Goal: Task Accomplishment & Management: Use online tool/utility

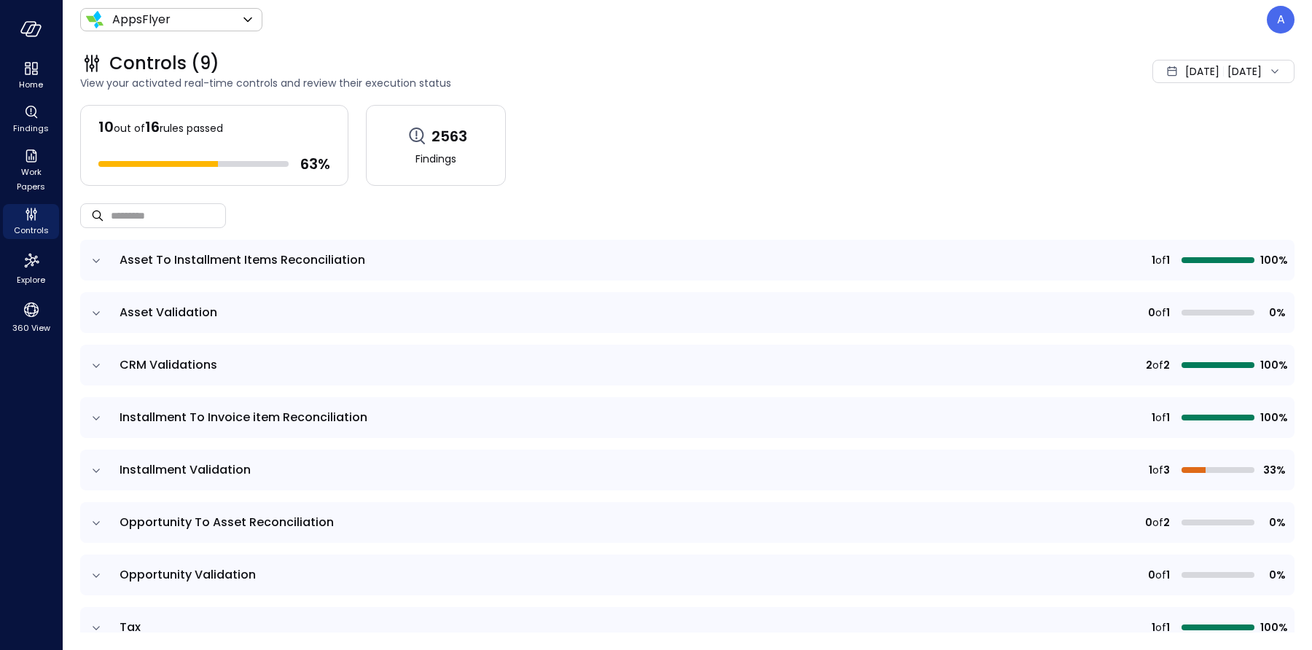
click at [94, 265] on icon "expand row" at bounding box center [96, 261] width 15 height 15
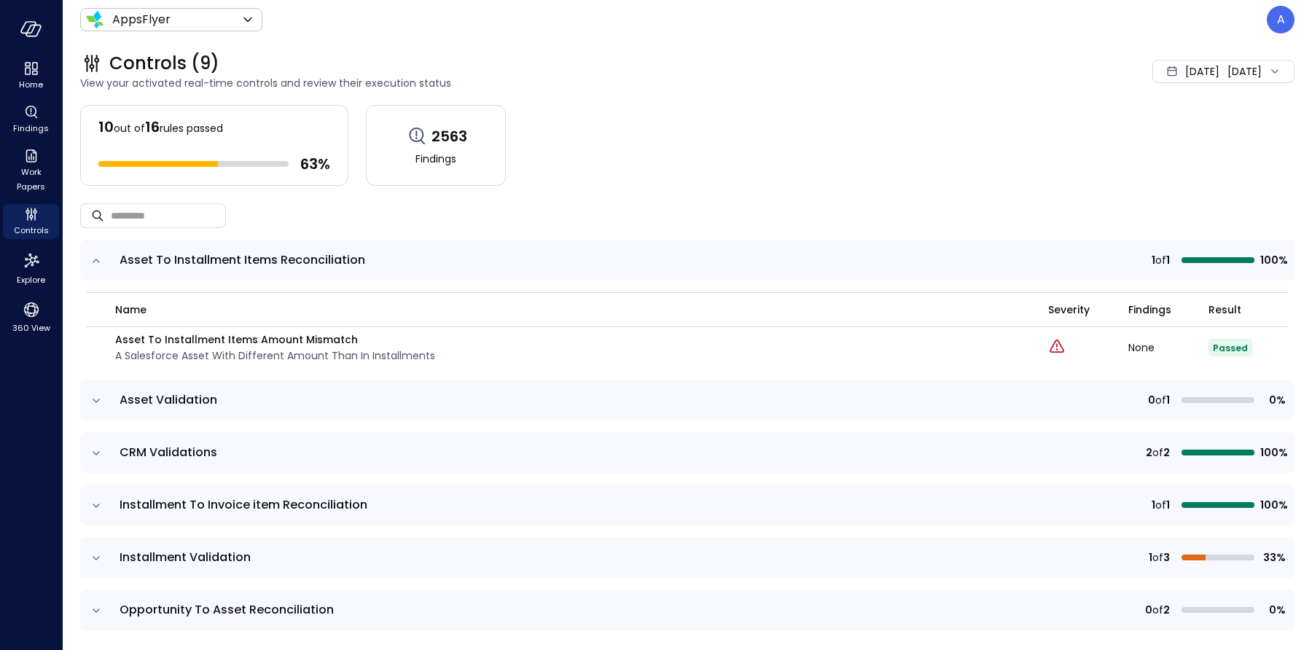
click at [95, 259] on icon "expand row" at bounding box center [96, 261] width 15 height 15
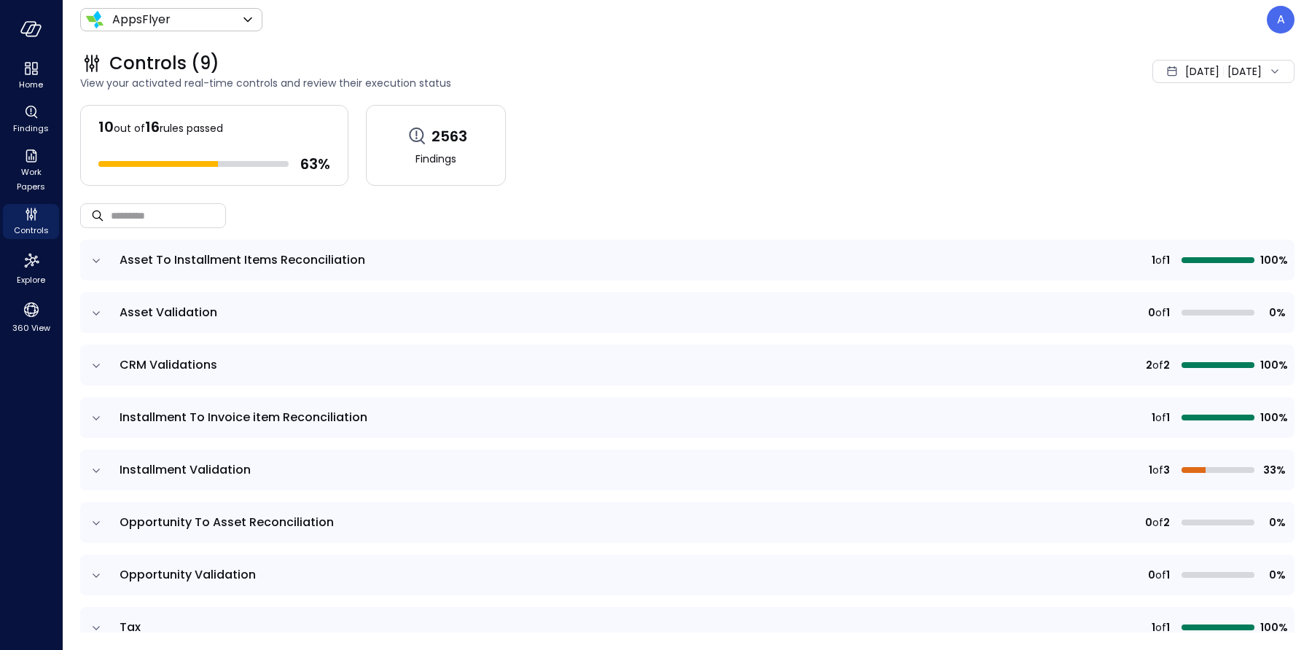
scroll to position [77, 0]
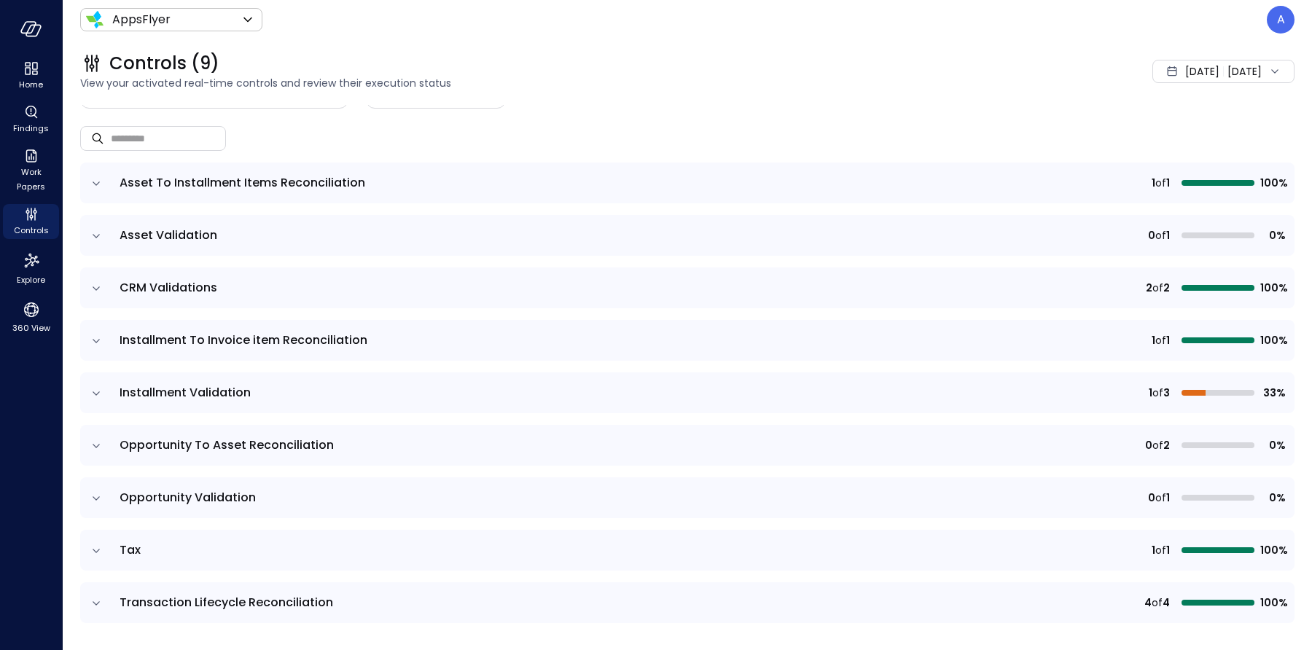
click at [92, 446] on icon "expand row" at bounding box center [96, 446] width 15 height 15
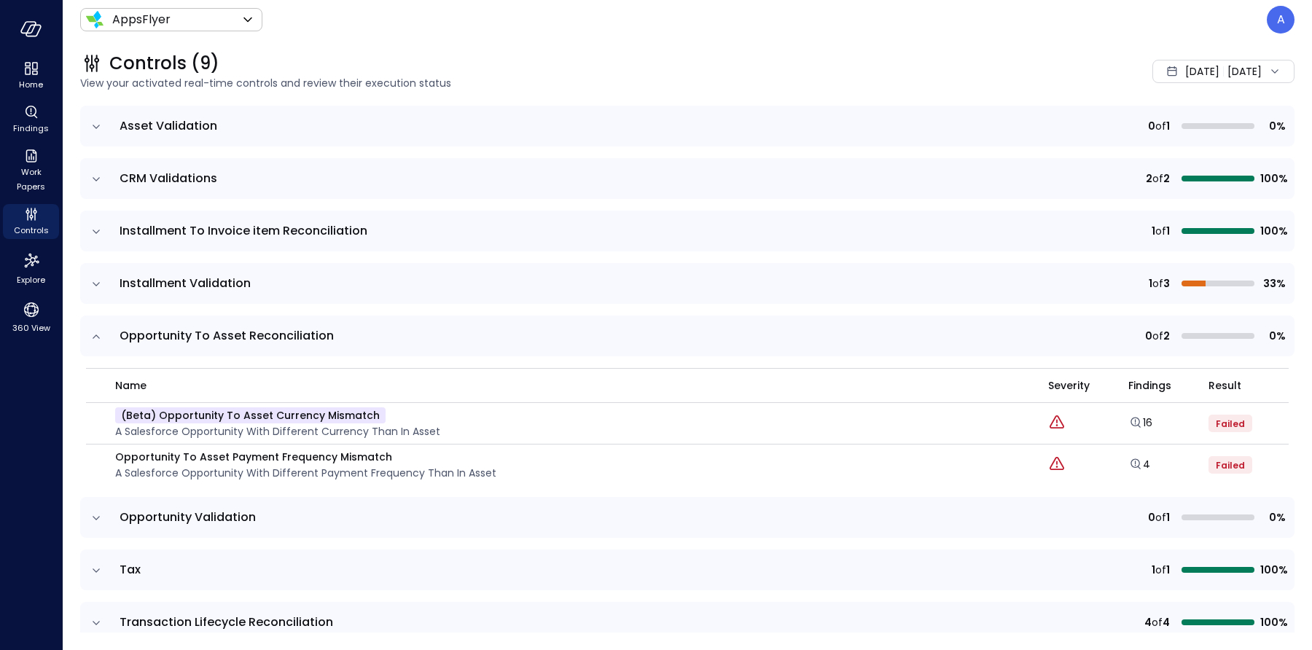
scroll to position [206, 0]
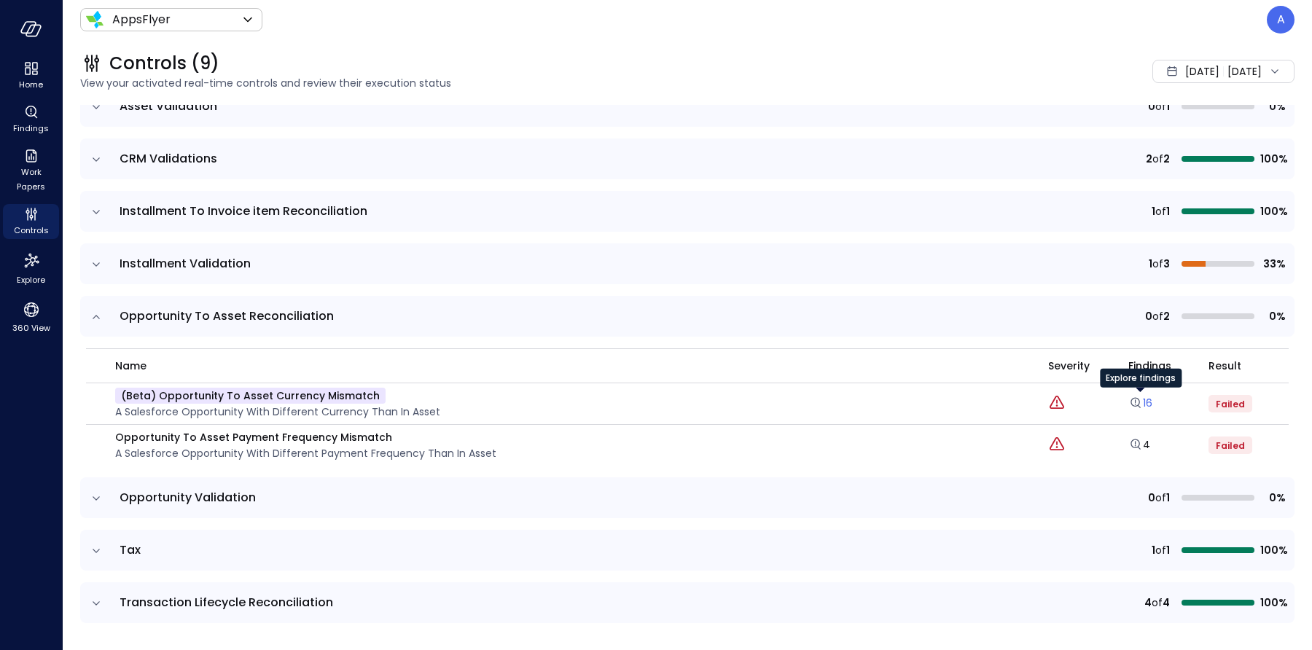
click at [1133, 398] on icon "Explore findings" at bounding box center [1135, 403] width 15 height 15
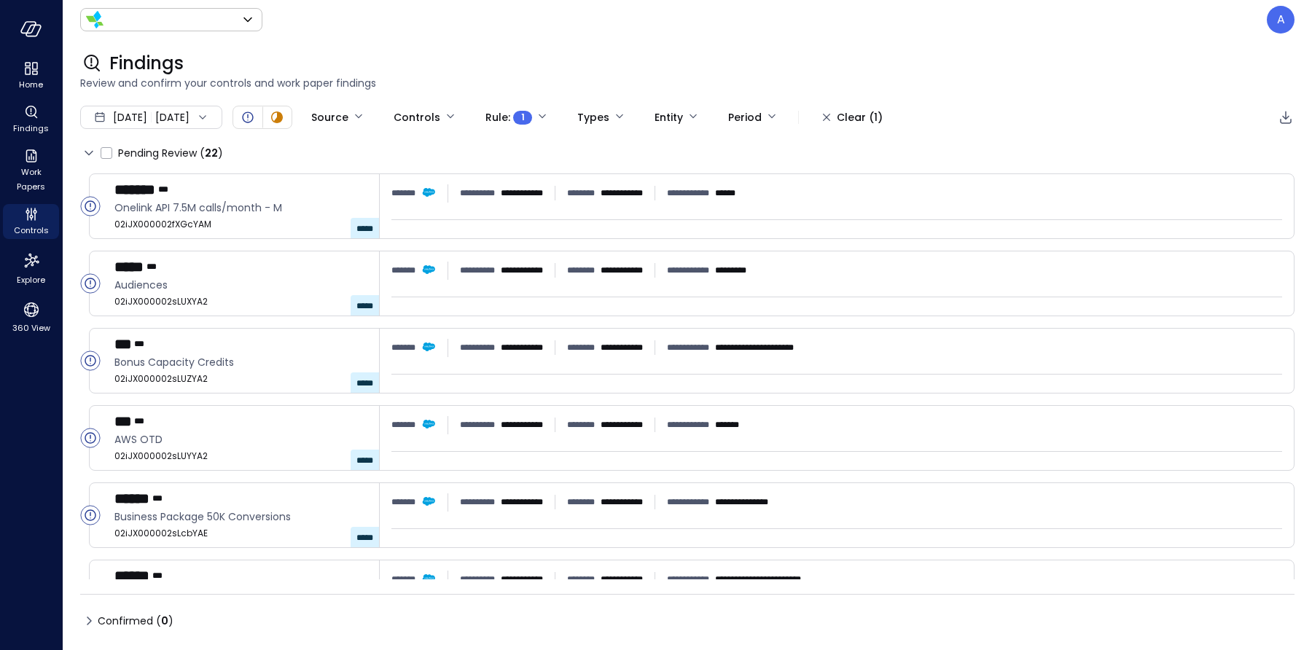
type input "*******"
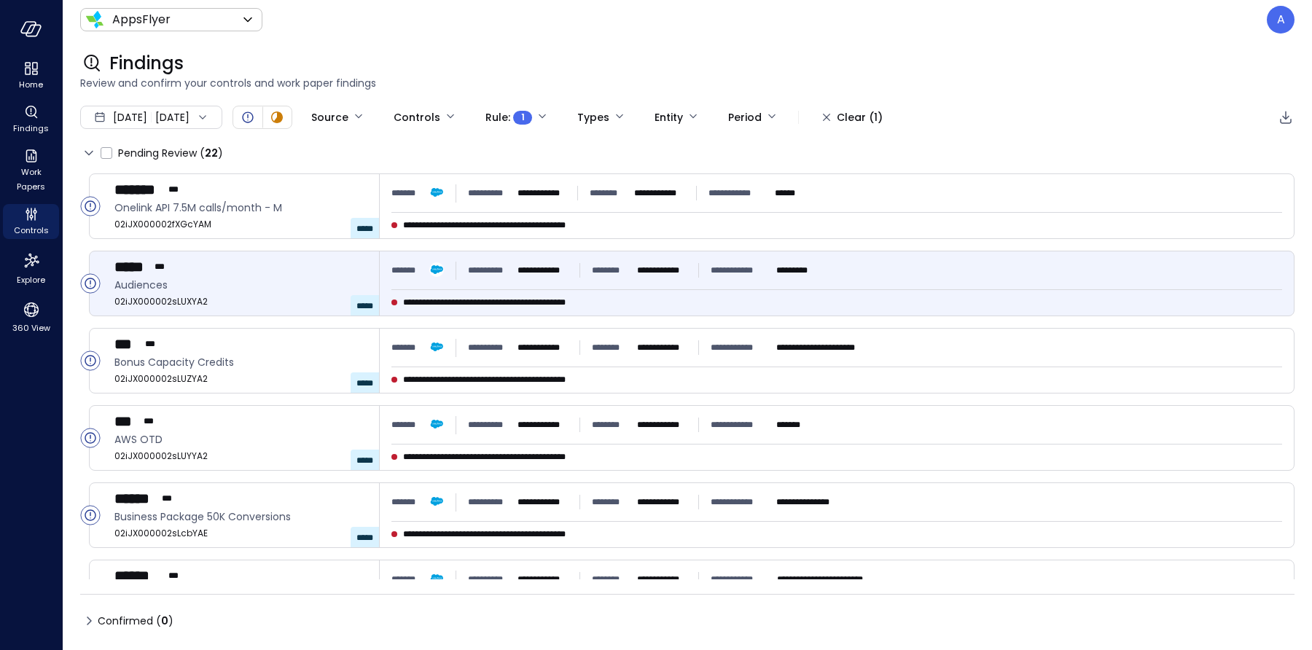
type input "****"
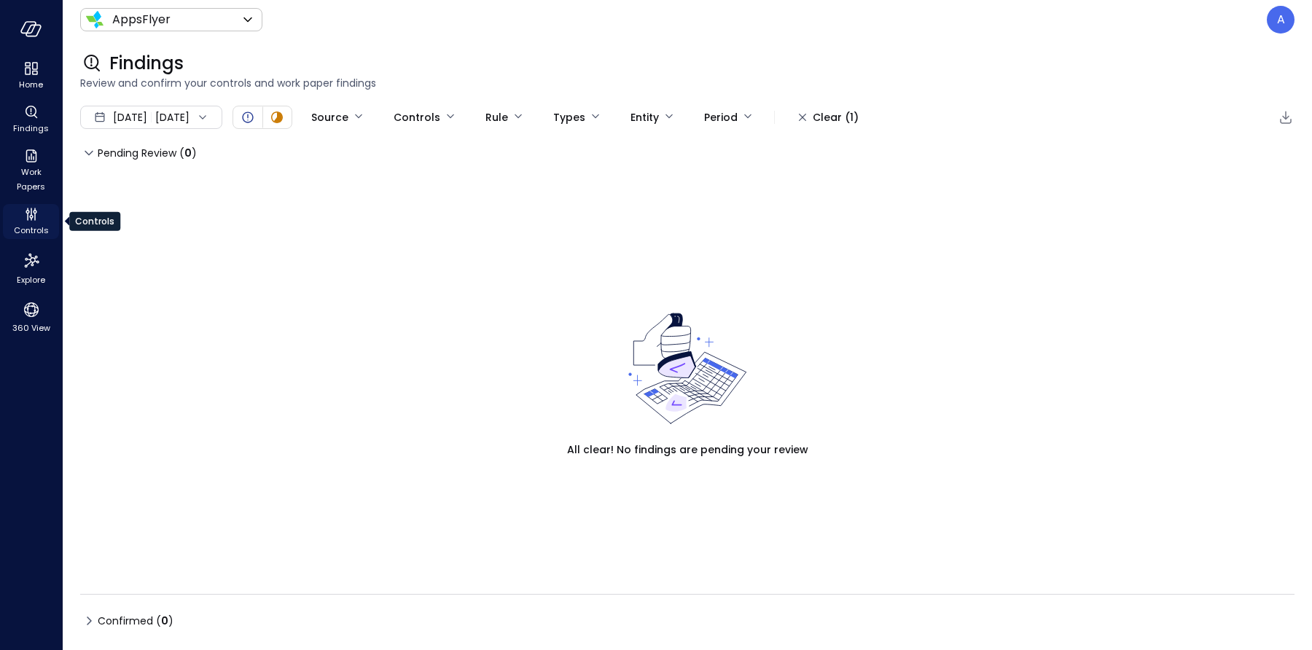
click at [30, 232] on span "Controls" at bounding box center [31, 230] width 35 height 15
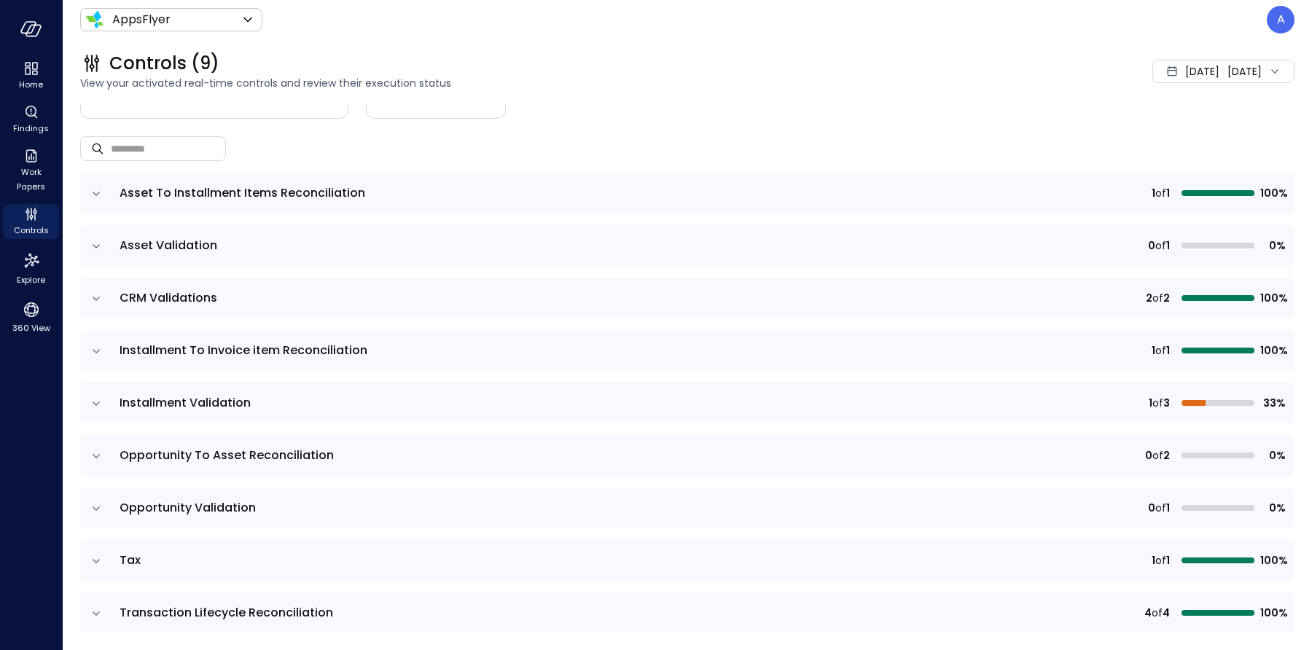
scroll to position [77, 0]
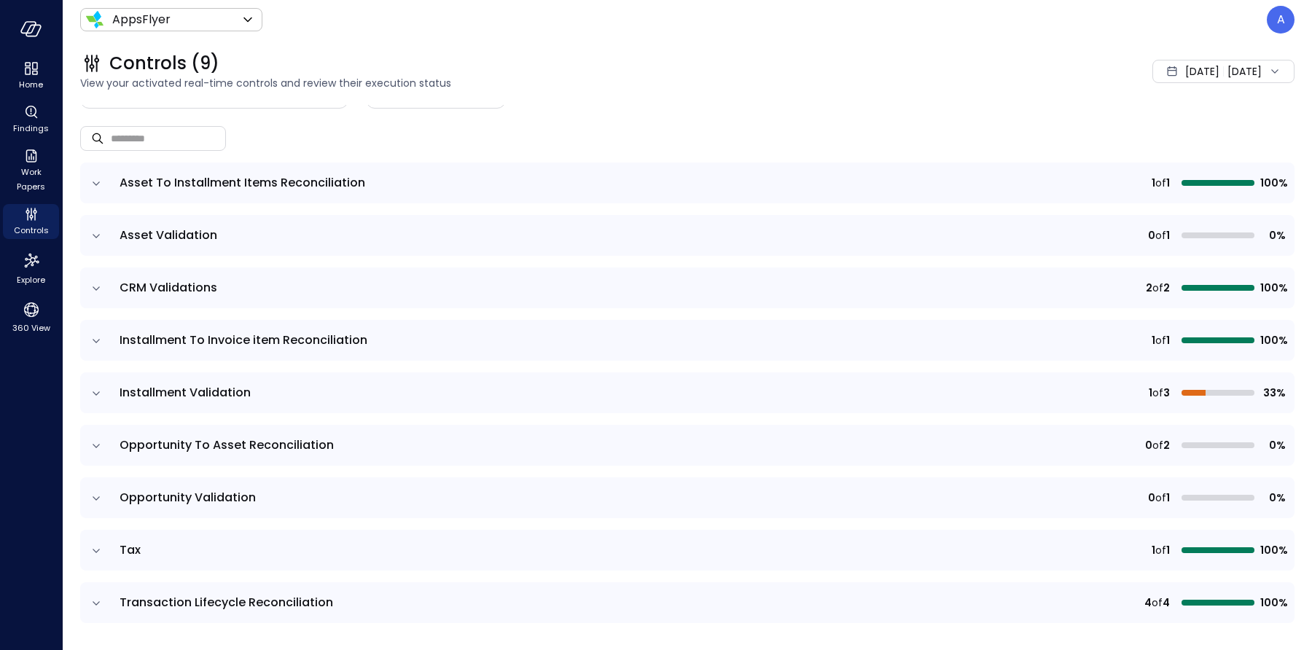
click at [97, 444] on icon "expand row" at bounding box center [96, 446] width 7 height 4
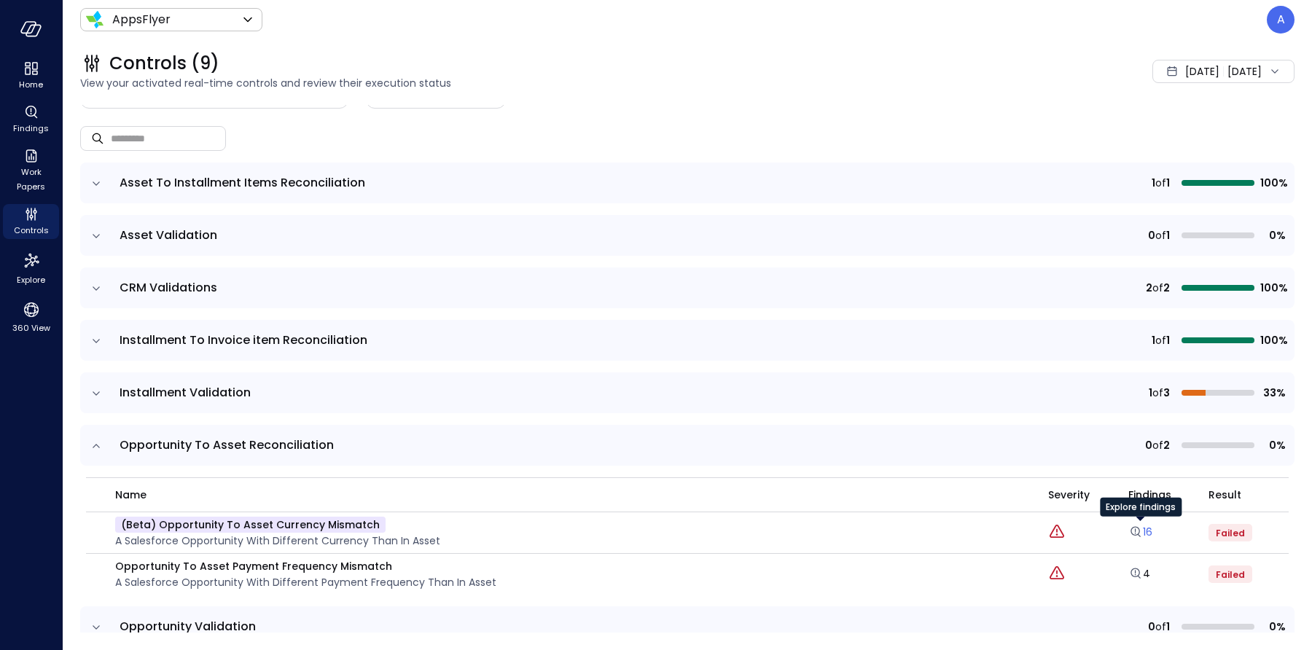
click at [1135, 528] on icon "Explore findings" at bounding box center [1135, 530] width 1 height 4
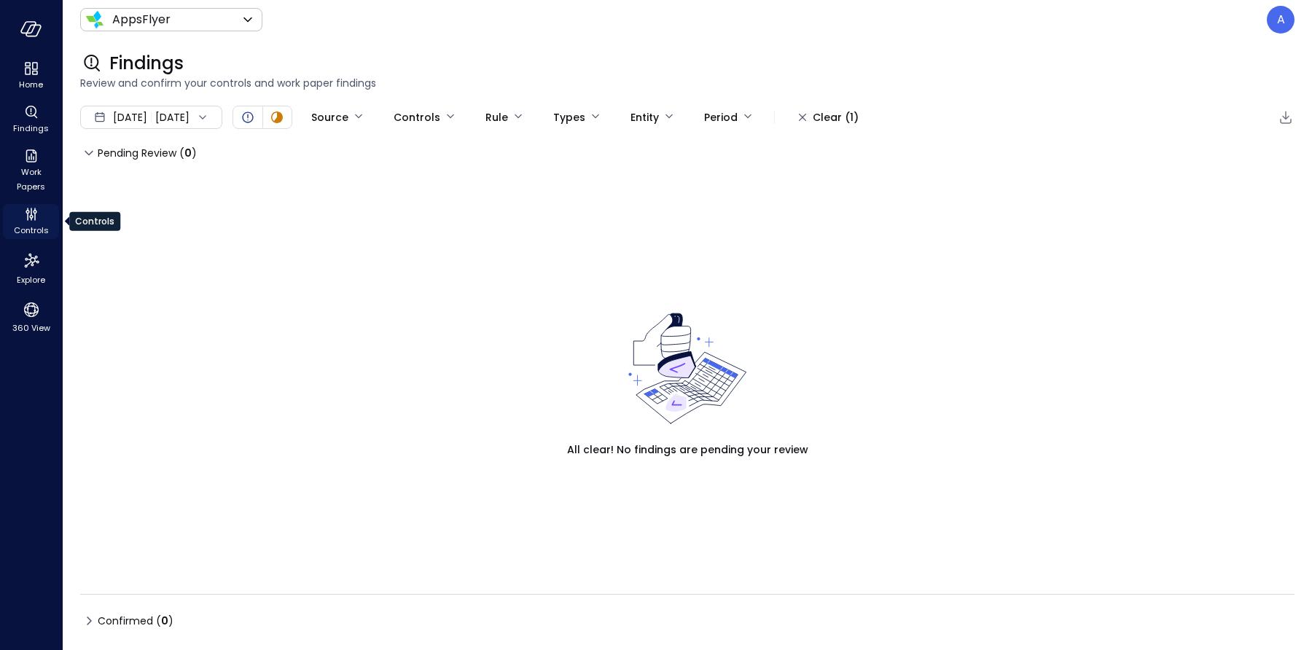
click at [27, 218] on icon "Controls" at bounding box center [27, 217] width 1 height 8
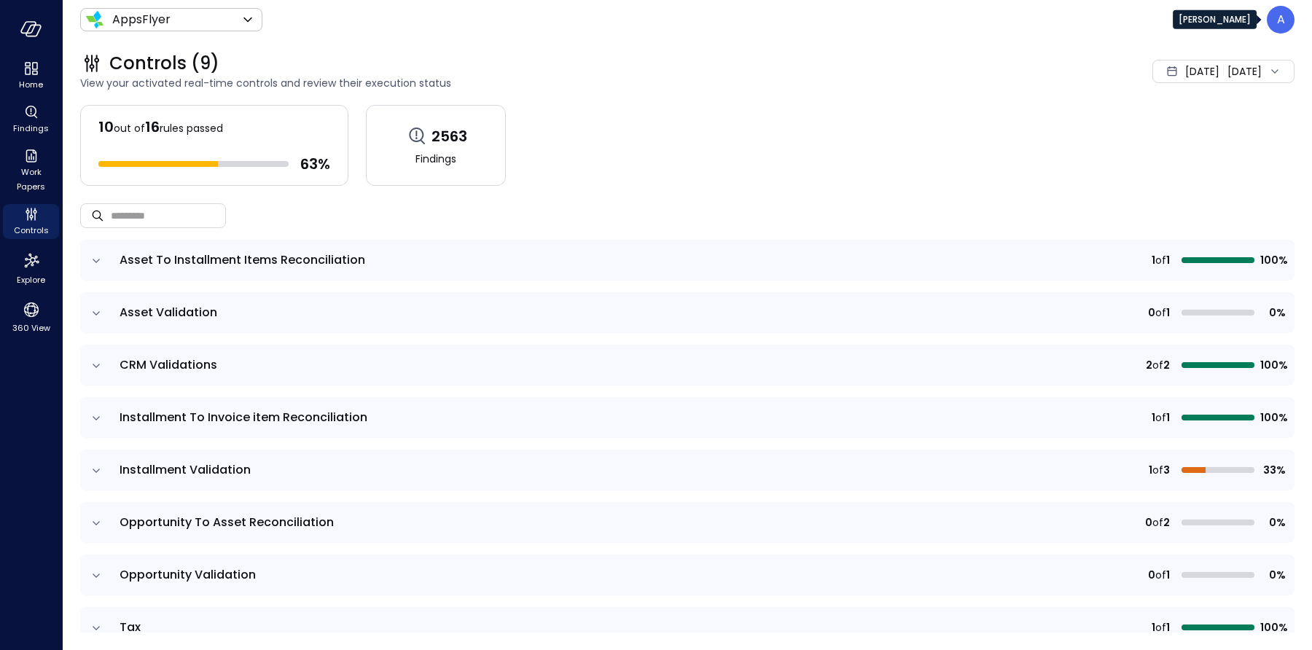
click at [1282, 20] on p "A" at bounding box center [1281, 19] width 8 height 17
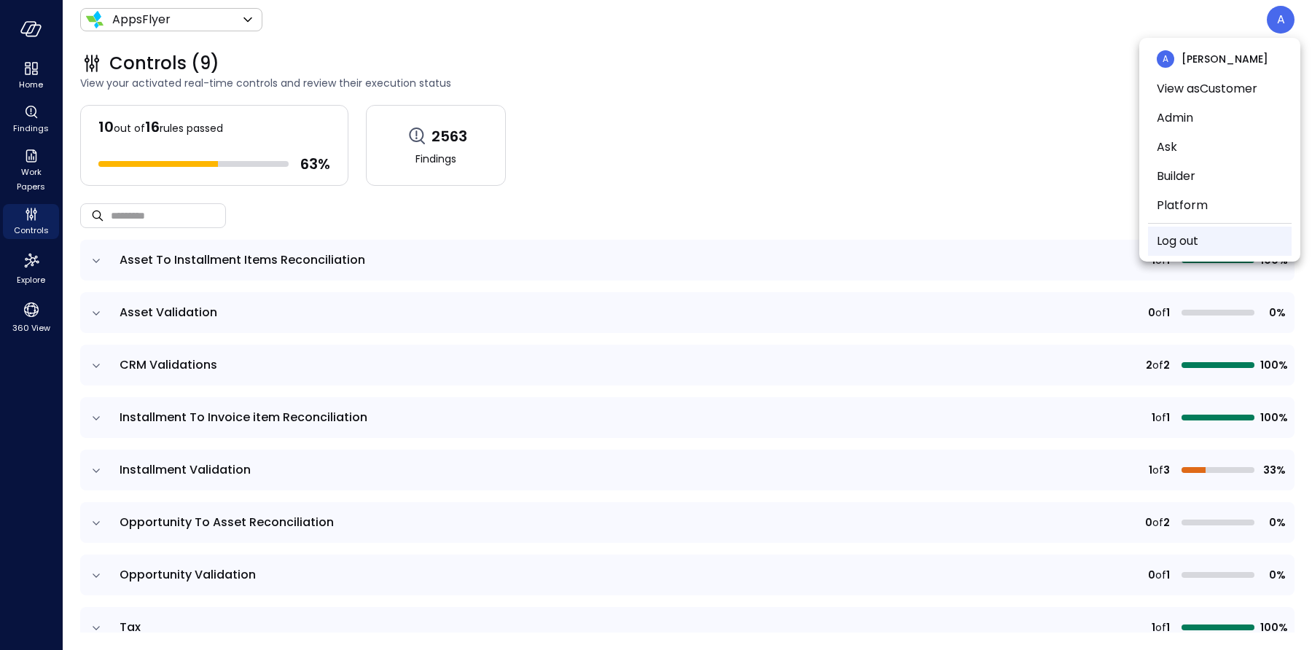
click at [1165, 248] on link "Log out" at bounding box center [1177, 240] width 42 height 17
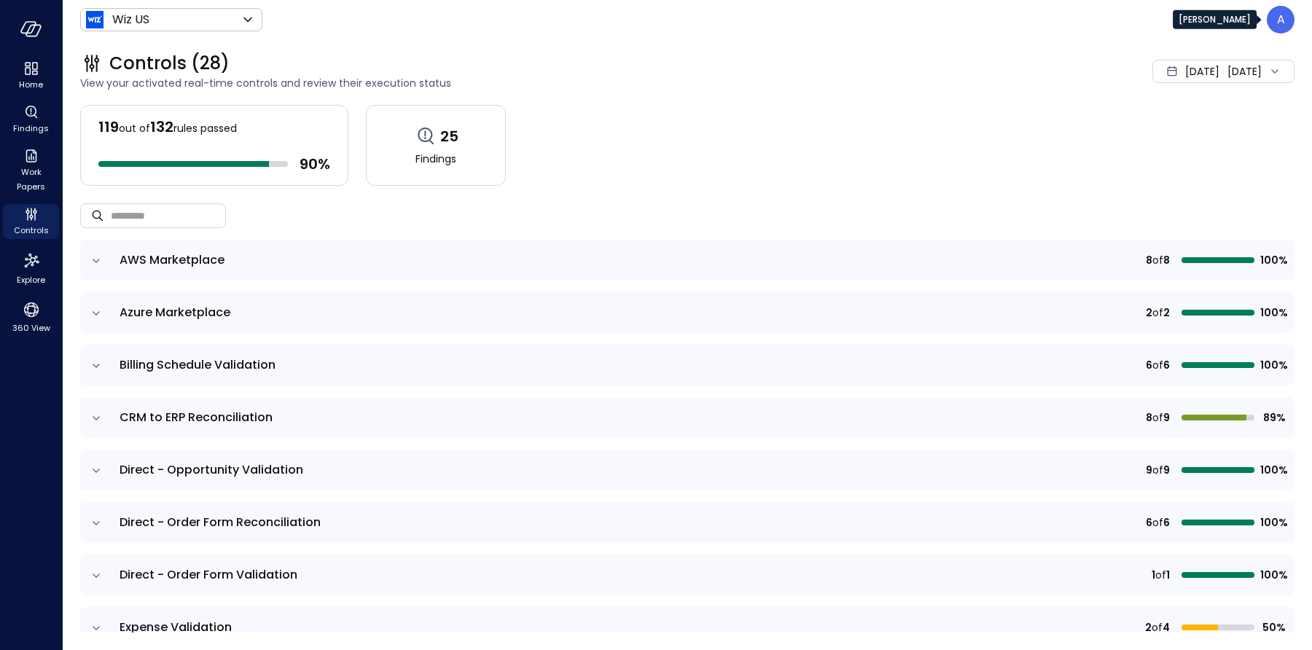
click at [1280, 17] on p "A" at bounding box center [1281, 19] width 8 height 17
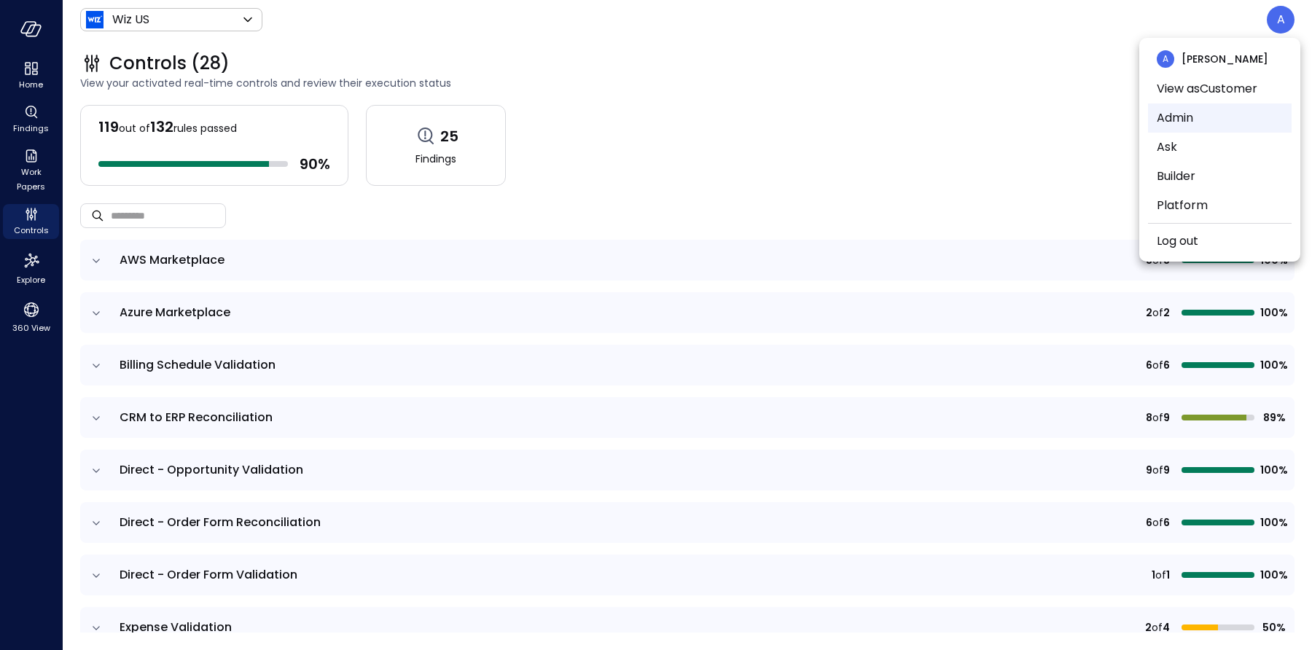
click at [1208, 122] on li "Admin" at bounding box center [1220, 117] width 144 height 29
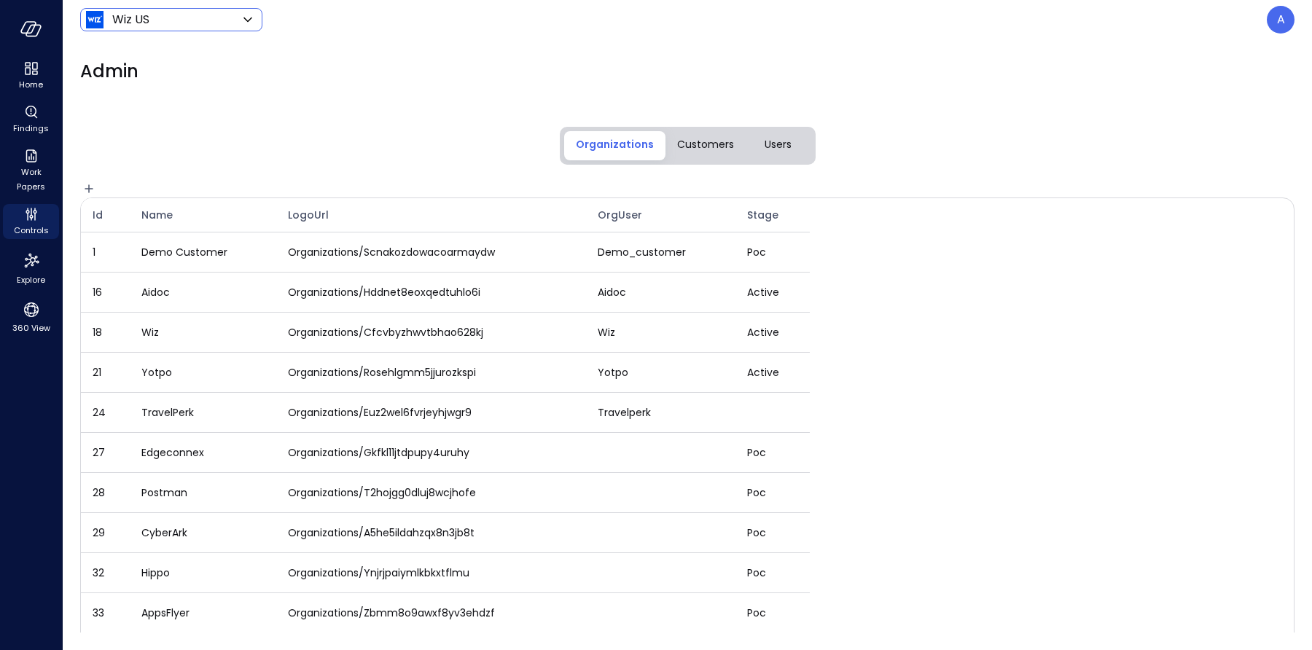
click at [205, 23] on body "Home Findings Work Papers Controls Explore 360 View Wiz US ****** ​ A Admin Org…" at bounding box center [656, 325] width 1312 height 650
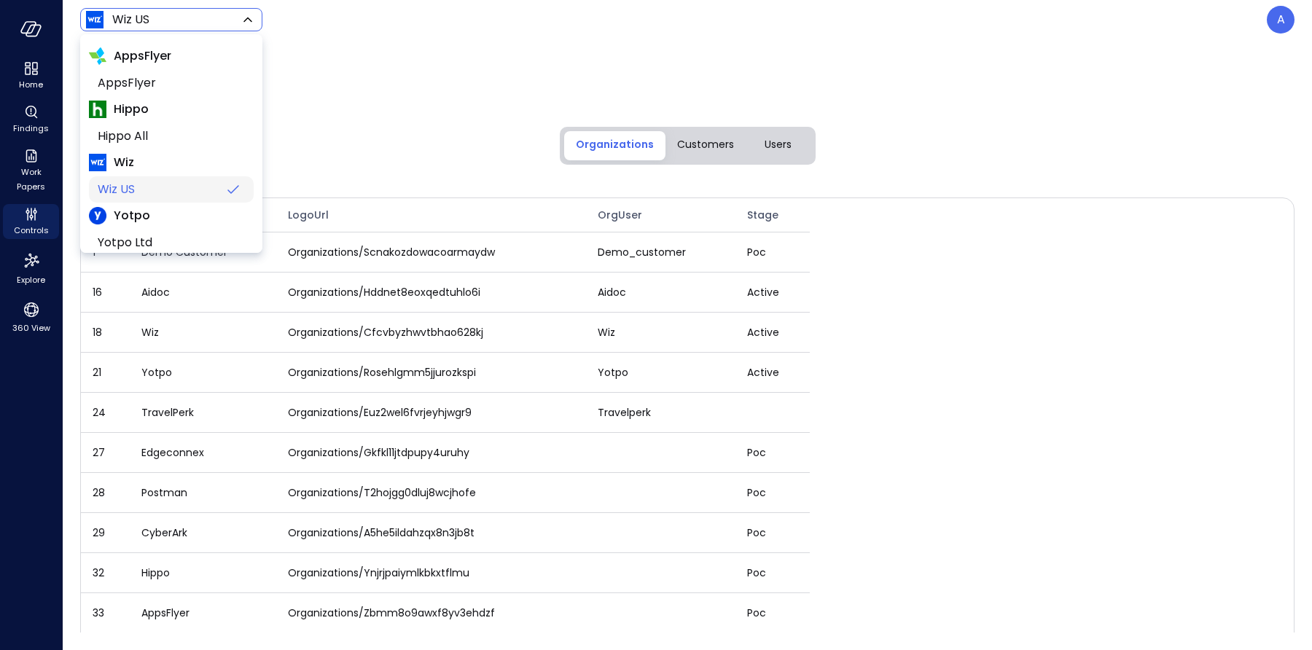
click at [141, 193] on span "Wiz US" at bounding box center [158, 189] width 121 height 17
click at [173, 23] on body "Home Findings Work Papers Controls Explore 360 View Wiz US ****** ​ A Admin Org…" at bounding box center [656, 325] width 1312 height 650
click at [154, 81] on span "AppsFlyer" at bounding box center [170, 82] width 144 height 17
type input "*******"
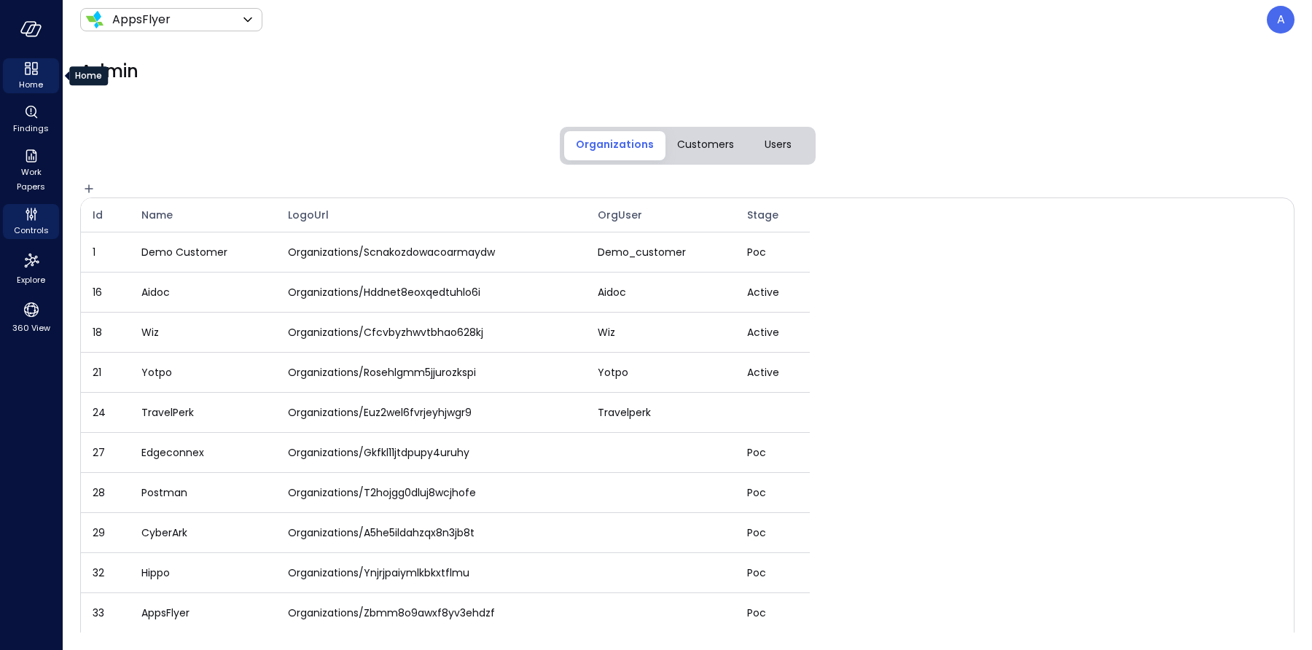
click at [32, 77] on span "Home" at bounding box center [31, 84] width 24 height 15
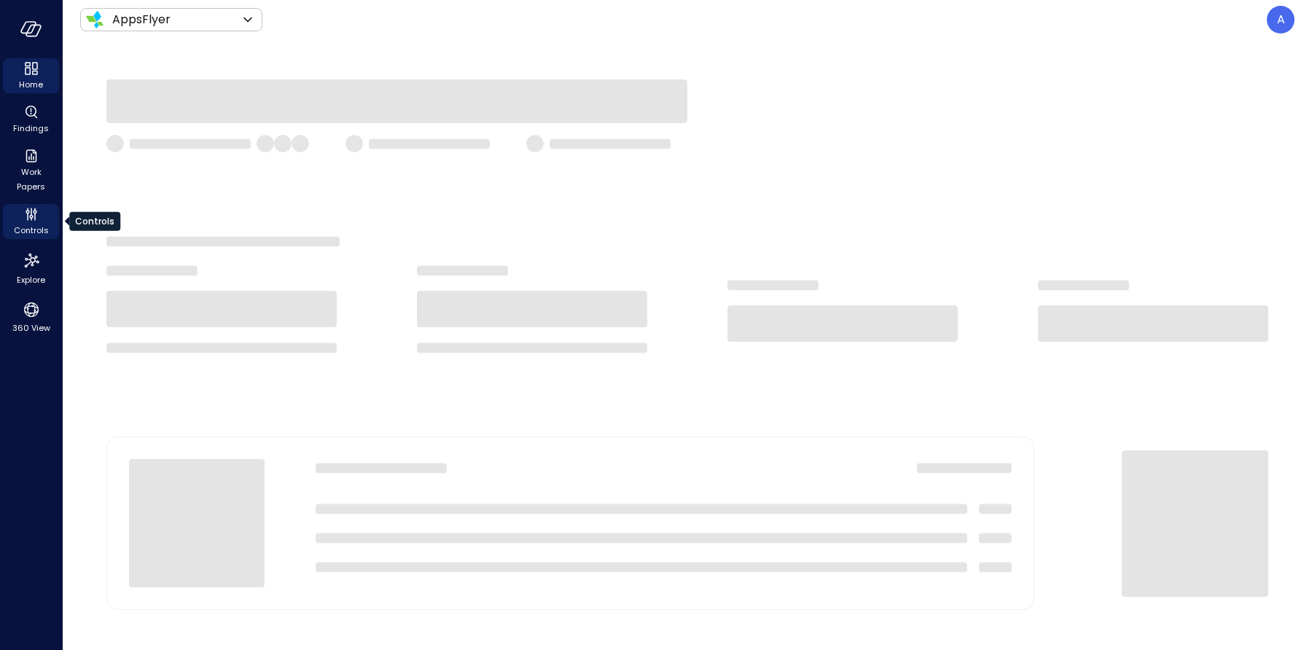
click at [36, 220] on icon "Controls" at bounding box center [31, 213] width 17 height 17
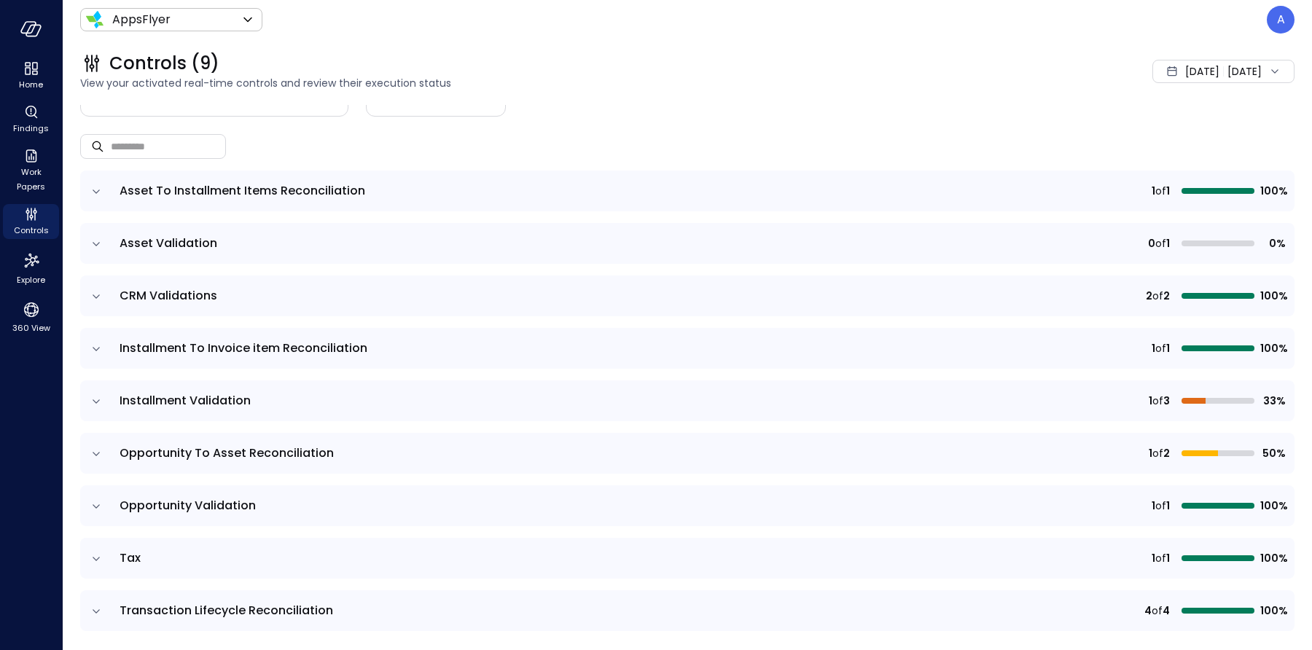
scroll to position [77, 0]
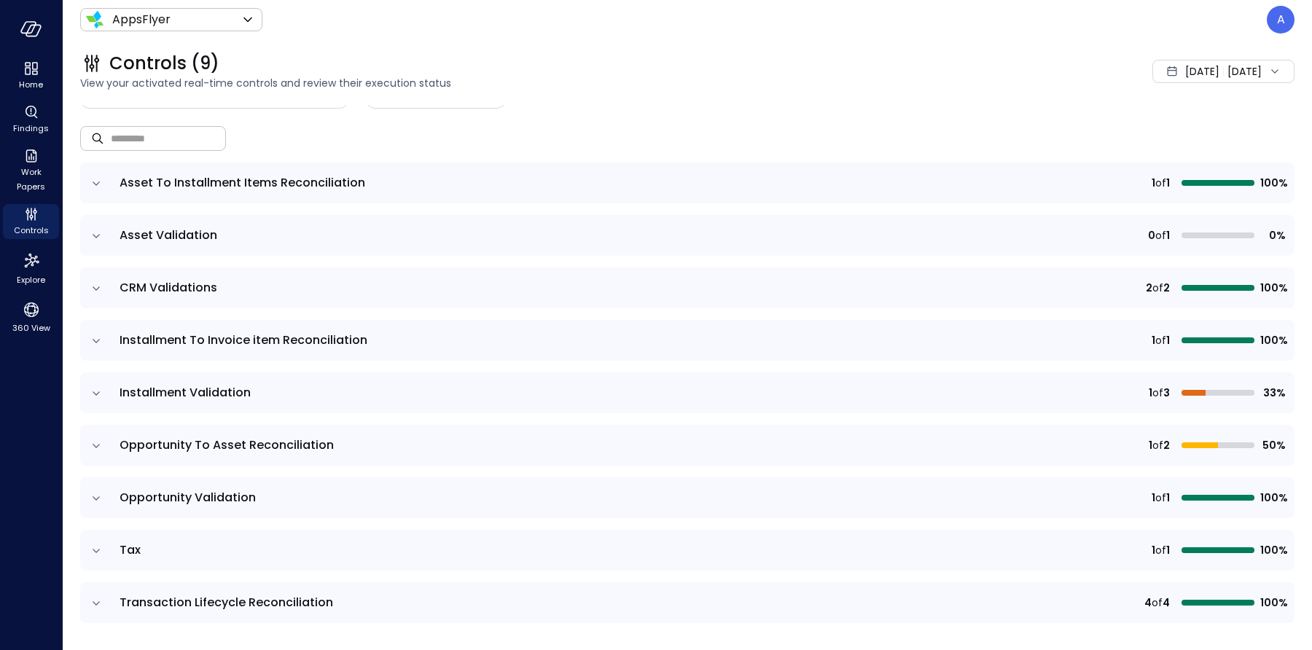
click at [162, 149] on input "text" at bounding box center [168, 138] width 115 height 39
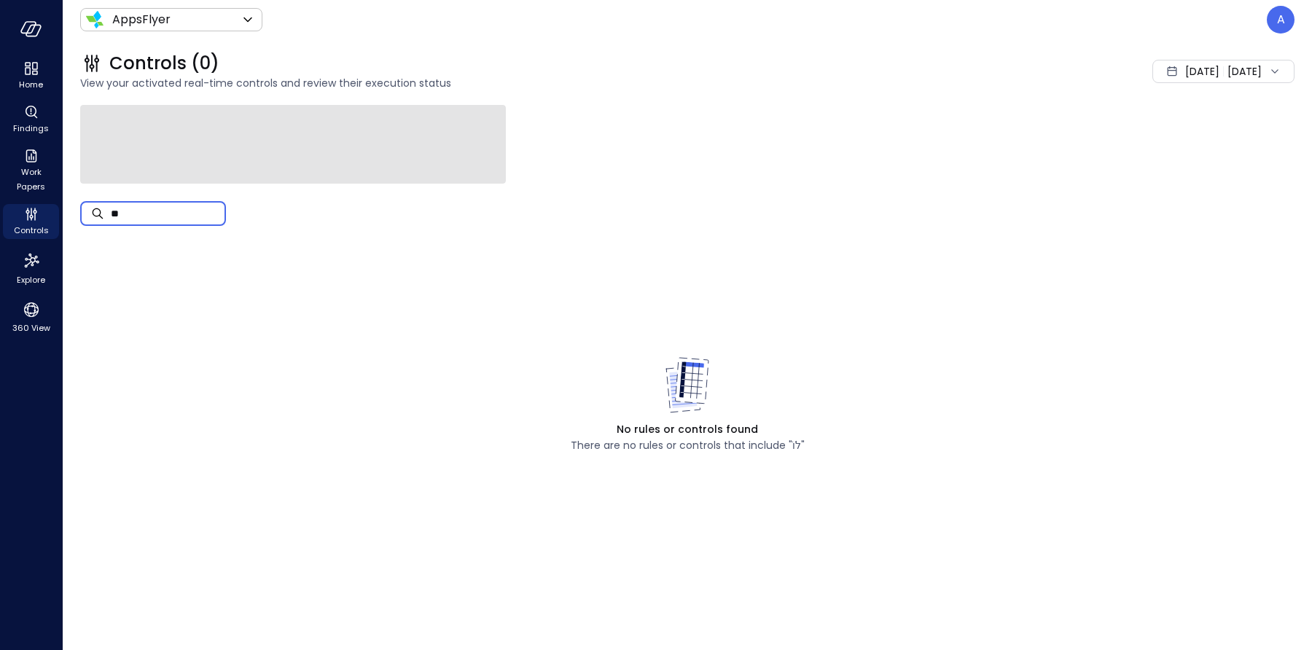
type input "*"
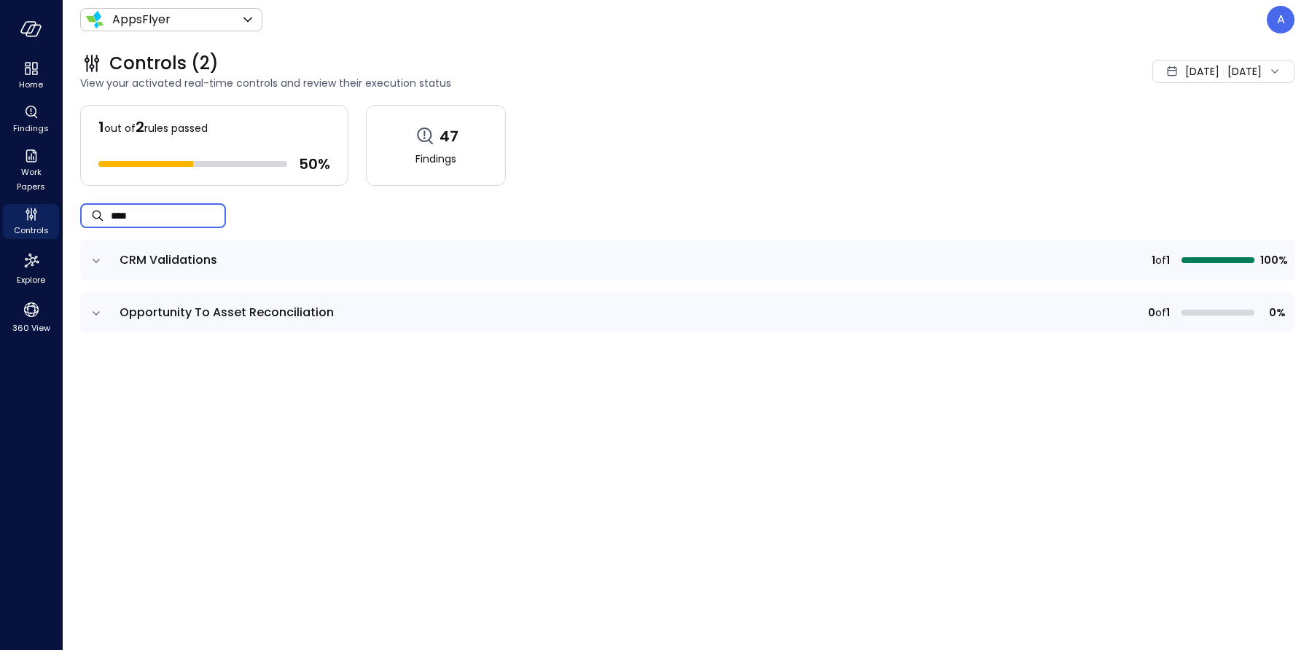
type input "****"
click at [95, 308] on icon "expand row" at bounding box center [96, 313] width 15 height 15
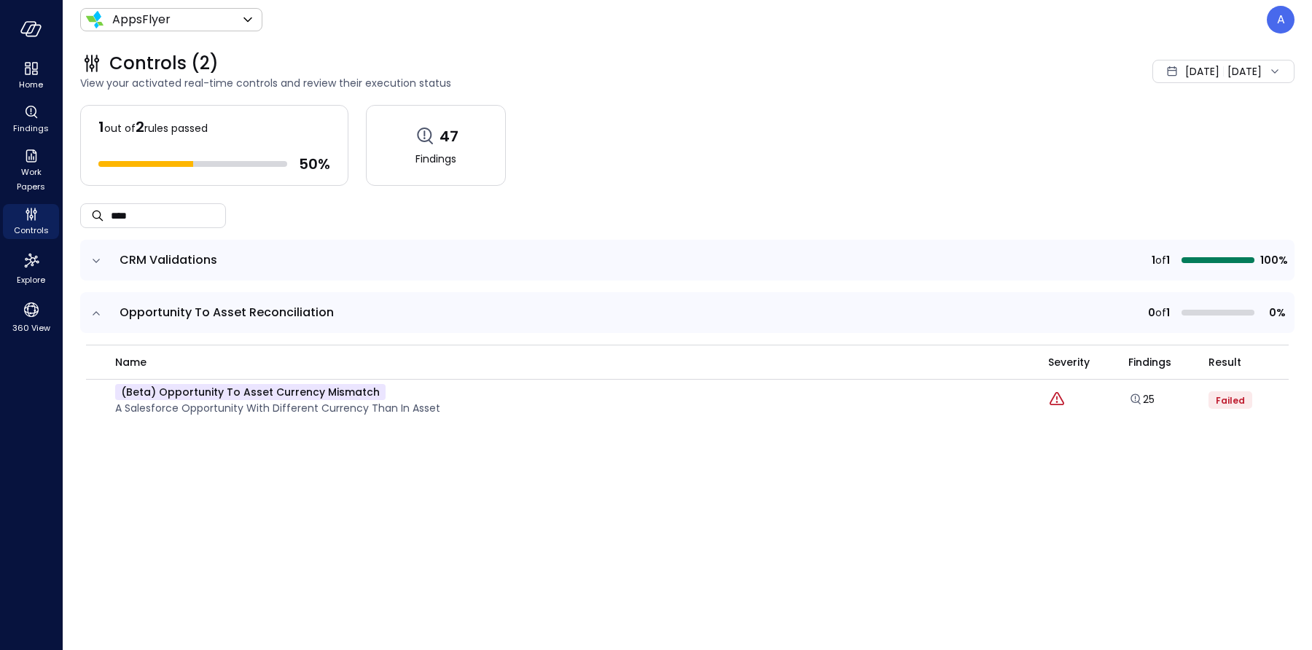
click at [1185, 67] on span "[DATE]" at bounding box center [1202, 71] width 34 height 16
click at [1164, 133] on li "[DATE]" at bounding box center [1186, 135] width 116 height 24
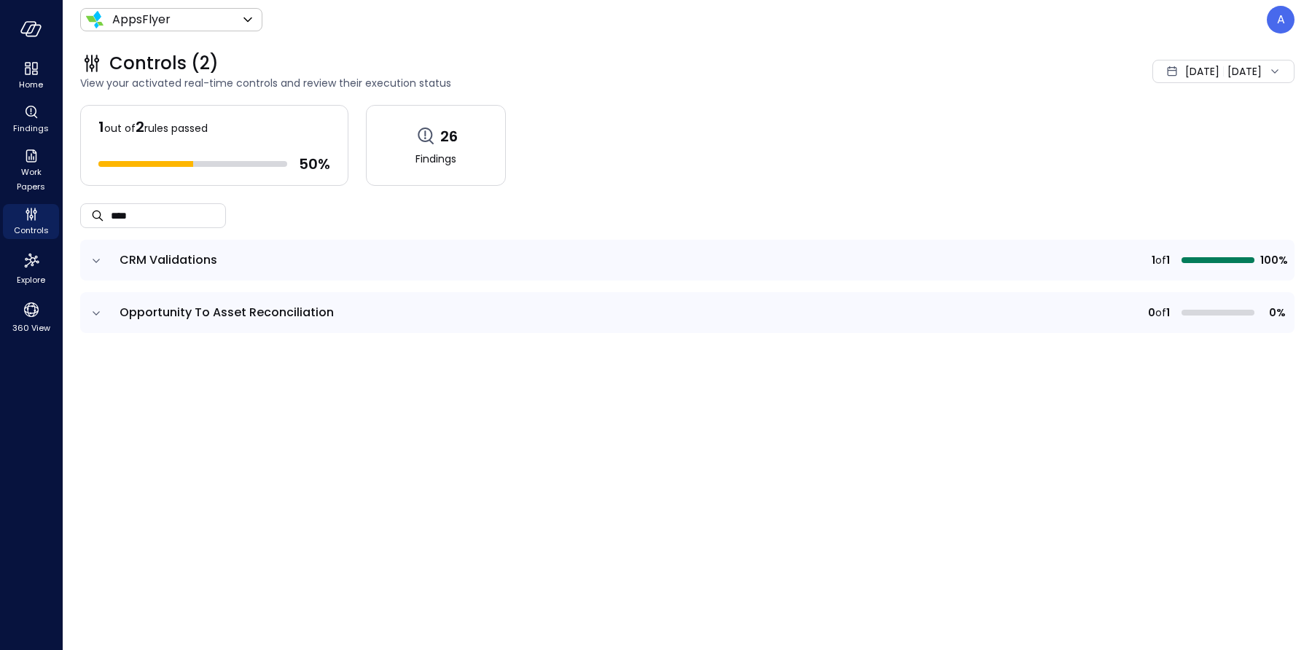
click at [92, 308] on icon "expand row" at bounding box center [96, 313] width 15 height 15
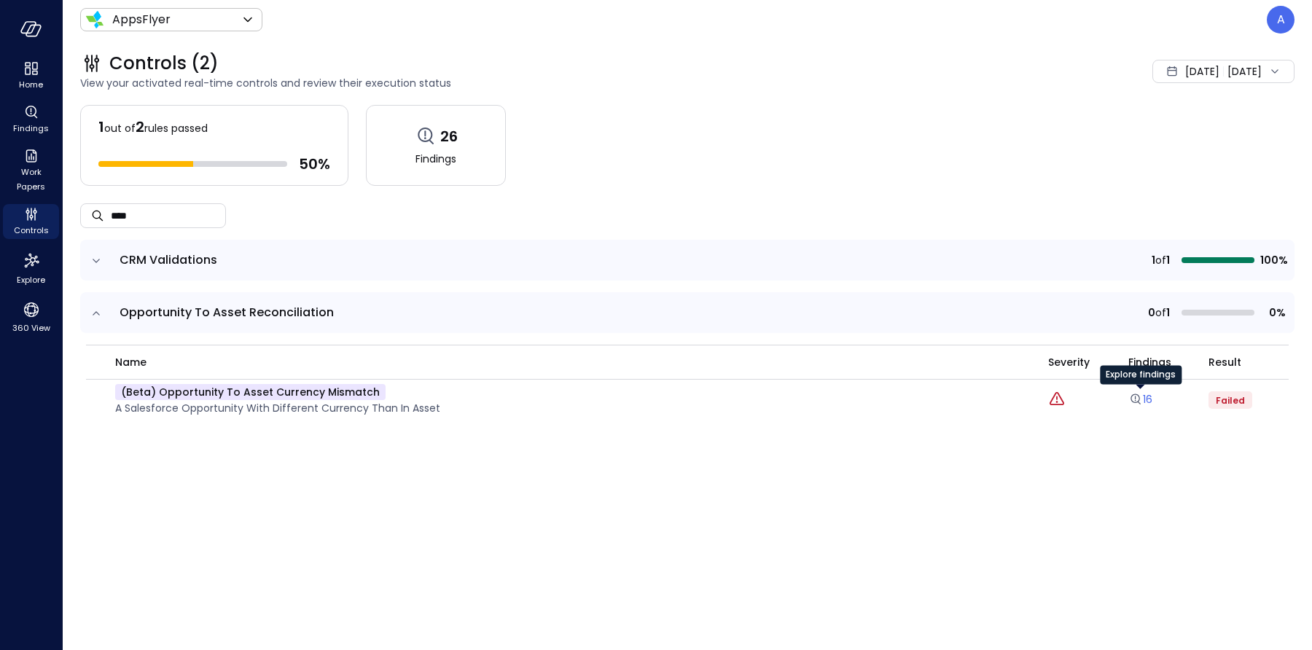
click at [1137, 399] on icon "Explore findings" at bounding box center [1135, 399] width 15 height 15
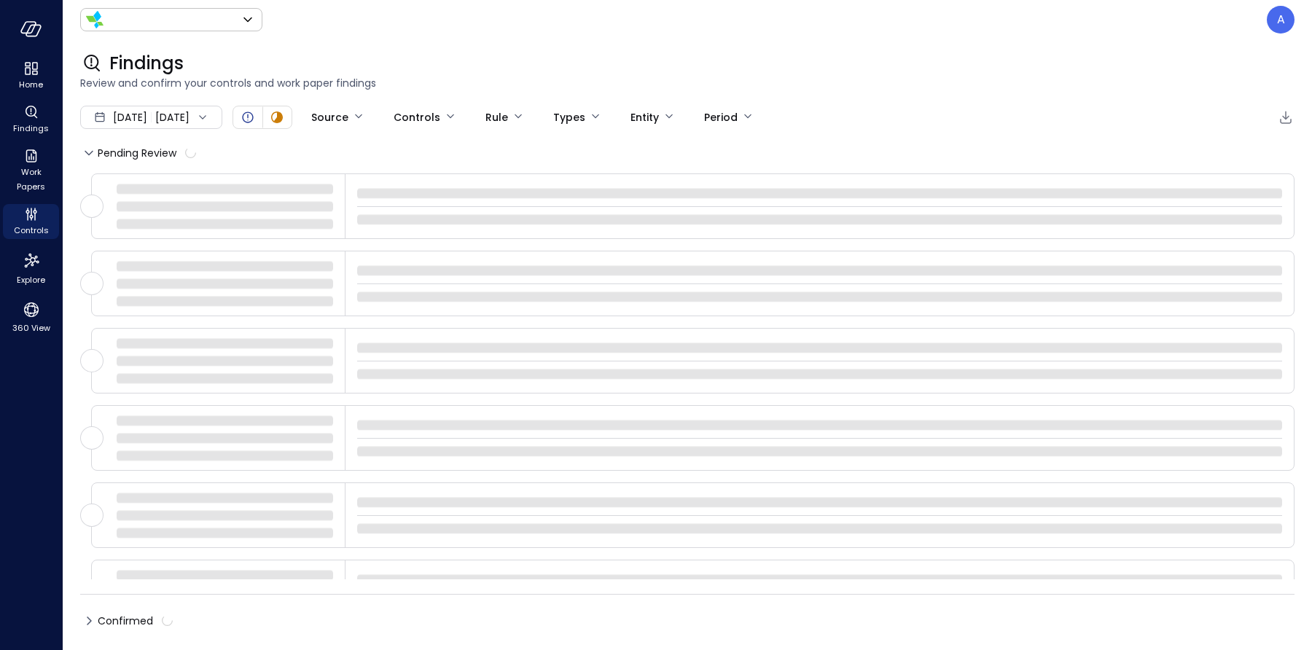
type input "*******"
type input "****"
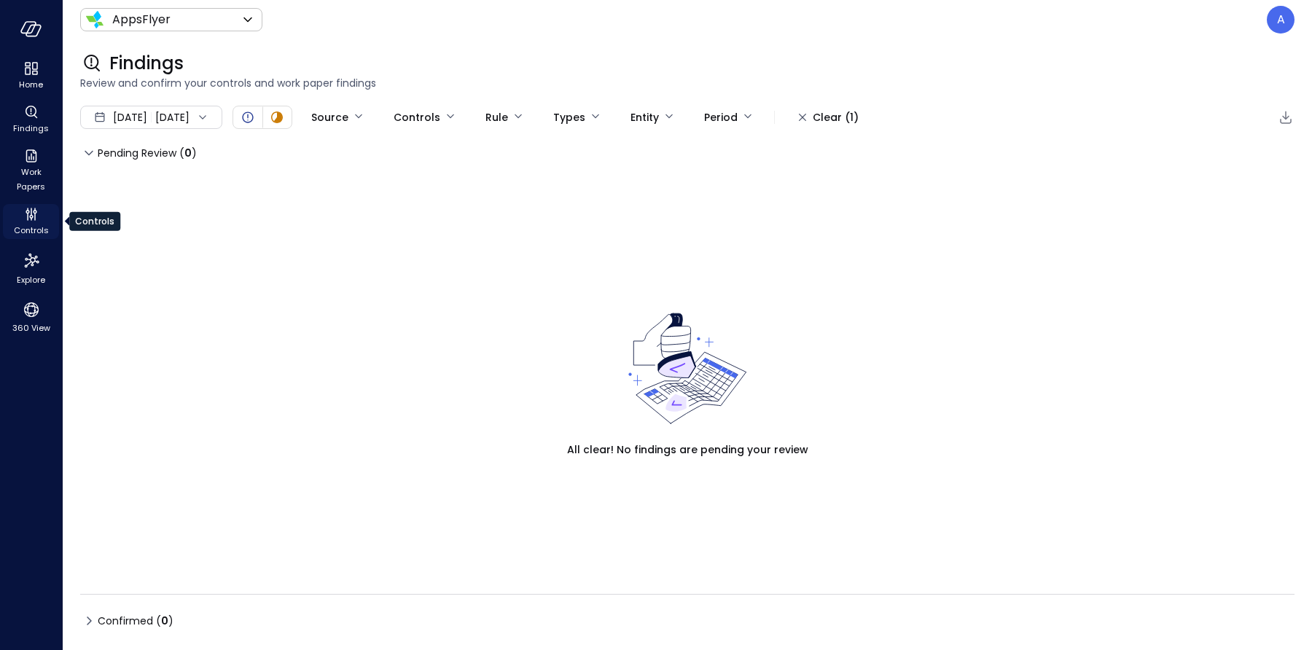
click at [29, 212] on icon "Controls" at bounding box center [31, 213] width 17 height 17
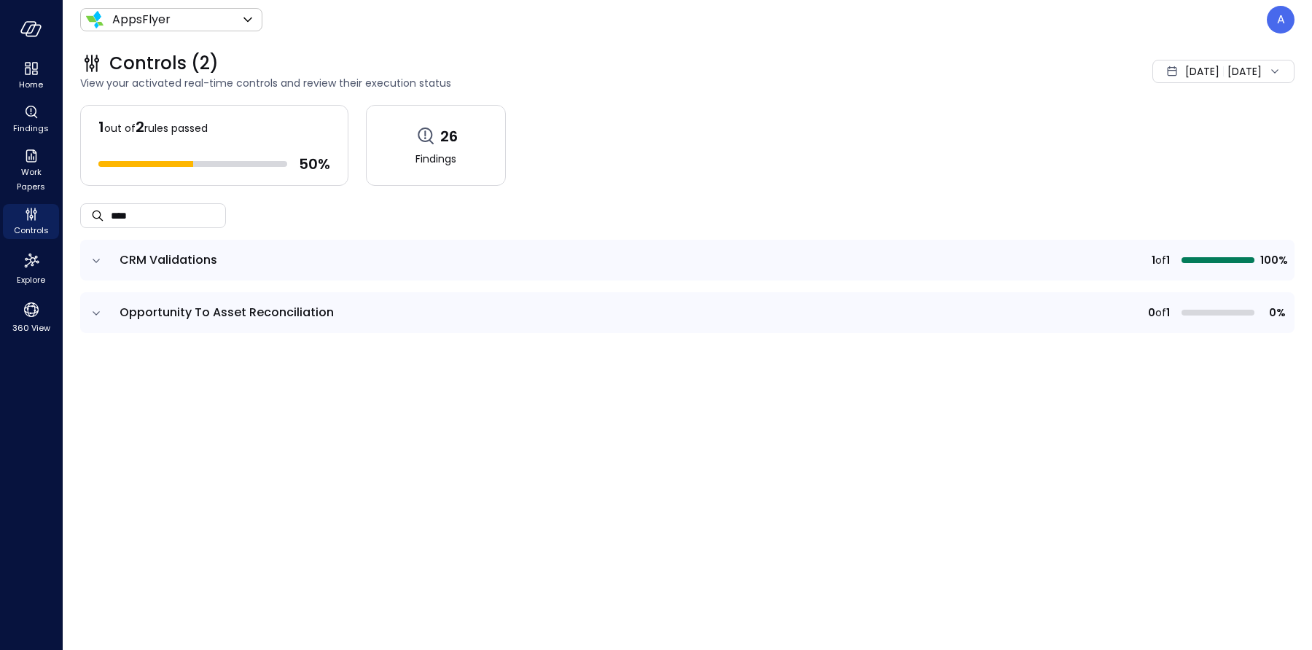
click at [100, 314] on icon "expand row" at bounding box center [96, 313] width 15 height 15
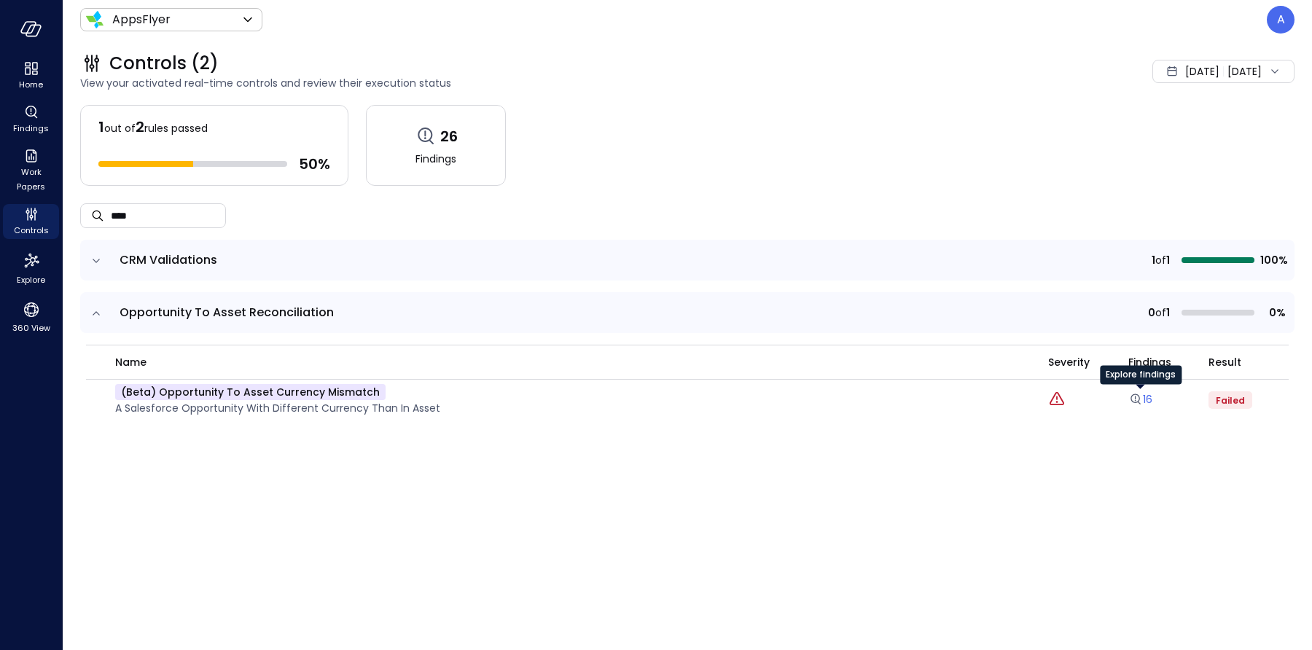
click at [1129, 395] on icon "Explore findings" at bounding box center [1135, 399] width 15 height 15
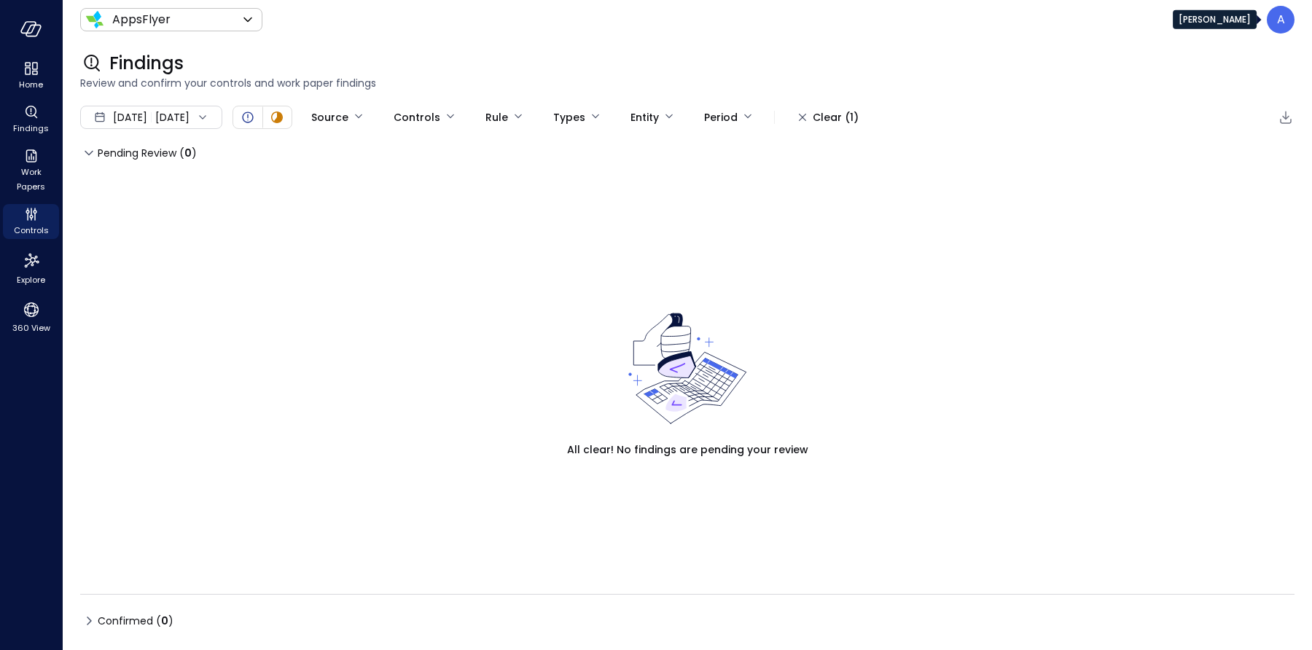
click at [1281, 26] on p "A" at bounding box center [1281, 19] width 8 height 17
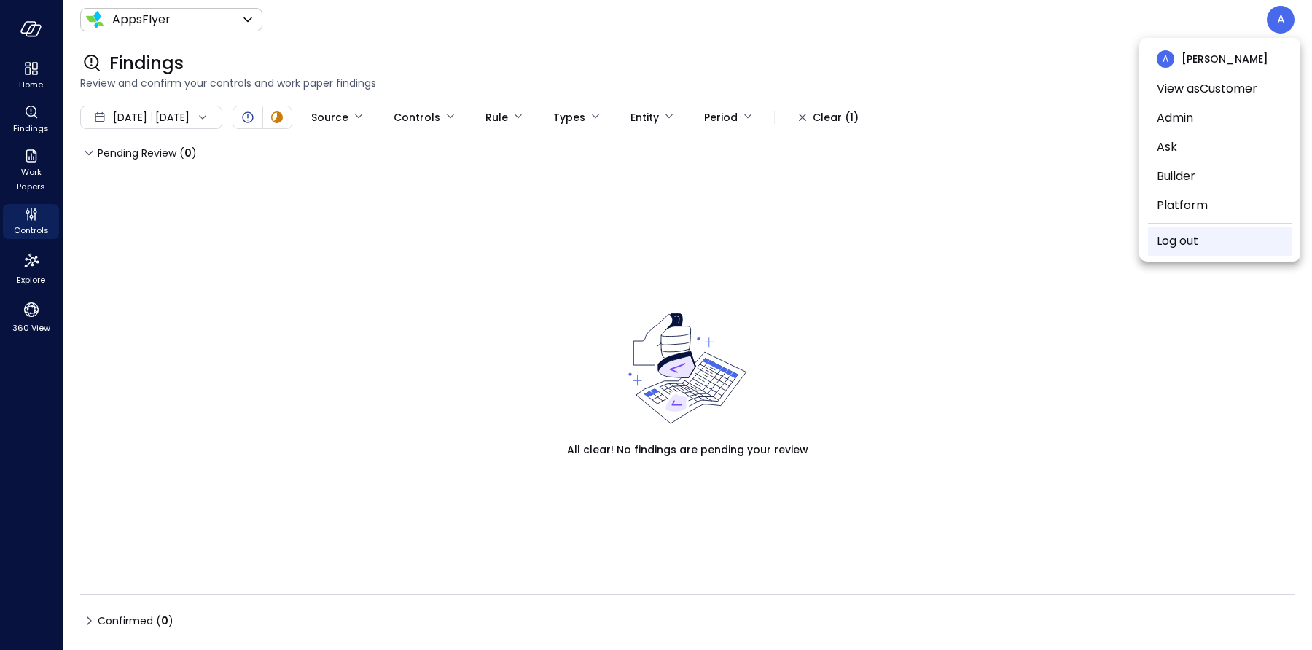
click at [1178, 233] on link "Log out" at bounding box center [1177, 240] width 42 height 17
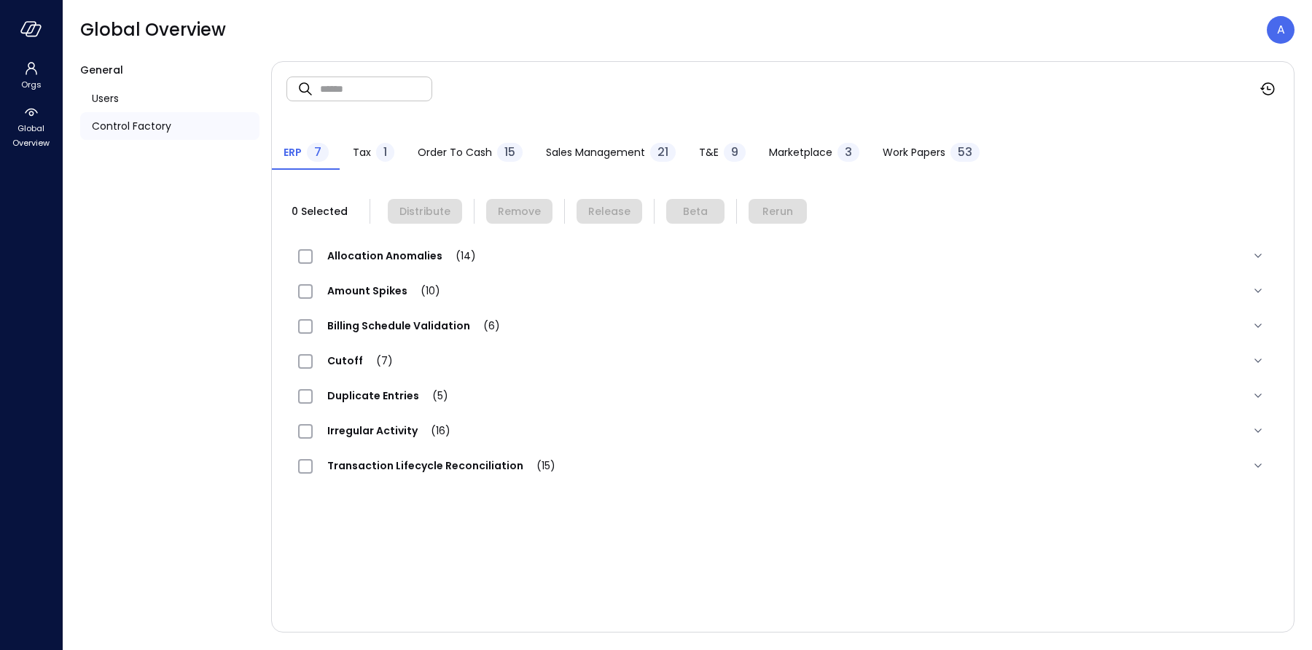
click at [372, 152] on div "Tax 1" at bounding box center [374, 154] width 42 height 22
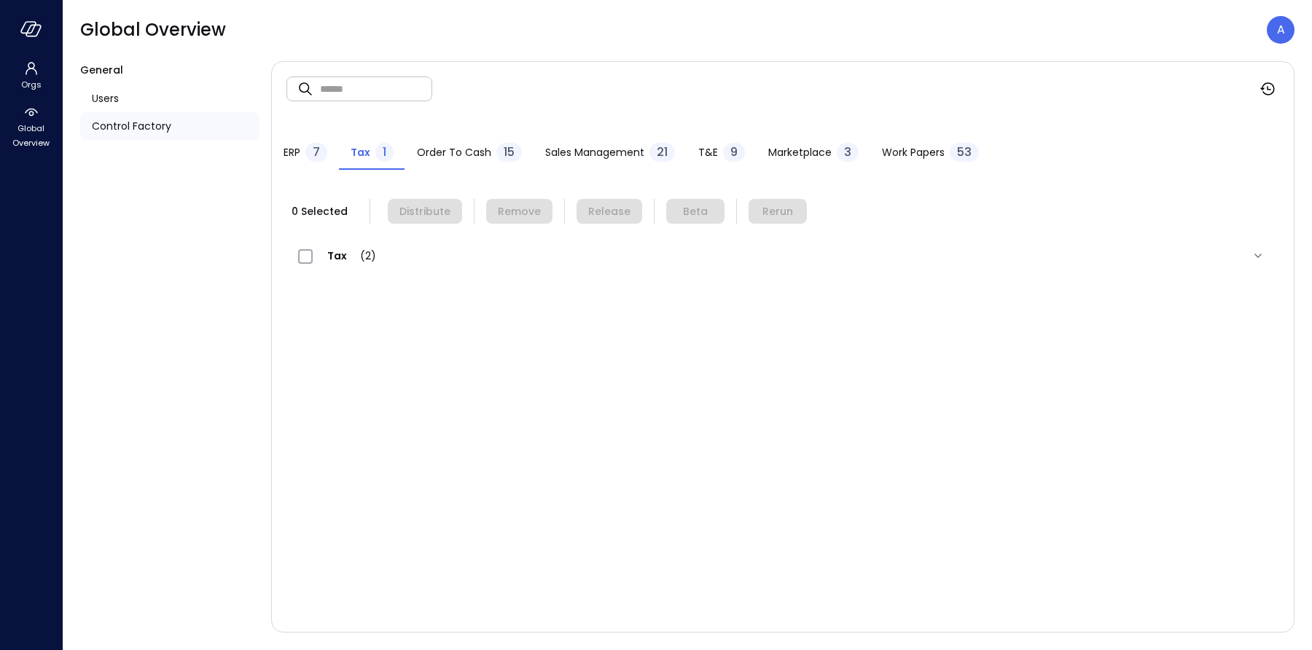
click at [429, 143] on div "Order to Cash 15" at bounding box center [469, 154] width 105 height 22
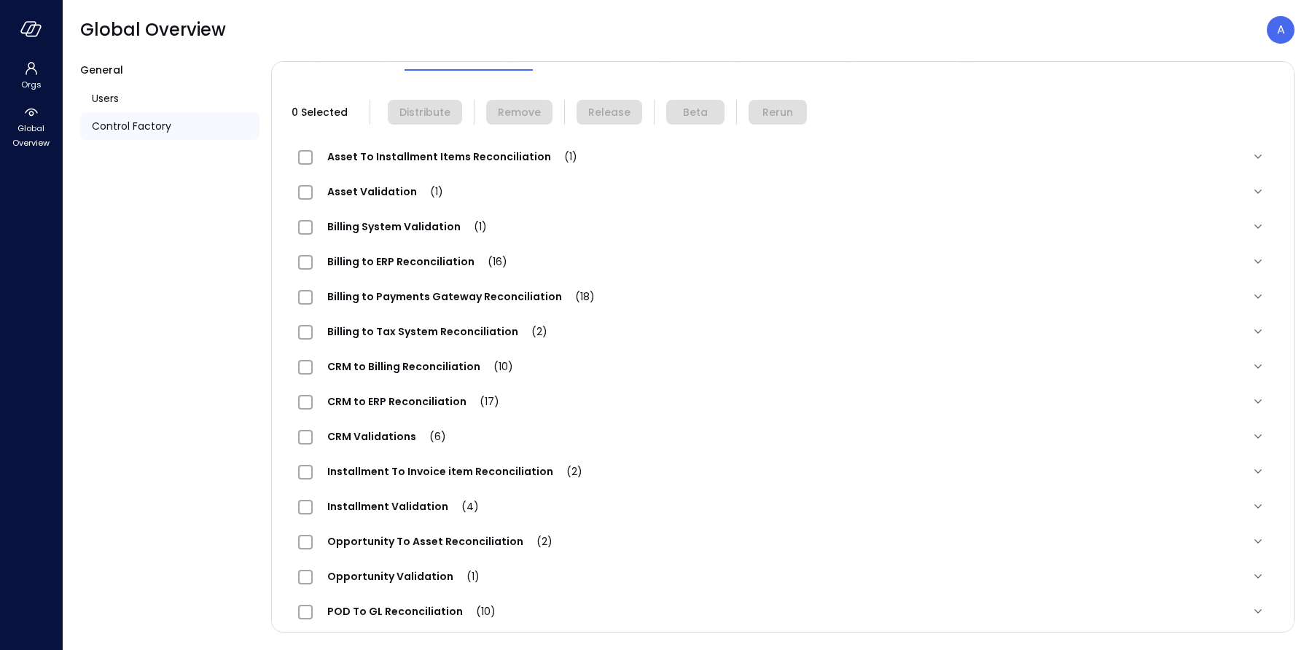
scroll to position [144, 0]
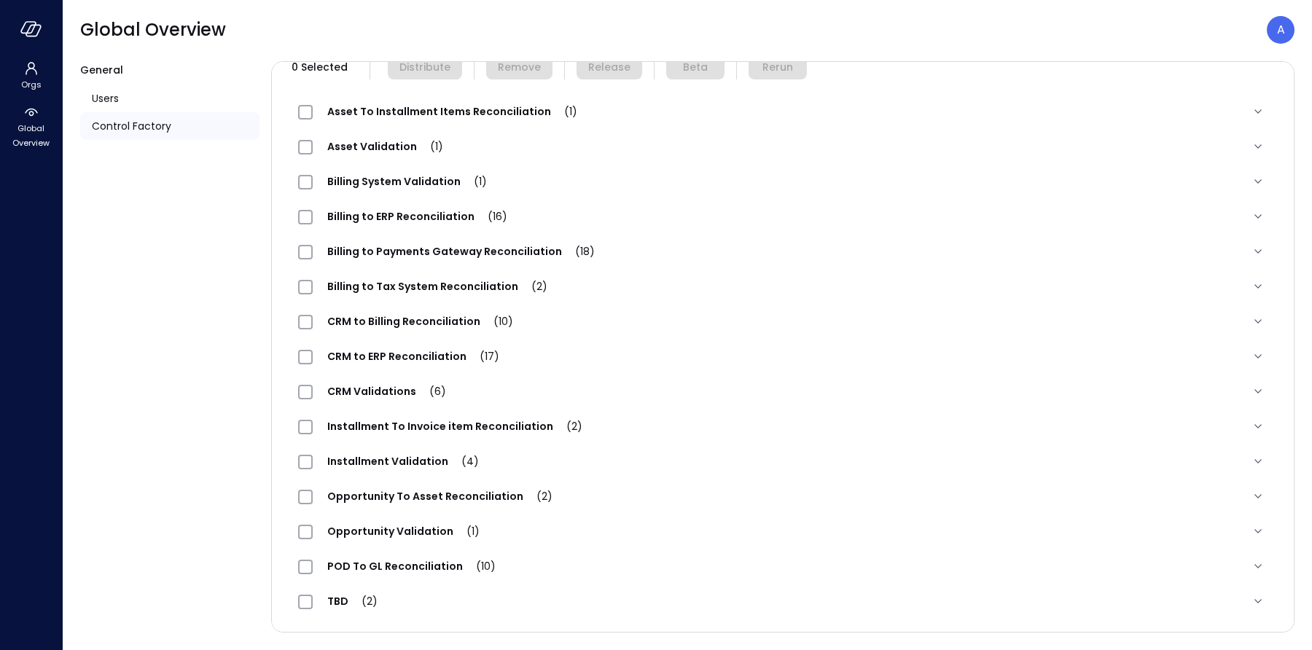
click at [393, 566] on span "POD To GL Reconciliation (10)" at bounding box center [411, 566] width 197 height 15
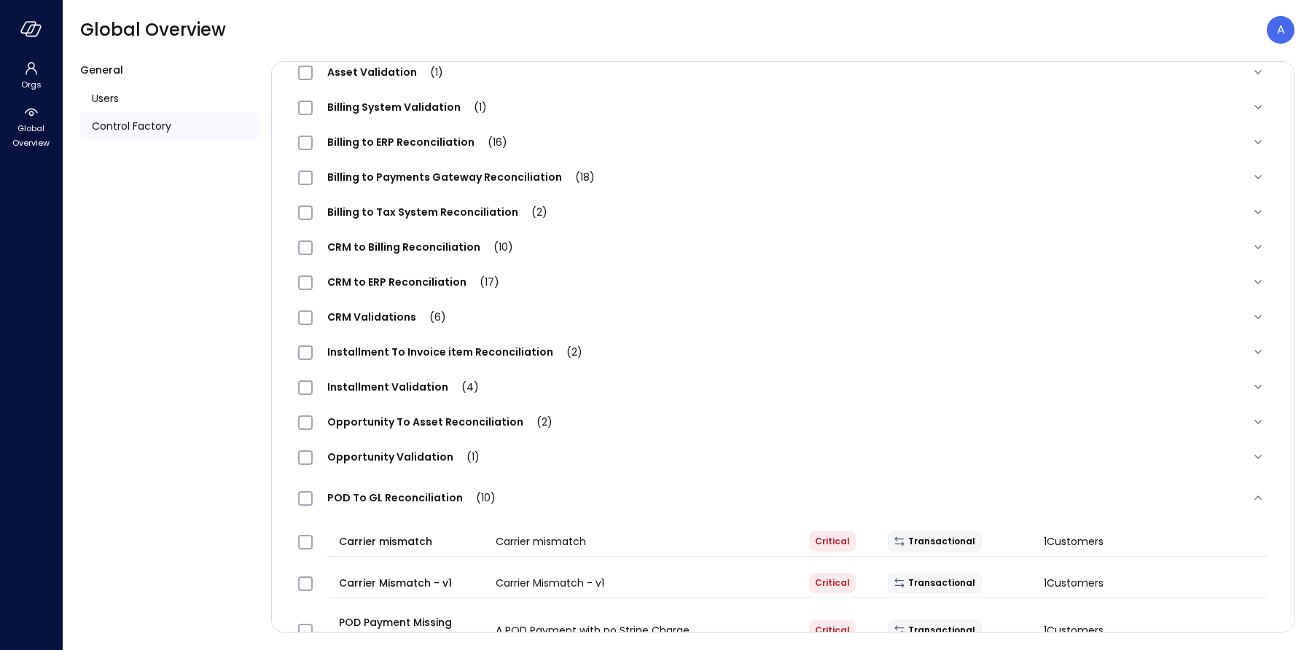
scroll to position [287, 0]
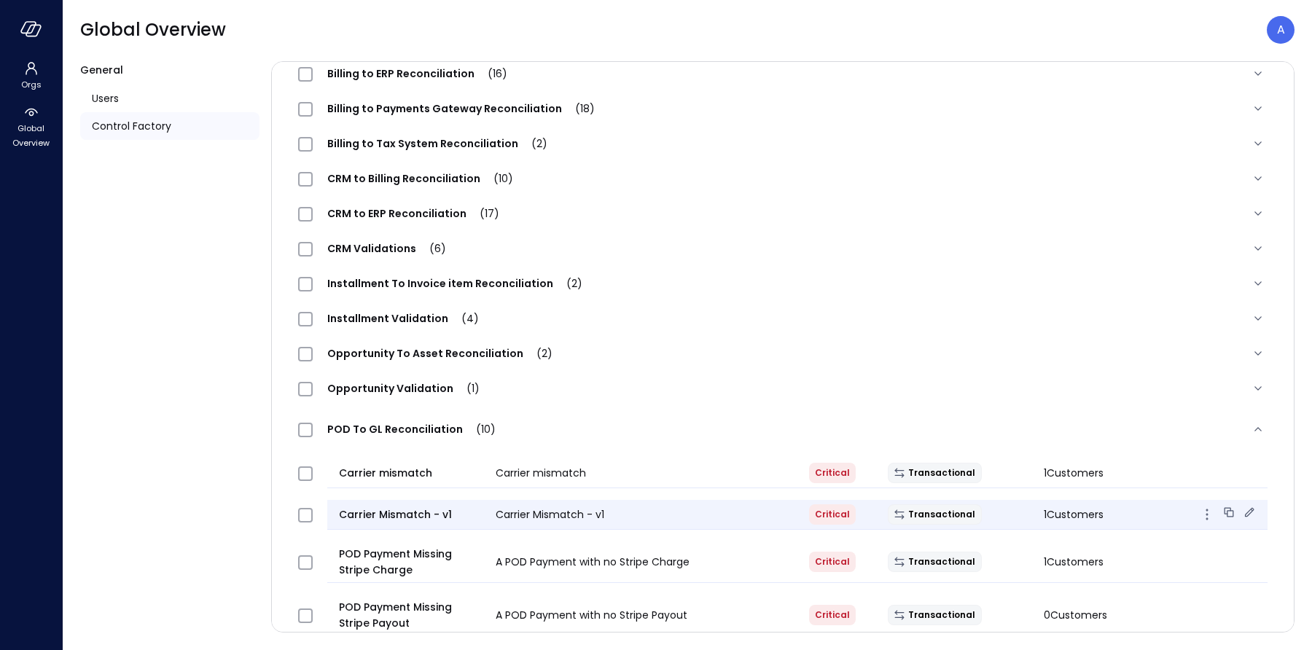
click at [1246, 510] on icon at bounding box center [1249, 512] width 15 height 15
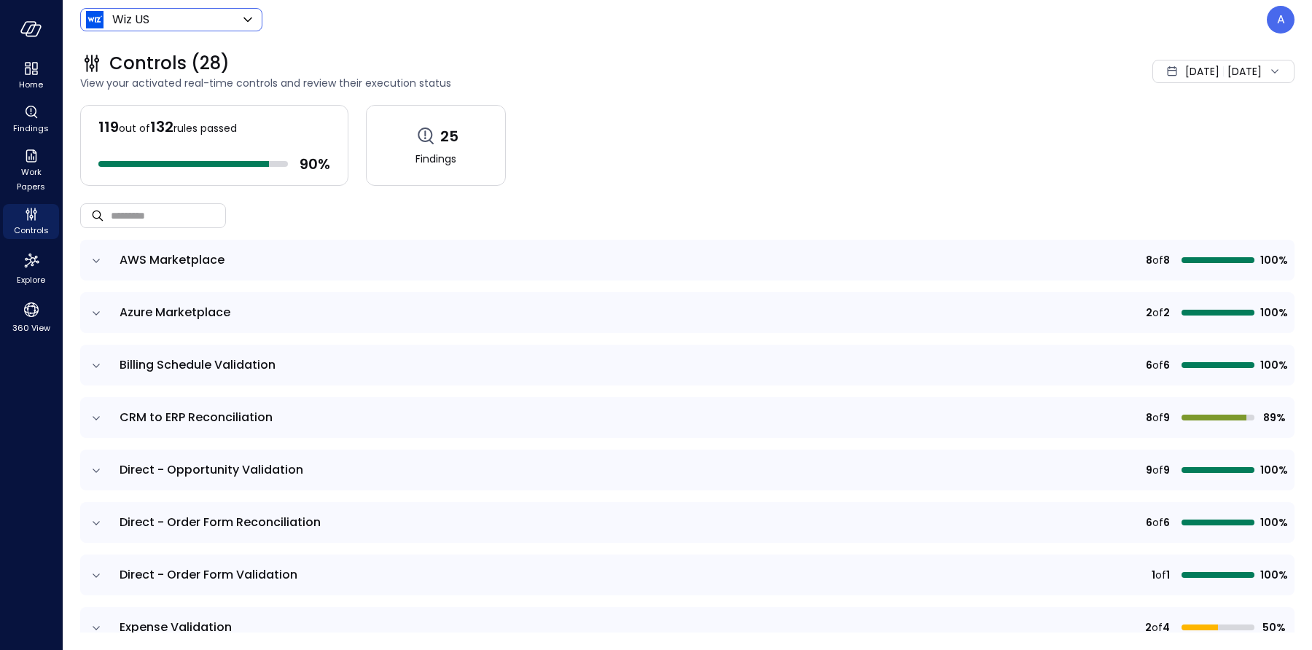
click at [132, 24] on body "Home Findings Work Papers Controls Explore 360 View Wiz US ****** ​ A Controls …" at bounding box center [656, 325] width 1312 height 650
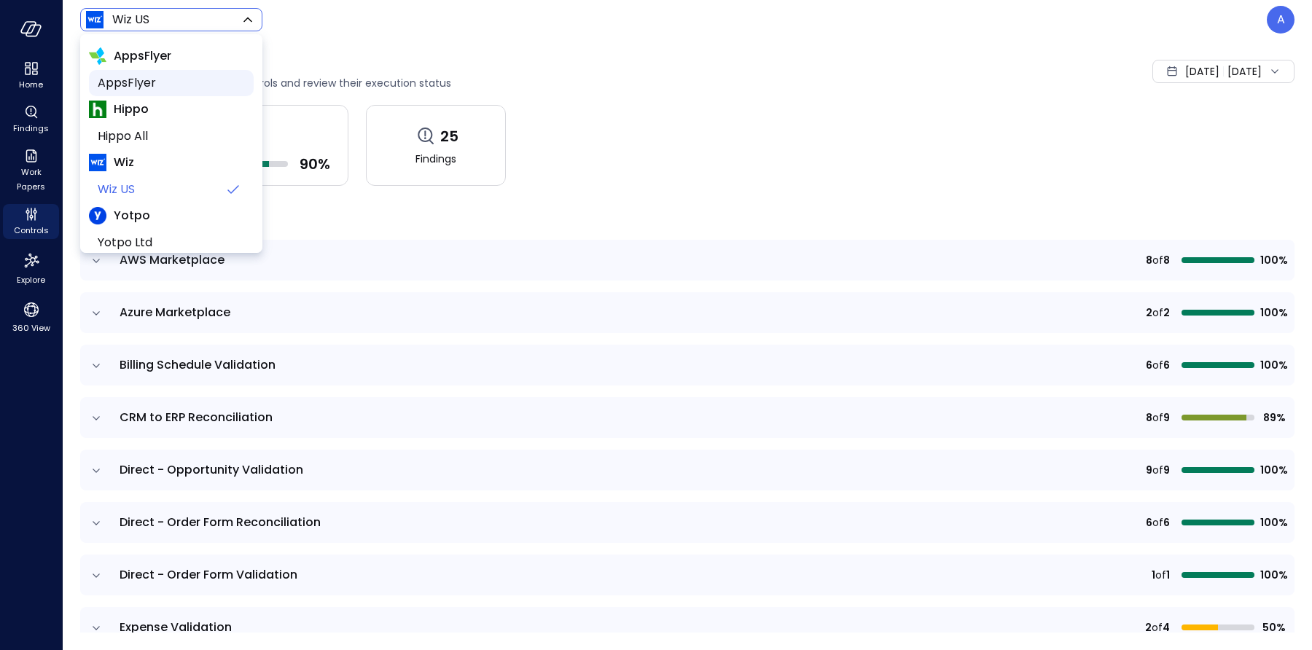
click at [136, 80] on span "AppsFlyer" at bounding box center [170, 82] width 144 height 17
type input "*******"
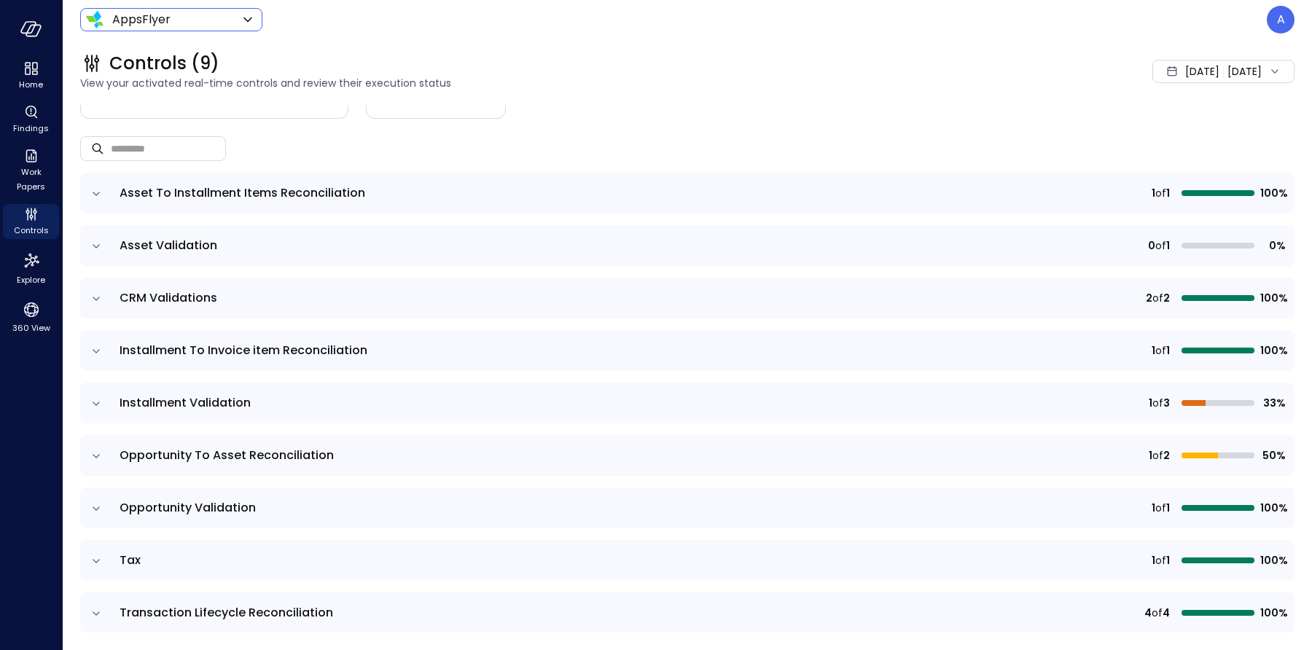
scroll to position [77, 0]
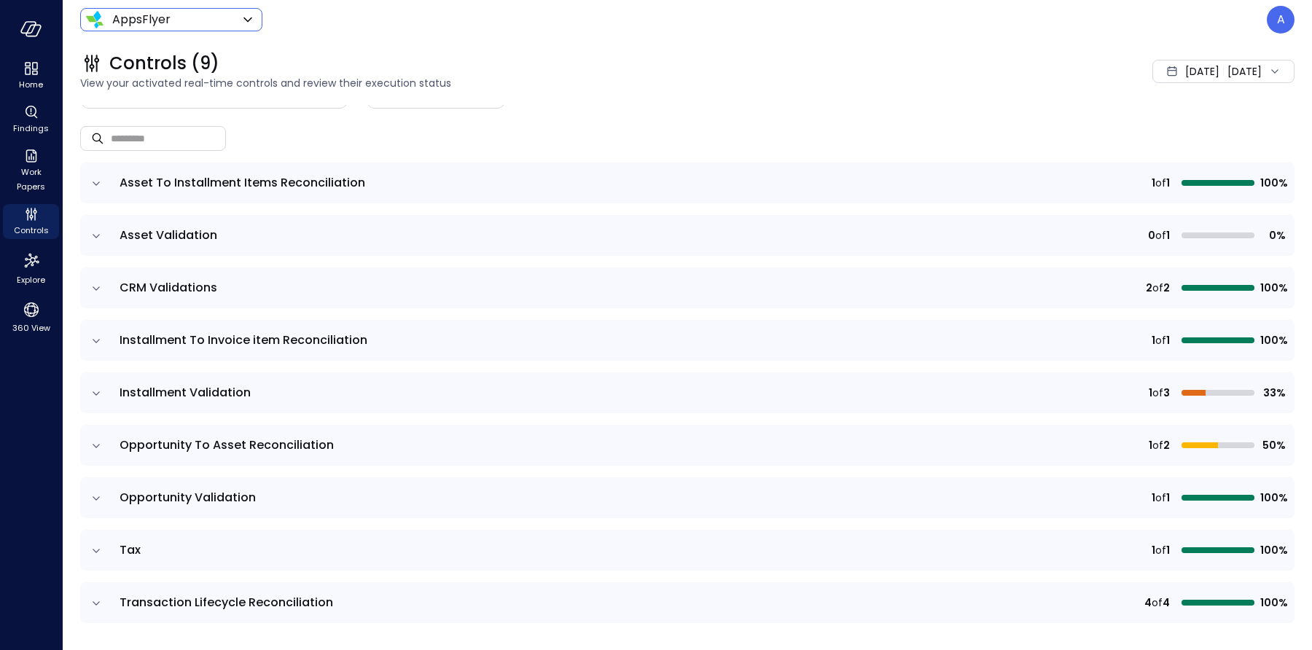
click at [98, 453] on td at bounding box center [95, 445] width 31 height 41
click at [95, 442] on icon "expand row" at bounding box center [96, 446] width 15 height 15
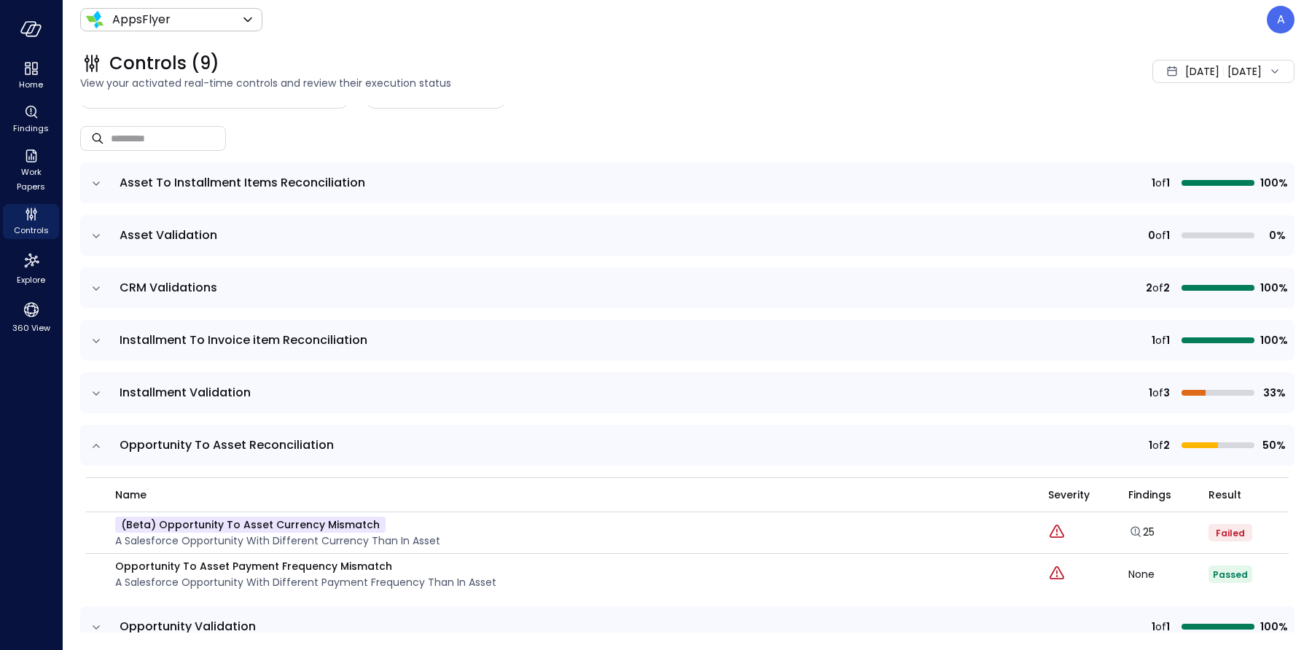
click at [1185, 71] on span "Aug 1, 2025" at bounding box center [1202, 71] width 34 height 16
click at [1163, 133] on li "July 2025" at bounding box center [1186, 135] width 116 height 24
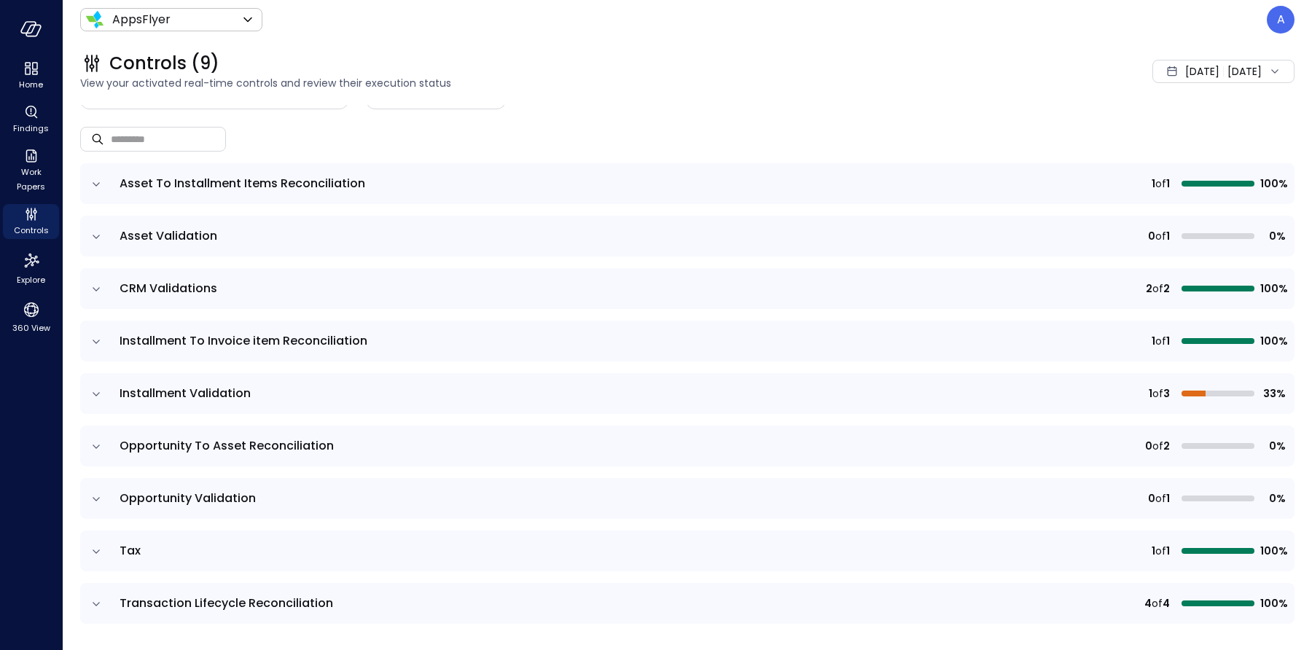
scroll to position [77, 0]
click at [87, 438] on td at bounding box center [95, 445] width 31 height 41
click at [95, 441] on icon "expand row" at bounding box center [96, 446] width 15 height 15
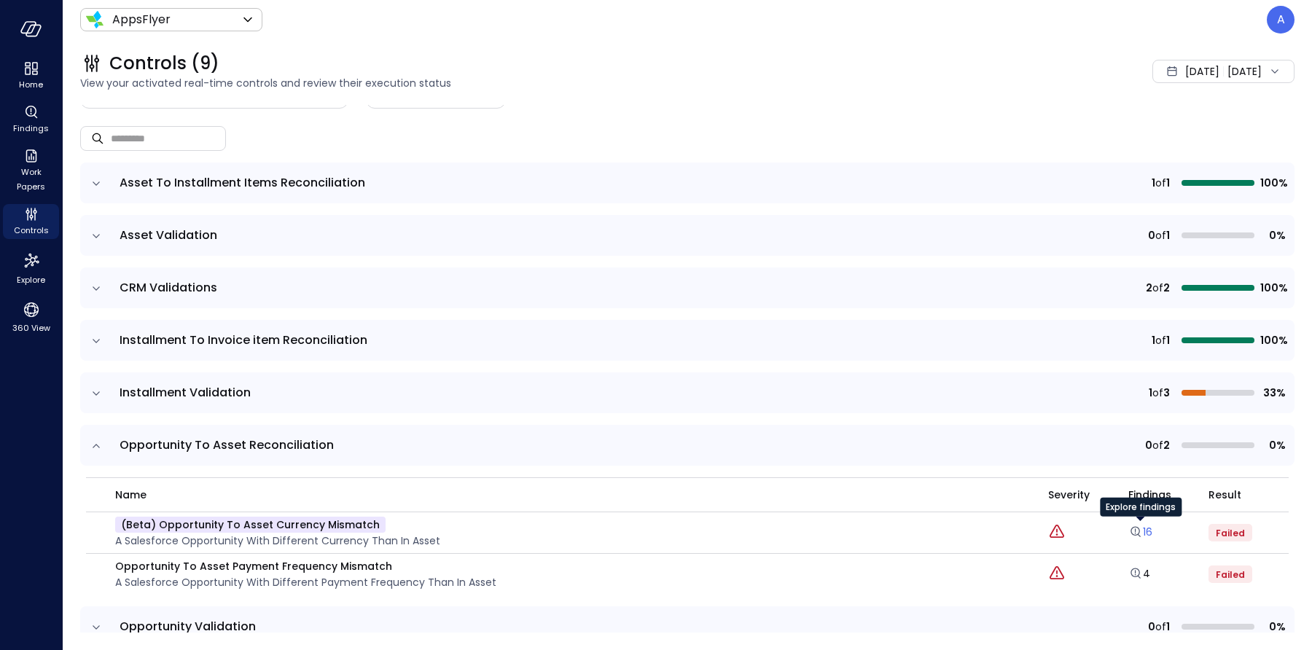
click at [1143, 530] on link "16" at bounding box center [1140, 532] width 24 height 15
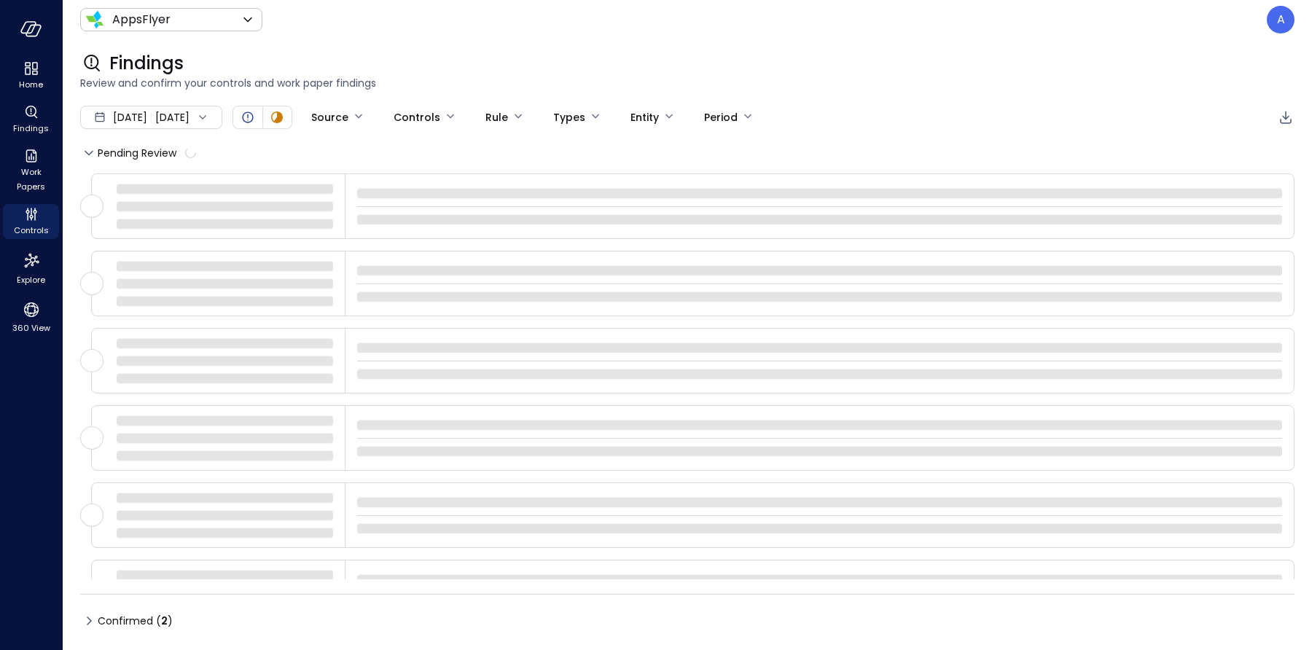
type input "****"
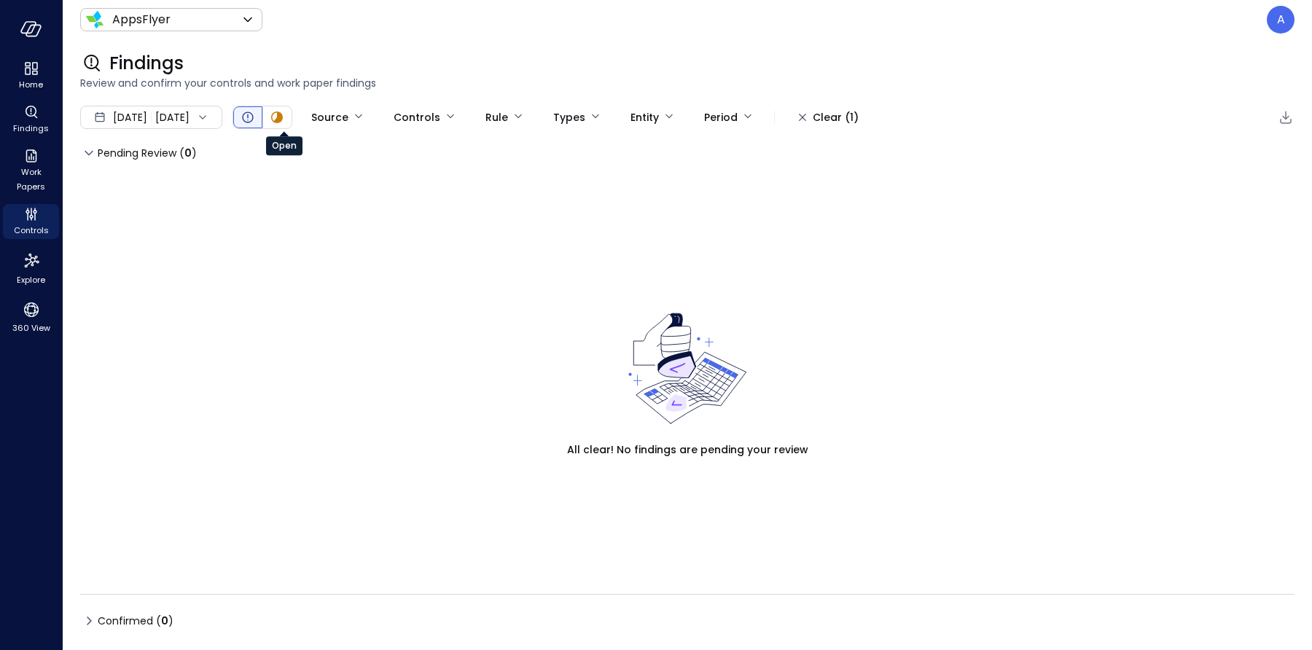
click at [256, 115] on icon "Open" at bounding box center [247, 117] width 17 height 17
click at [282, 119] on icon "In Progress" at bounding box center [278, 116] width 8 height 9
click at [147, 114] on span "Jul 1, 2025" at bounding box center [130, 117] width 34 height 16
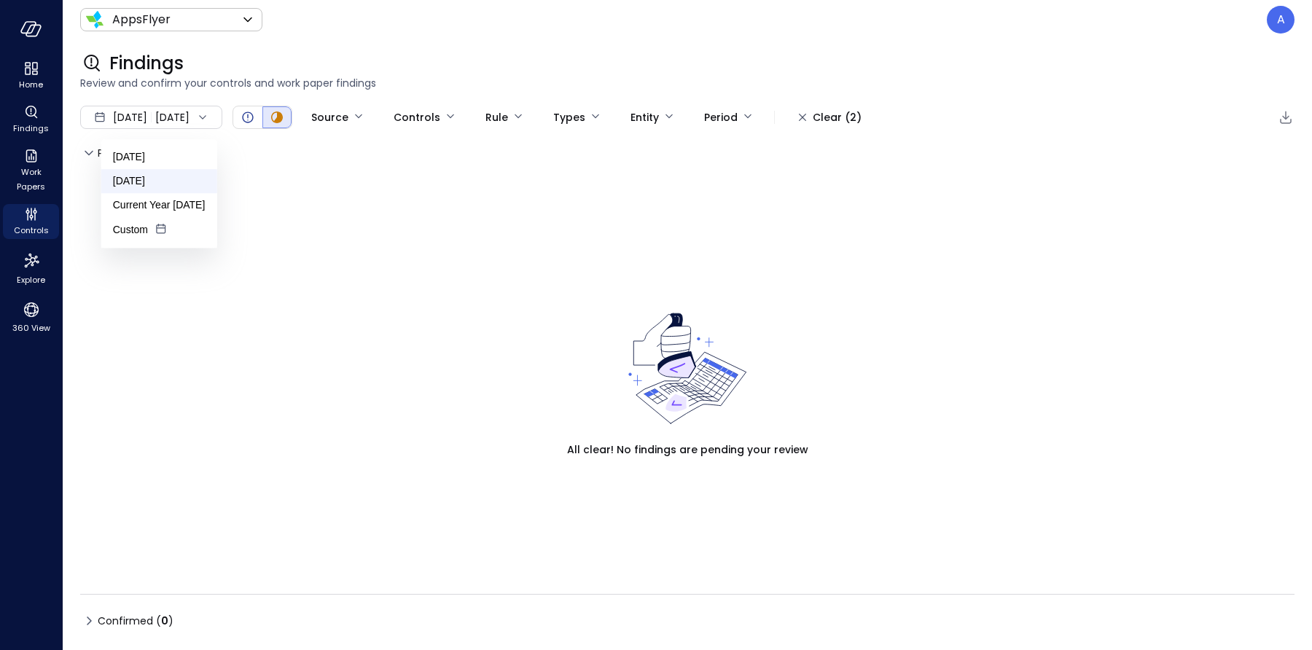
click at [141, 176] on li "July 2025" at bounding box center [159, 181] width 116 height 24
click at [165, 122] on div "Jul 1, 2025 Jul 31, 2025" at bounding box center [151, 117] width 142 height 23
click at [160, 149] on li "August 2025" at bounding box center [159, 157] width 116 height 24
click at [147, 124] on span "Aug 1, 2025" at bounding box center [130, 117] width 34 height 16
click at [139, 203] on li "Current Year 2025" at bounding box center [159, 205] width 116 height 24
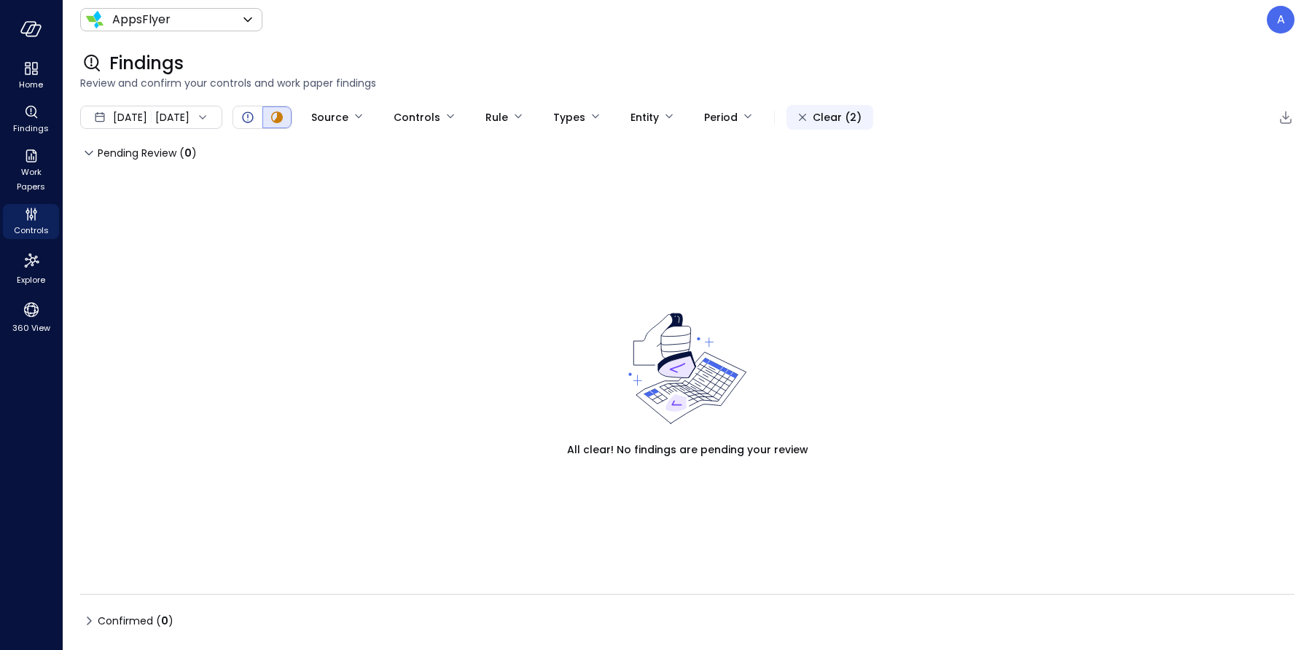
click at [844, 119] on button "Clear (2)" at bounding box center [829, 117] width 87 height 25
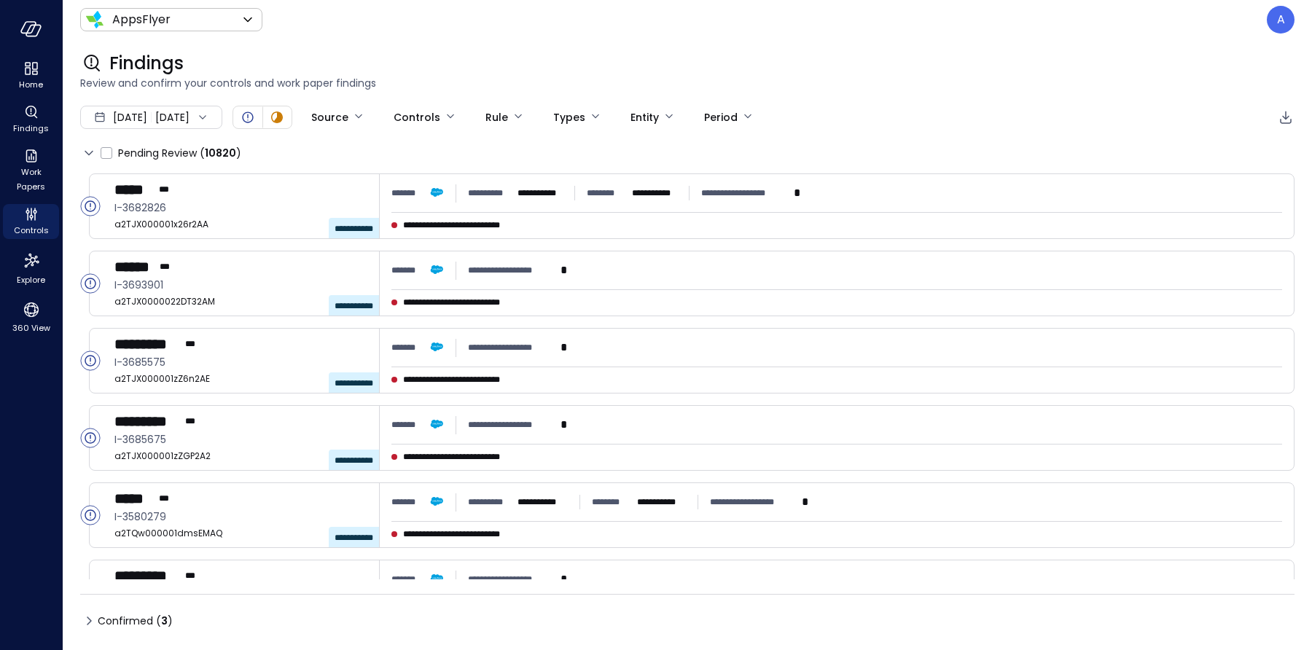
click at [188, 117] on div "Jan 1, 2025 Aug 11, 2025" at bounding box center [151, 117] width 142 height 23
click at [148, 173] on li "July 2025" at bounding box center [159, 181] width 116 height 24
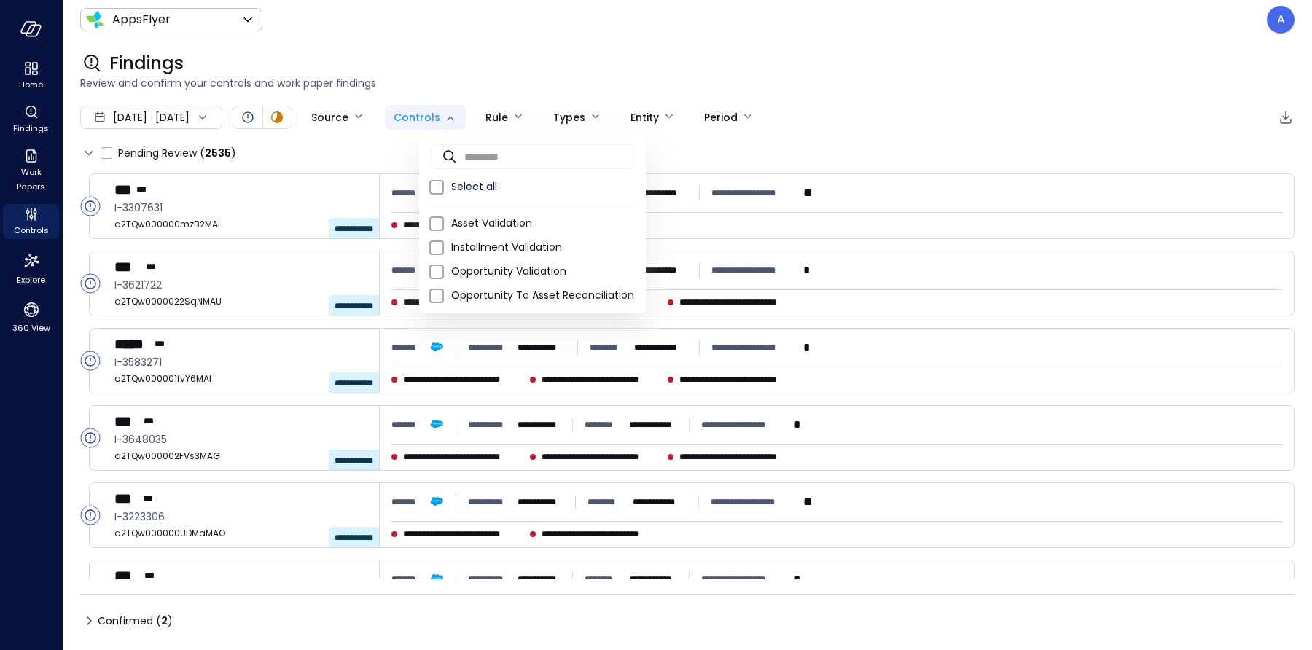
click at [428, 114] on body "**********" at bounding box center [656, 325] width 1312 height 650
click at [464, 154] on input "text" at bounding box center [549, 156] width 170 height 39
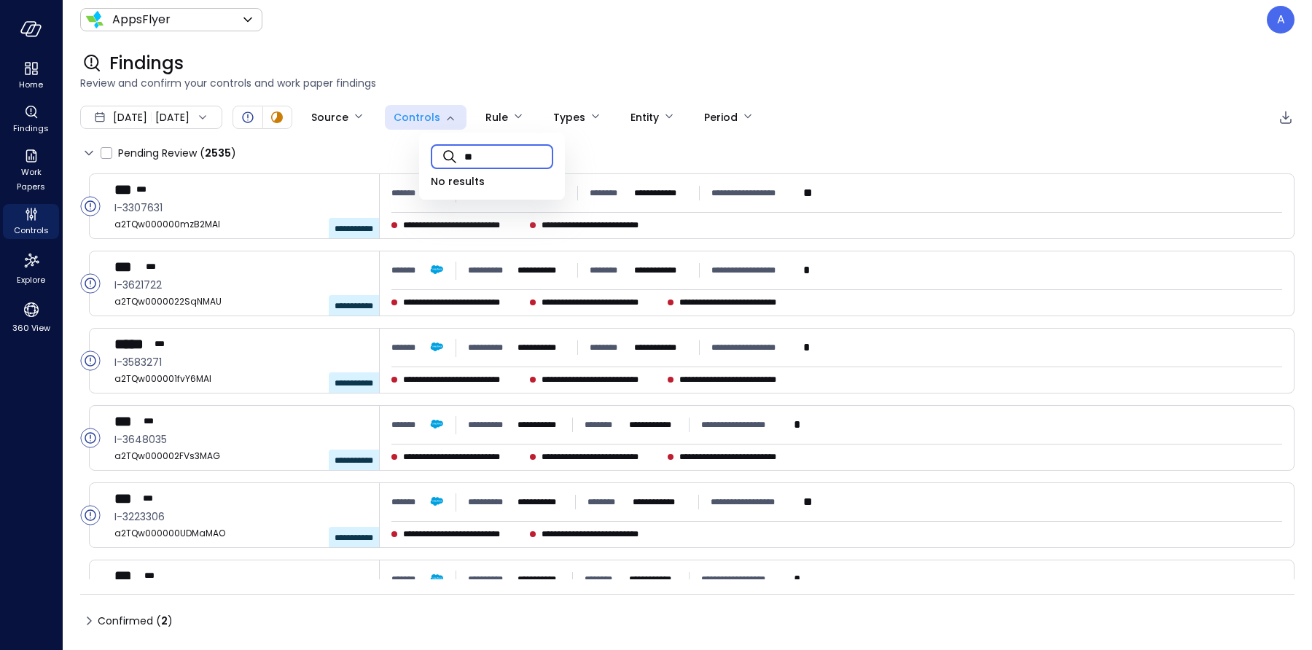
type input "*"
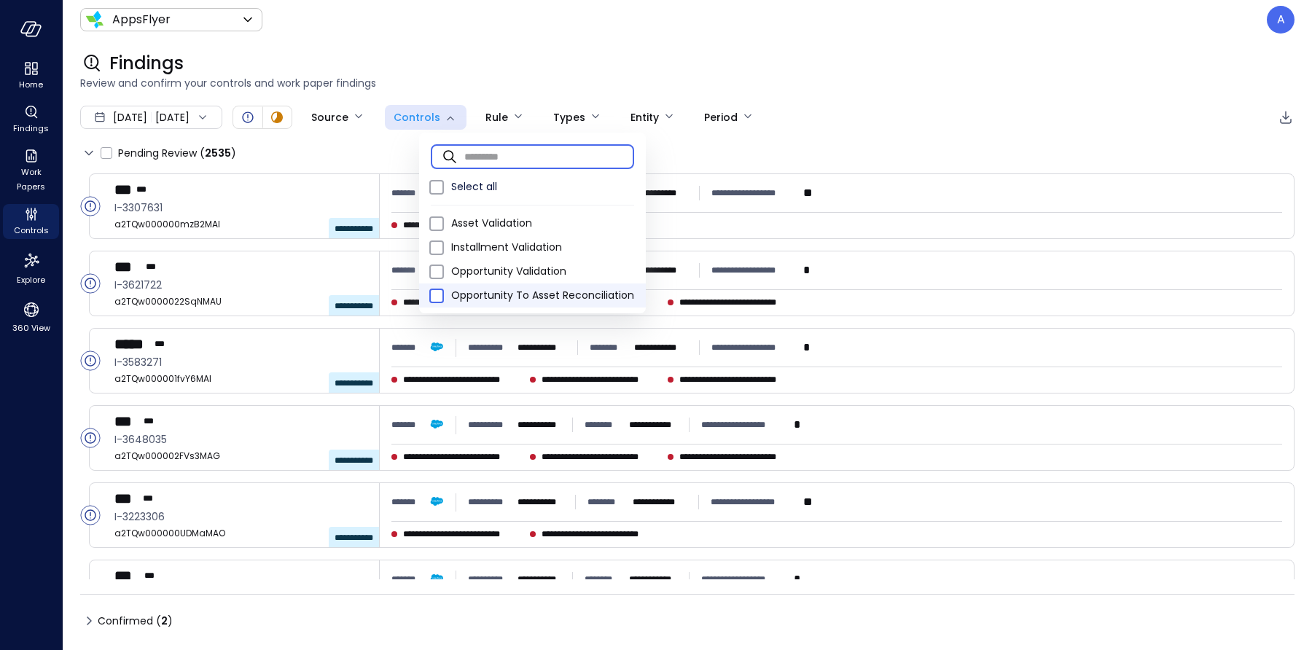
type input "**"
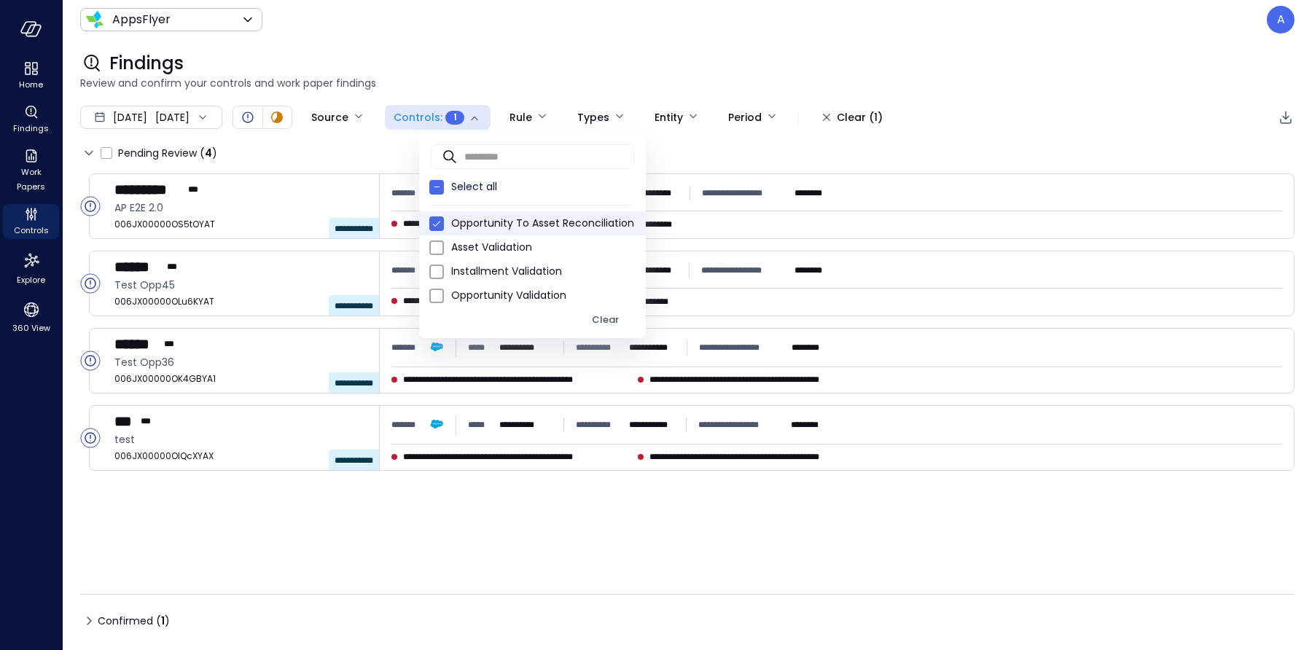
click at [506, 68] on div at bounding box center [656, 325] width 1312 height 650
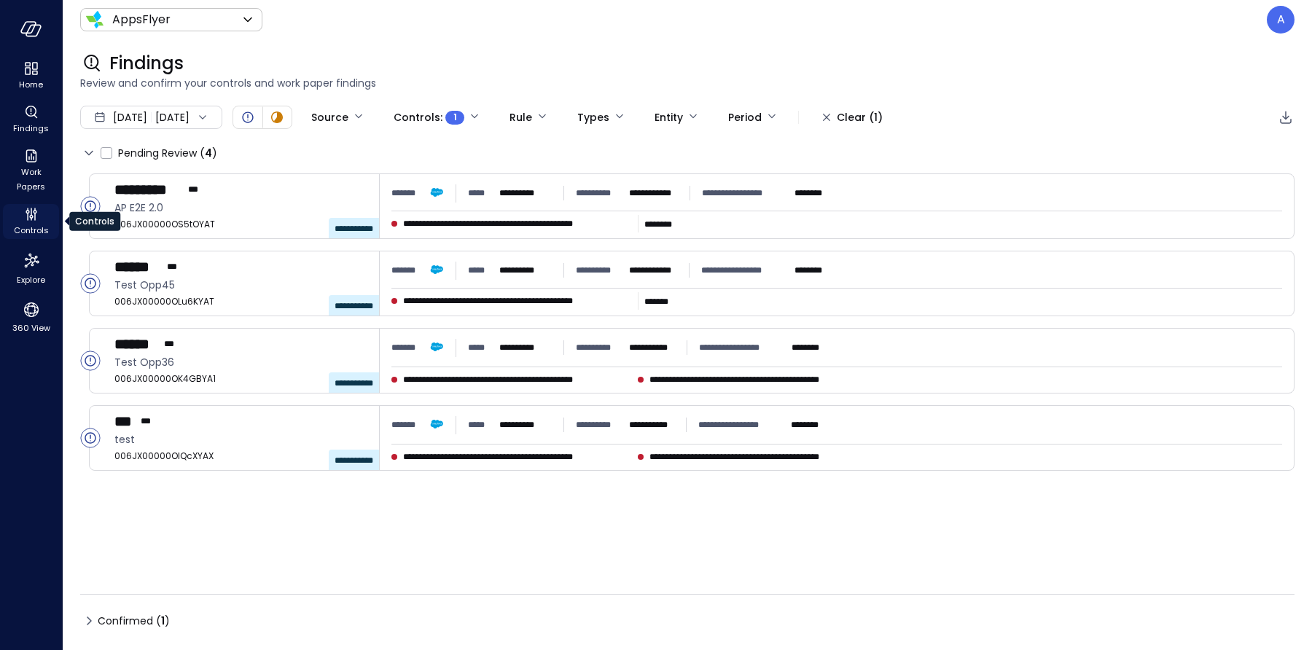
click at [26, 227] on span "Controls" at bounding box center [31, 230] width 35 height 15
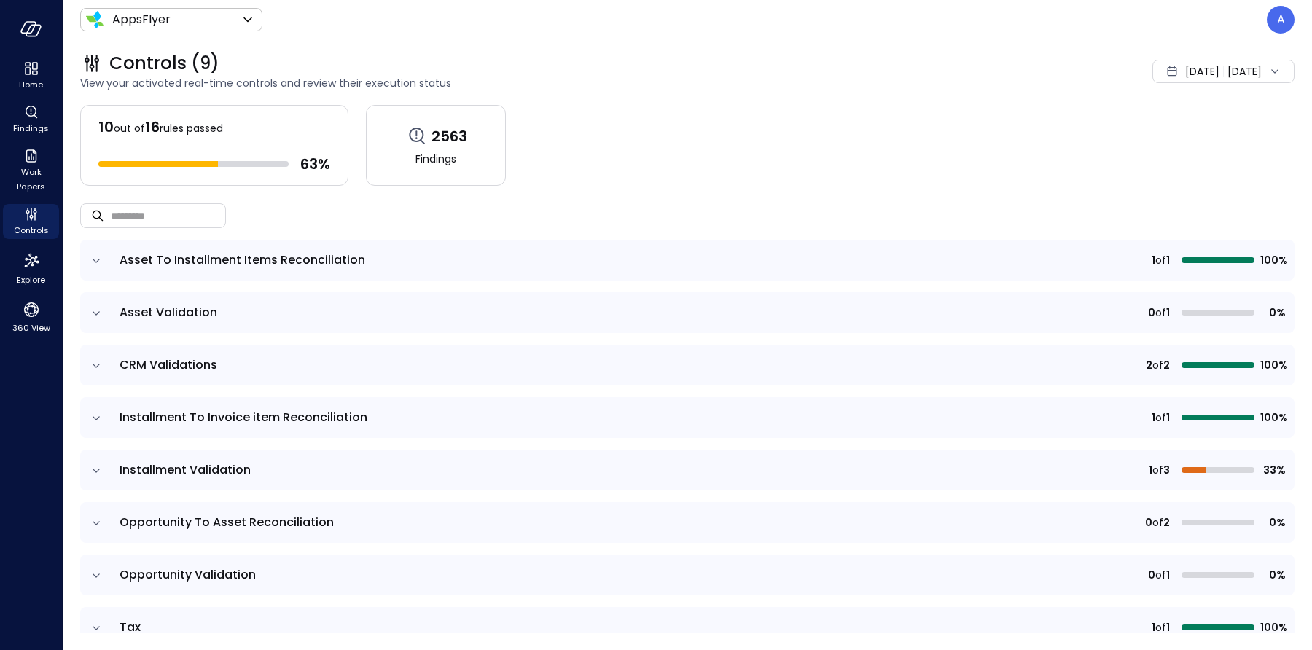
scroll to position [66, 0]
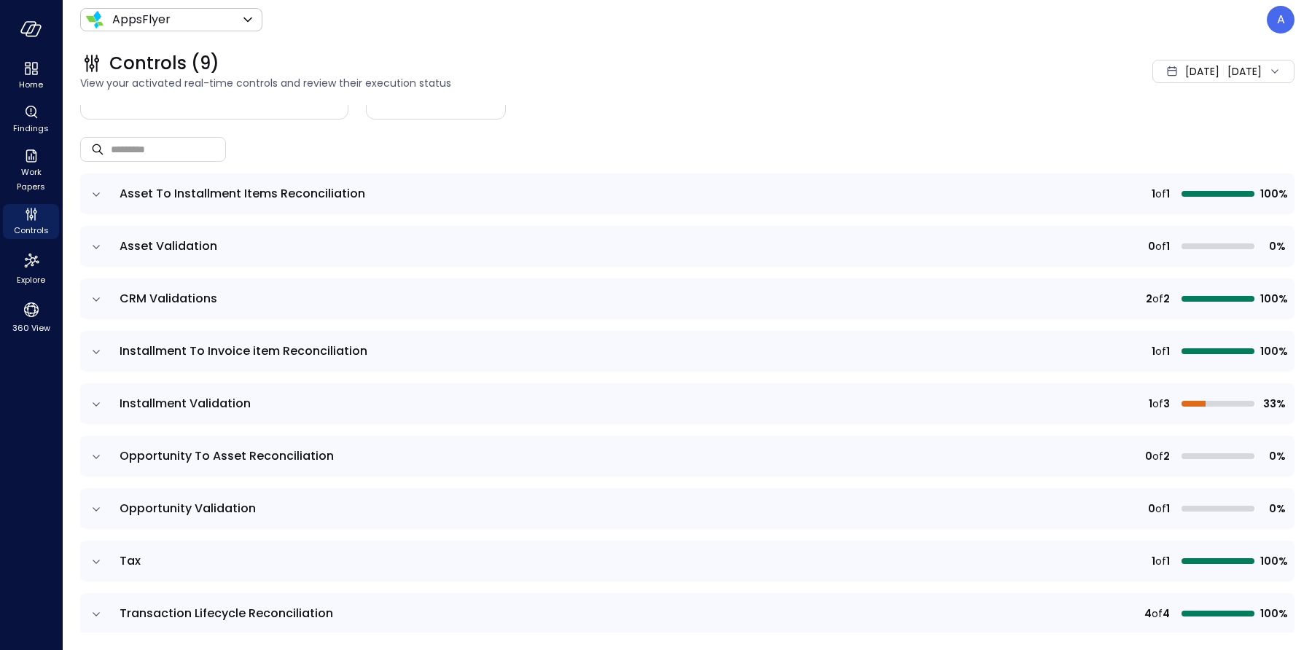
click at [101, 455] on icon "expand row" at bounding box center [96, 457] width 15 height 15
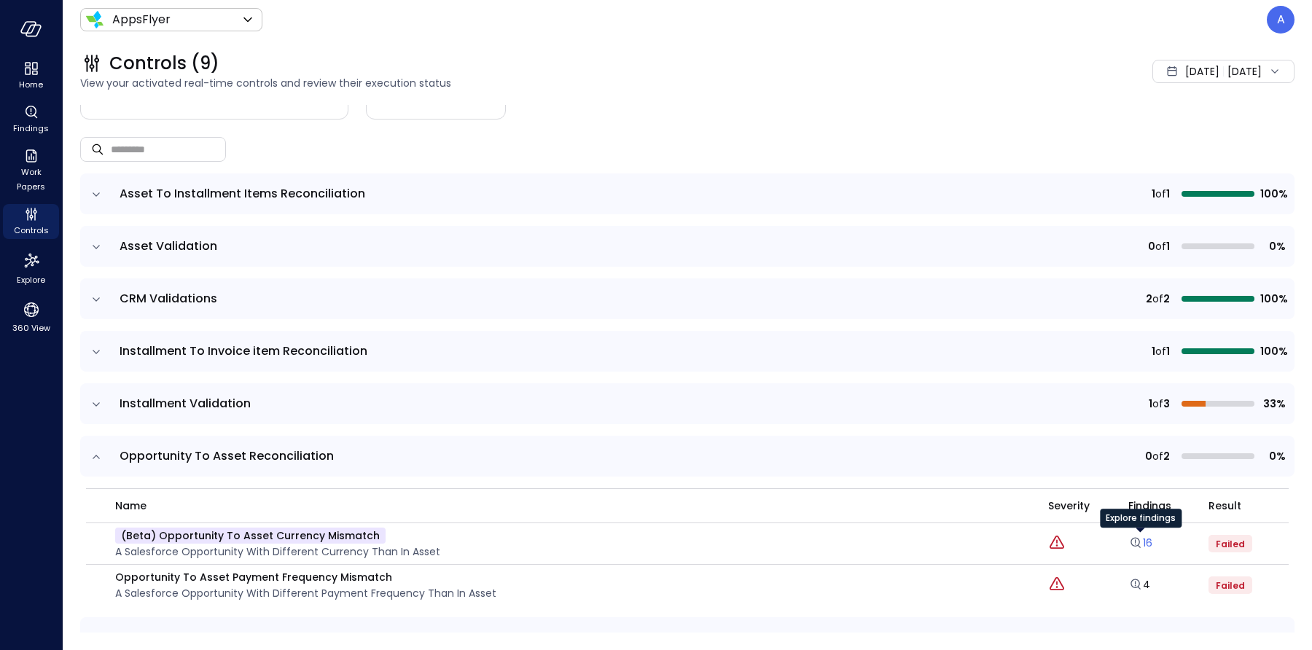
click at [1142, 543] on icon "Explore findings" at bounding box center [1135, 543] width 15 height 15
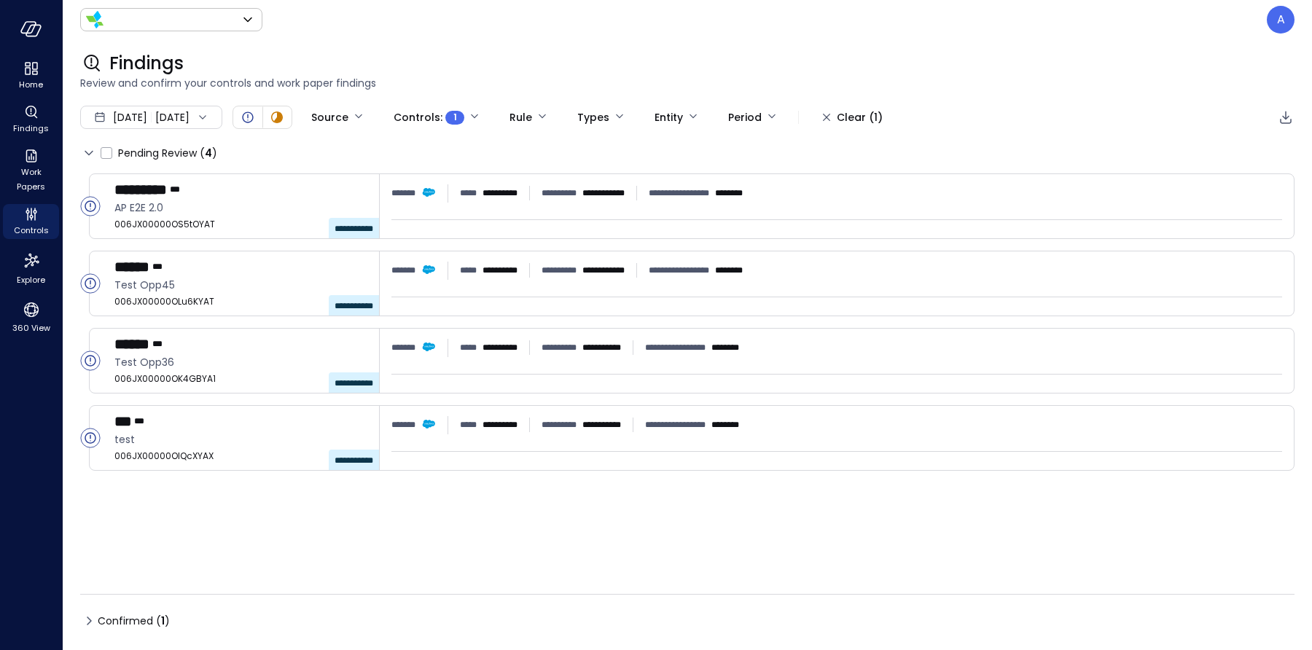
type input "*******"
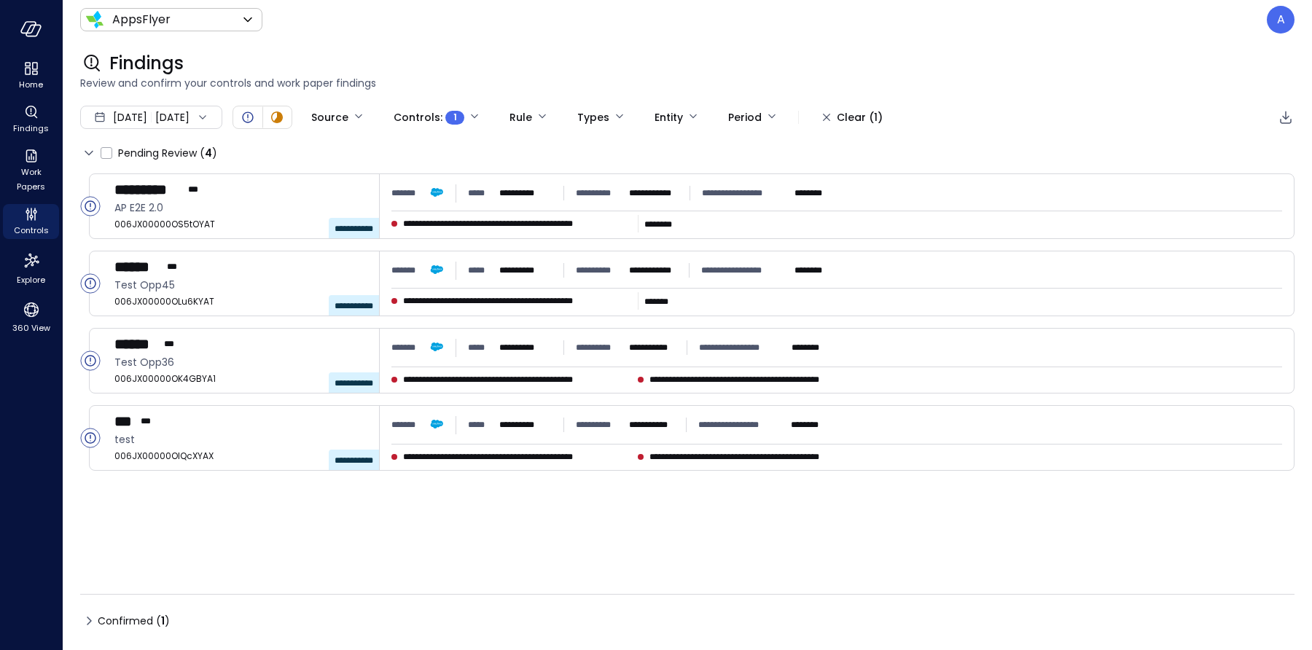
type input "****"
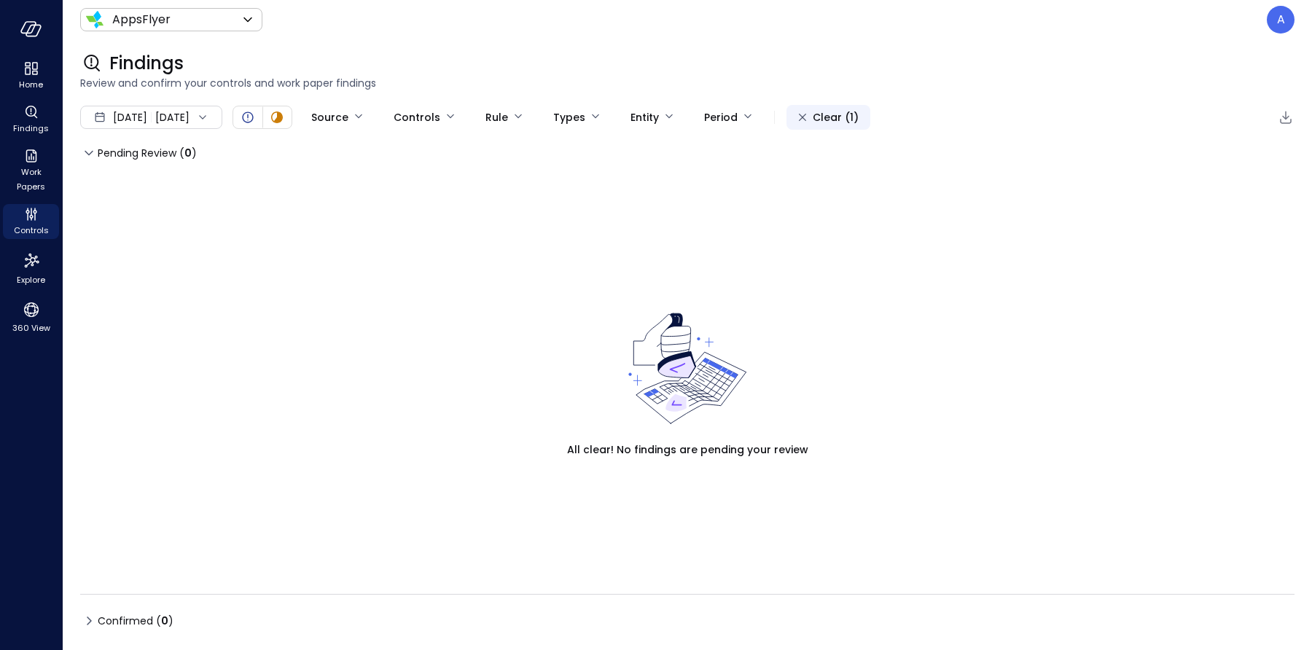
click at [847, 118] on div "Clear (1)" at bounding box center [835, 118] width 46 height 18
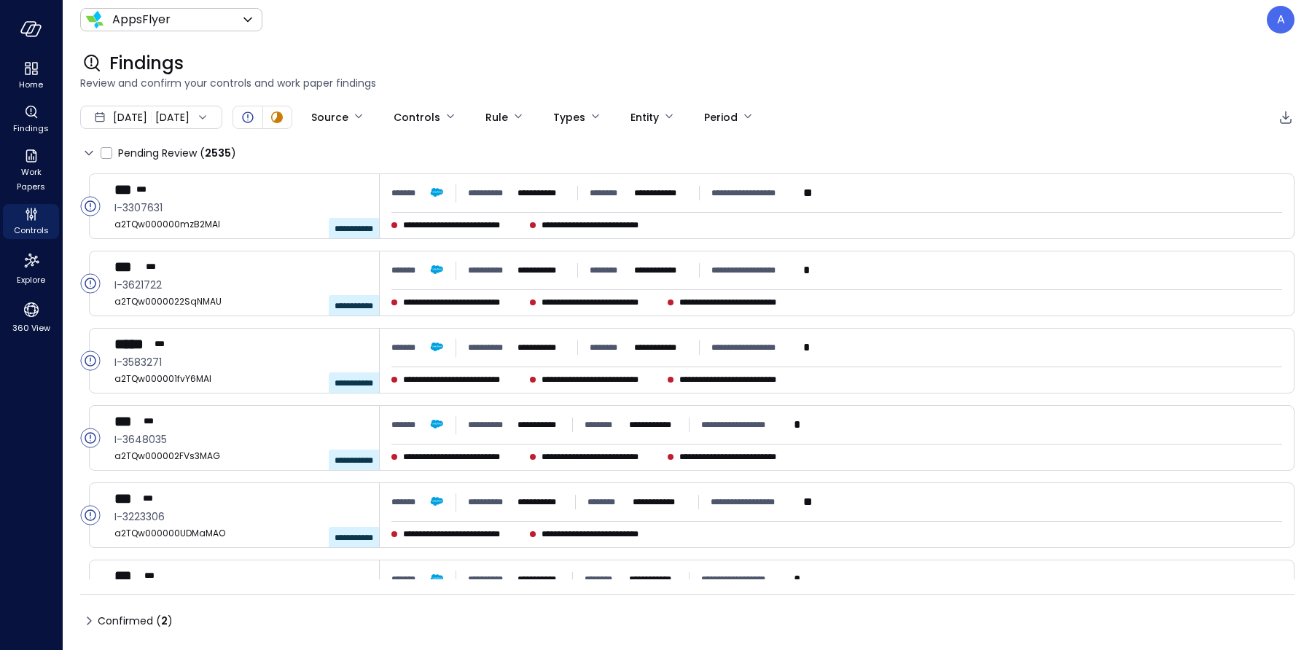
click at [133, 627] on span "Confirmed ( 2 )" at bounding box center [135, 620] width 75 height 23
click at [93, 618] on icon at bounding box center [88, 620] width 17 height 17
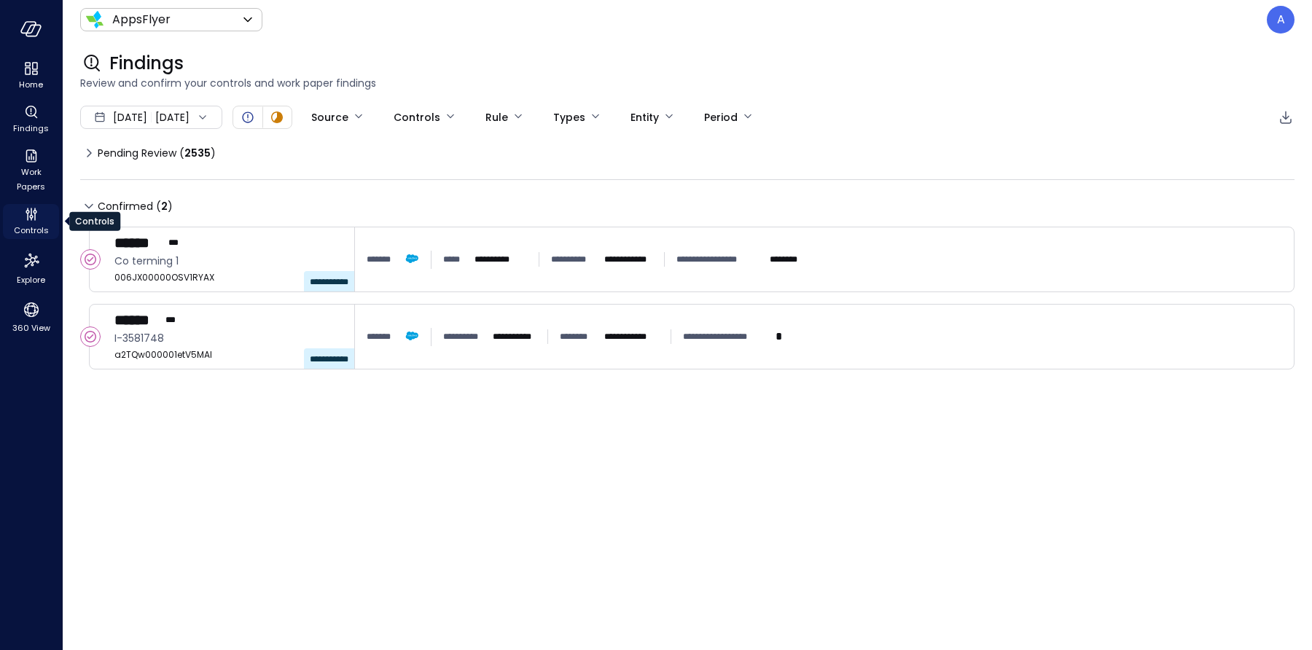
click at [36, 224] on span "Controls" at bounding box center [31, 230] width 35 height 15
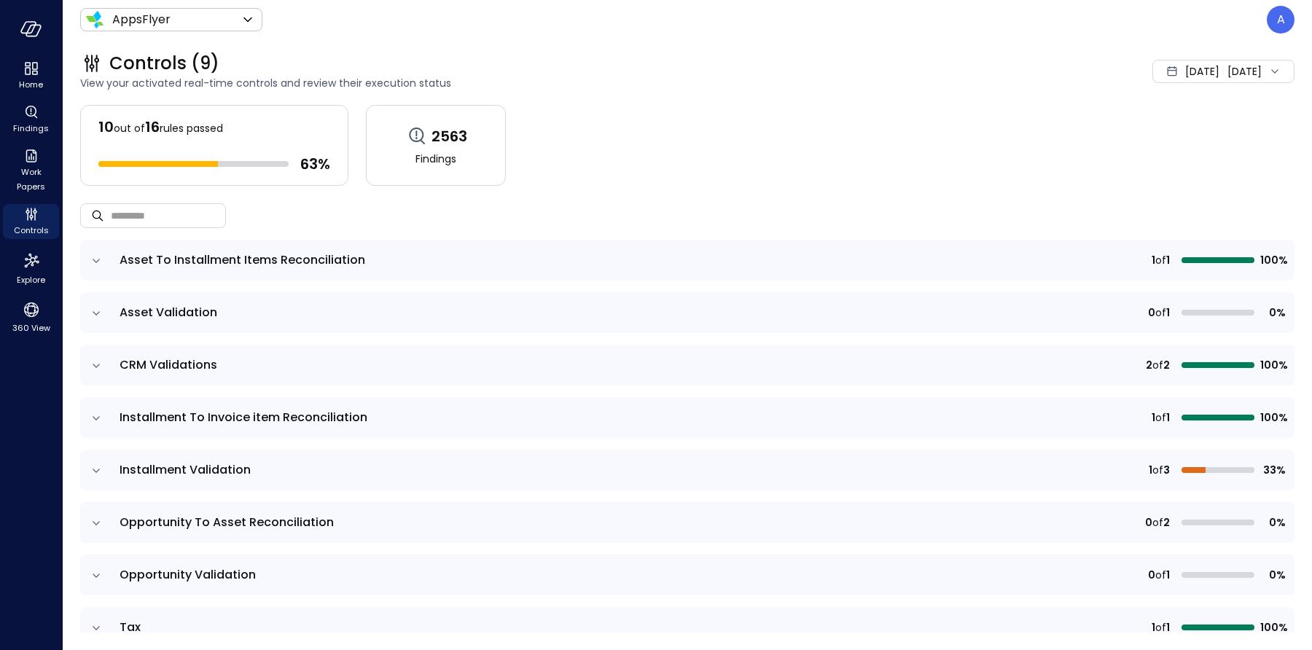
click at [90, 517] on icon "expand row" at bounding box center [96, 523] width 15 height 15
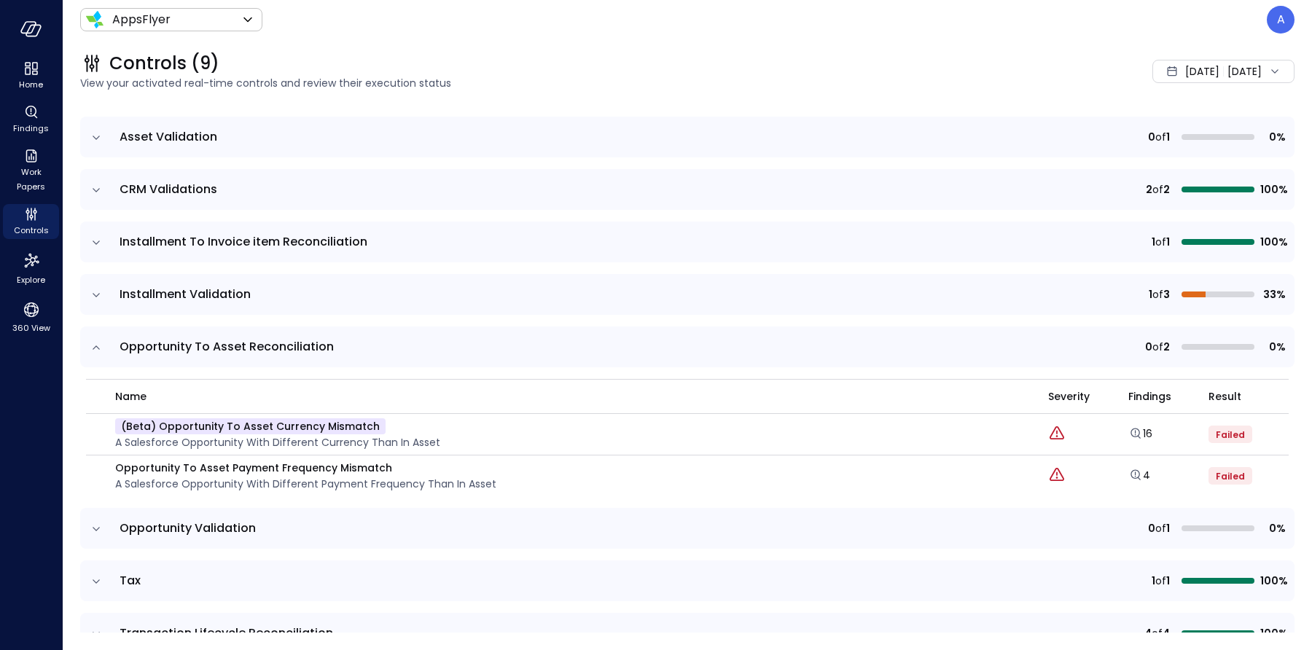
scroll to position [206, 0]
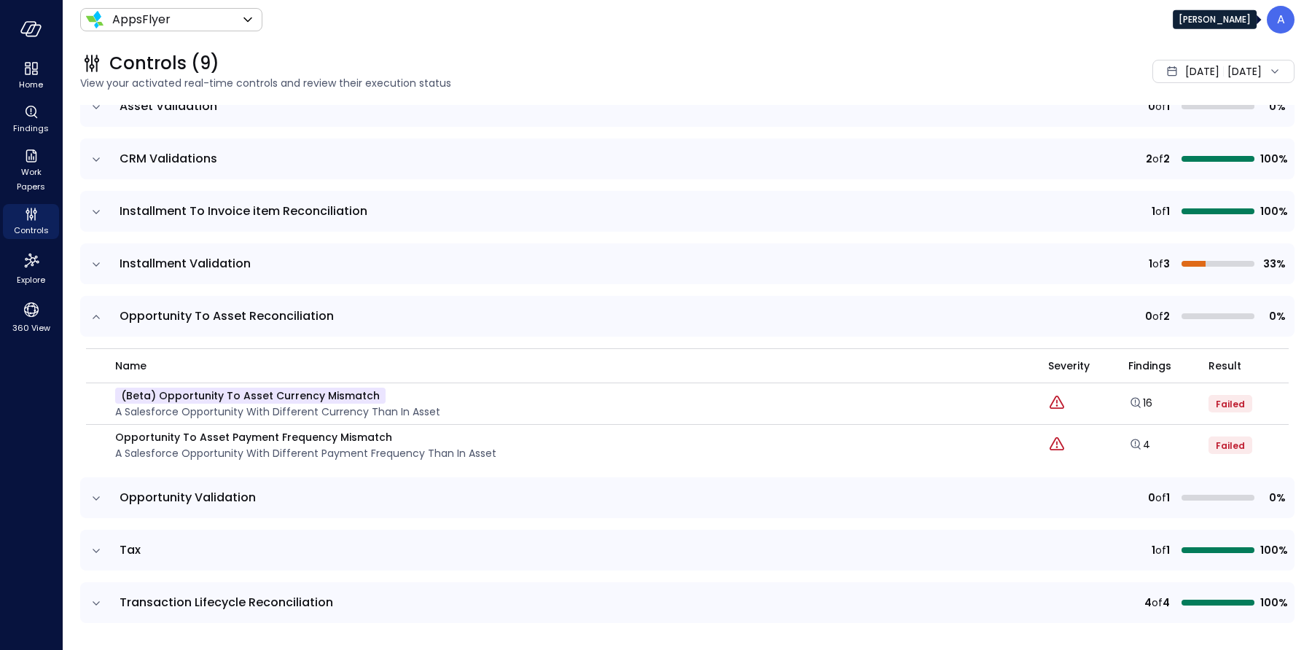
click at [1281, 20] on p "A" at bounding box center [1281, 19] width 8 height 17
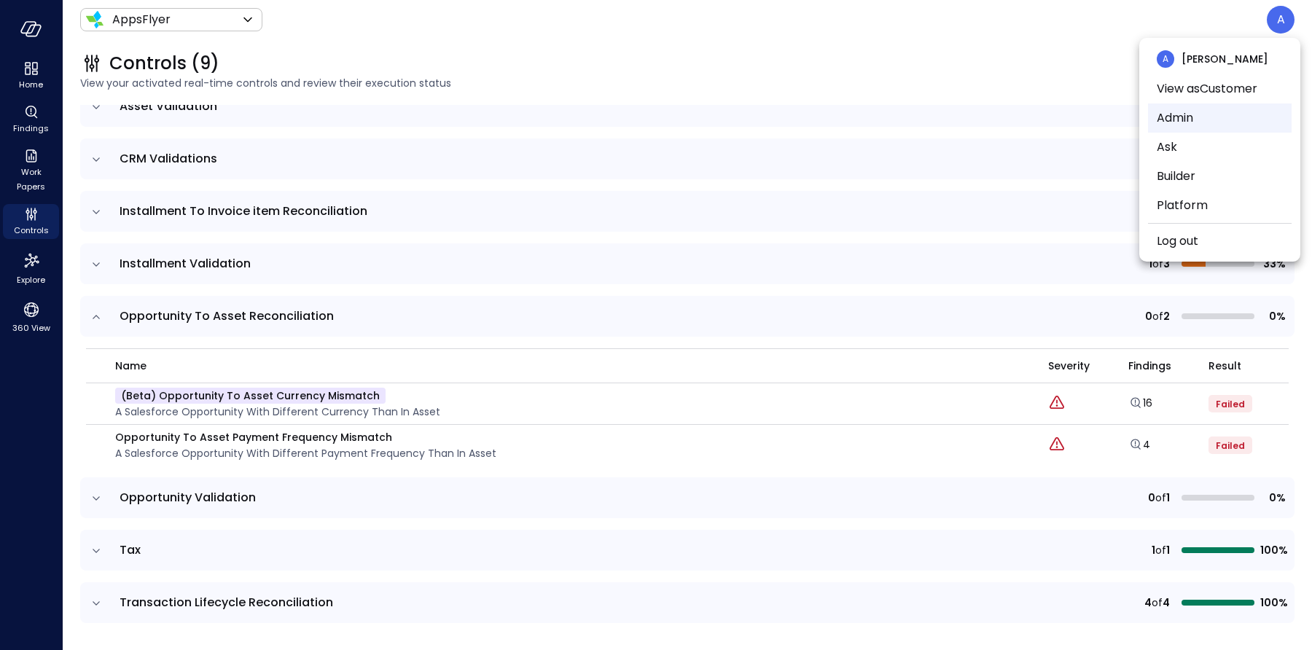
click at [1199, 109] on li "Admin" at bounding box center [1220, 117] width 144 height 29
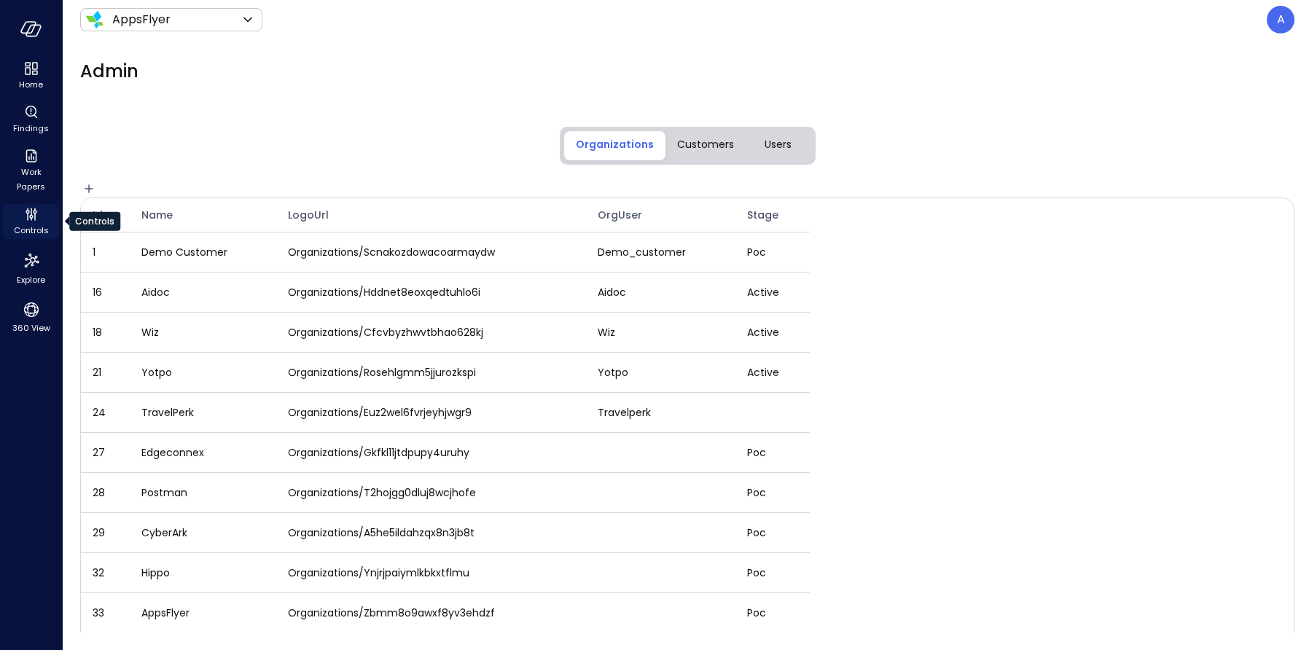
click at [29, 219] on icon "Controls" at bounding box center [31, 213] width 17 height 17
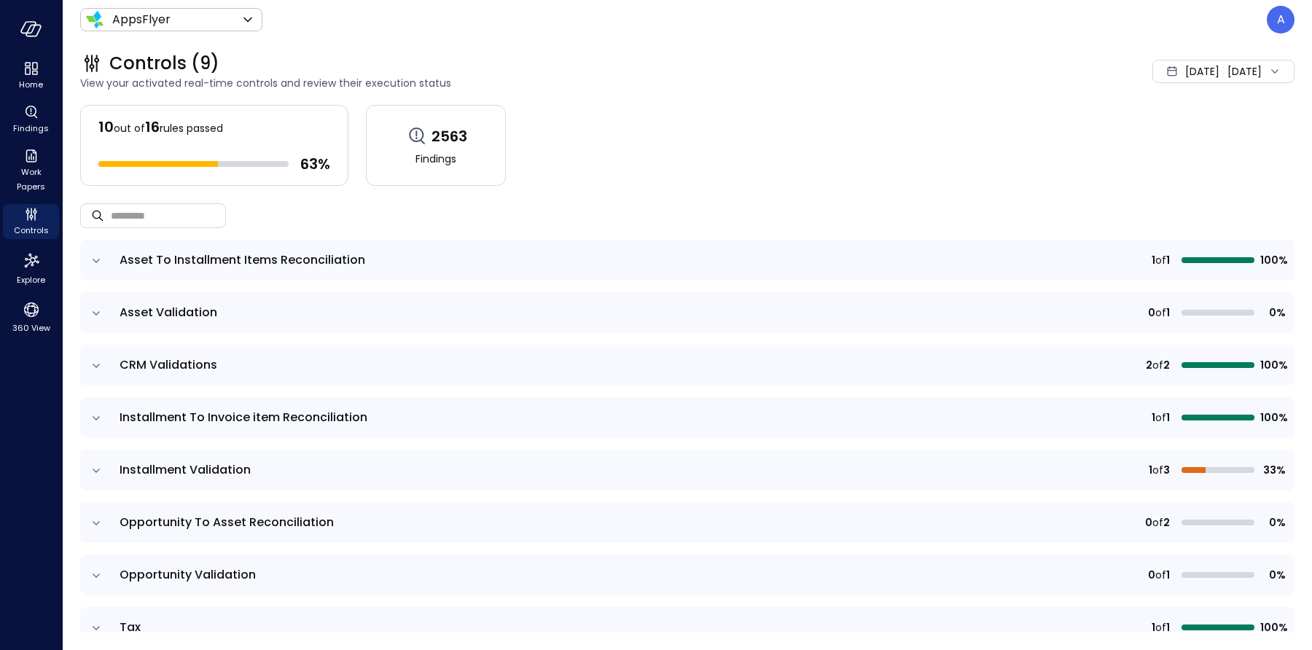
click at [100, 525] on icon "expand row" at bounding box center [96, 523] width 15 height 15
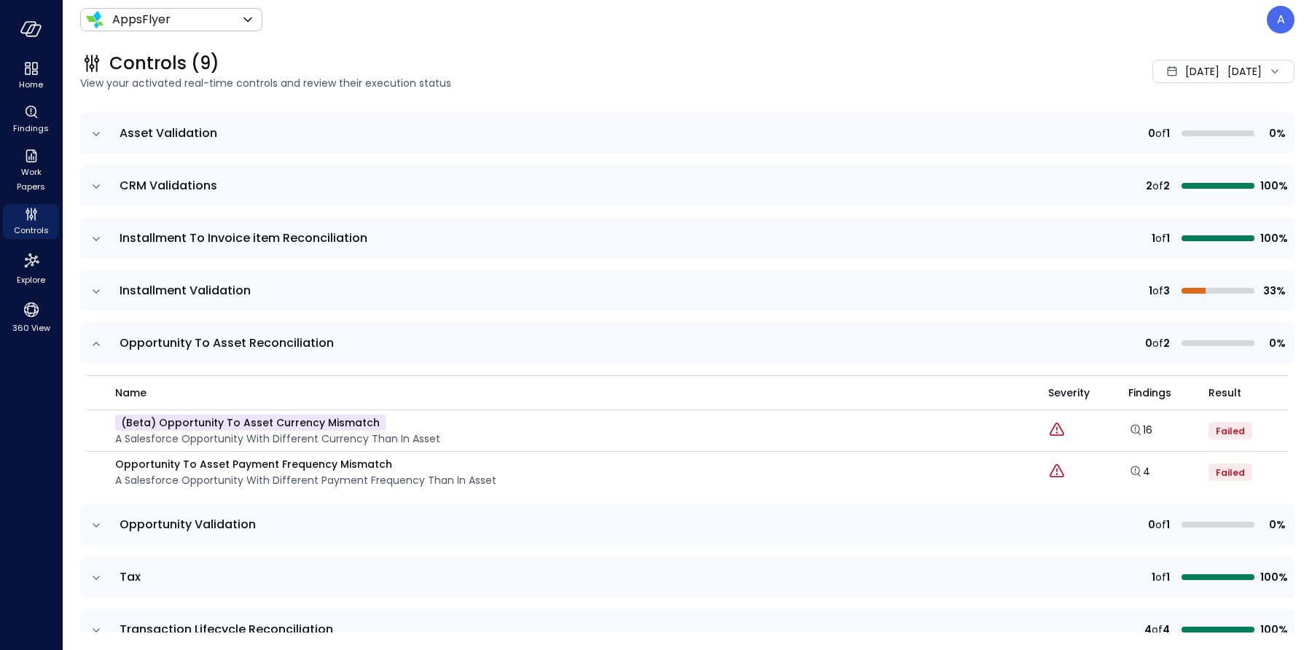
scroll to position [206, 0]
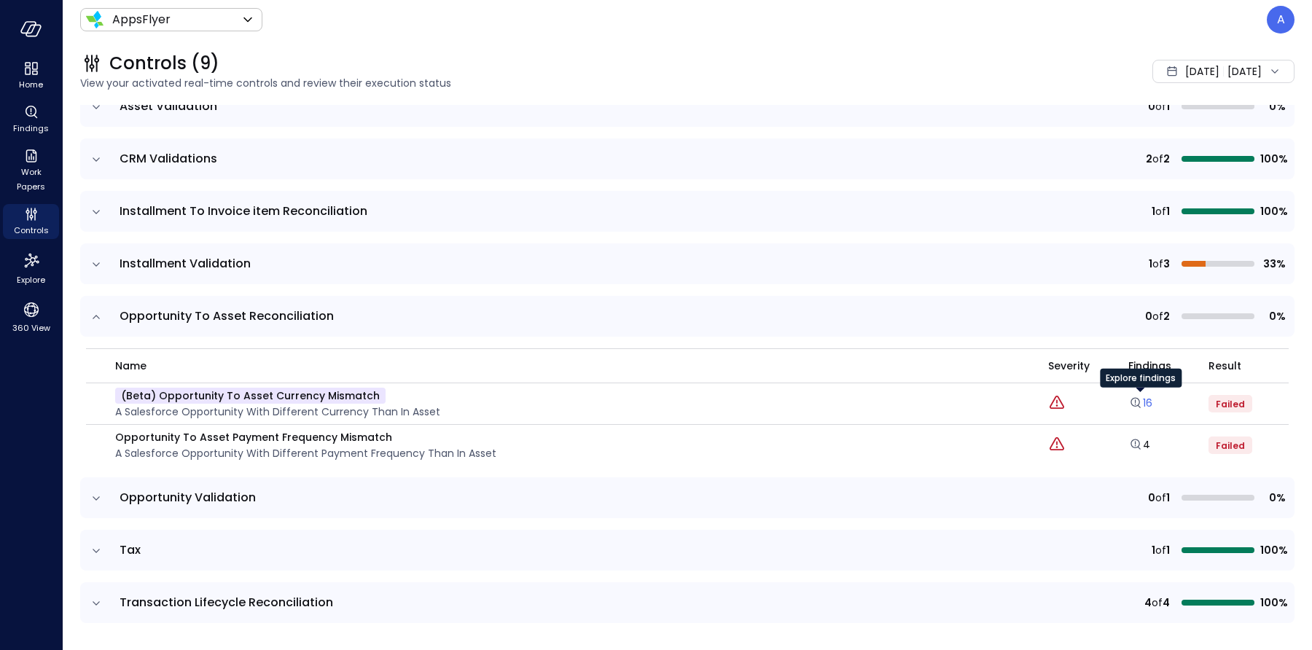
click at [1140, 400] on icon "Explore findings" at bounding box center [1135, 403] width 15 height 15
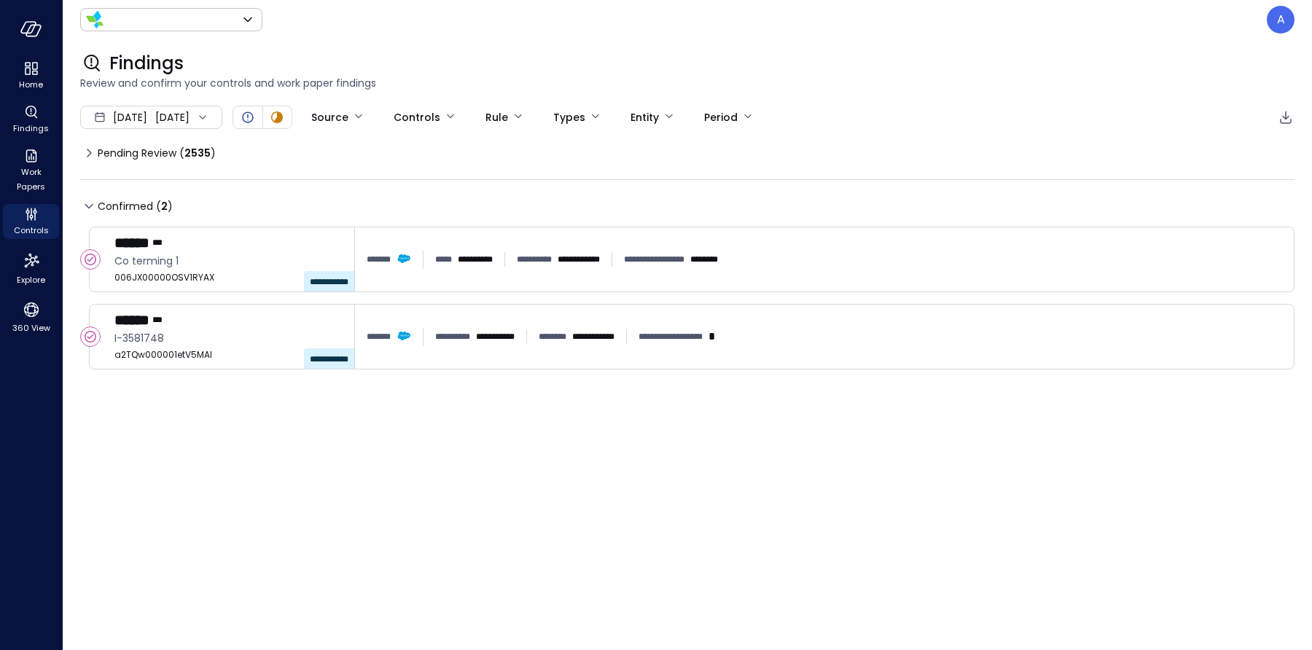
type input "*******"
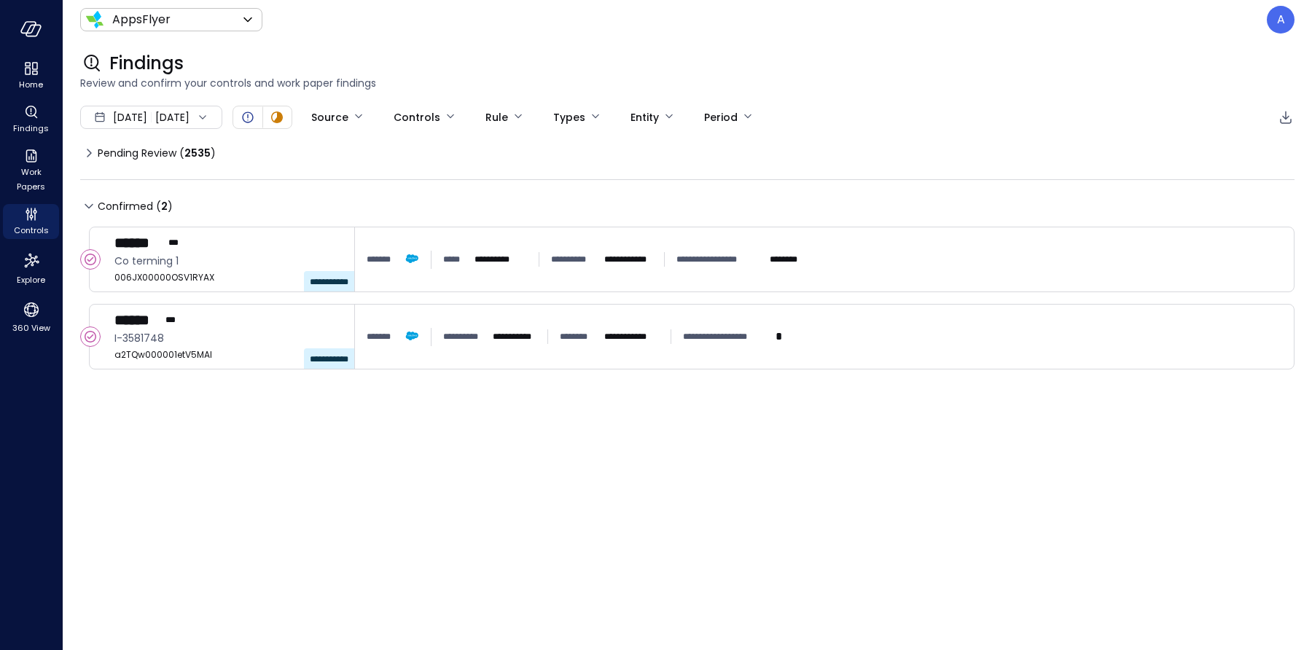
type input "****"
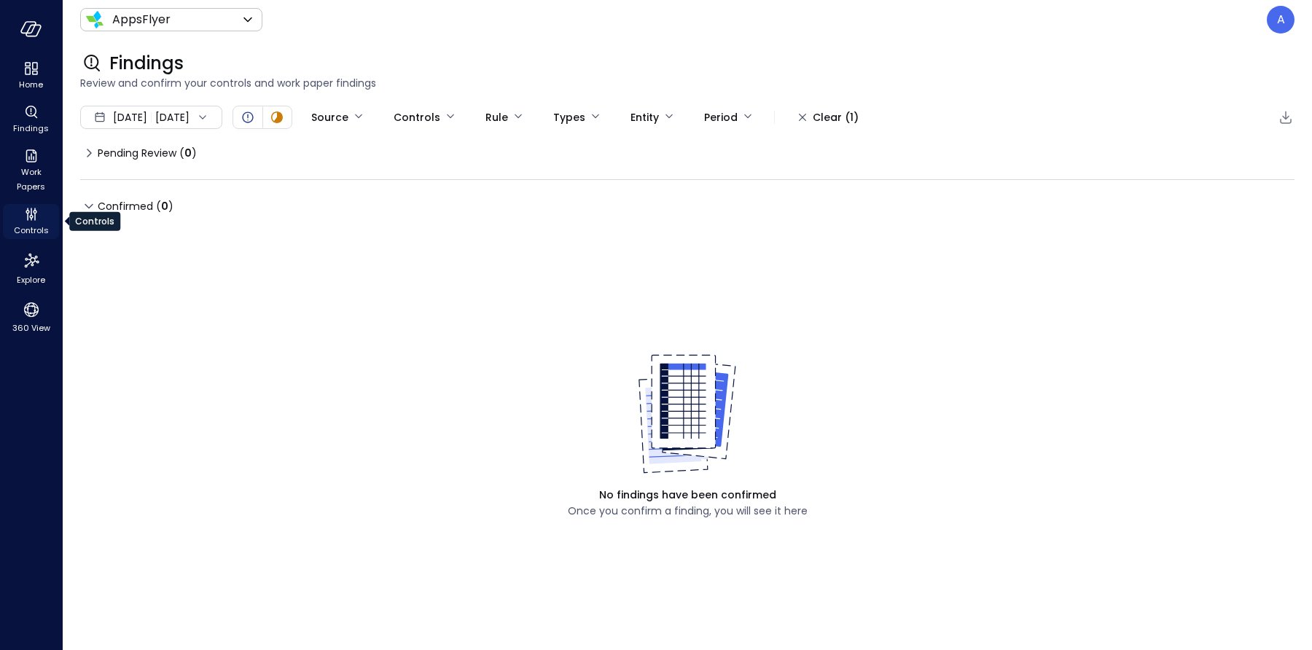
click at [38, 214] on icon "Controls" at bounding box center [31, 213] width 17 height 17
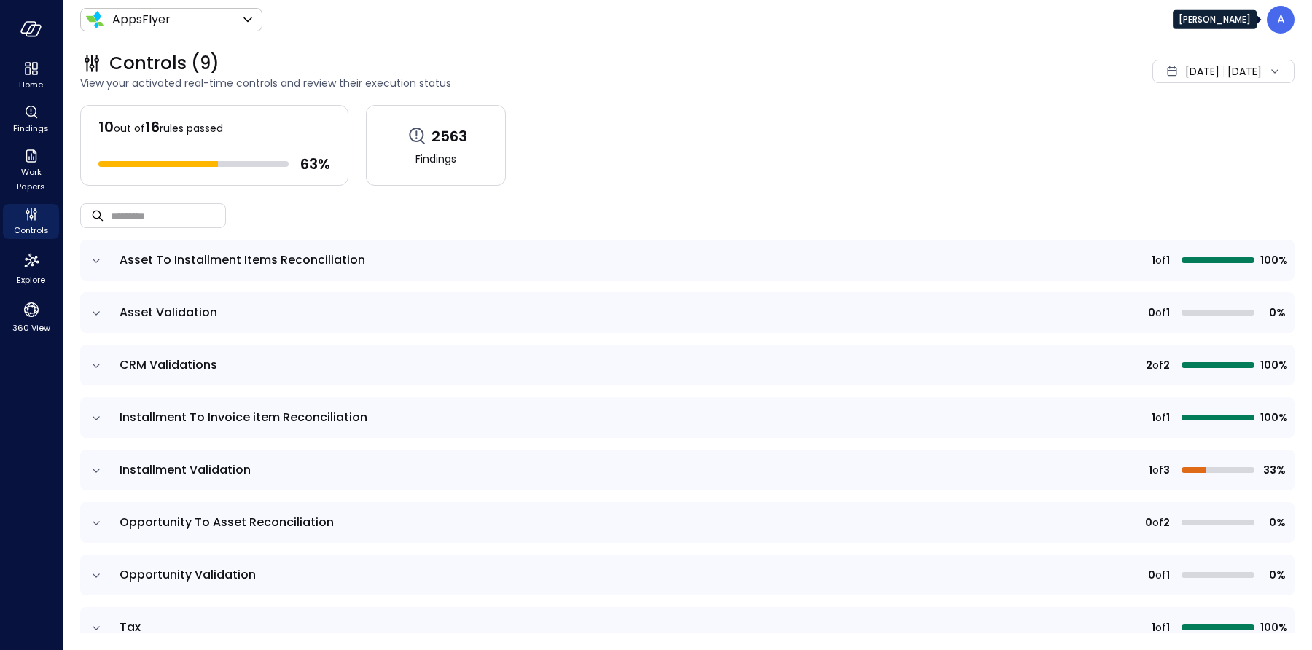
click at [1280, 15] on p "A" at bounding box center [1281, 19] width 8 height 17
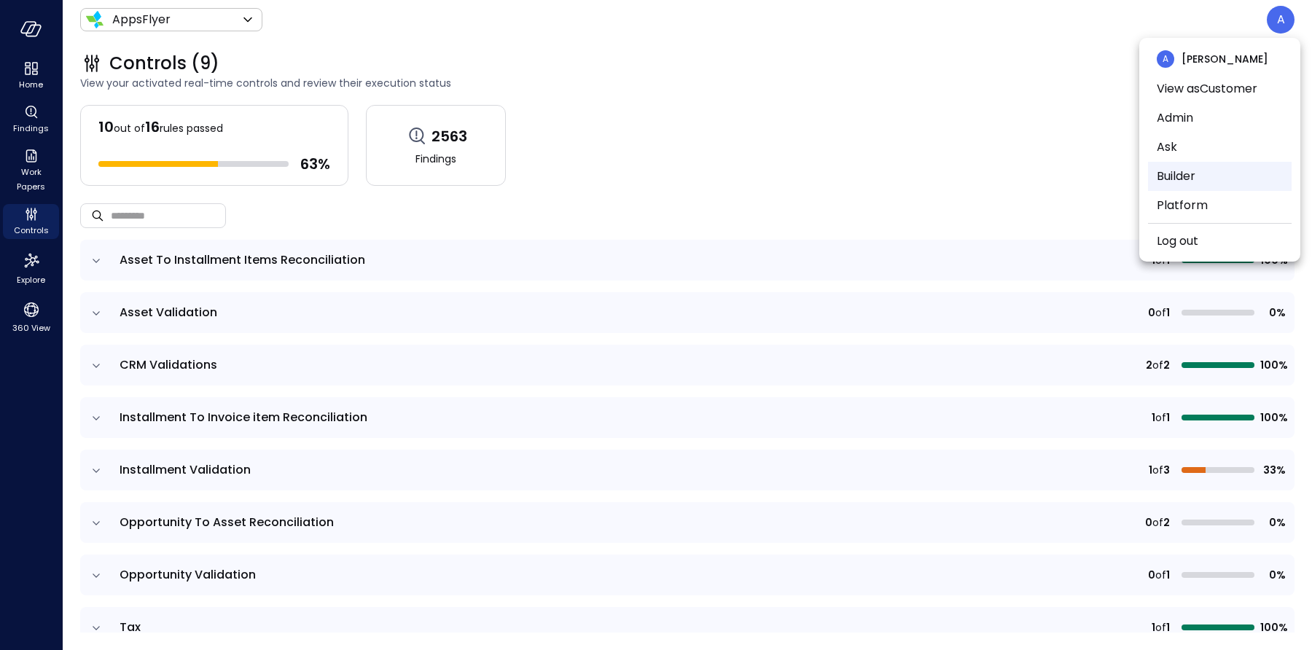
click at [1160, 182] on li "Builder" at bounding box center [1220, 176] width 144 height 29
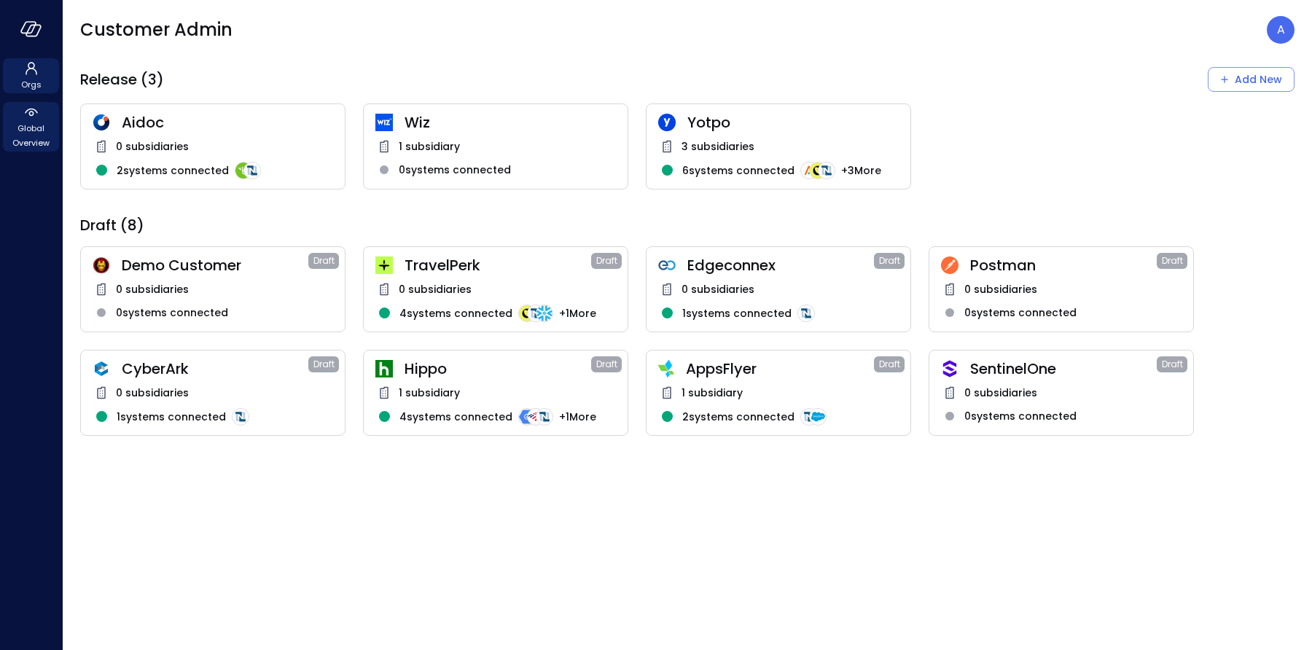
click at [30, 132] on span "Global Overview" at bounding box center [31, 135] width 44 height 29
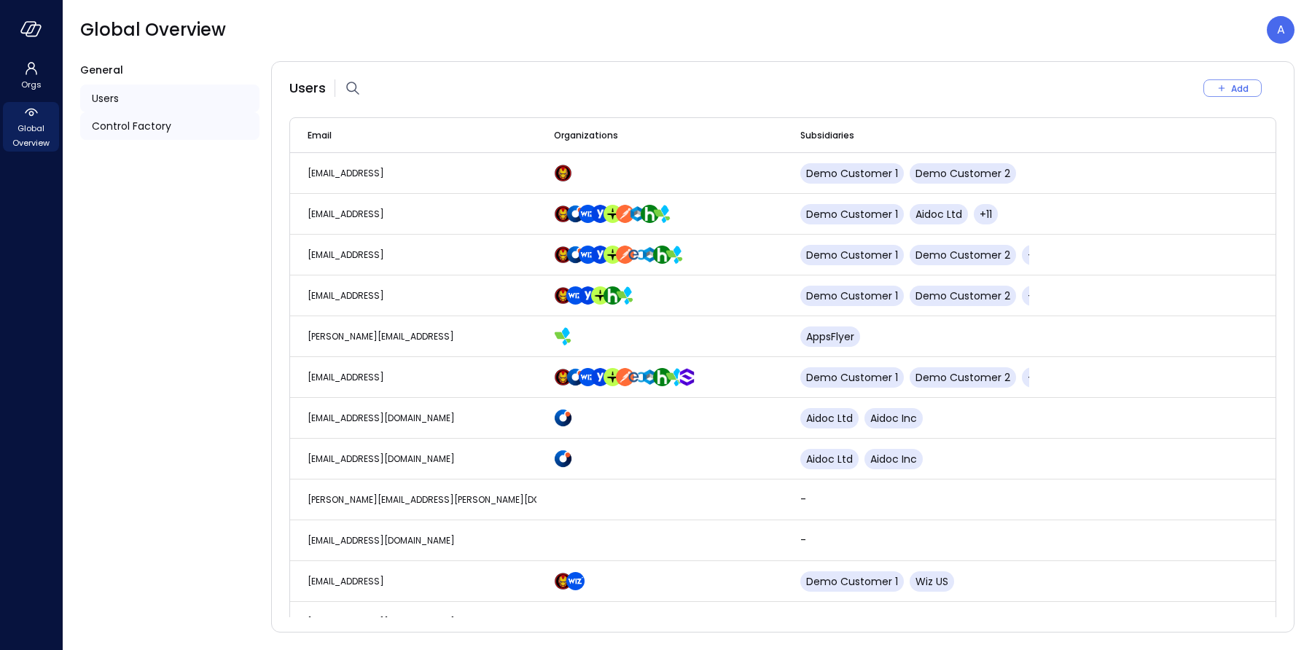
click at [144, 132] on span "Control Factory" at bounding box center [131, 126] width 79 height 16
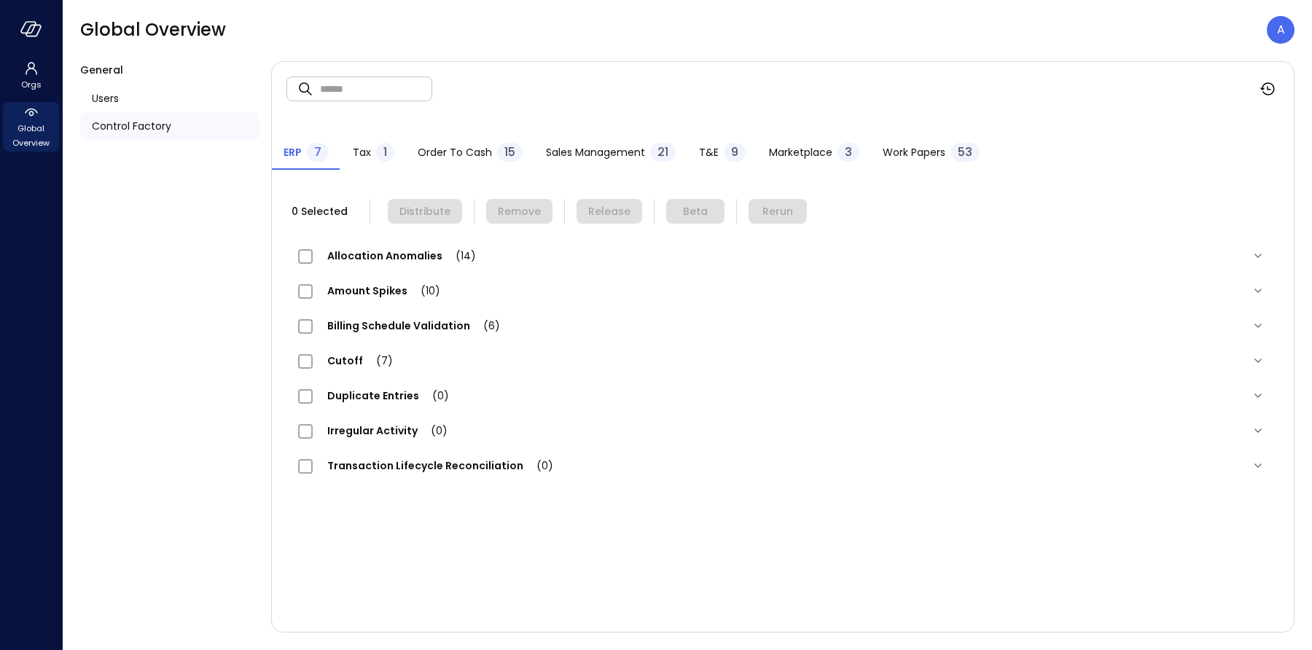
click at [356, 101] on input "text" at bounding box center [376, 88] width 112 height 39
type input "****"
click at [383, 156] on span "1" at bounding box center [385, 152] width 4 height 17
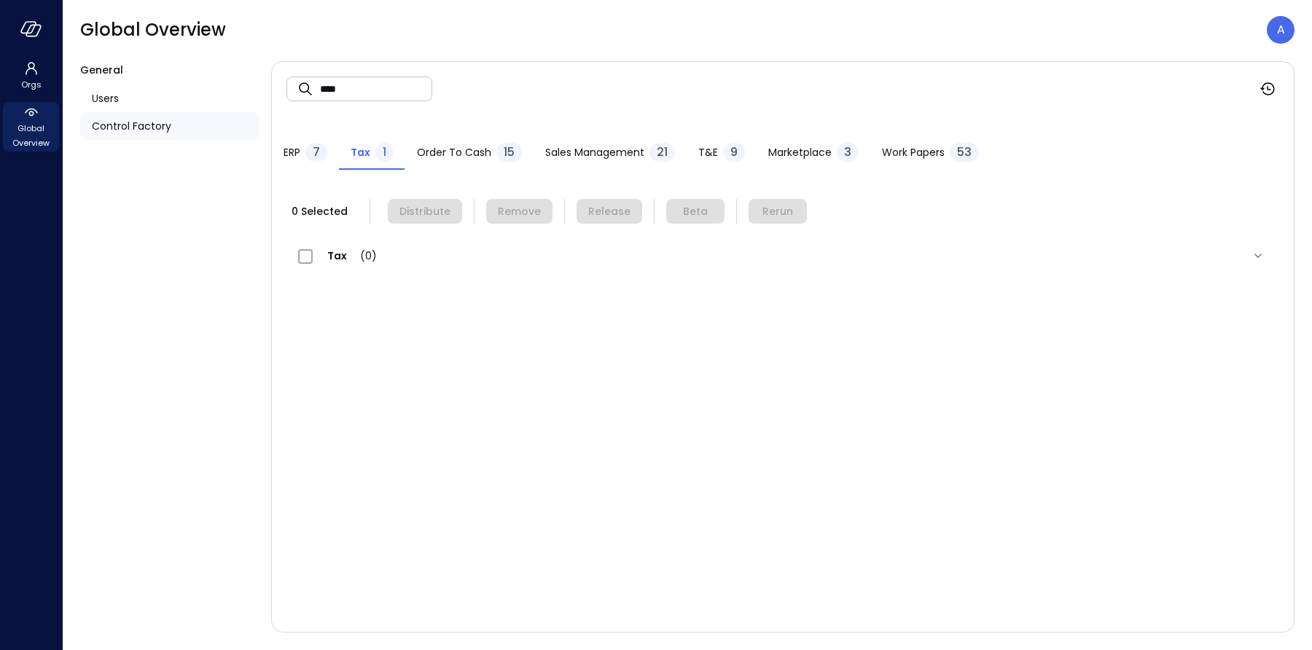
click at [435, 144] on span "Order to Cash" at bounding box center [454, 152] width 74 height 16
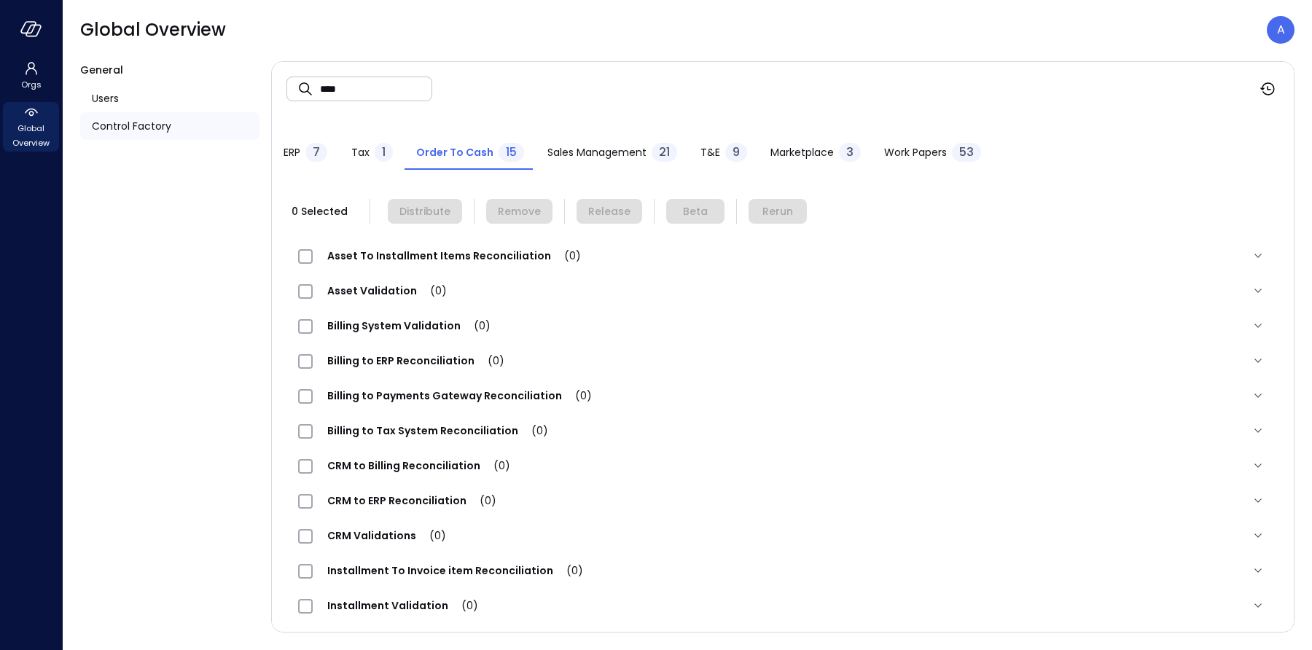
click at [299, 153] on span "ERP" at bounding box center [291, 152] width 17 height 16
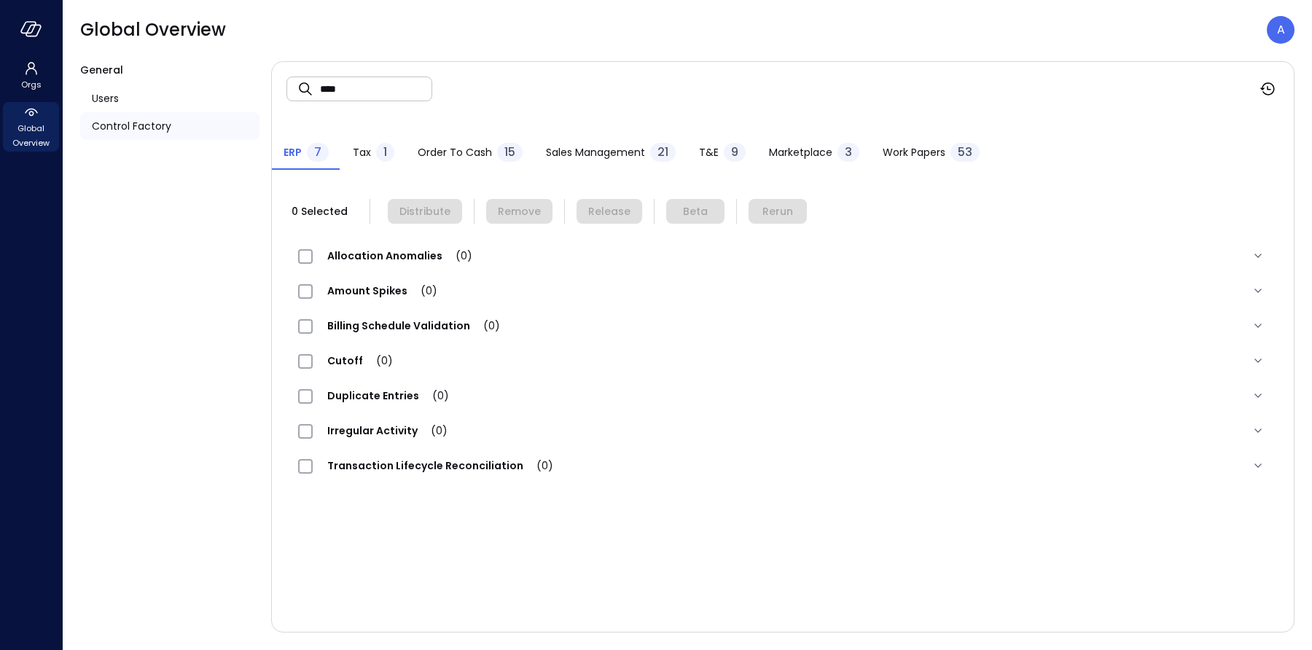
click at [471, 152] on span "Order to Cash" at bounding box center [455, 152] width 74 height 16
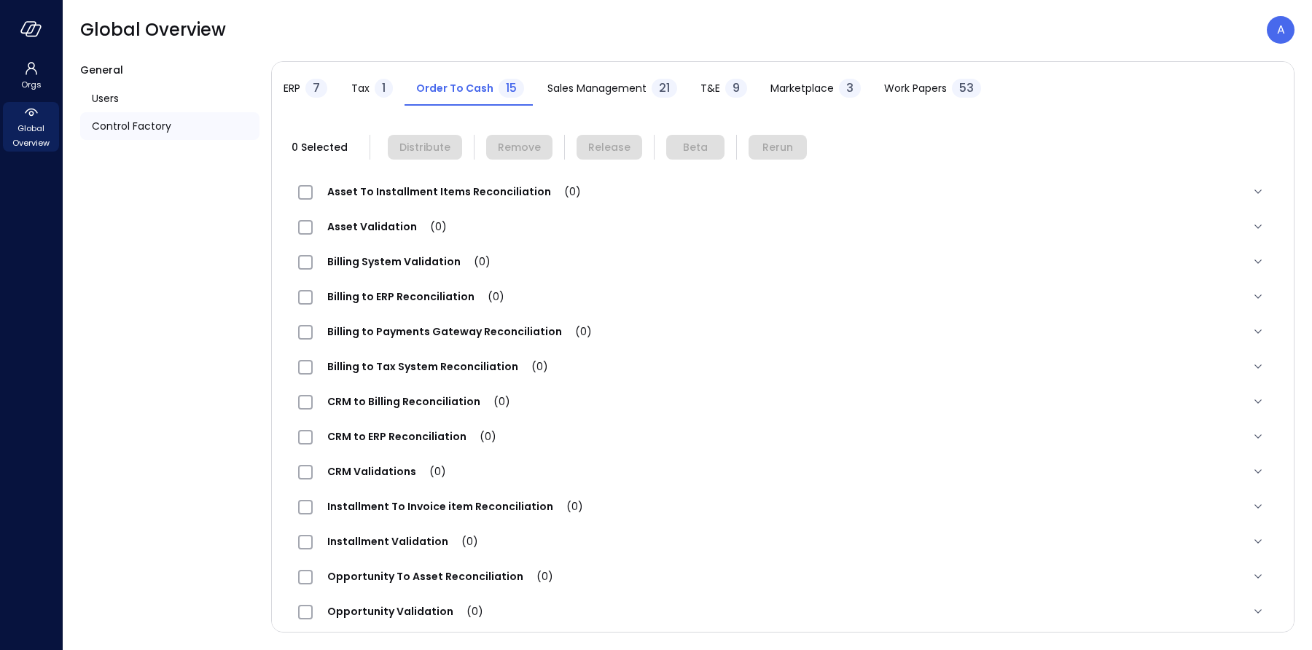
scroll to position [144, 0]
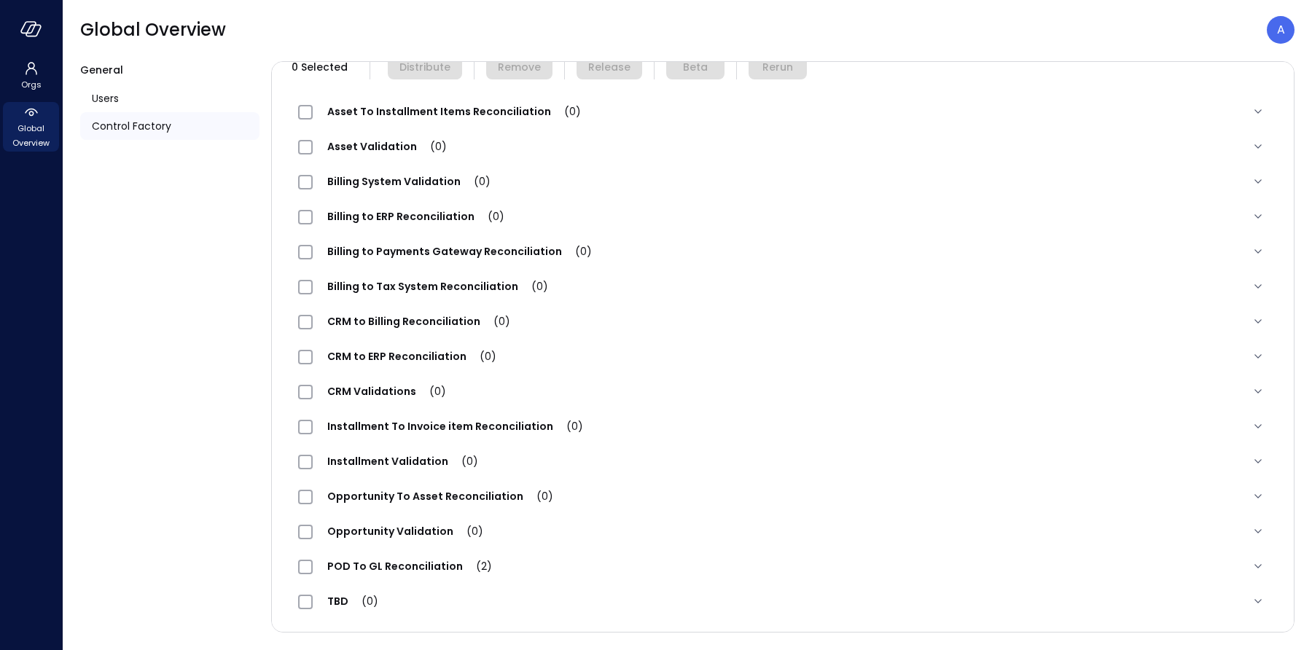
click at [428, 565] on span "POD To GL Reconciliation (2)" at bounding box center [410, 566] width 194 height 15
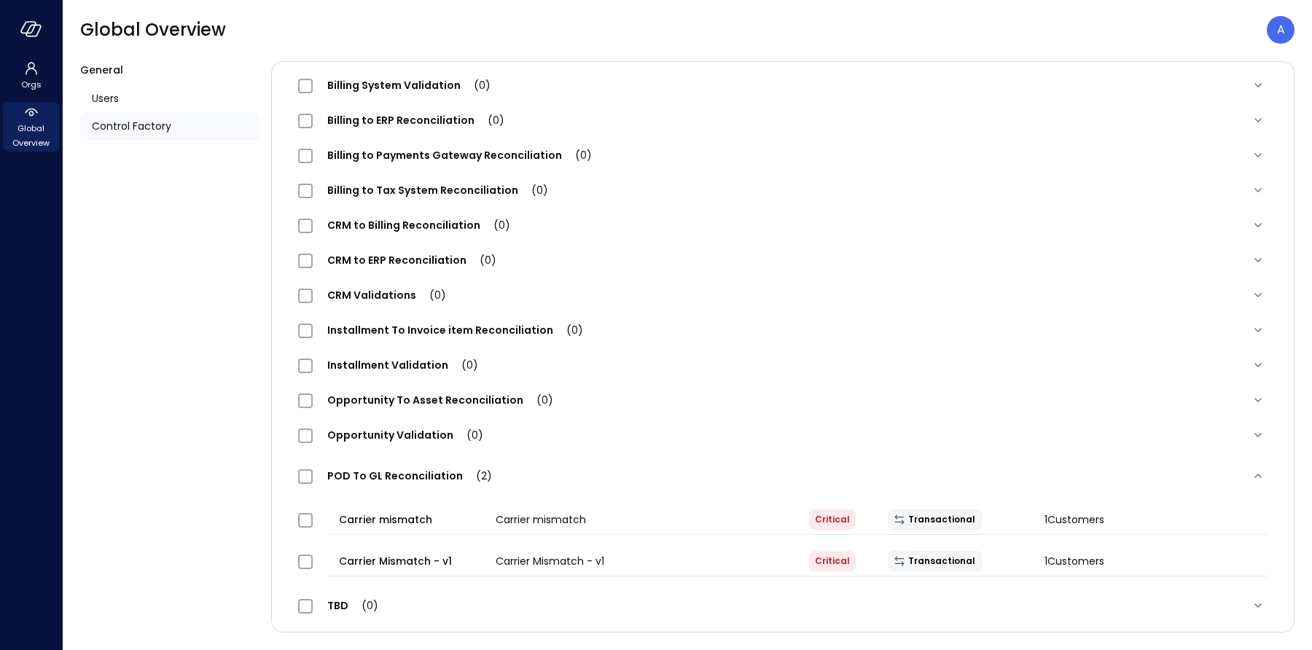
scroll to position [244, 0]
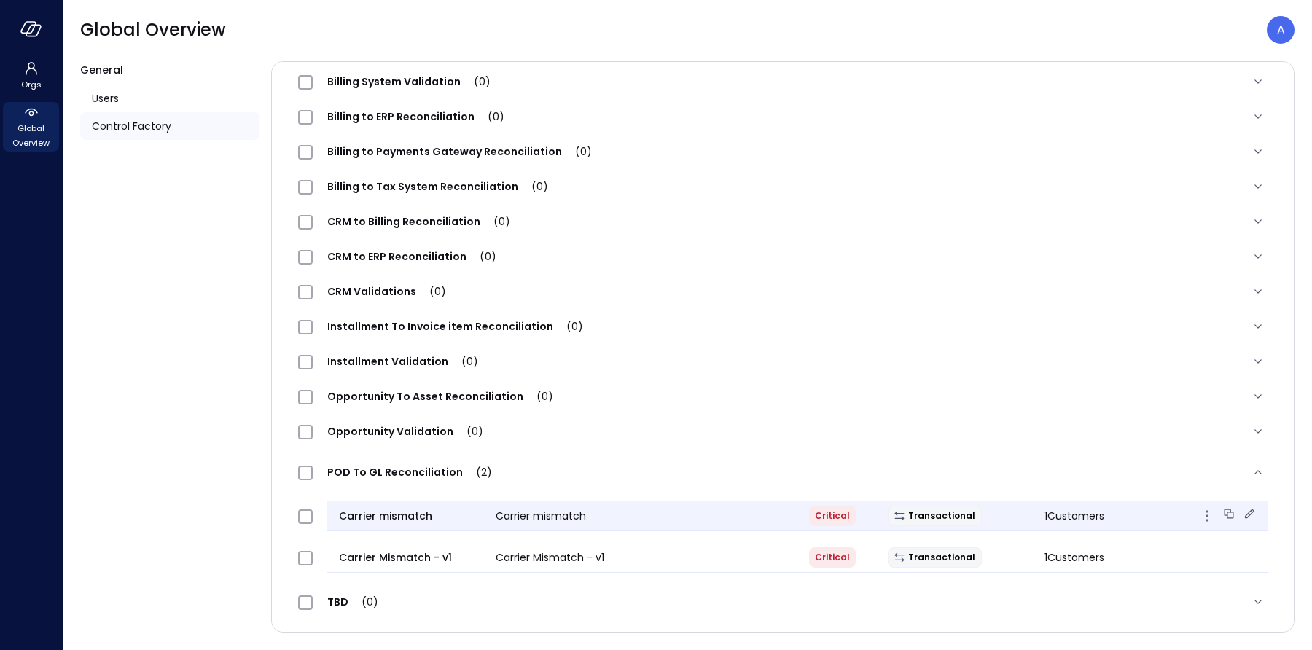
click at [1251, 512] on icon at bounding box center [1249, 513] width 9 height 9
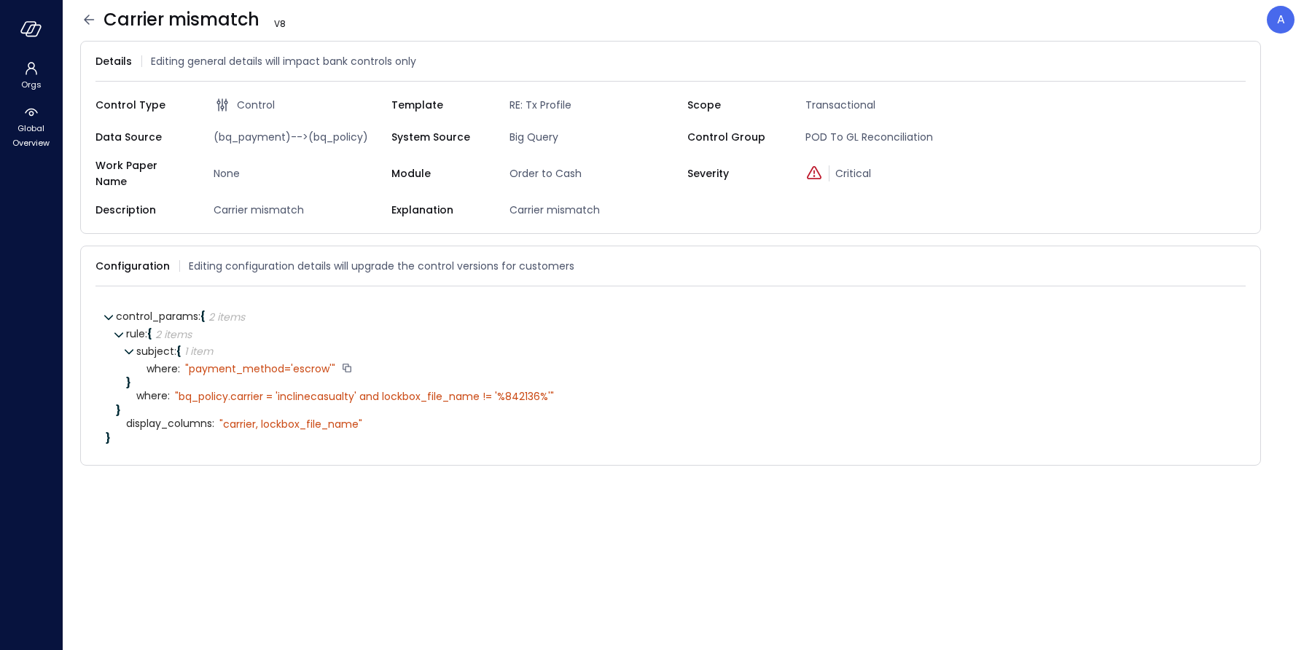
click at [255, 362] on div "" payment_method='escrow'"" at bounding box center [260, 368] width 150 height 13
copy div "payment_method"
click at [91, 21] on icon at bounding box center [88, 19] width 17 height 17
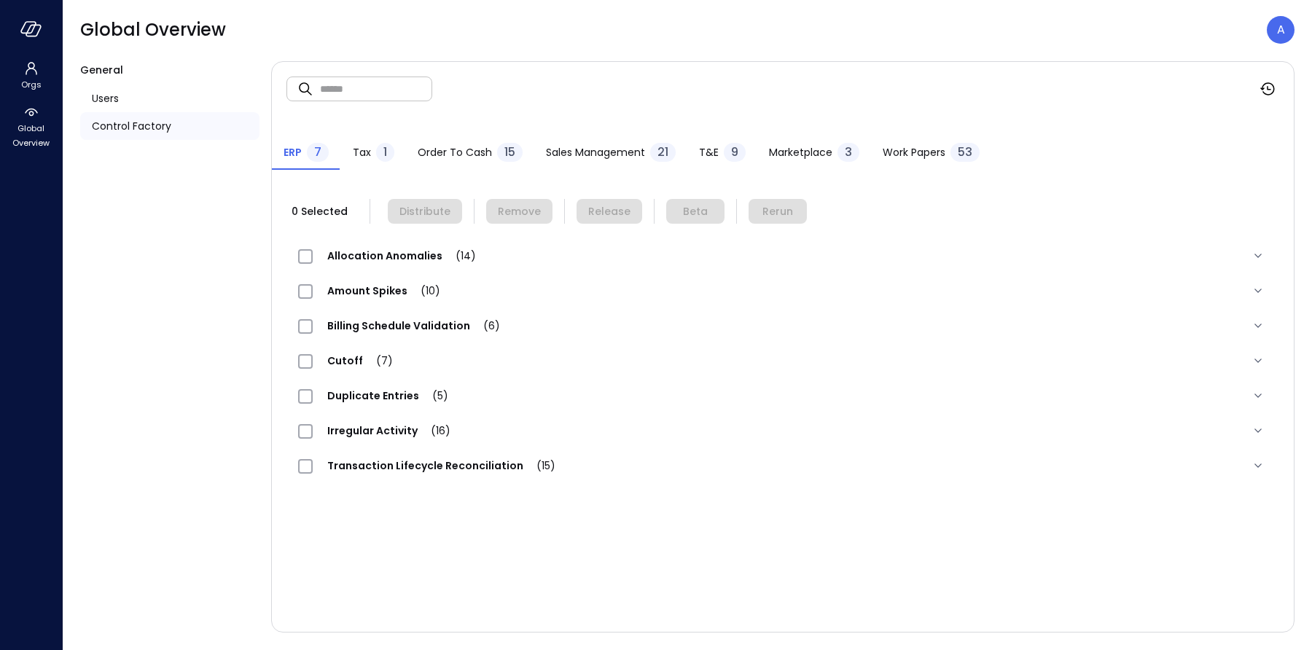
click at [433, 157] on span "Order to Cash" at bounding box center [455, 152] width 74 height 16
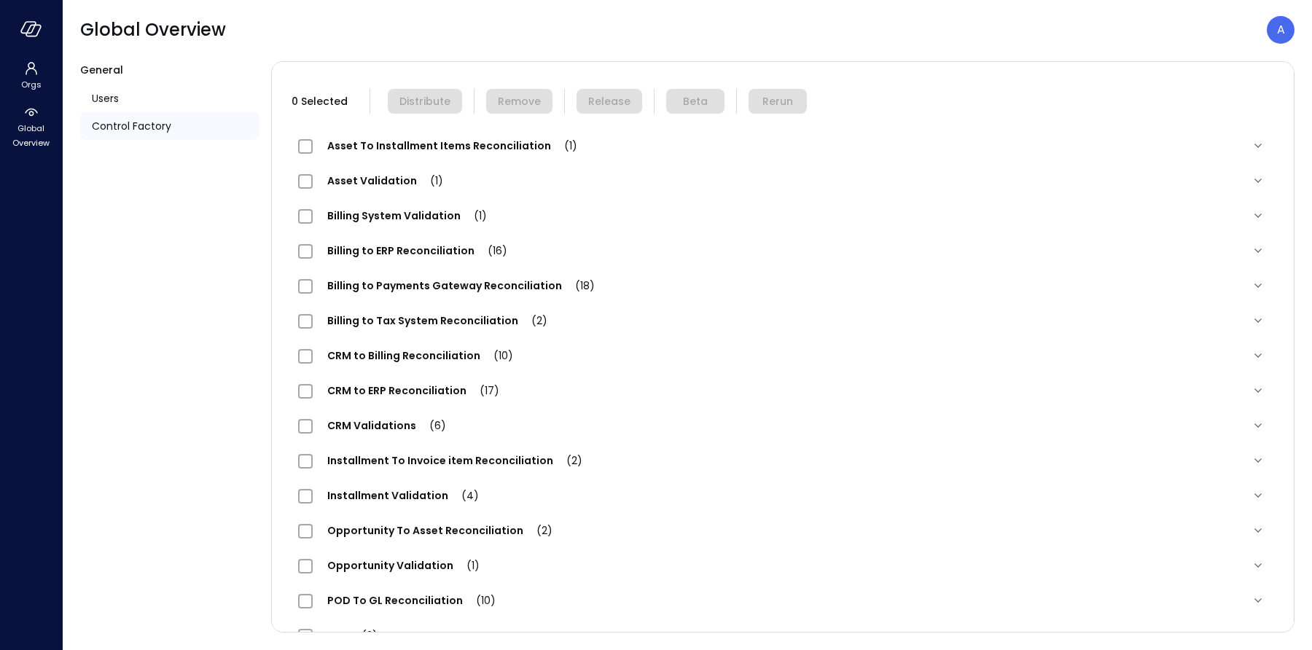
scroll to position [144, 0]
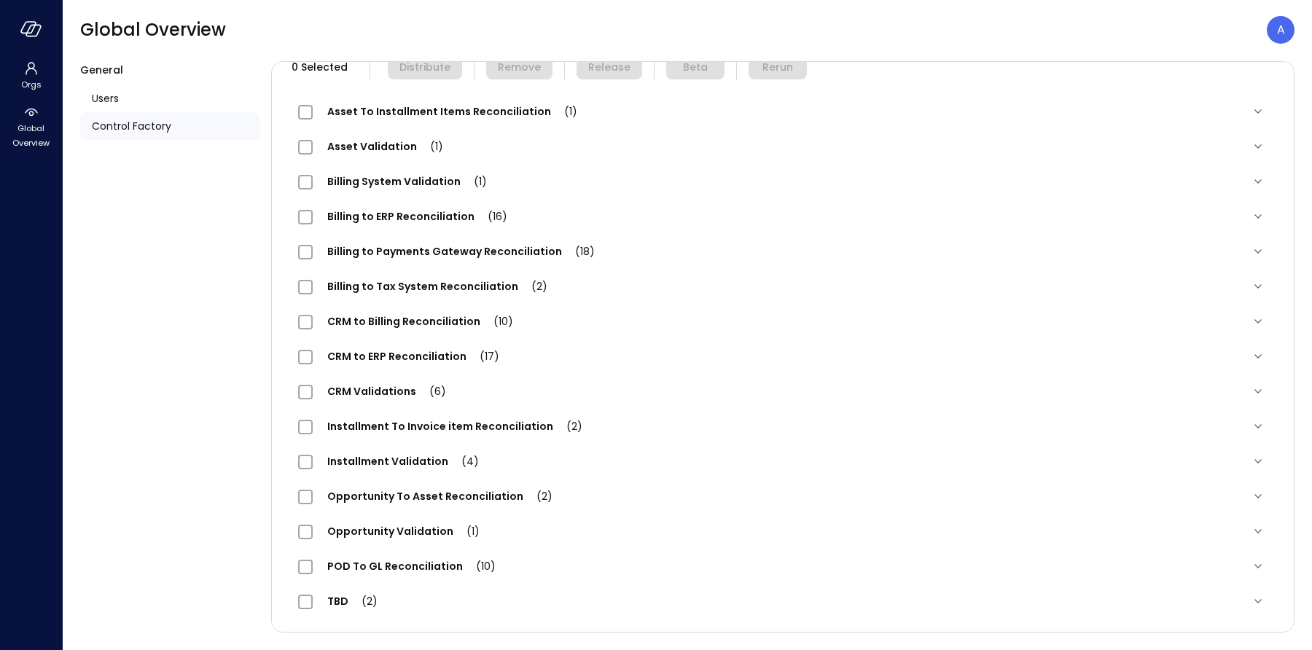
click at [380, 564] on span "POD To GL Reconciliation (10)" at bounding box center [411, 566] width 197 height 15
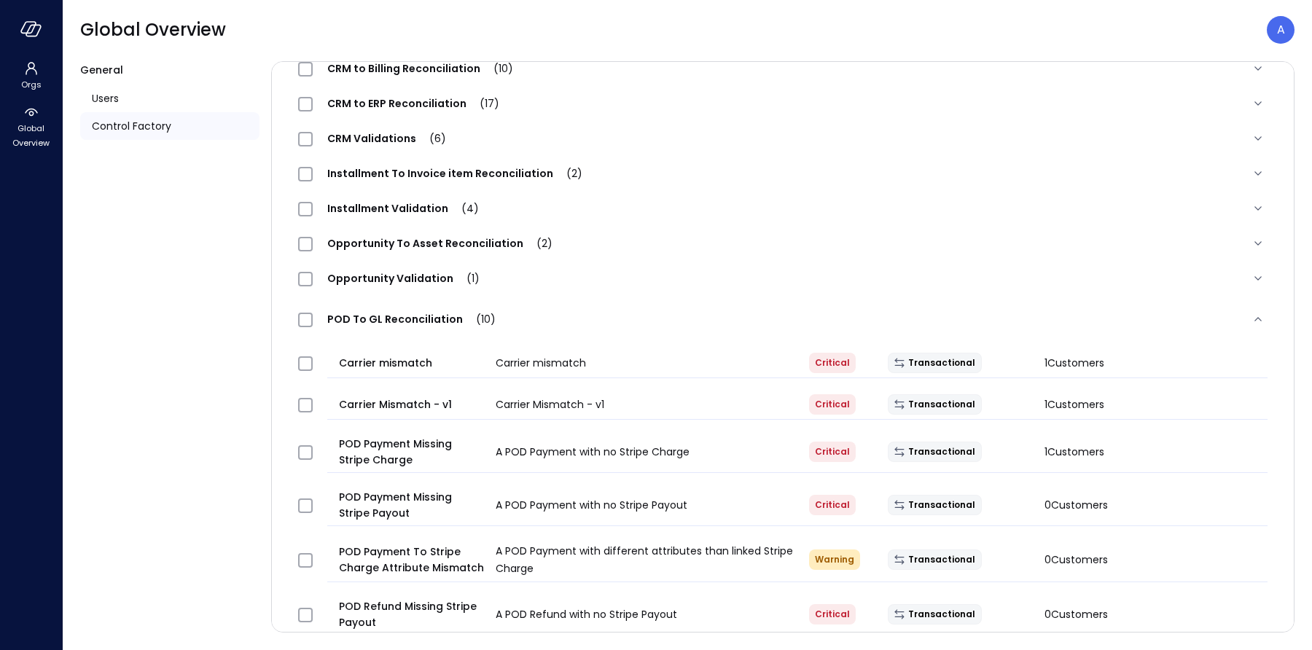
scroll to position [401, 0]
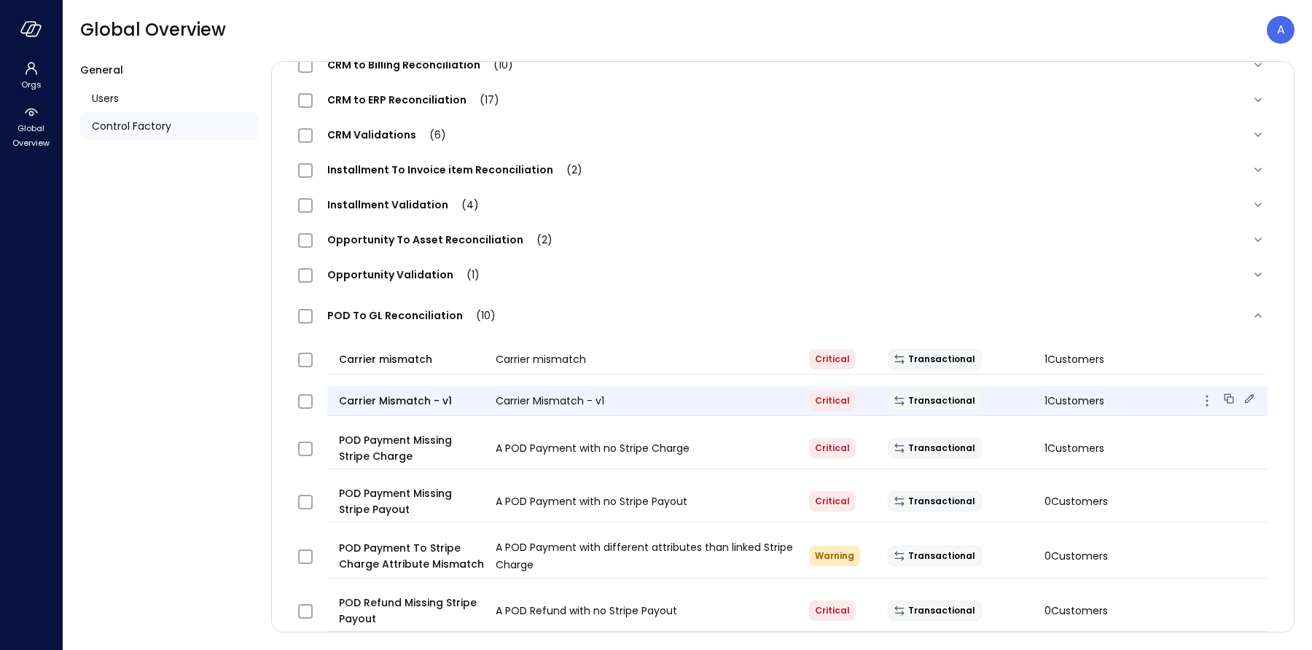
click at [1245, 400] on icon at bounding box center [1249, 398] width 15 height 15
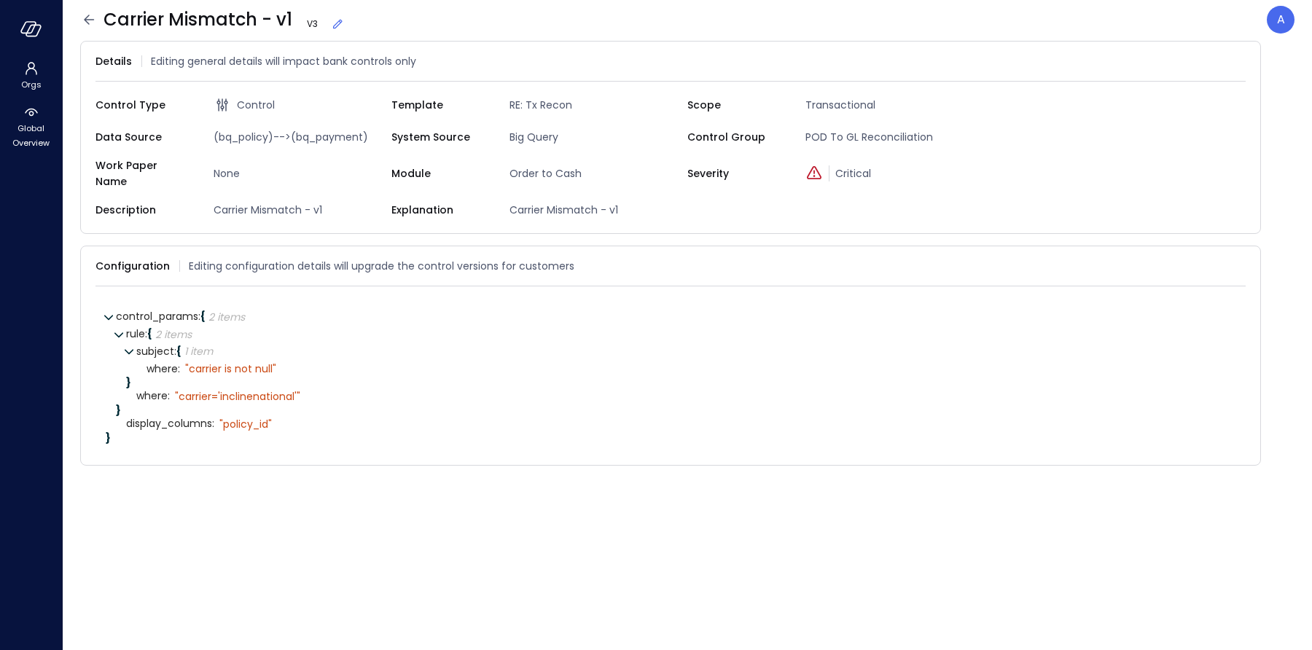
click at [336, 20] on icon at bounding box center [337, 24] width 15 height 15
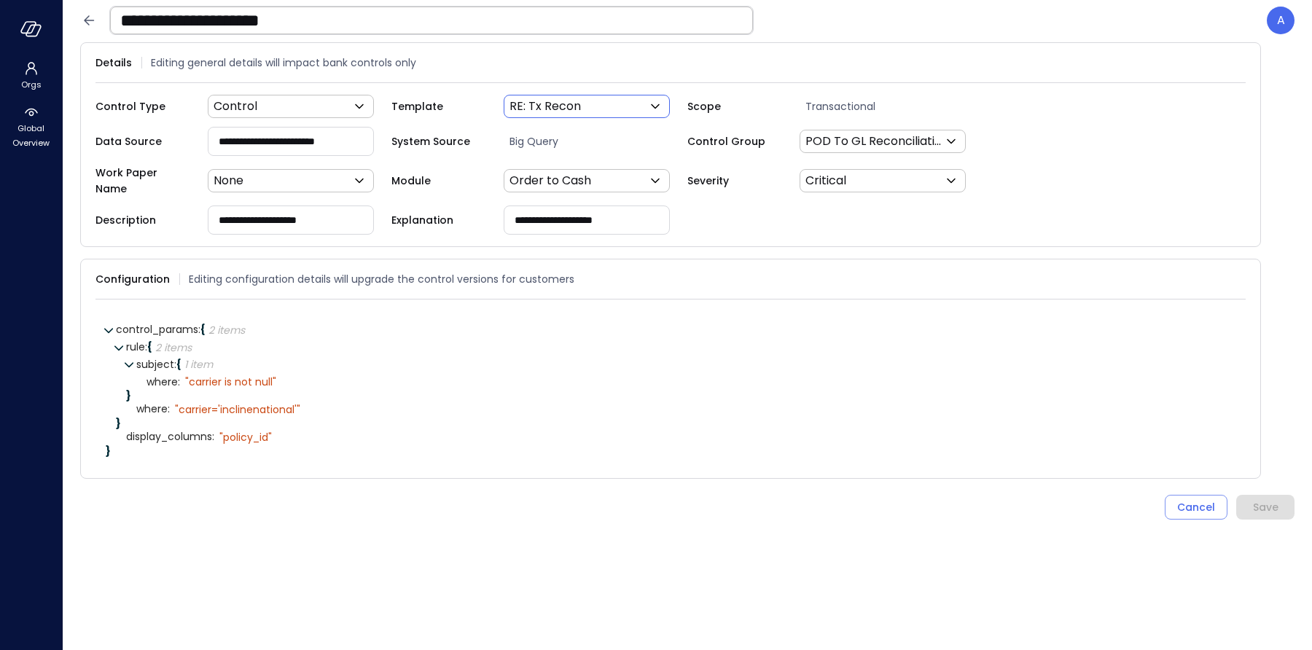
click at [557, 107] on body "**********" at bounding box center [656, 325] width 1312 height 650
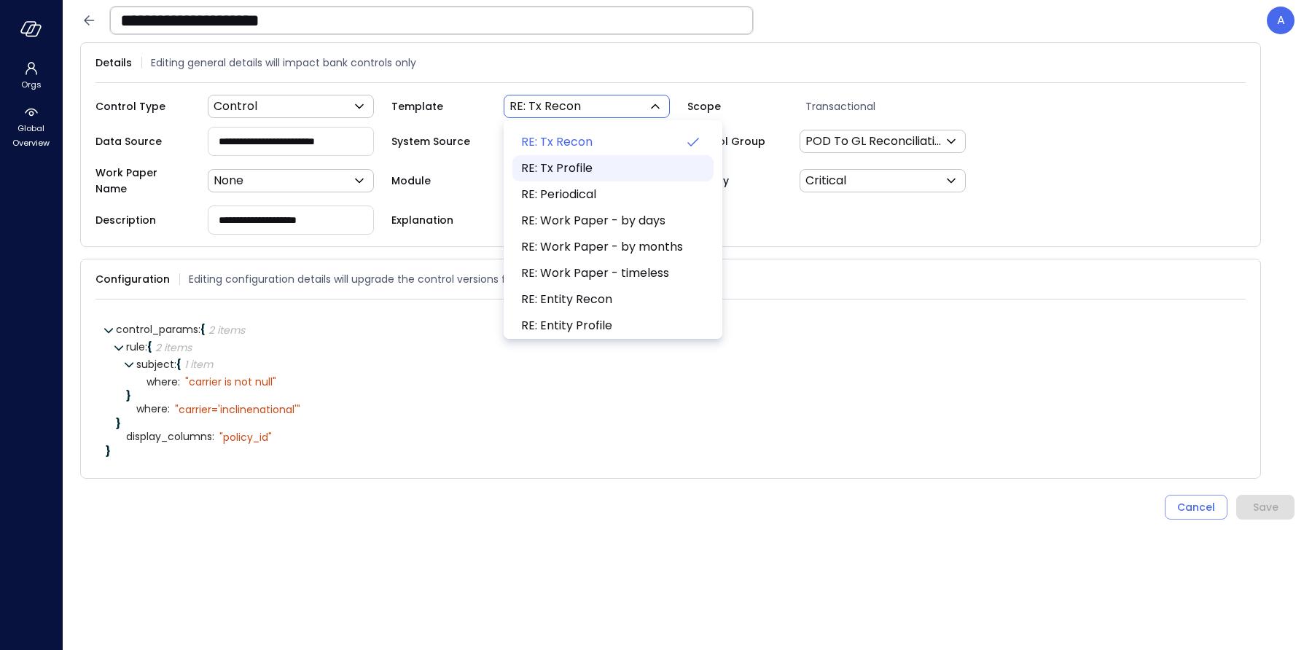
click at [606, 160] on span "RE: Tx Profile" at bounding box center [611, 168] width 181 height 17
type input "***"
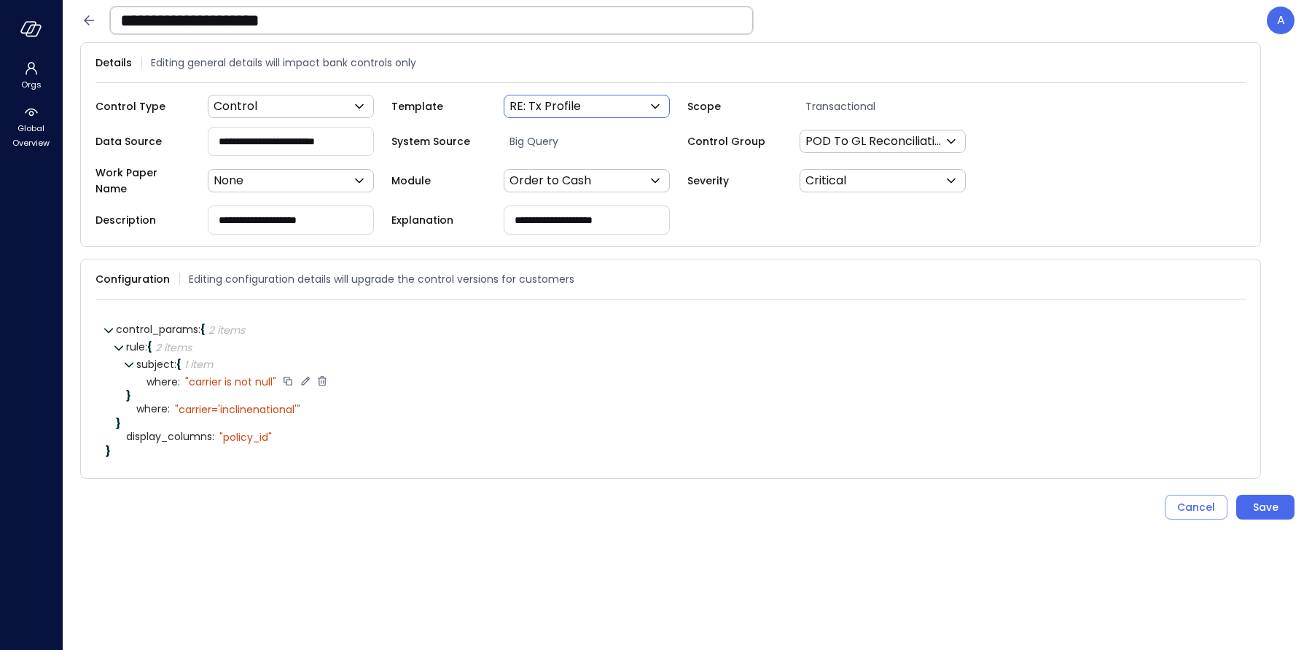
click at [301, 375] on icon at bounding box center [305, 381] width 13 height 13
click at [194, 374] on textarea "**********" at bounding box center [255, 382] width 141 height 16
click at [325, 138] on input "**********" at bounding box center [290, 141] width 165 height 27
click at [192, 374] on textarea "**********" at bounding box center [254, 382] width 138 height 16
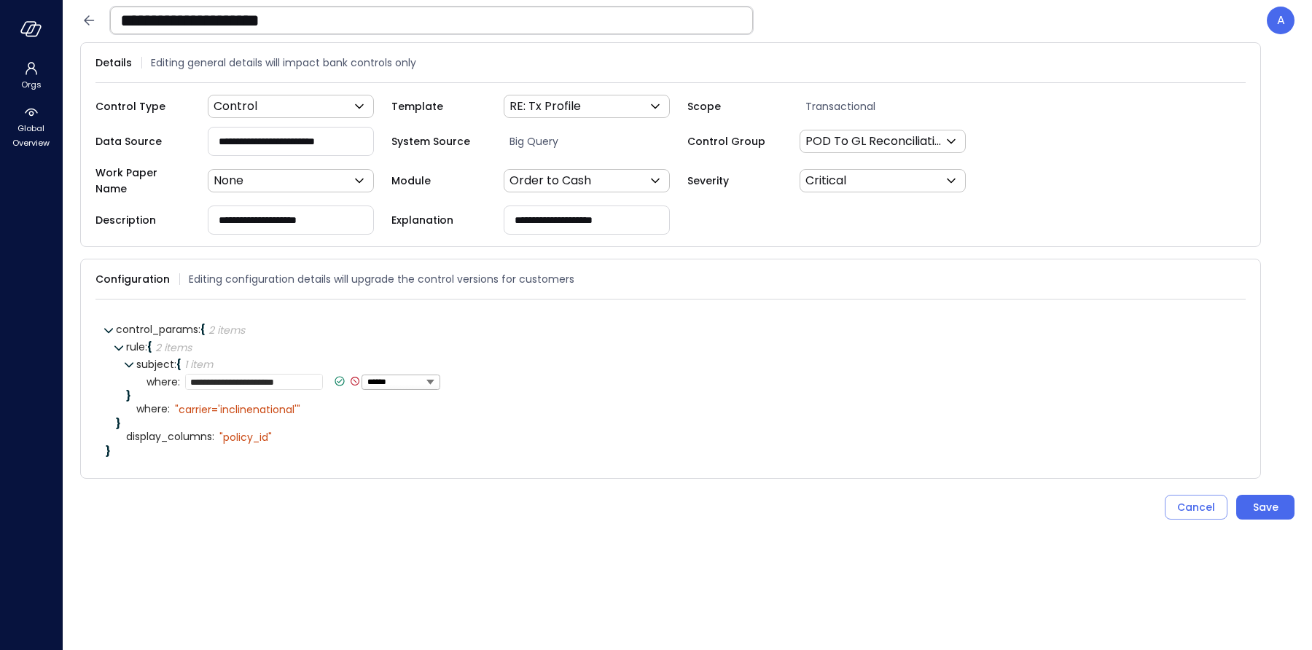
paste textarea "**********"
type textarea "**********"
click at [398, 375] on icon at bounding box center [404, 381] width 13 height 13
click at [324, 402] on icon at bounding box center [329, 408] width 13 height 13
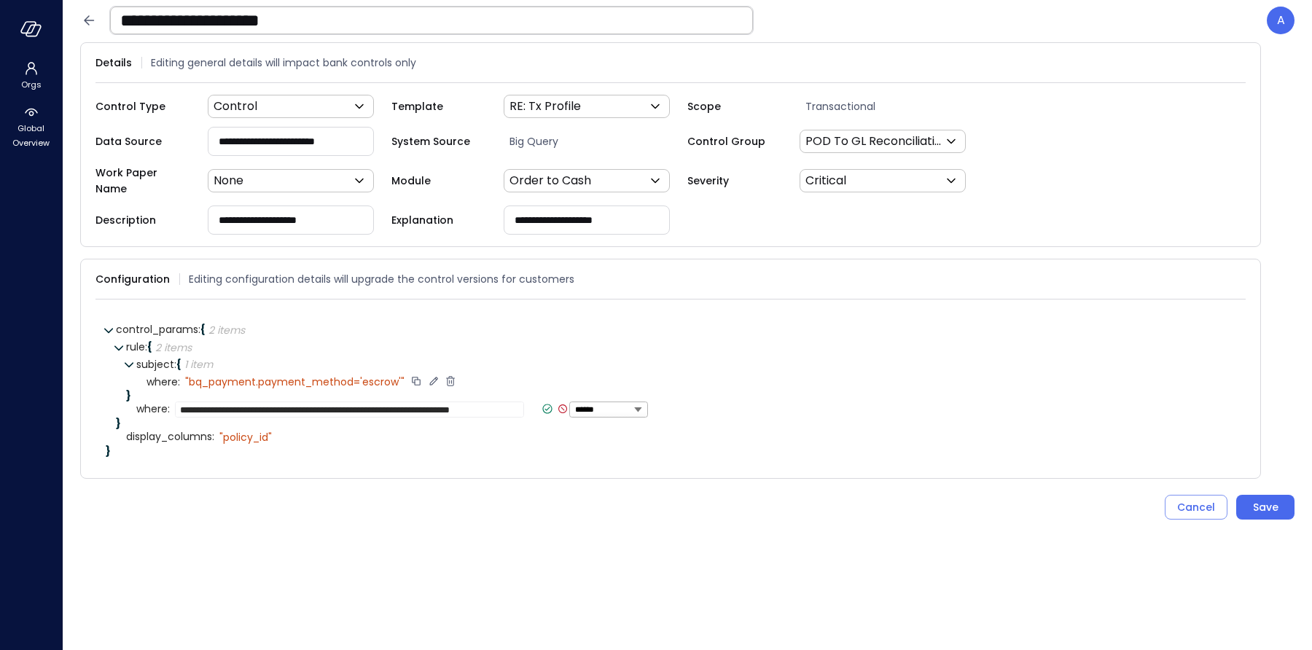
click at [185, 402] on textarea "**********" at bounding box center [349, 410] width 349 height 16
drag, startPoint x: 258, startPoint y: 398, endPoint x: 202, endPoint y: 397, distance: 56.1
click at [201, 402] on textarea "**********" at bounding box center [348, 410] width 346 height 16
click at [202, 402] on textarea "**********" at bounding box center [348, 410] width 346 height 16
drag, startPoint x: 230, startPoint y: 402, endPoint x: 172, endPoint y: 399, distance: 57.6
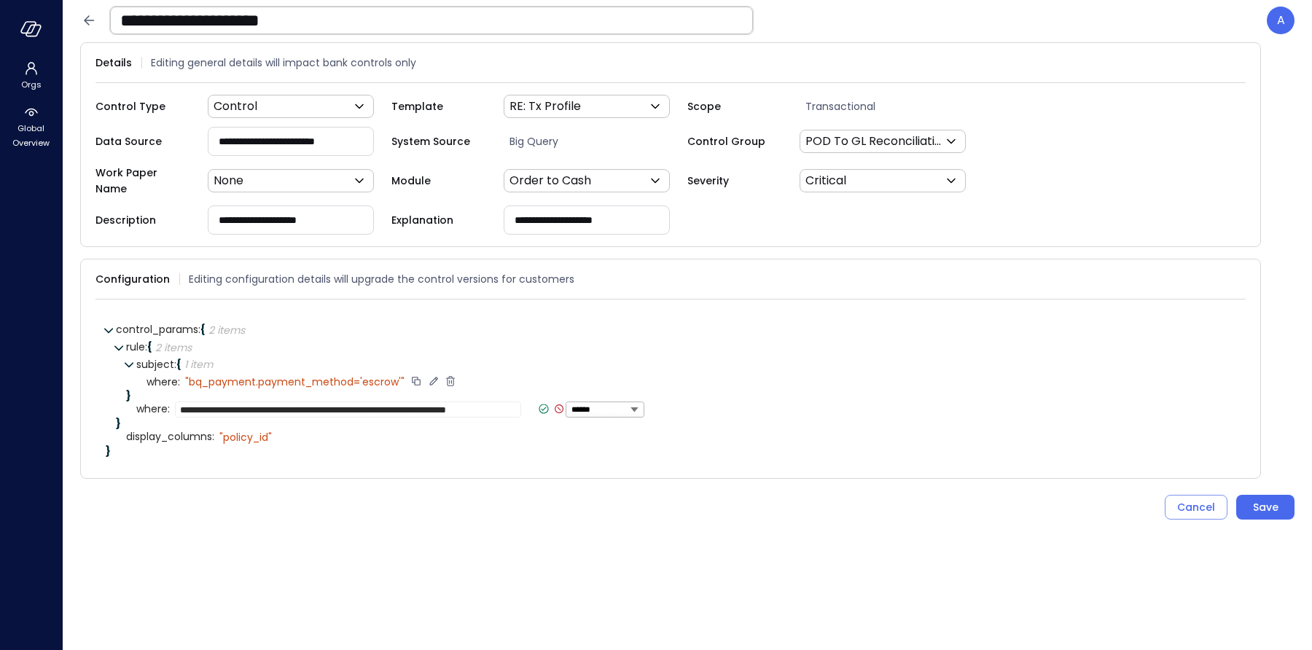
click at [172, 402] on div "**********" at bounding box center [407, 410] width 474 height 17
type textarea "**********"
click at [491, 407] on icon at bounding box center [493, 409] width 5 height 4
click at [353, 403] on div "" carrier = 'inclinecasualty' and lockbox_file_name != '%842136%'"" at bounding box center [338, 409] width 327 height 13
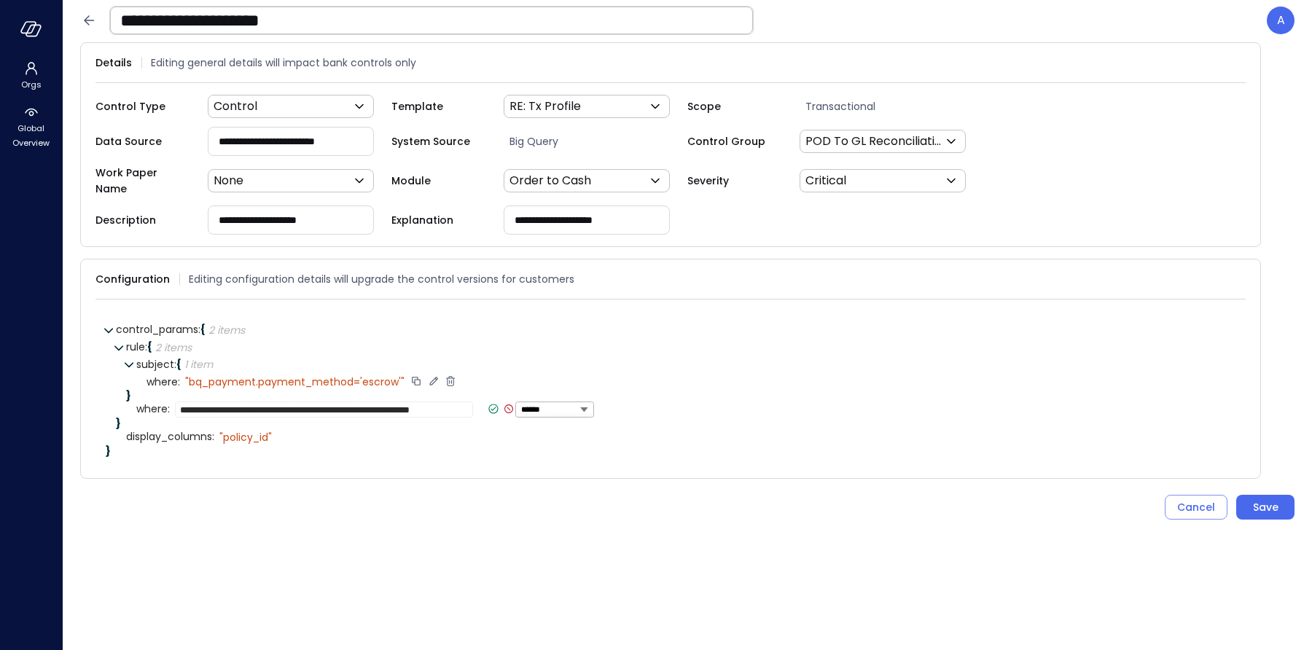
click at [346, 402] on textarea "**********" at bounding box center [324, 410] width 298 height 16
click at [254, 431] on div "" policy_id"" at bounding box center [245, 437] width 52 height 13
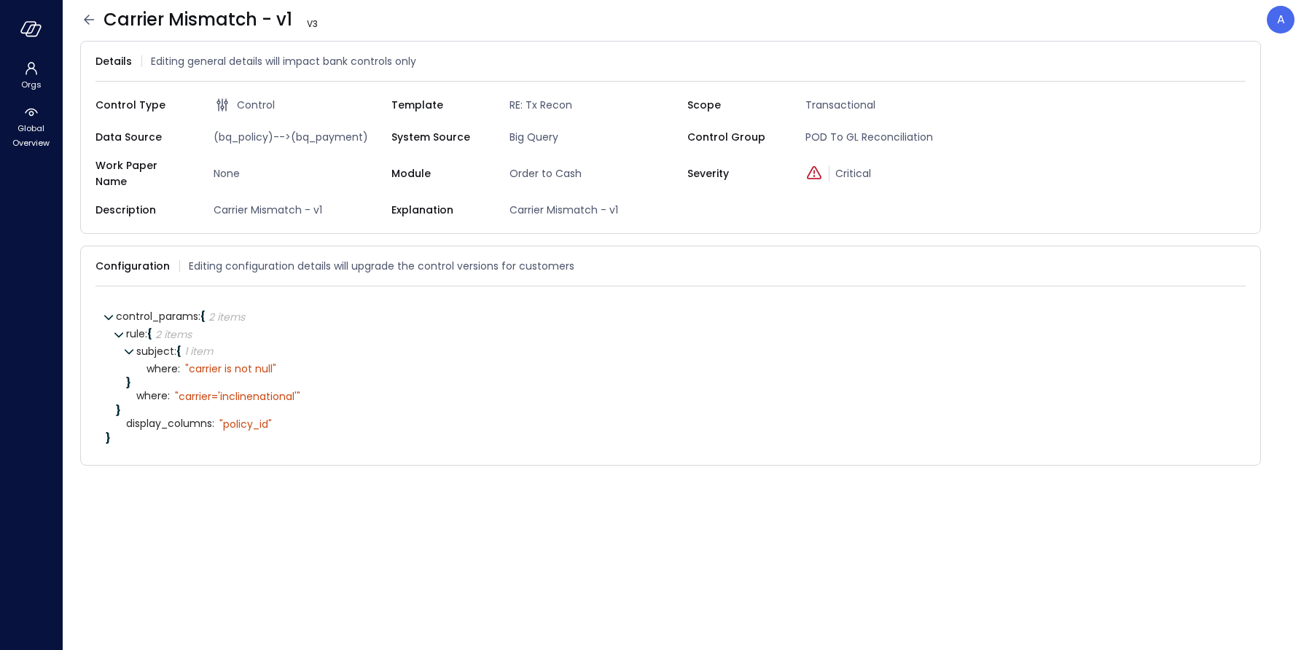
click at [85, 25] on icon at bounding box center [88, 19] width 17 height 17
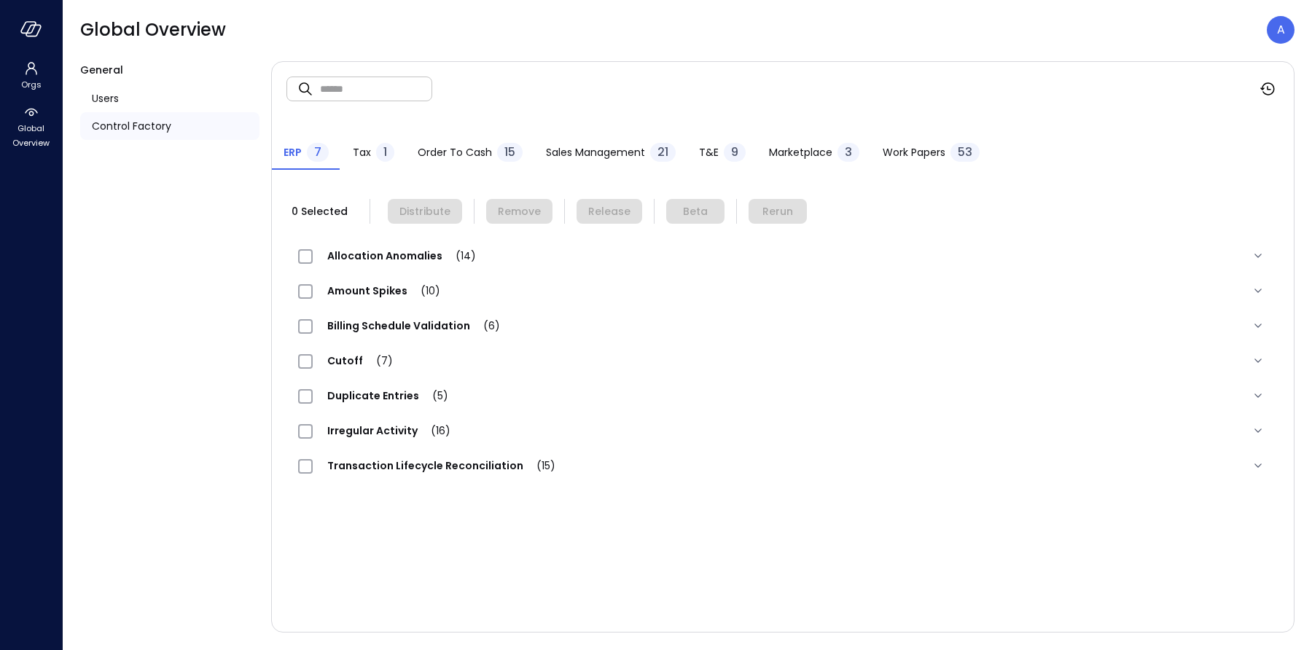
click at [462, 157] on span "Order to Cash" at bounding box center [455, 152] width 74 height 16
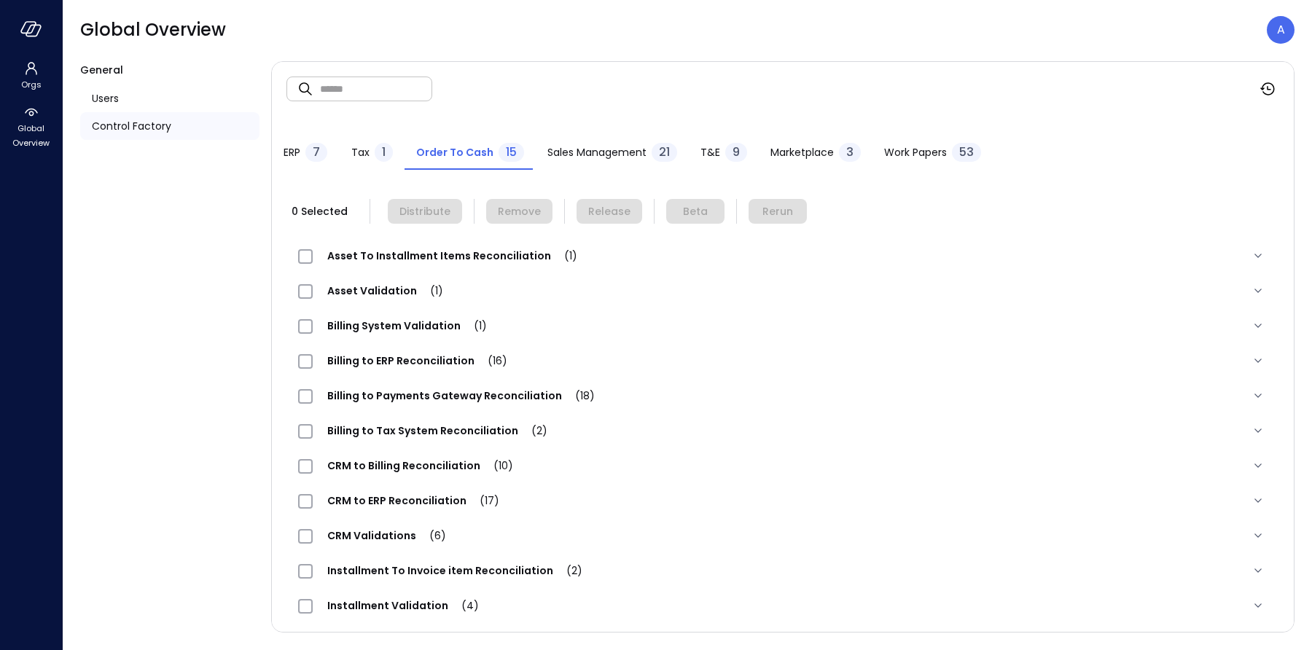
scroll to position [144, 0]
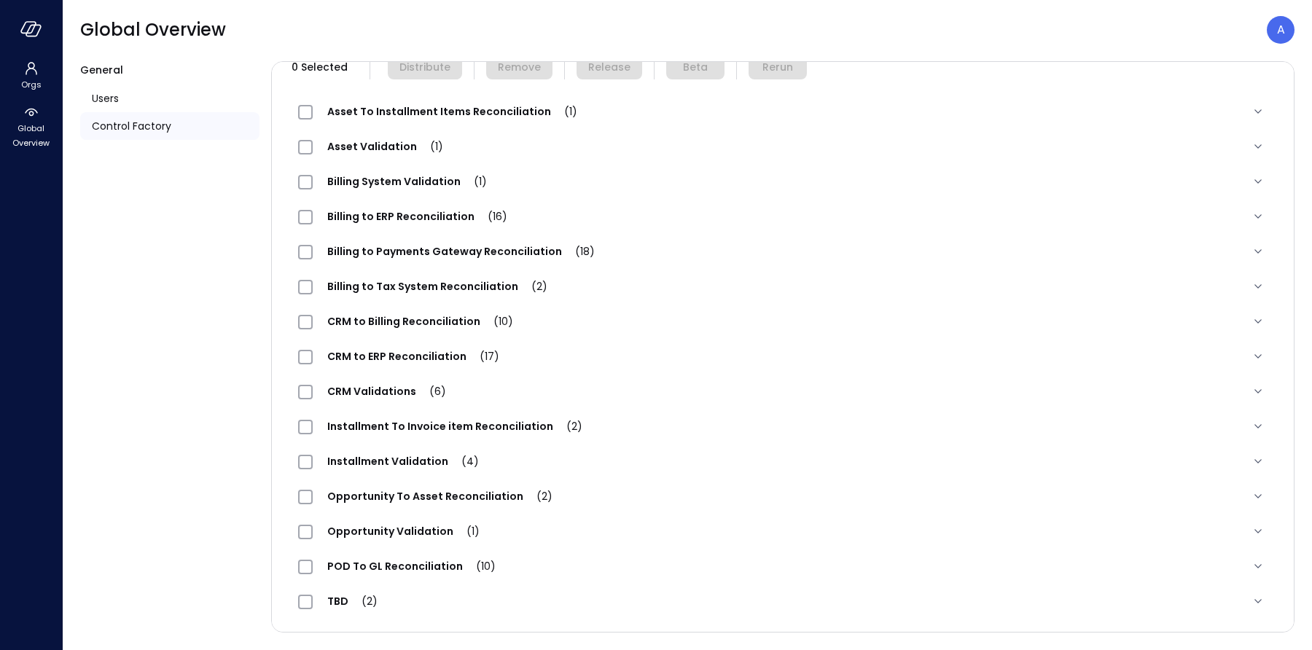
click at [415, 557] on div "POD To GL Reconciliation (10)" at bounding box center [404, 565] width 212 height 17
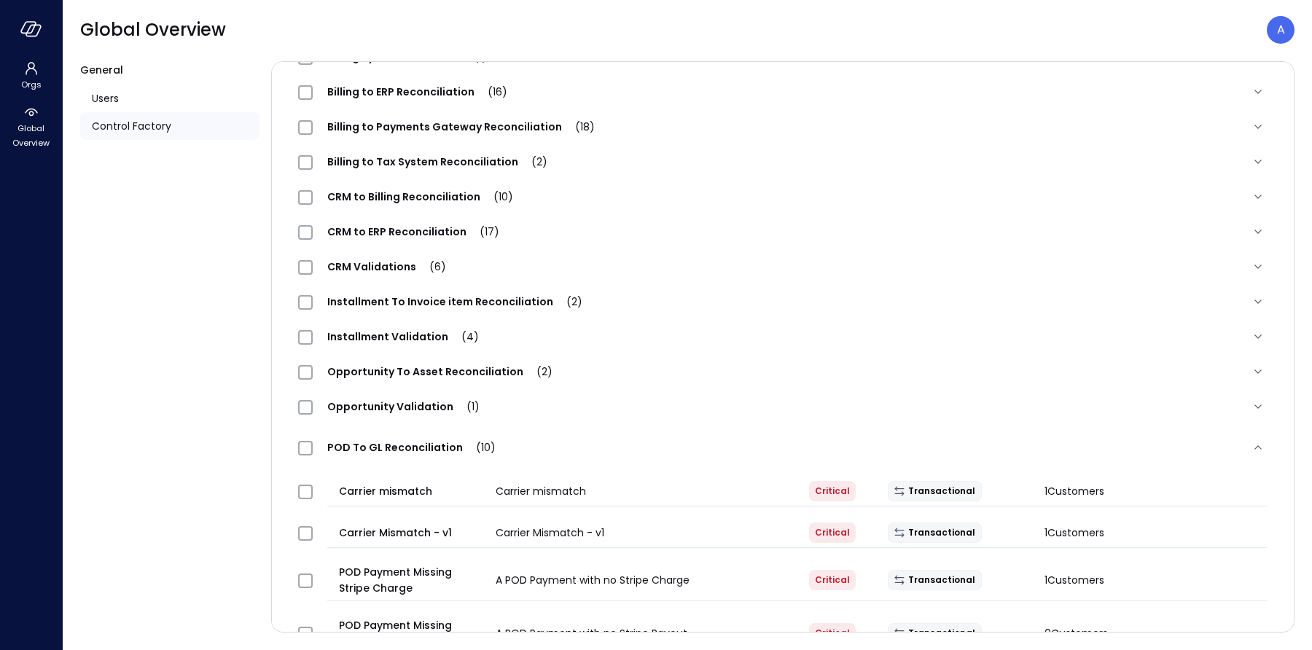
scroll to position [279, 0]
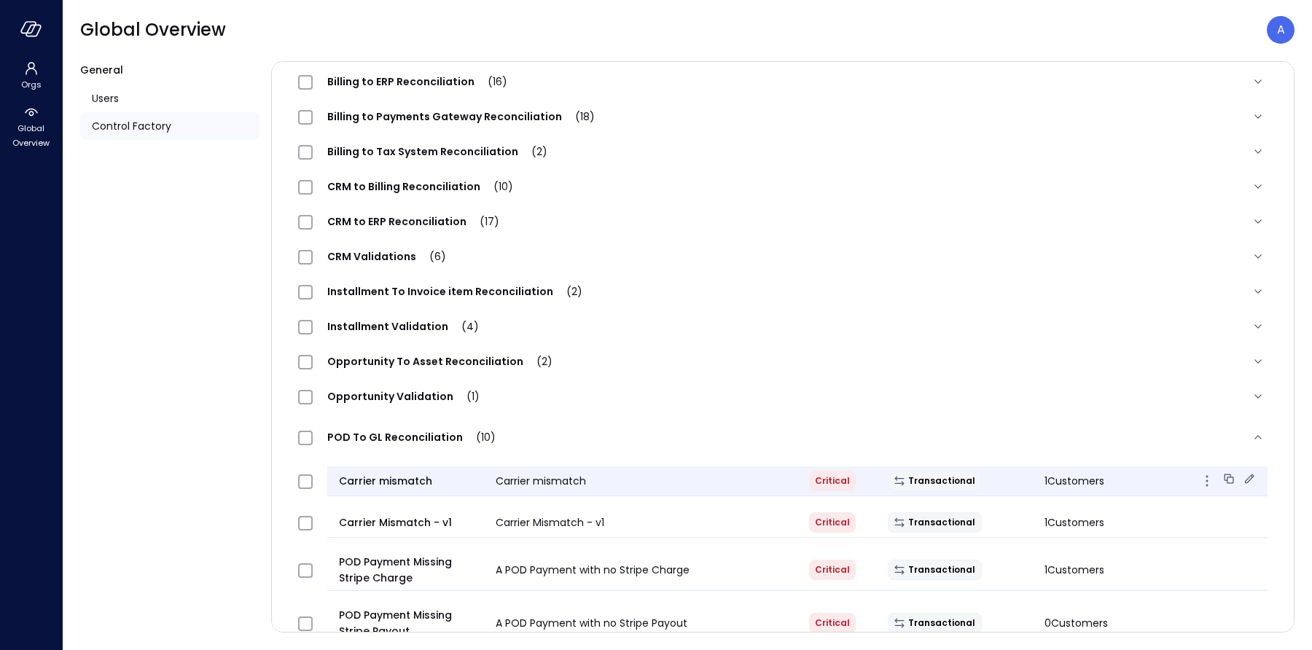
click at [1252, 478] on icon at bounding box center [1249, 478] width 15 height 15
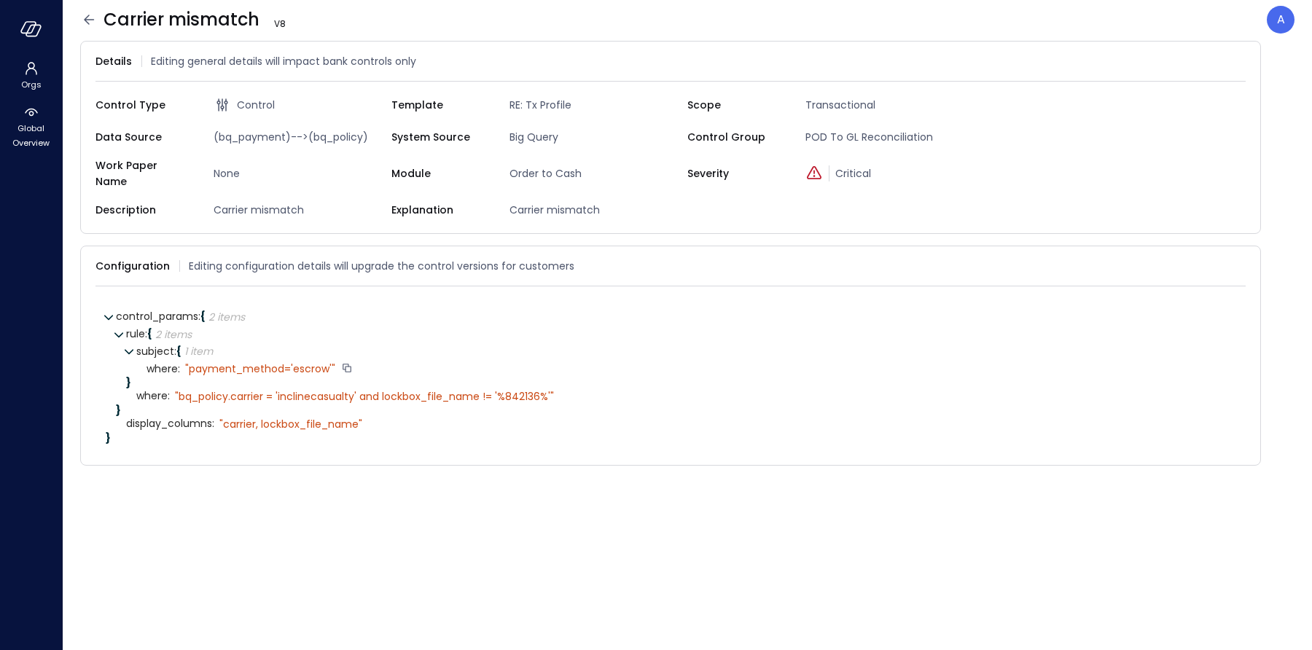
click at [273, 362] on div "" payment_method='escrow'"" at bounding box center [260, 368] width 150 height 13
copy div "" payment_method='escrow'""
click at [297, 390] on div "" bq_policy.carrier = 'inclinecasualty' and lockbox_file_name != '%842136%'"" at bounding box center [364, 396] width 379 height 13
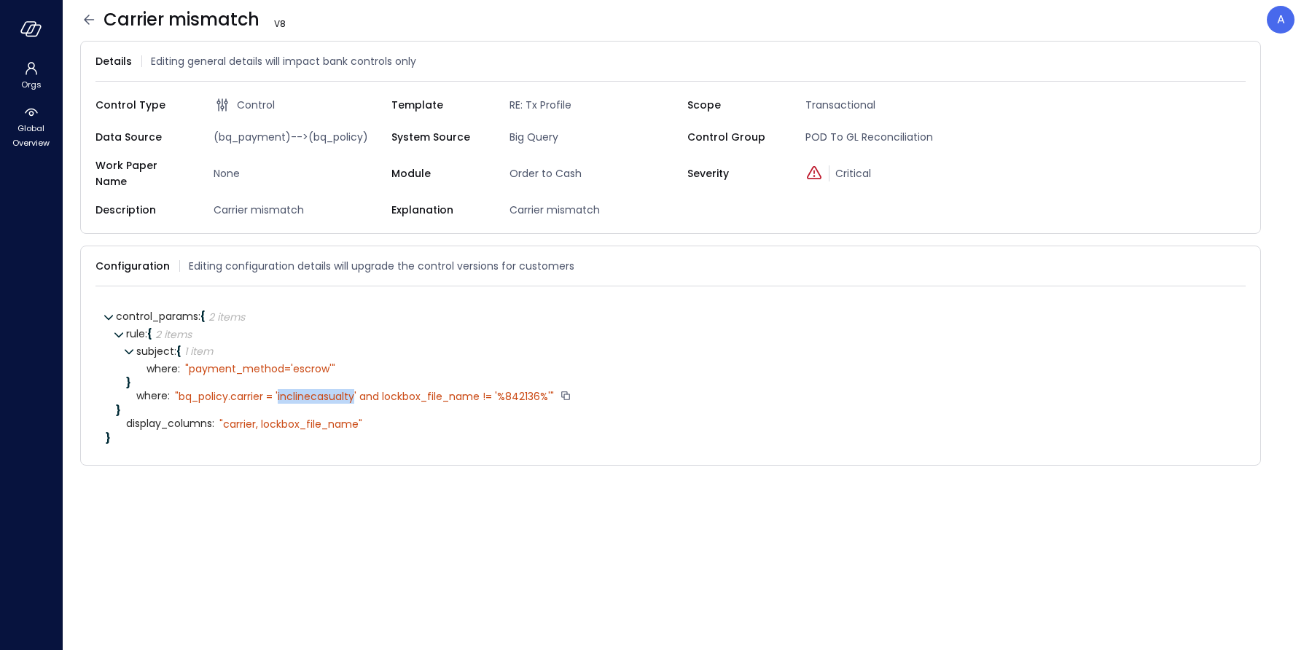
click at [297, 390] on div "" bq_policy.carrier = 'inclinecasualty' and lockbox_file_name != '%842136%'"" at bounding box center [364, 396] width 379 height 13
copy div "" bq_policy.carrier = 'inclinecasualty' and lockbox_file_name != '%842136%'""
click at [91, 23] on icon at bounding box center [88, 19] width 17 height 17
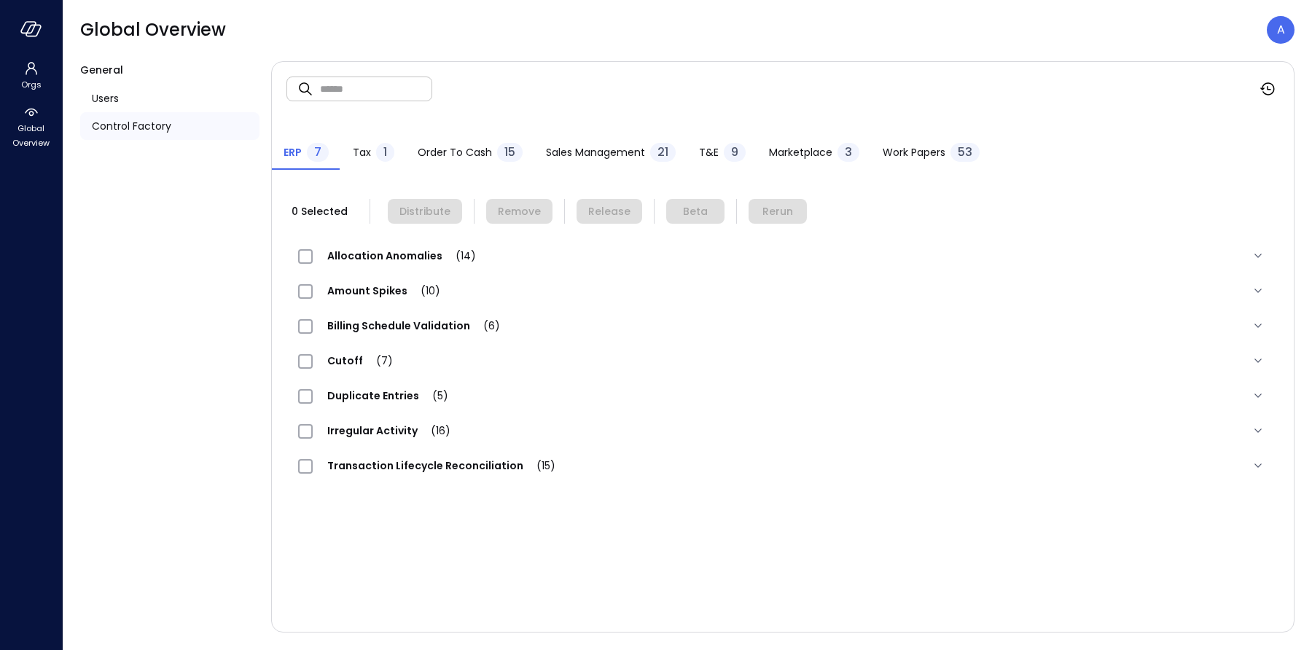
click at [436, 153] on span "Order to Cash" at bounding box center [455, 152] width 74 height 16
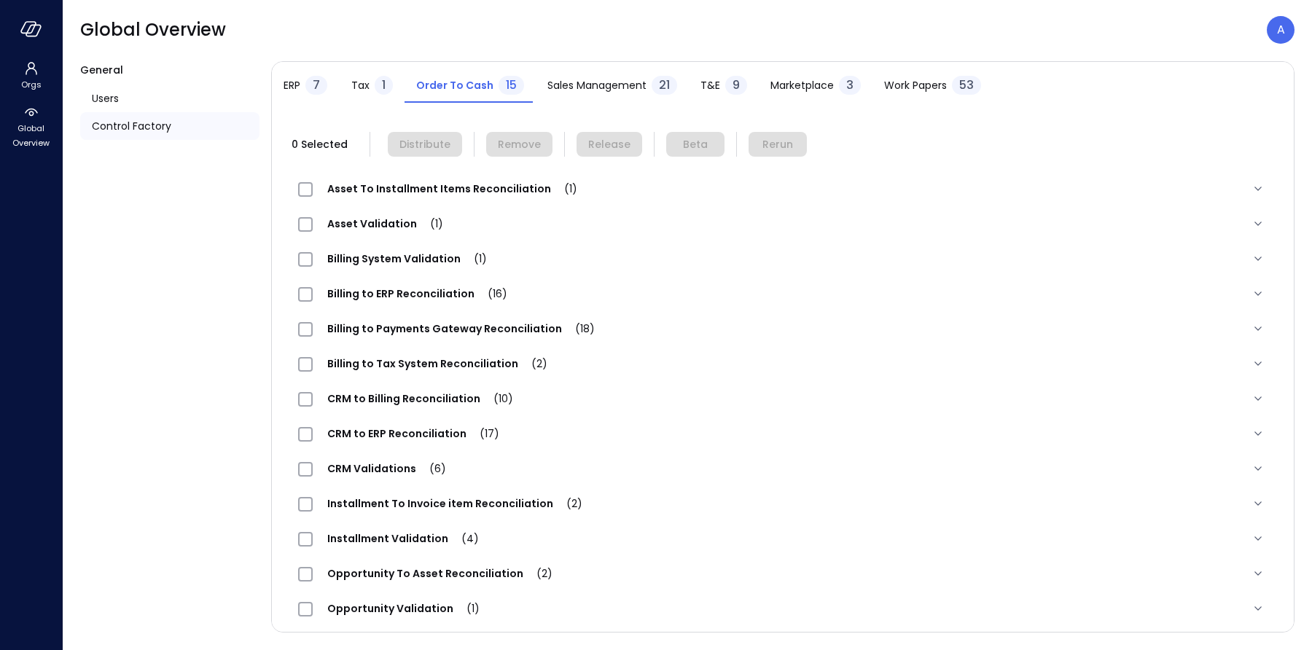
scroll to position [144, 0]
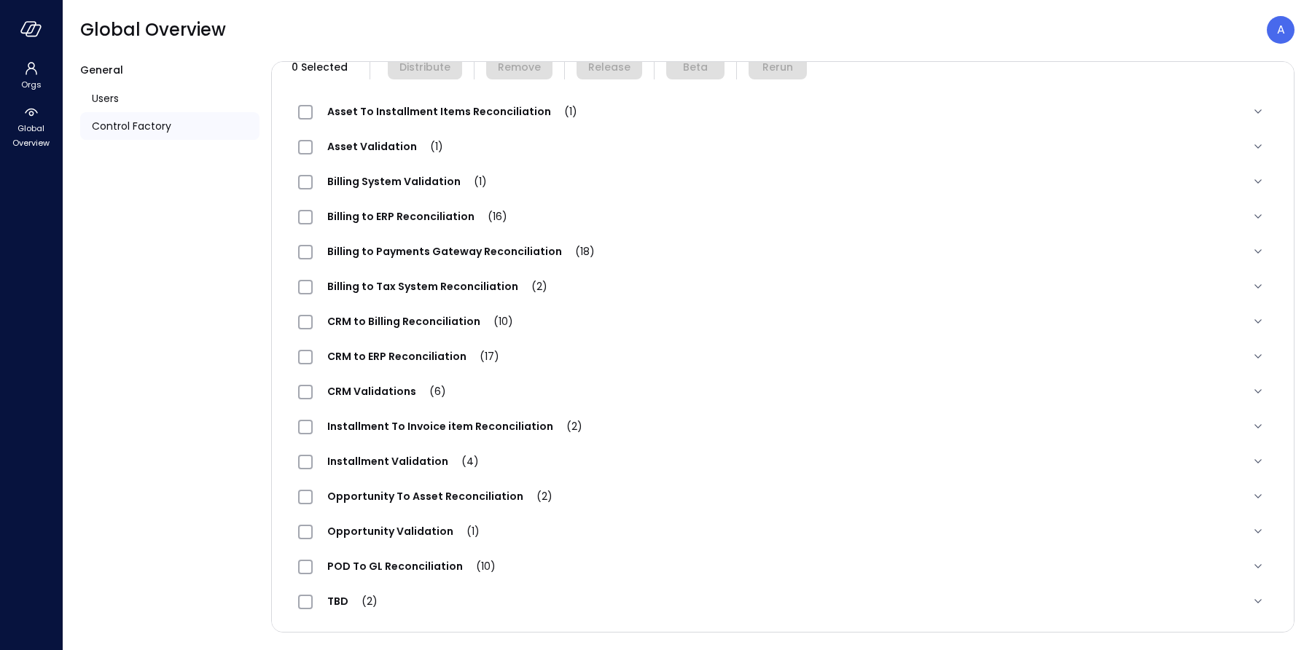
click at [398, 563] on span "POD To GL Reconciliation (10)" at bounding box center [411, 566] width 197 height 15
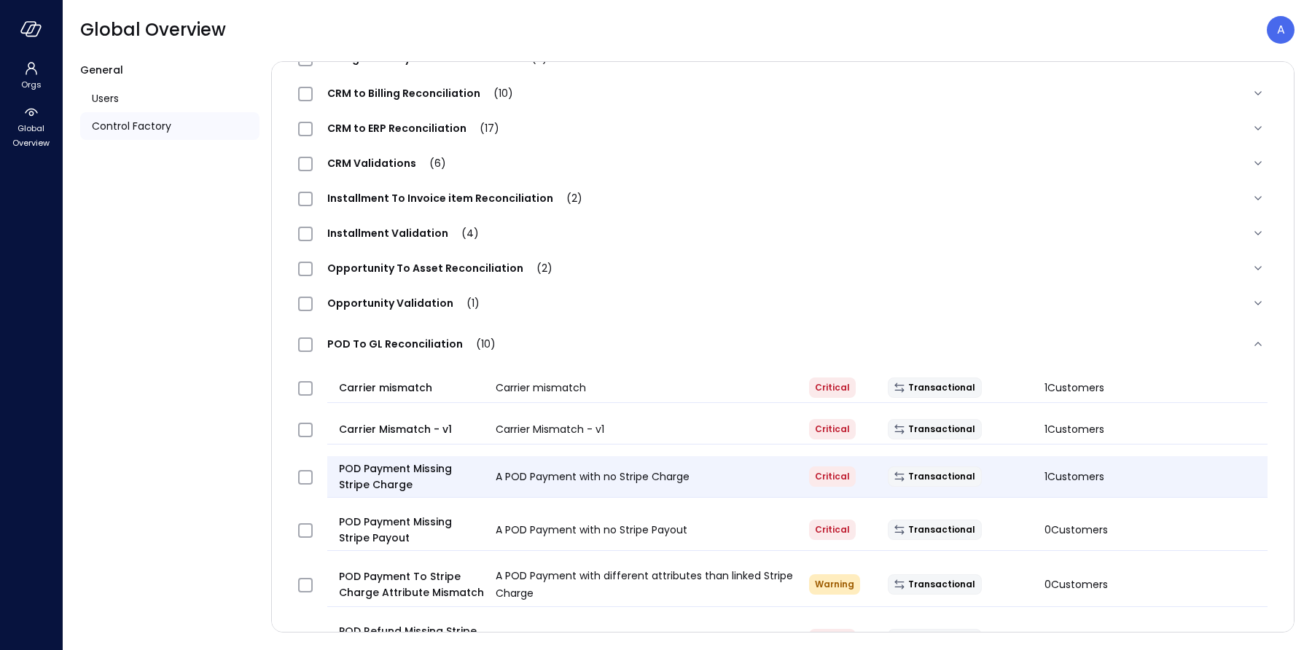
scroll to position [430, 0]
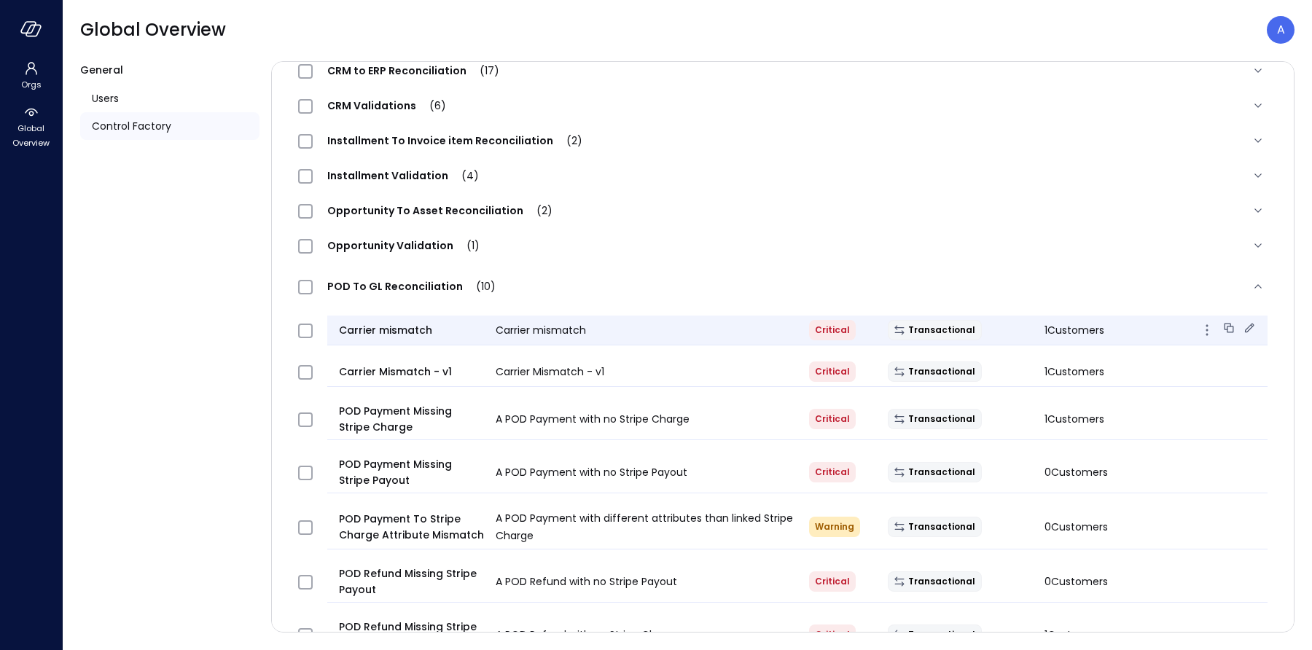
click at [1248, 327] on icon at bounding box center [1249, 328] width 15 height 15
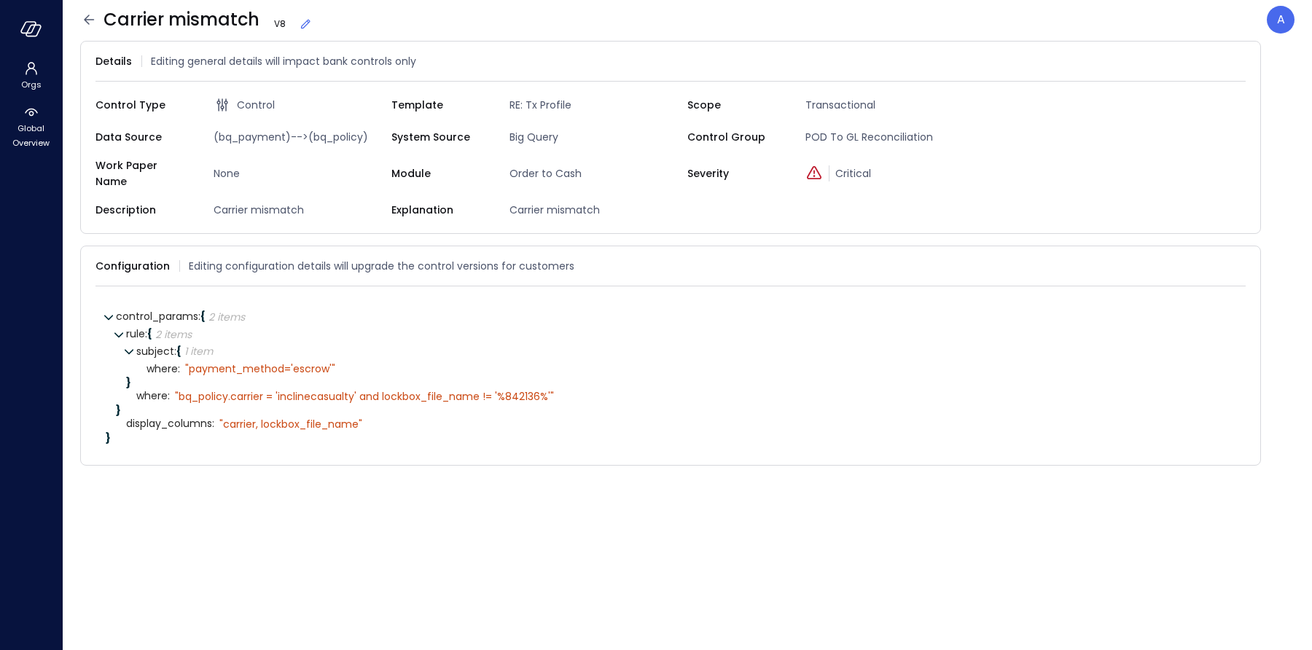
click at [305, 25] on icon at bounding box center [305, 24] width 15 height 15
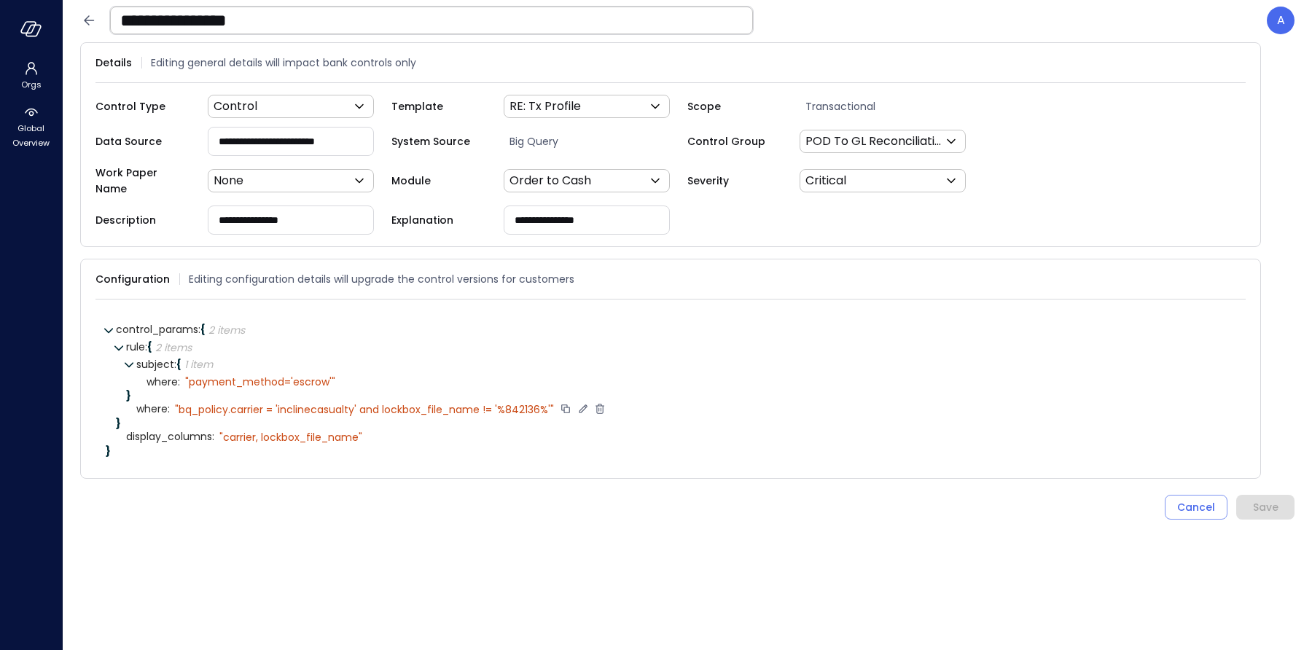
click at [211, 403] on div "" bq_policy.carrier = 'inclinecasualty' and lockbox_file_name != '%842136%'"" at bounding box center [364, 409] width 379 height 13
click at [211, 402] on textarea "**********" at bounding box center [348, 410] width 346 height 16
click at [365, 402] on textarea "**********" at bounding box center [348, 410] width 346 height 16
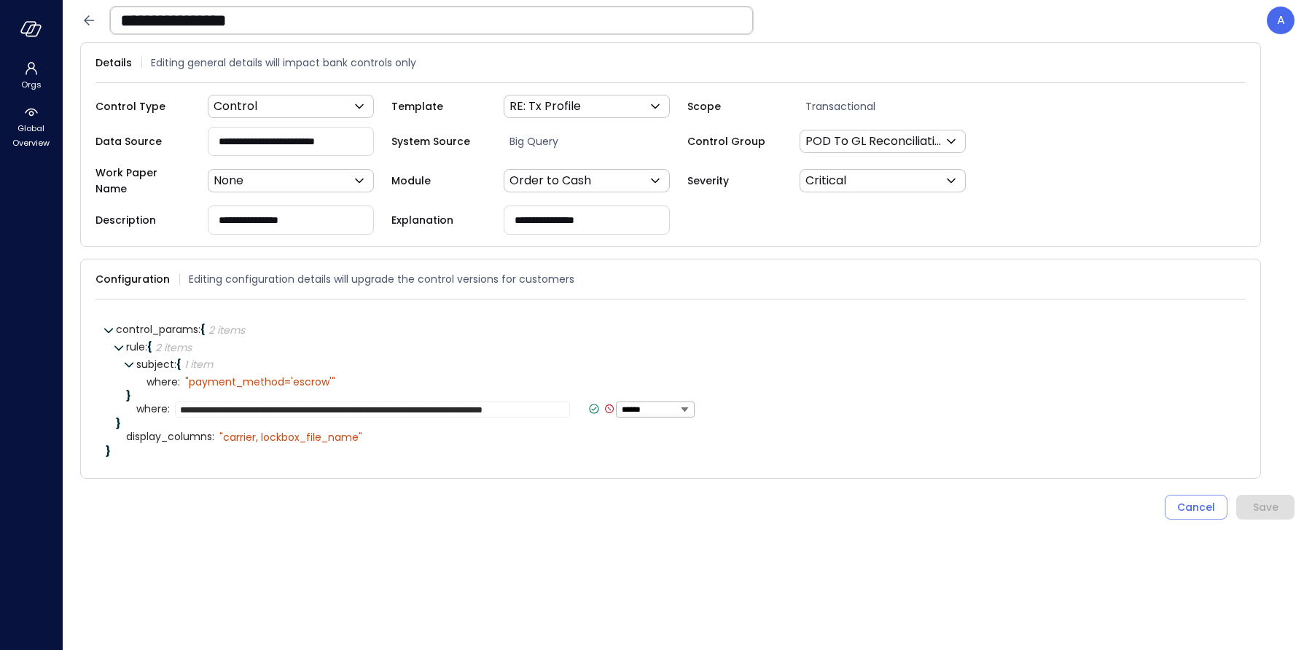
type textarea "**********"
click at [587, 402] on icon at bounding box center [593, 408] width 13 height 13
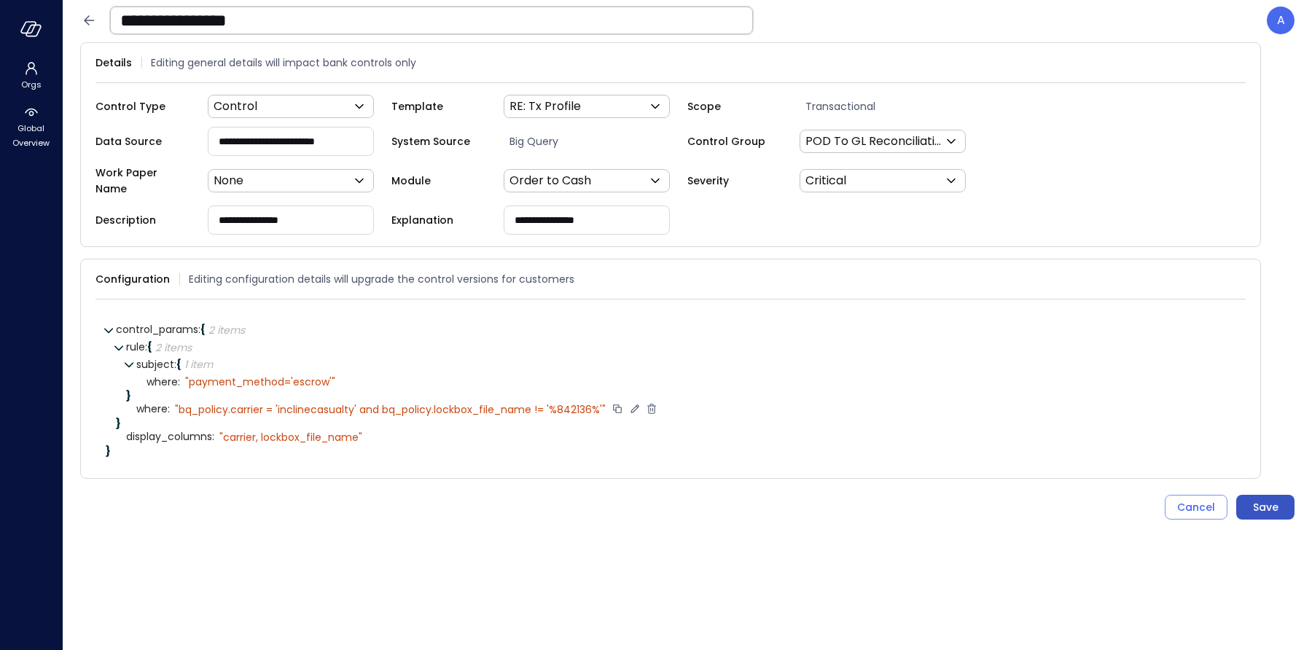
click at [1266, 498] on div "Save" at bounding box center [1266, 507] width 26 height 18
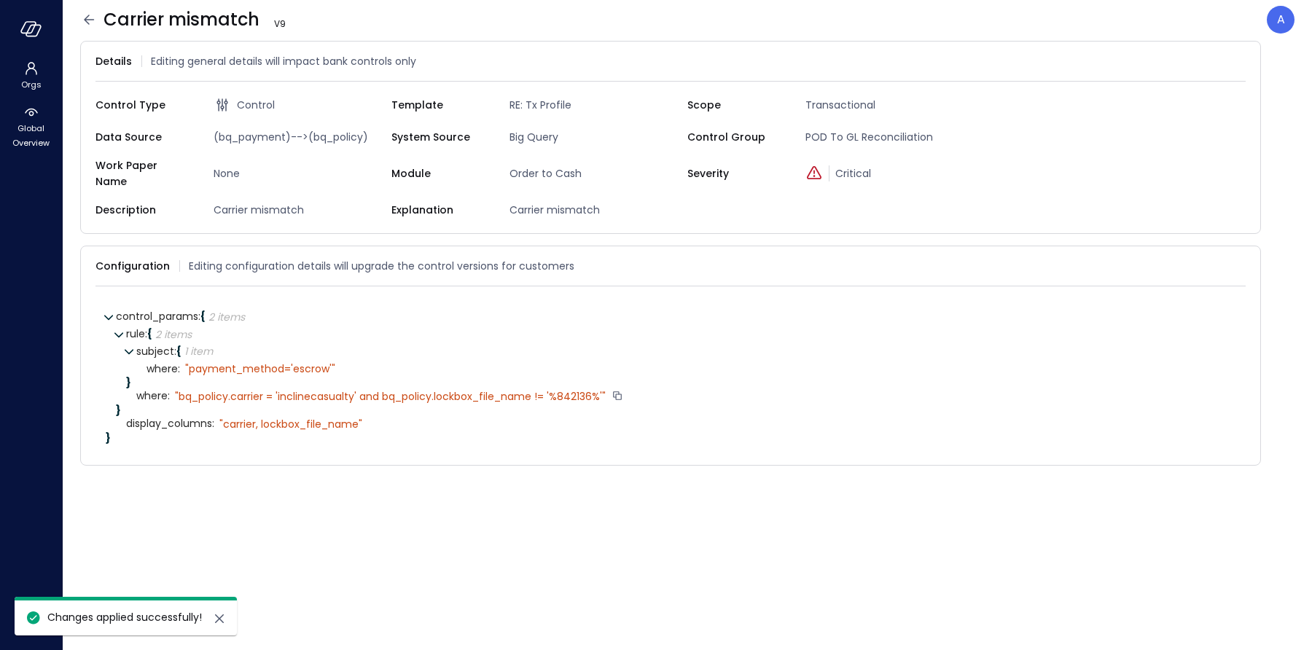
click at [88, 15] on icon at bounding box center [89, 19] width 10 height 9
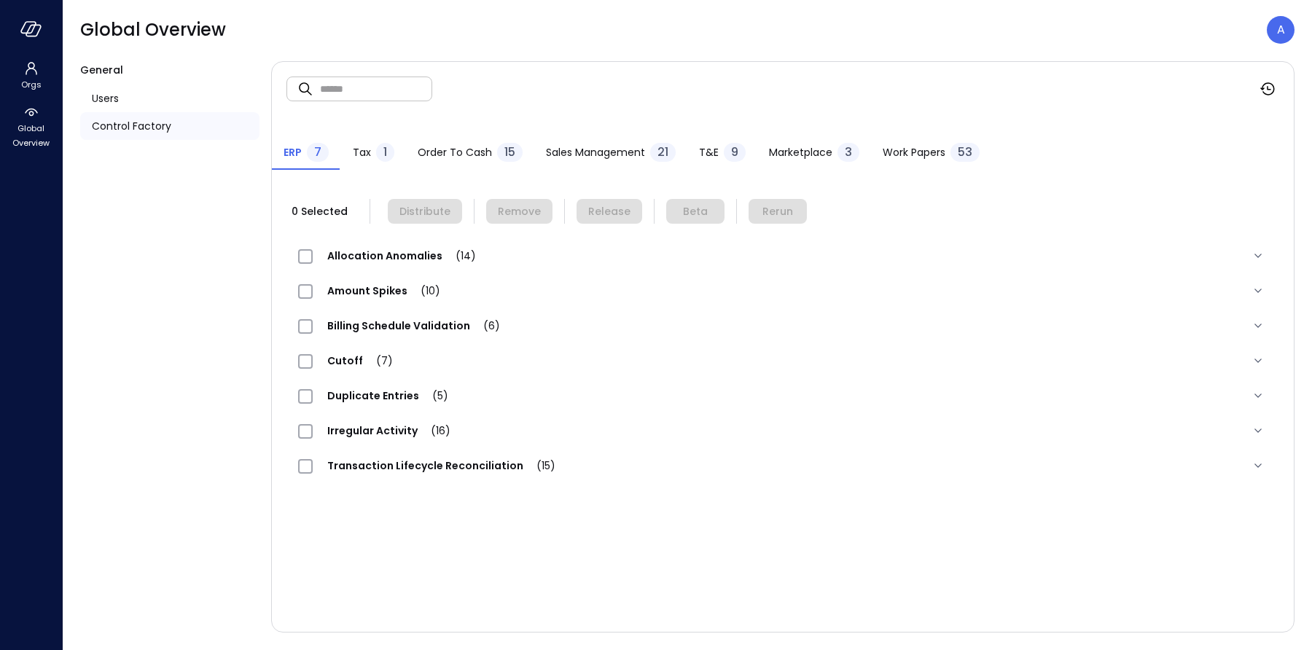
click at [426, 160] on div "Order to Cash 15" at bounding box center [470, 154] width 105 height 22
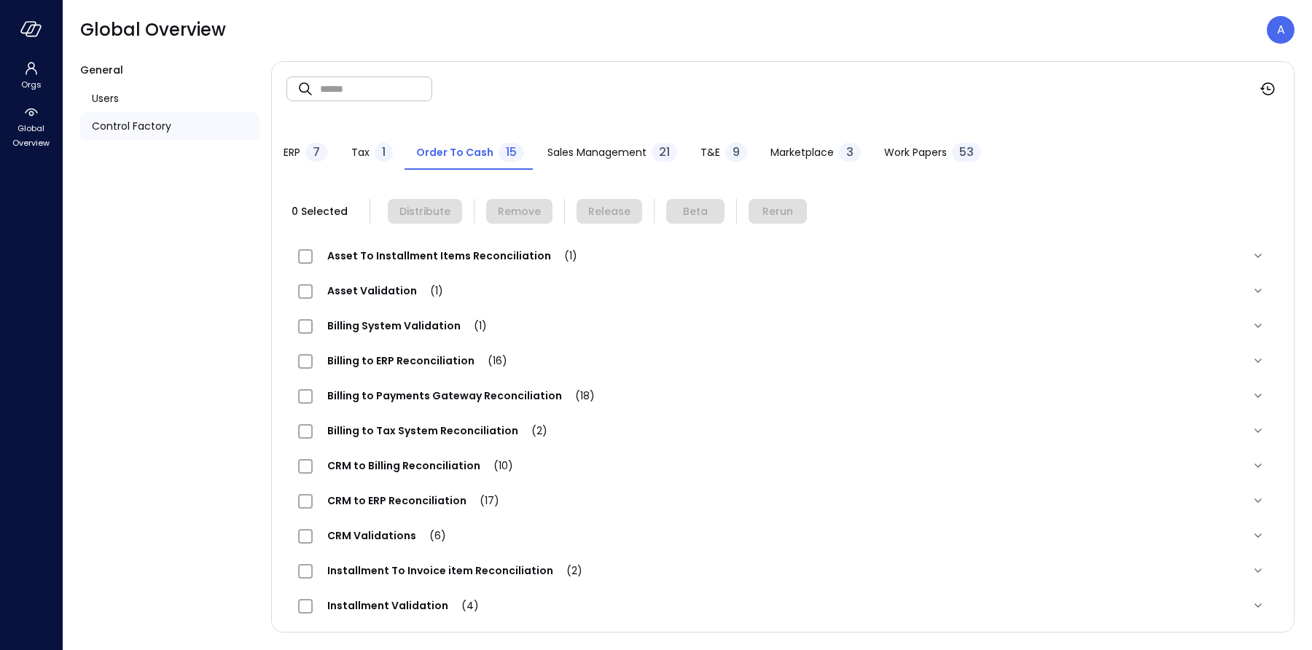
scroll to position [144, 0]
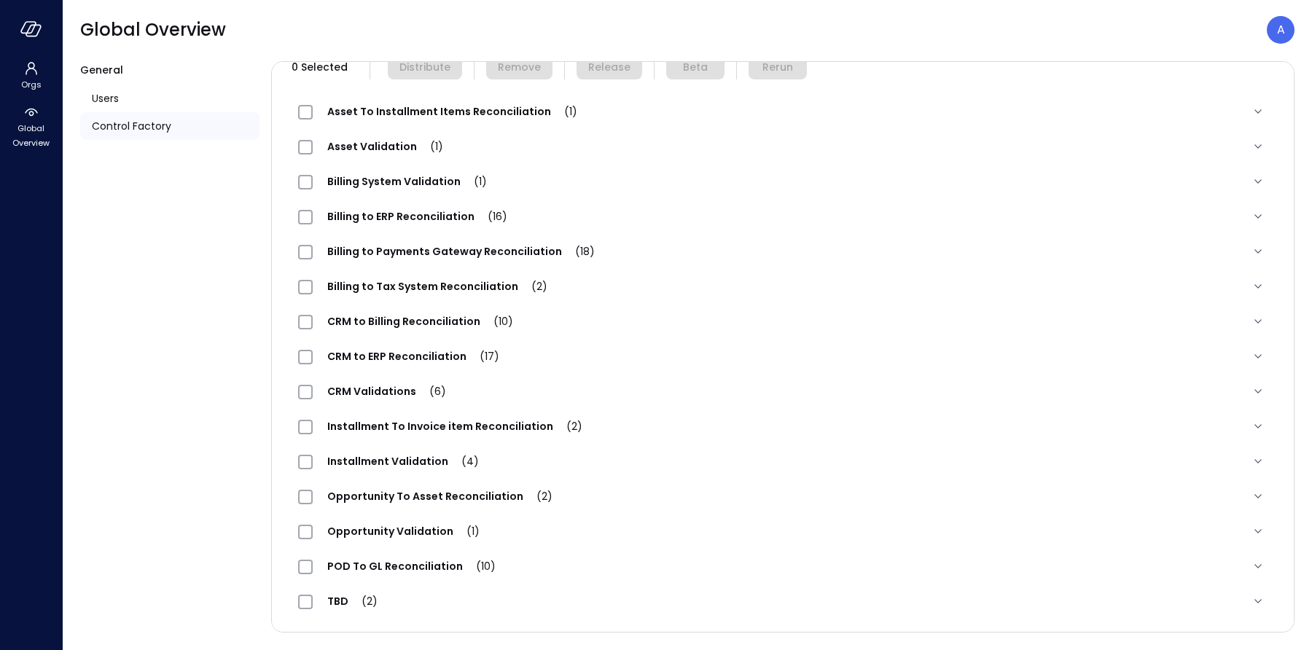
click at [377, 571] on span "POD To GL Reconciliation (10)" at bounding box center [411, 566] width 197 height 15
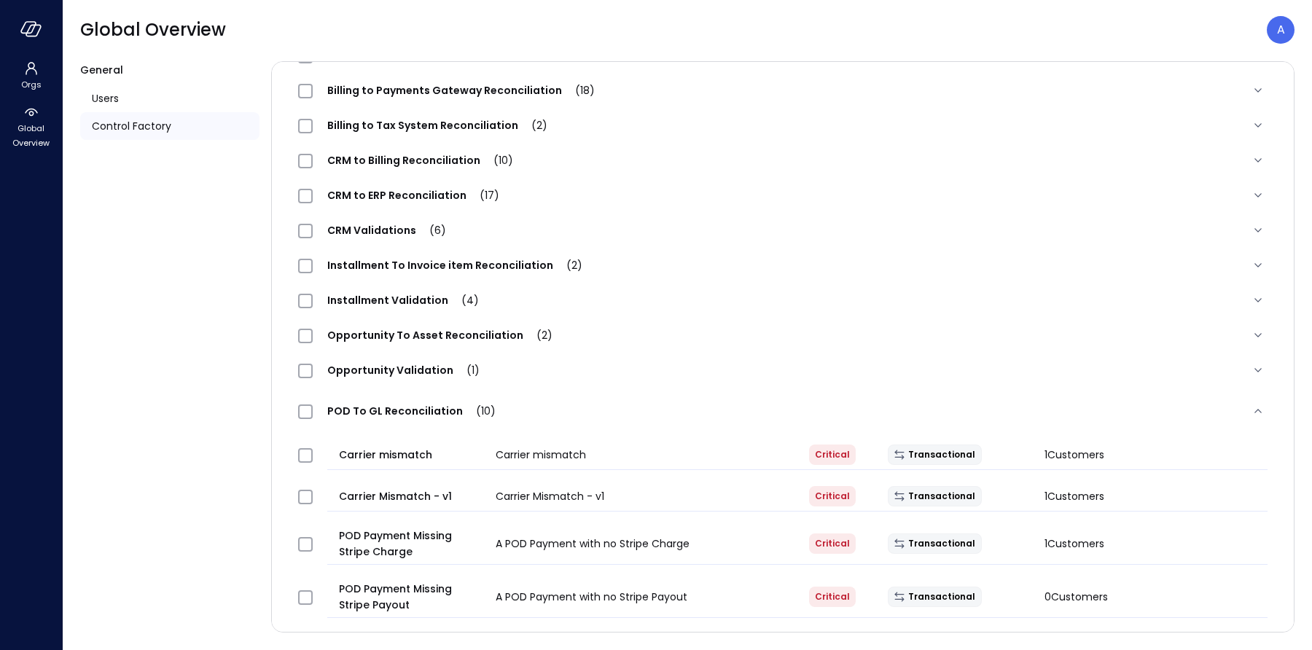
scroll to position [320, 0]
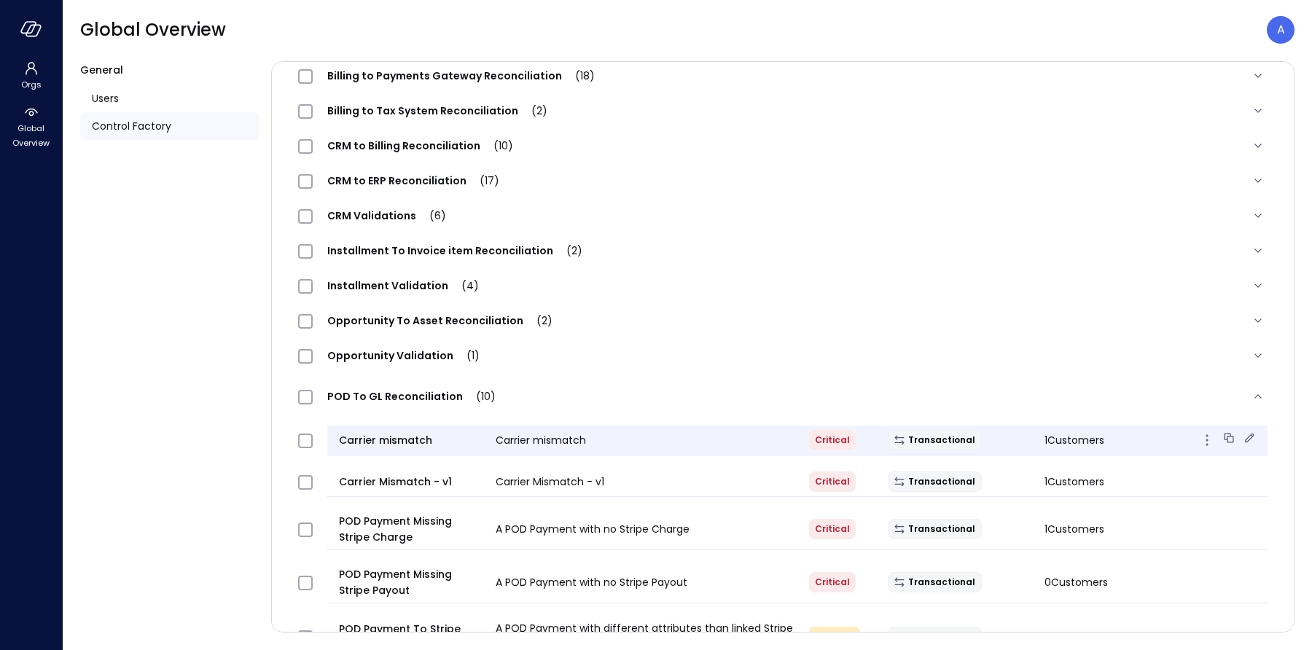
click at [1253, 439] on icon at bounding box center [1249, 438] width 15 height 15
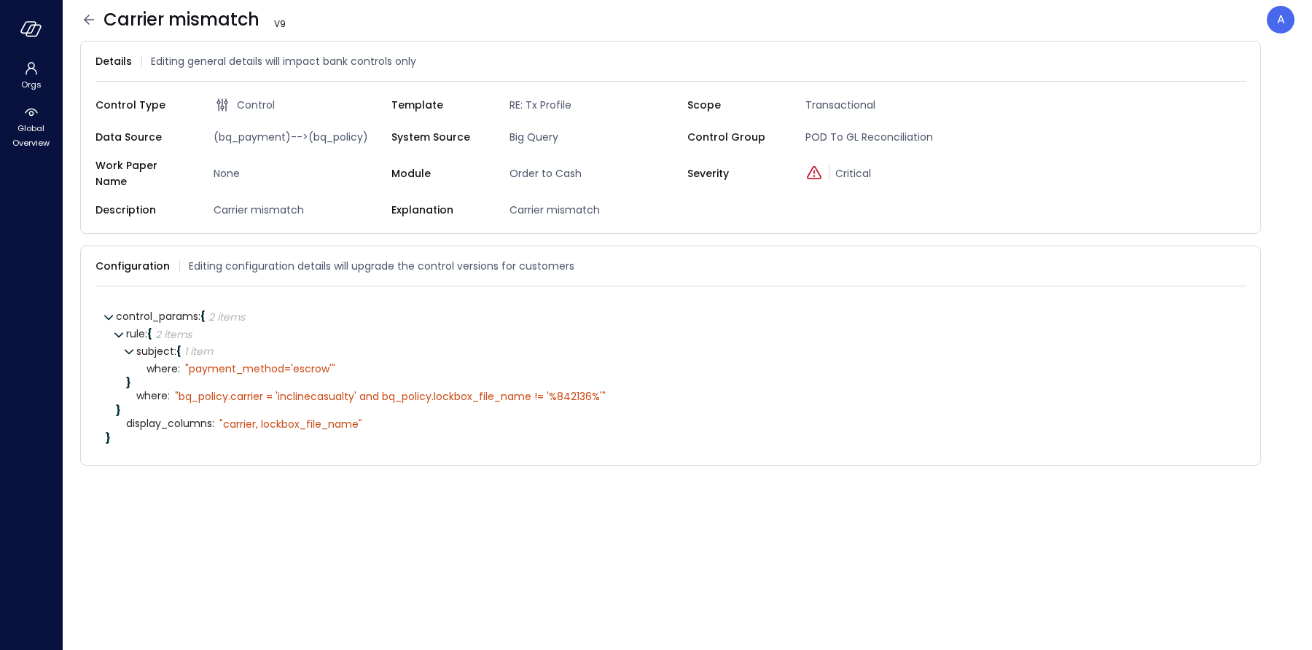
click at [86, 20] on icon at bounding box center [88, 19] width 17 height 17
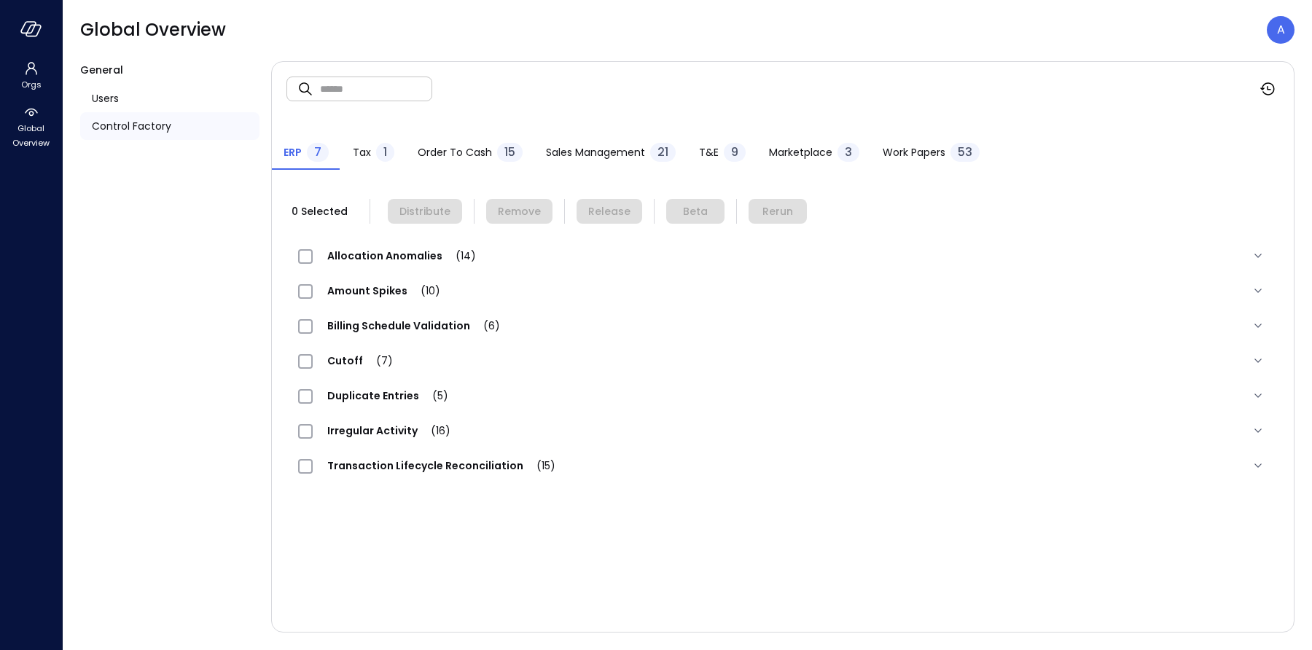
click at [438, 149] on span "Order to Cash" at bounding box center [455, 152] width 74 height 16
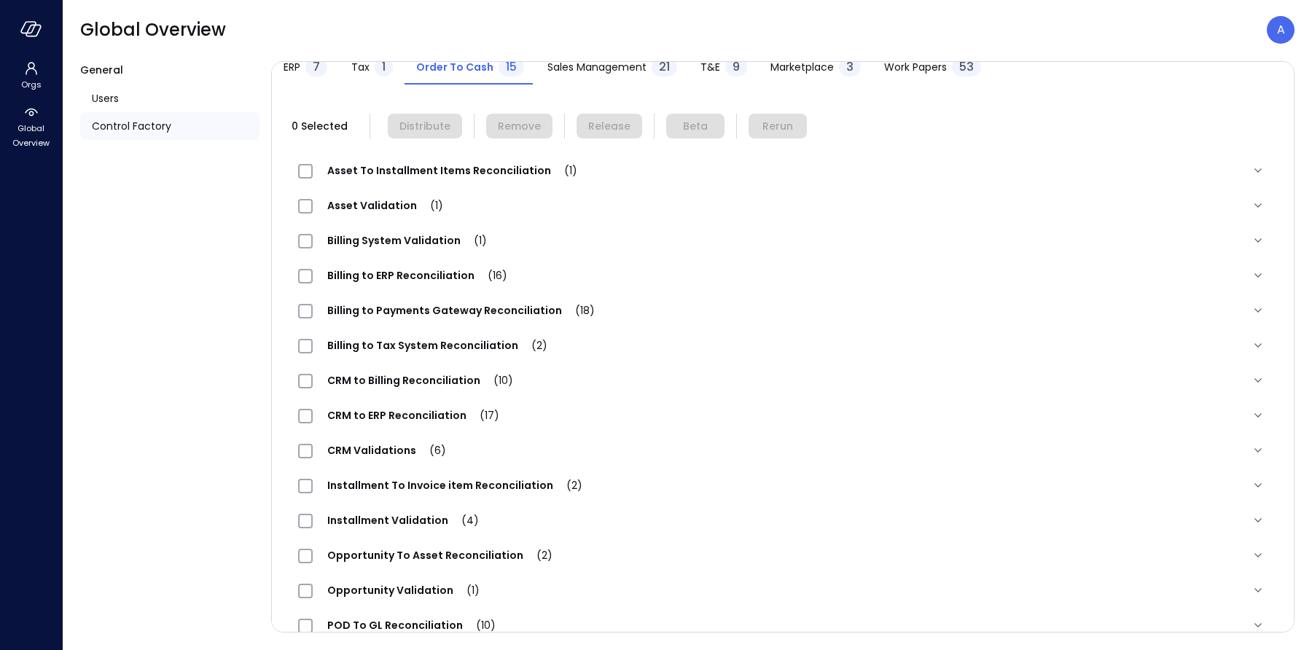
scroll to position [144, 0]
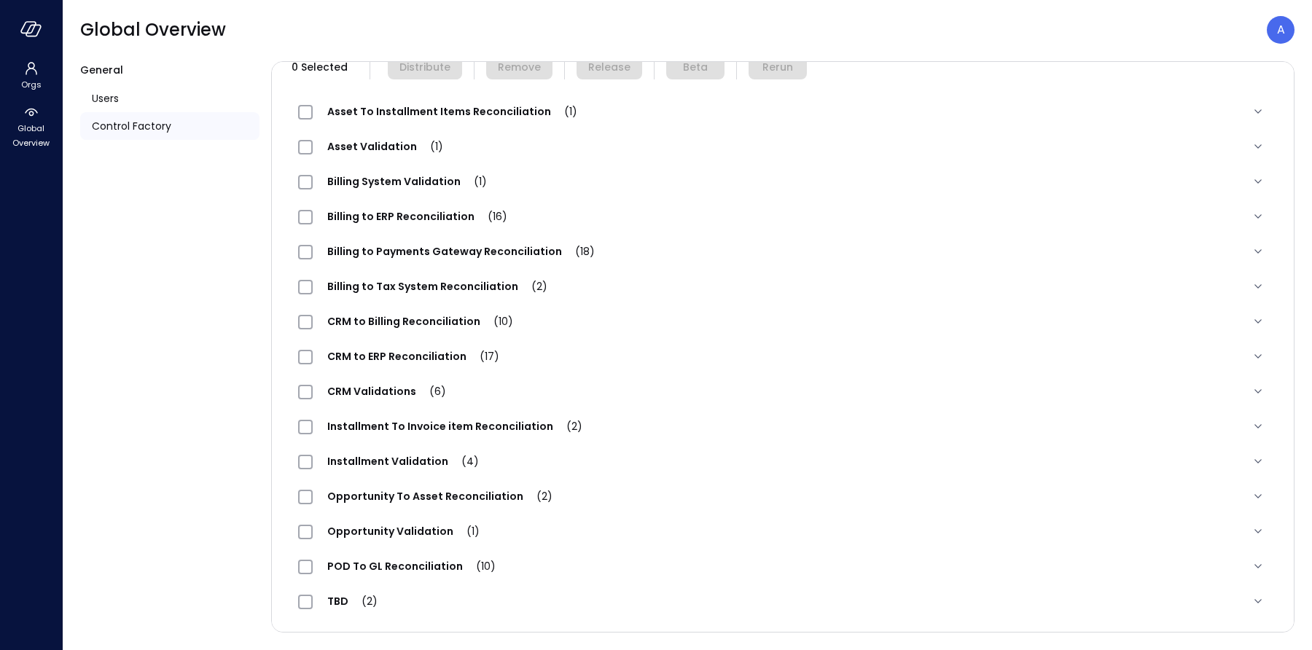
click at [420, 569] on span "POD To GL Reconciliation (10)" at bounding box center [411, 566] width 197 height 15
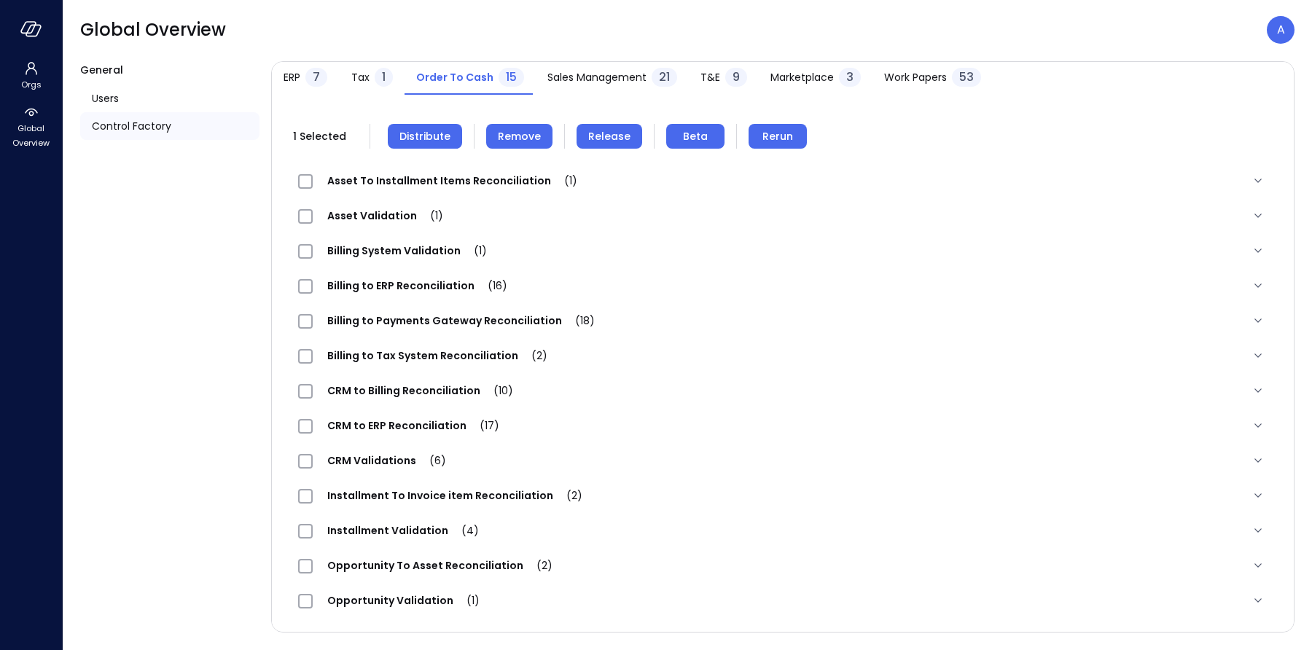
scroll to position [46, 0]
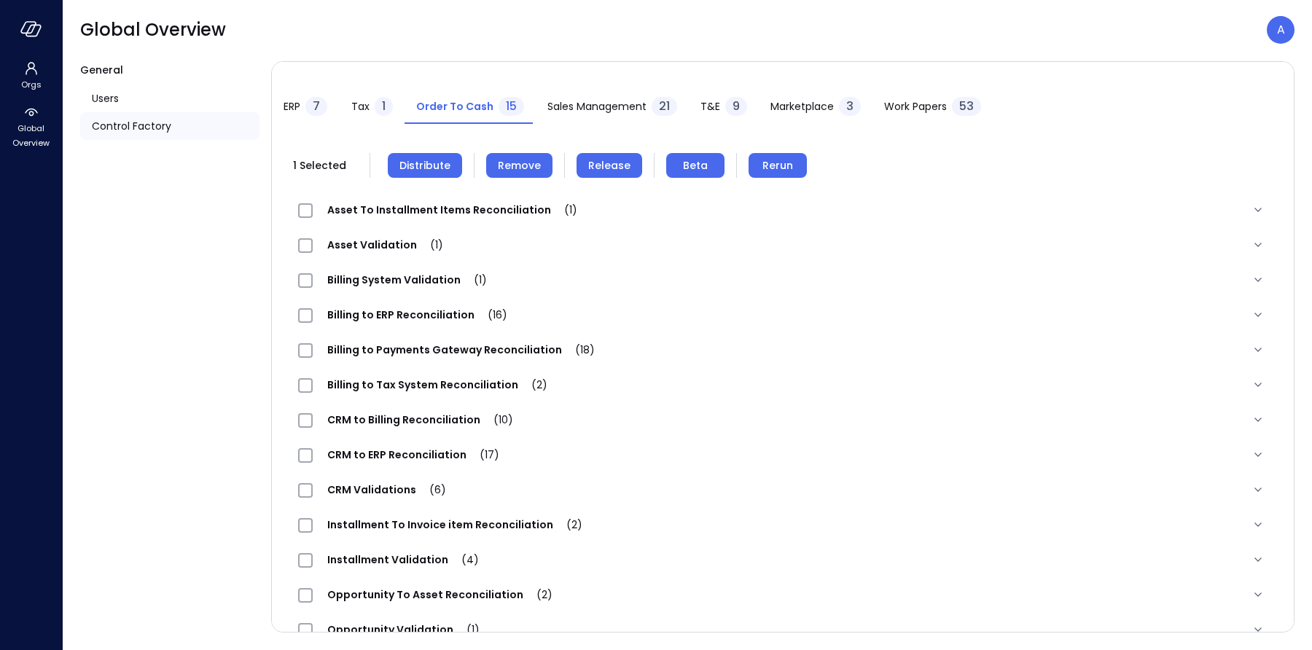
click at [521, 171] on span "Remove" at bounding box center [519, 165] width 43 height 16
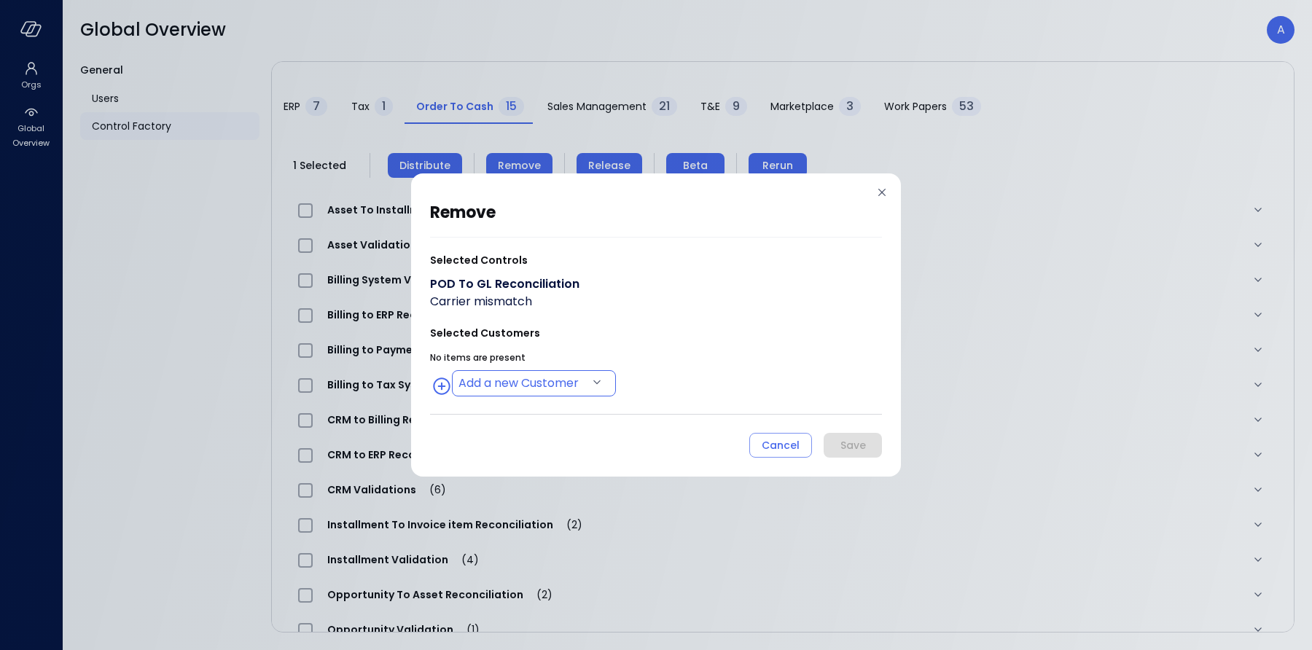
click at [536, 378] on body "Orgs Global Overview Global Overview A General Users Control Factory ​ ​ ERP 7 …" at bounding box center [656, 325] width 1312 height 650
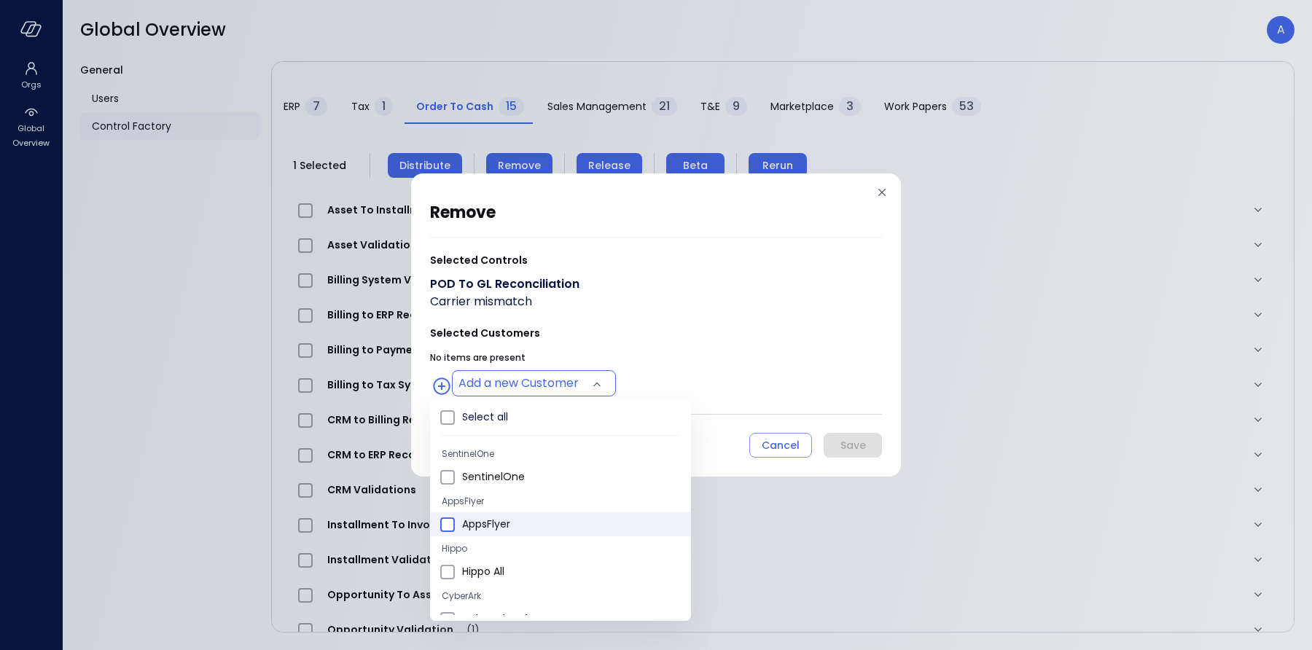
type input "**********"
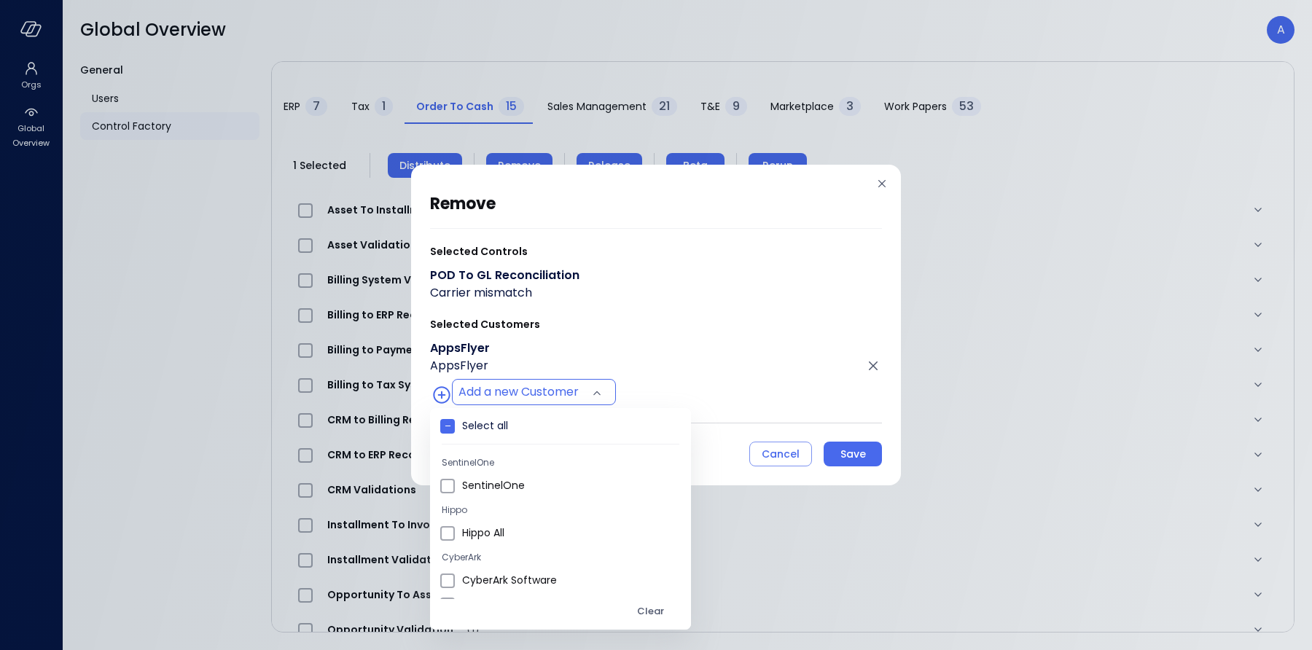
click at [667, 346] on div at bounding box center [656, 325] width 1312 height 650
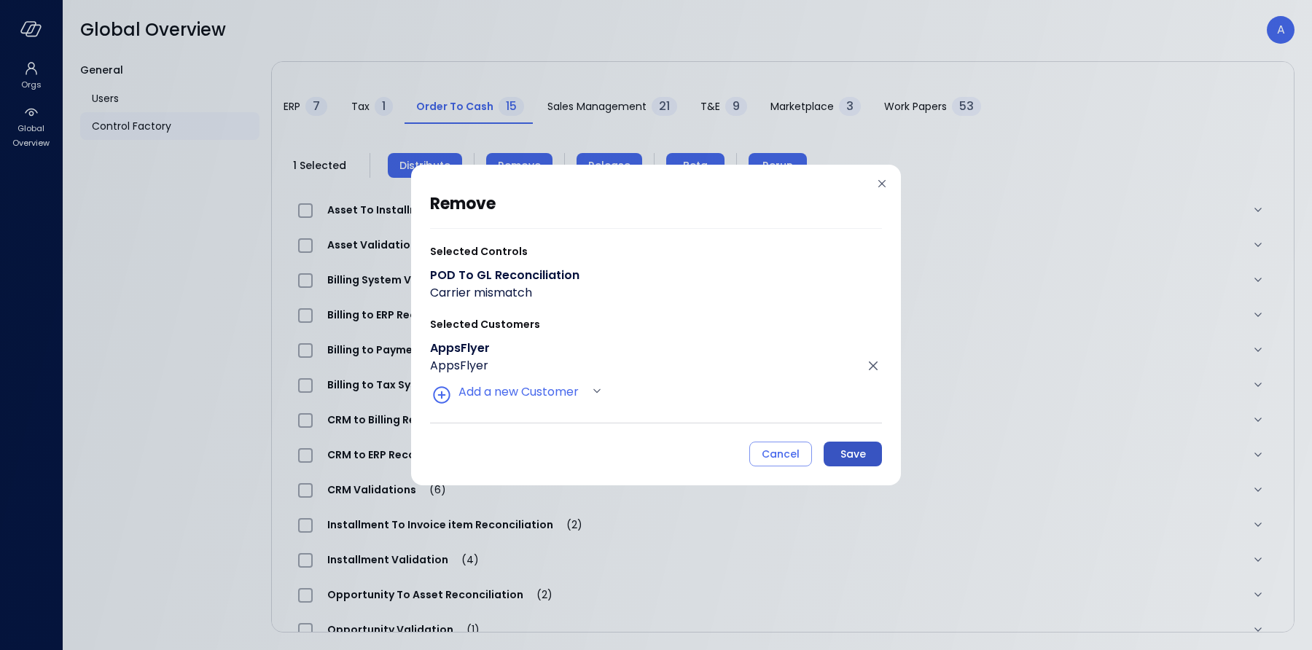
click at [853, 455] on div "Save" at bounding box center [853, 454] width 26 height 18
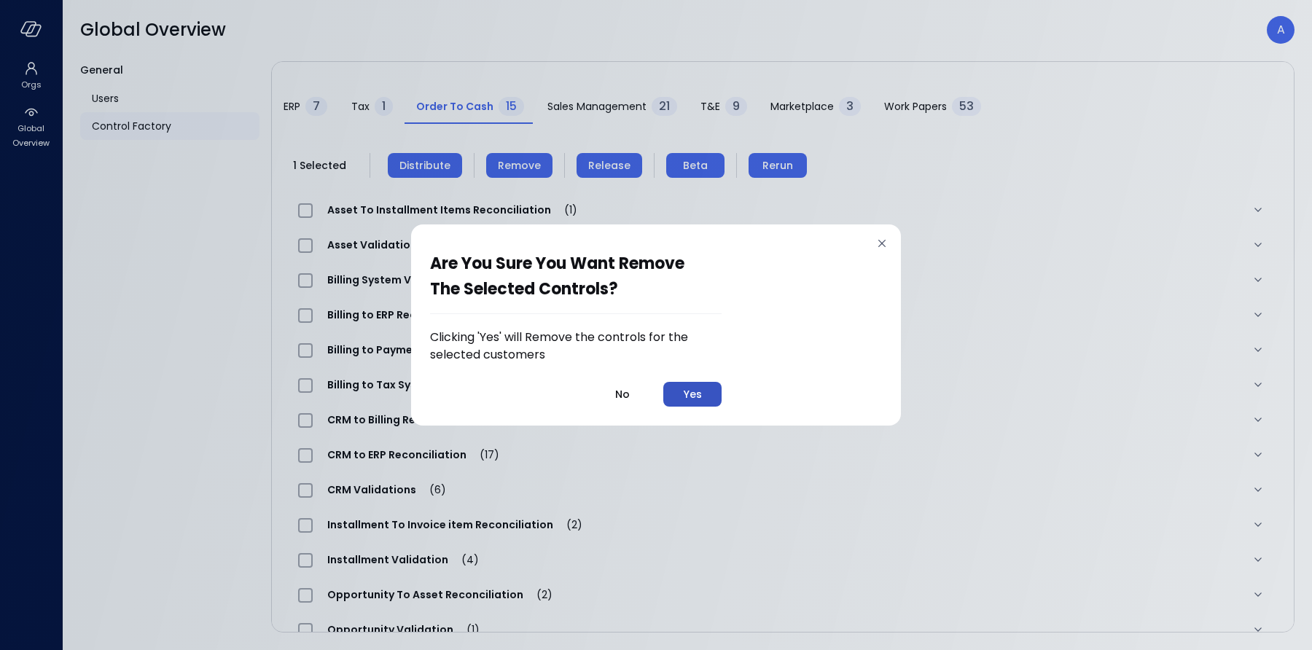
click at [701, 400] on div "Yes" at bounding box center [693, 394] width 18 height 18
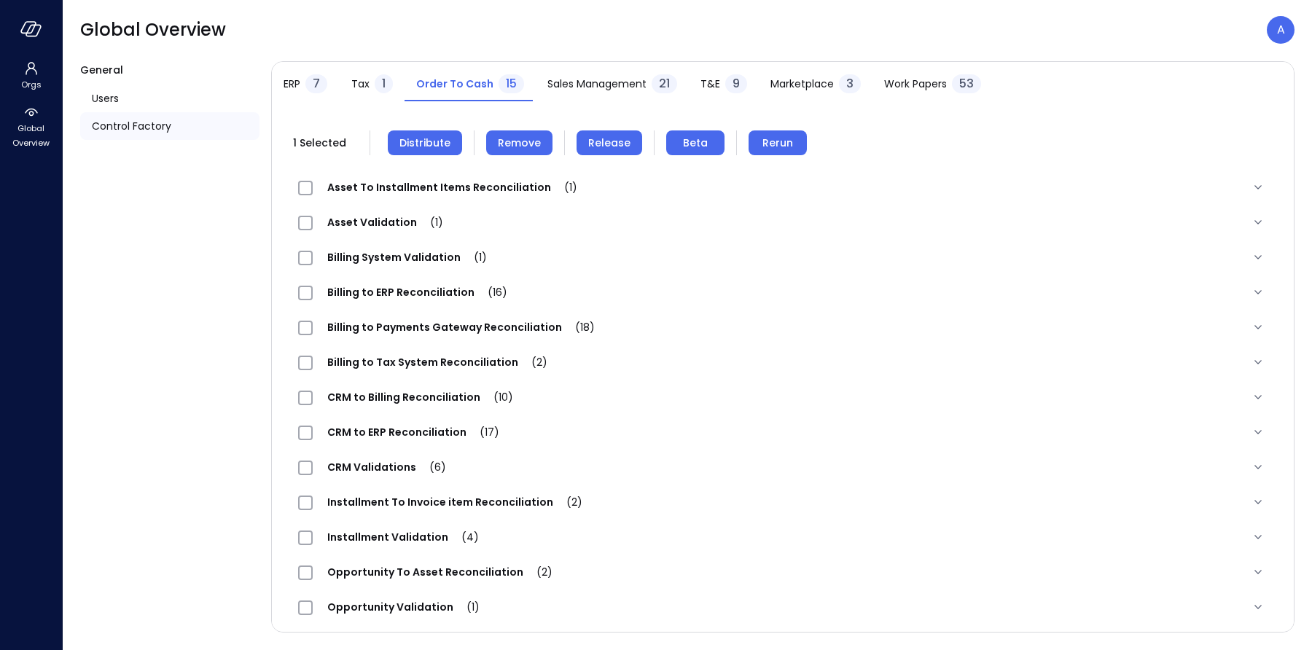
scroll to position [0, 0]
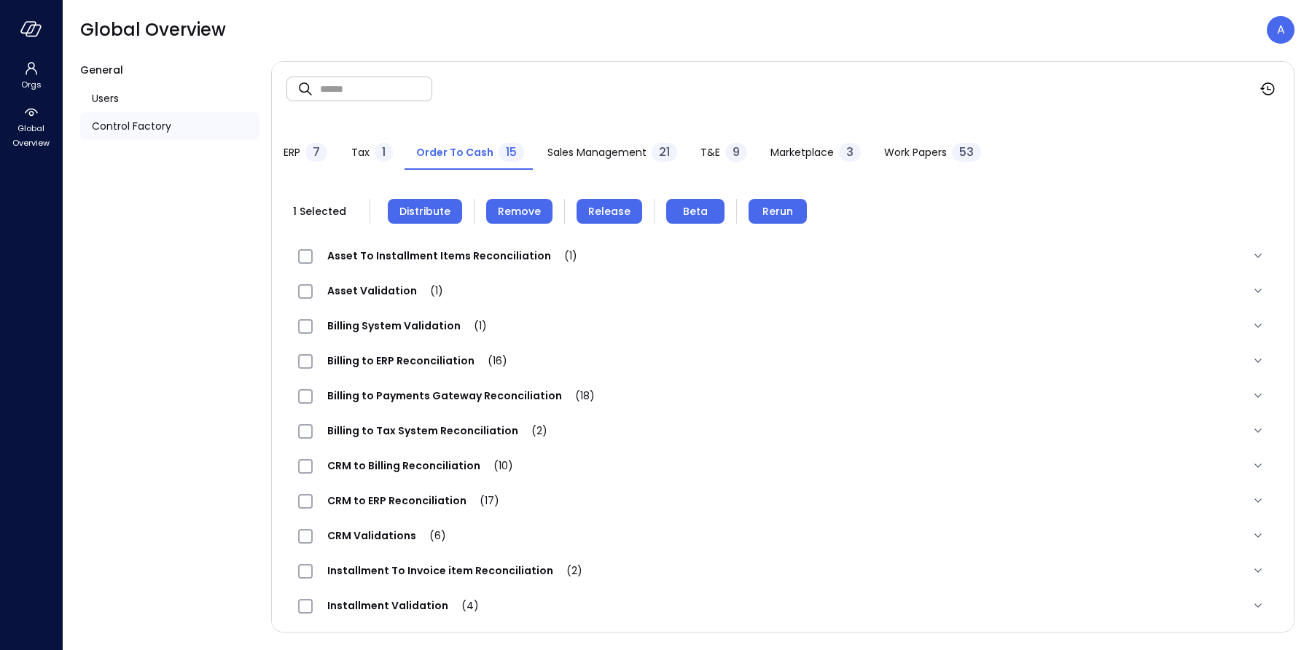
click at [429, 214] on span "Distribute" at bounding box center [424, 211] width 51 height 16
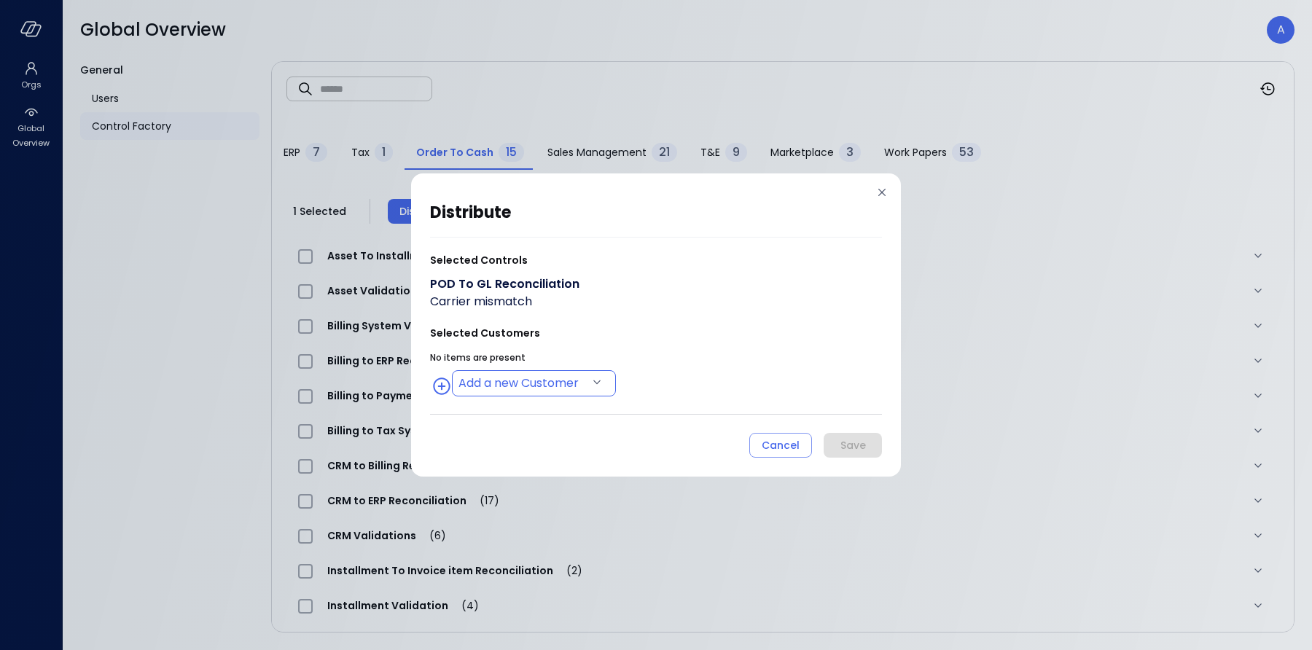
click at [547, 380] on body "Orgs Global Overview Global Overview A General Users Control Factory ​ ​ ERP 7 …" at bounding box center [656, 325] width 1312 height 650
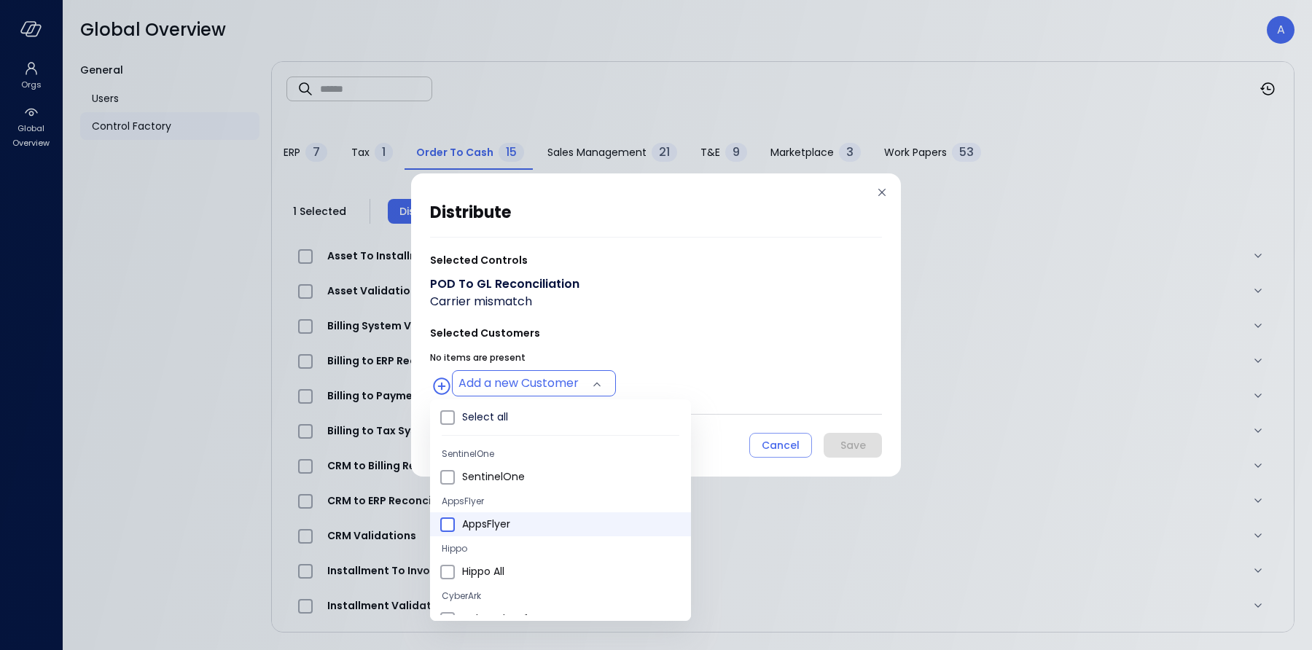
type input "**********"
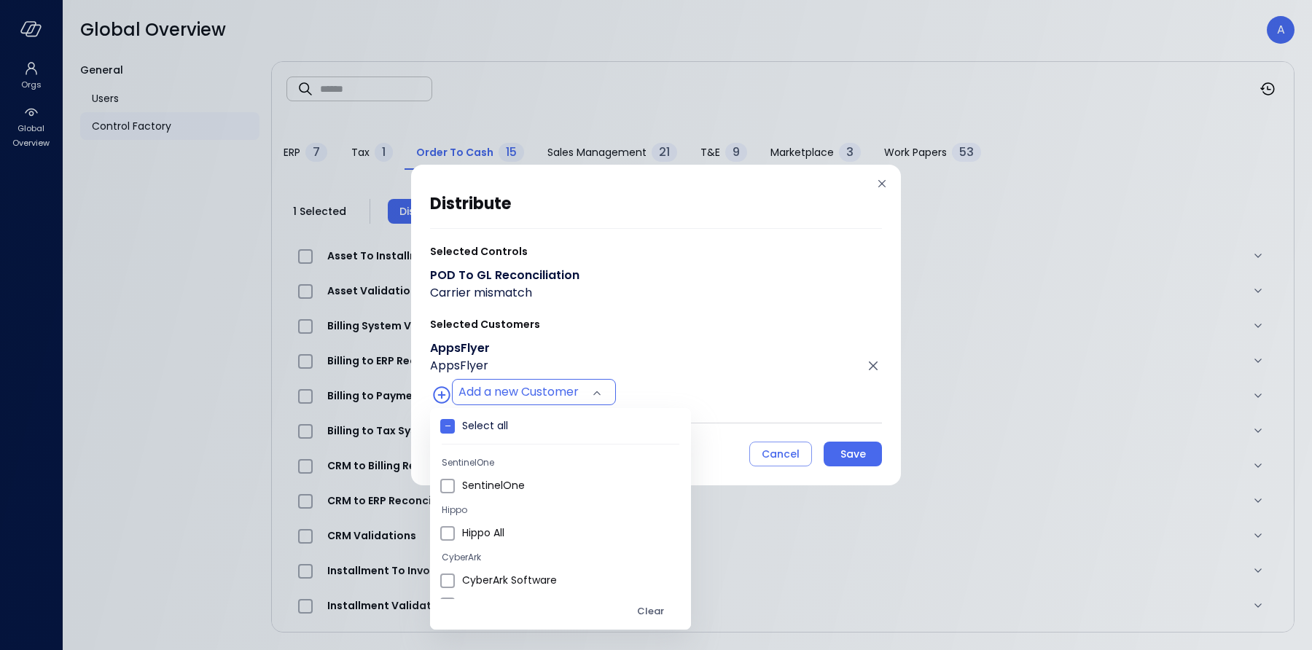
click at [611, 350] on div at bounding box center [656, 325] width 1312 height 650
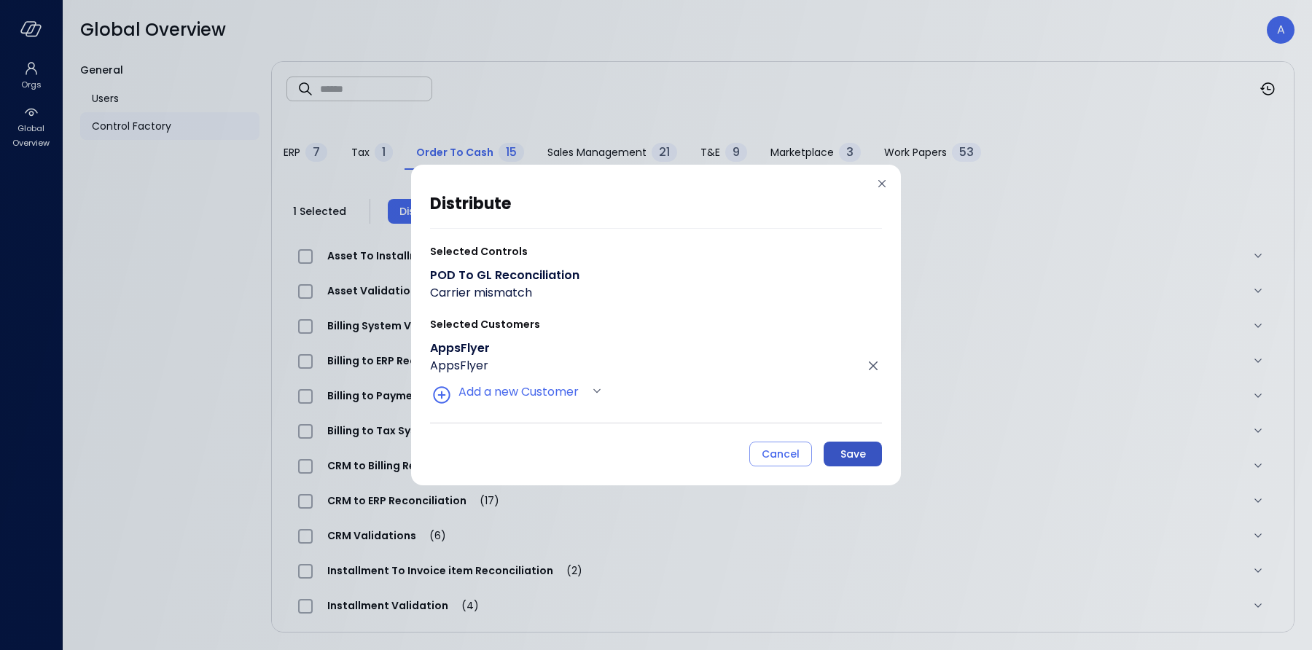
click at [858, 455] on div "Save" at bounding box center [853, 454] width 26 height 18
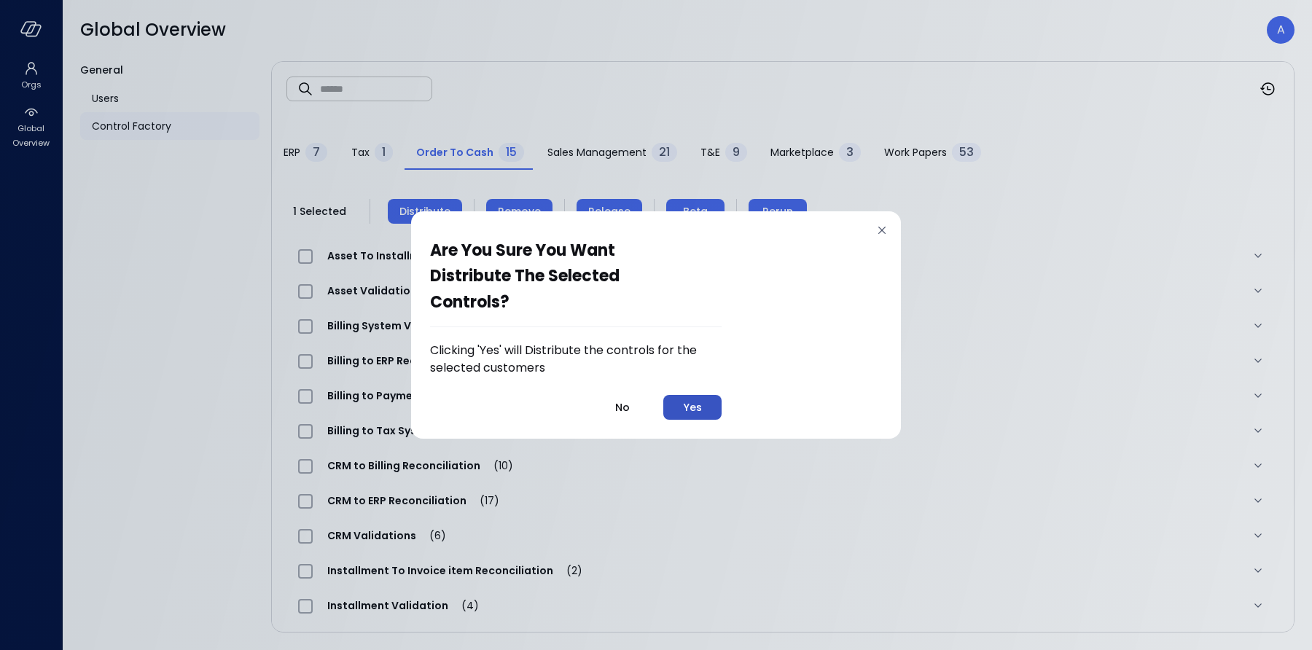
click at [692, 409] on div "Yes" at bounding box center [693, 408] width 18 height 18
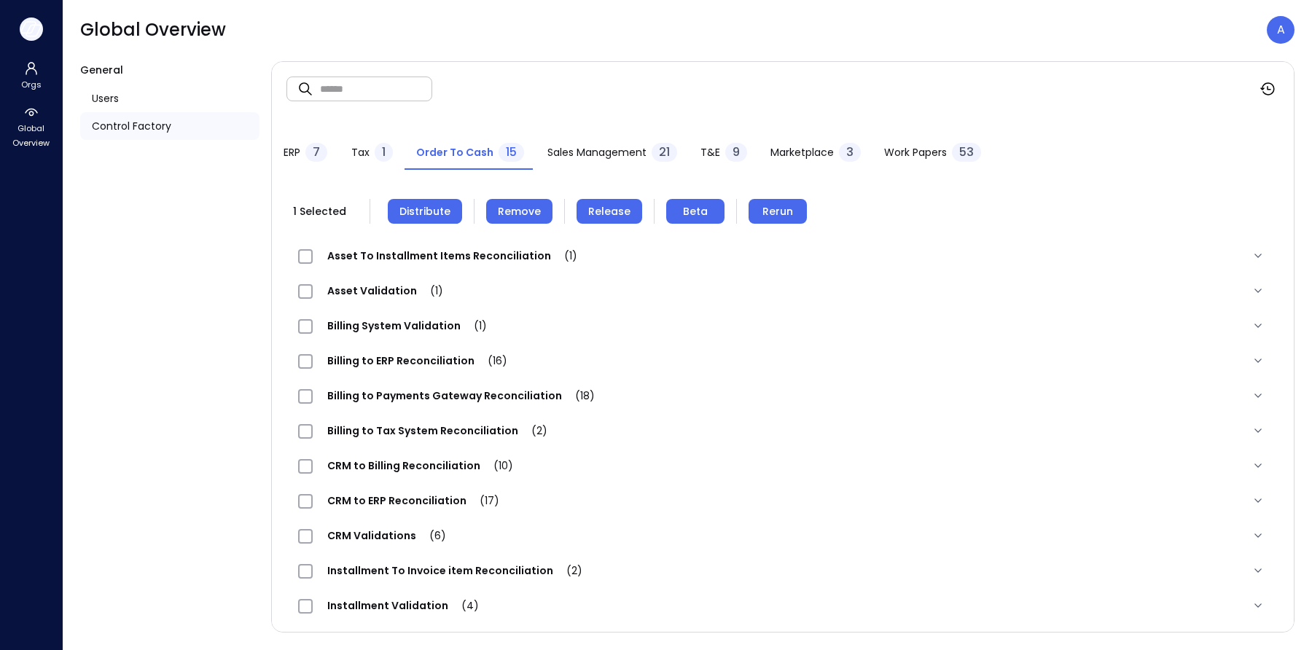
click at [34, 28] on icon "button" at bounding box center [31, 29] width 22 height 16
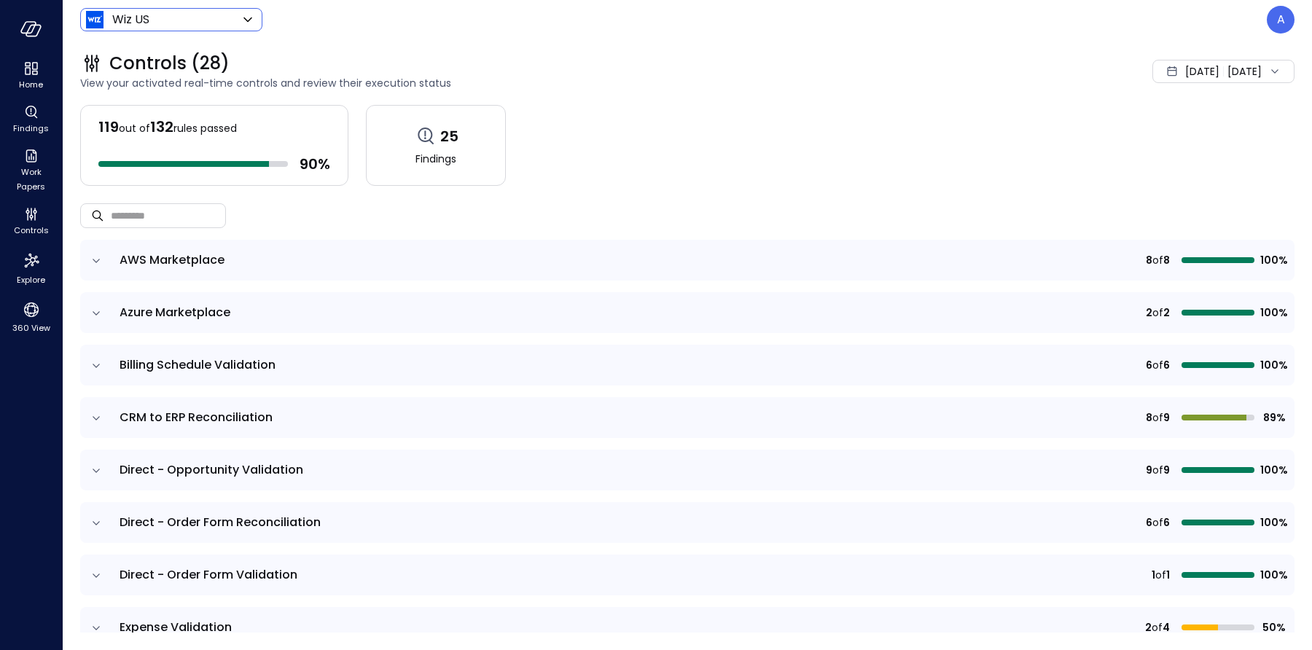
click at [129, 21] on body "Home Findings Work Papers Controls Explore 360 View Wiz US ****** ​ A Controls …" at bounding box center [656, 325] width 1312 height 650
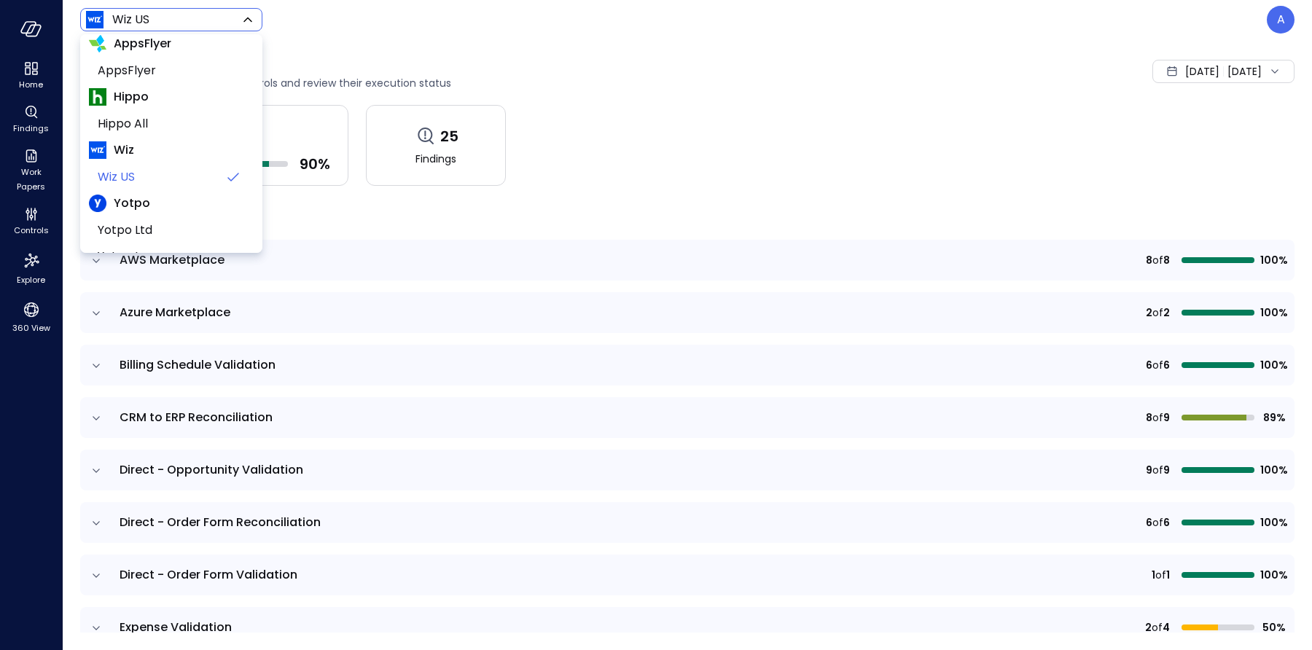
scroll to position [13, 0]
click at [138, 67] on span "AppsFlyer" at bounding box center [170, 69] width 144 height 17
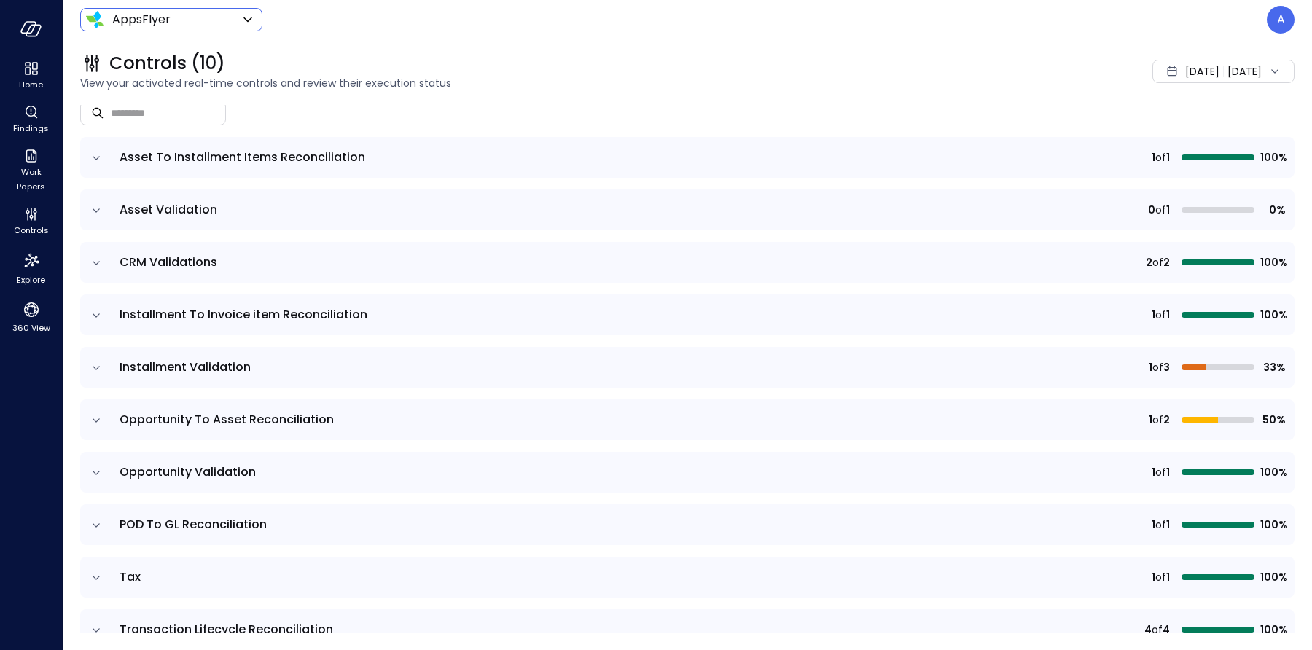
scroll to position [130, 0]
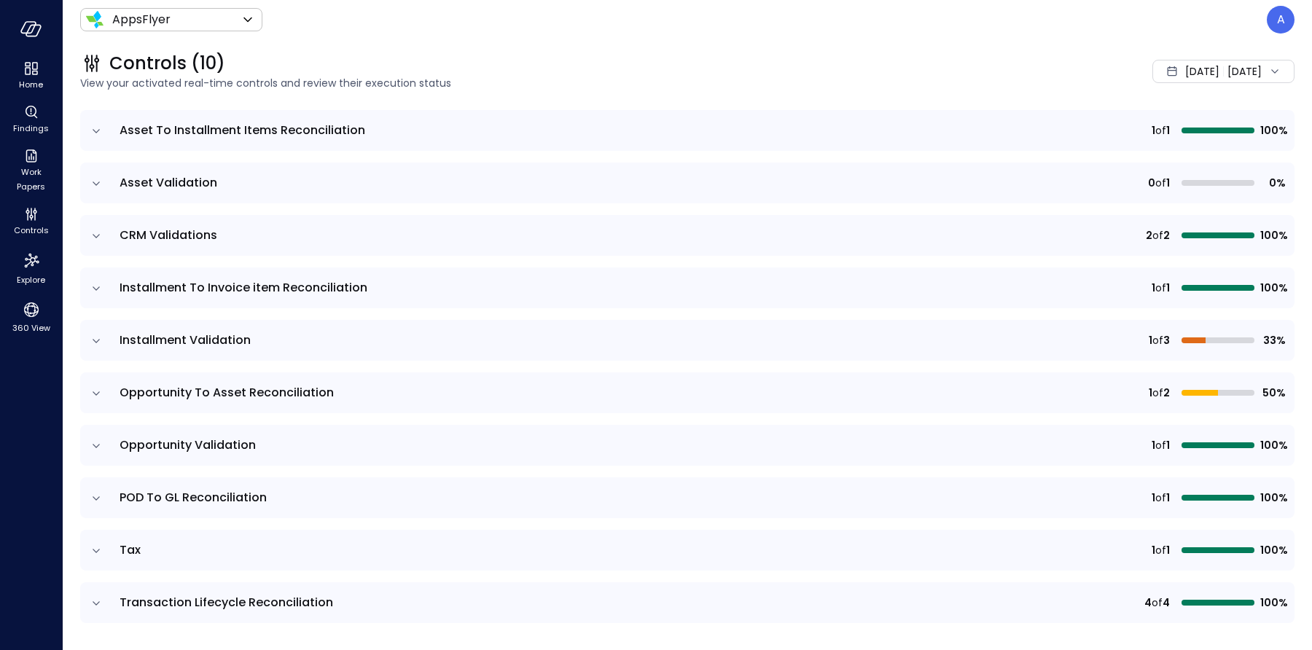
click at [103, 494] on icon "expand row" at bounding box center [96, 498] width 15 height 15
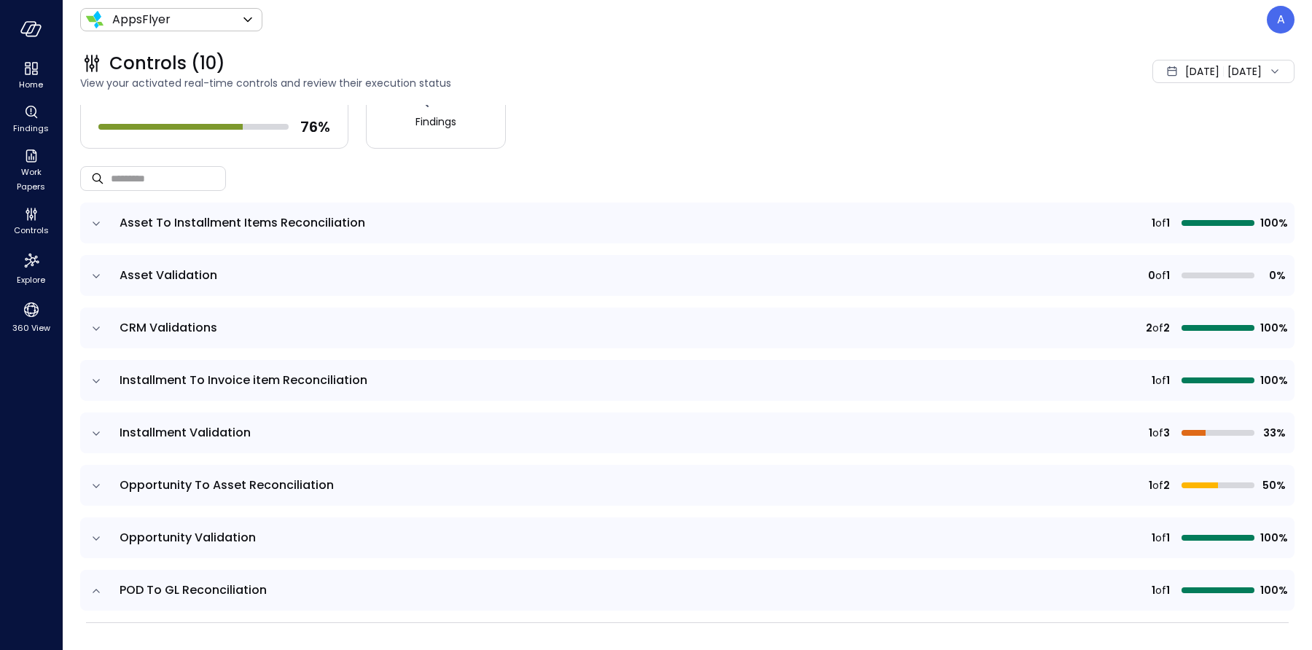
scroll to position [38, 0]
click at [108, 587] on td at bounding box center [95, 589] width 31 height 41
click at [97, 587] on icon "expand row" at bounding box center [96, 590] width 15 height 15
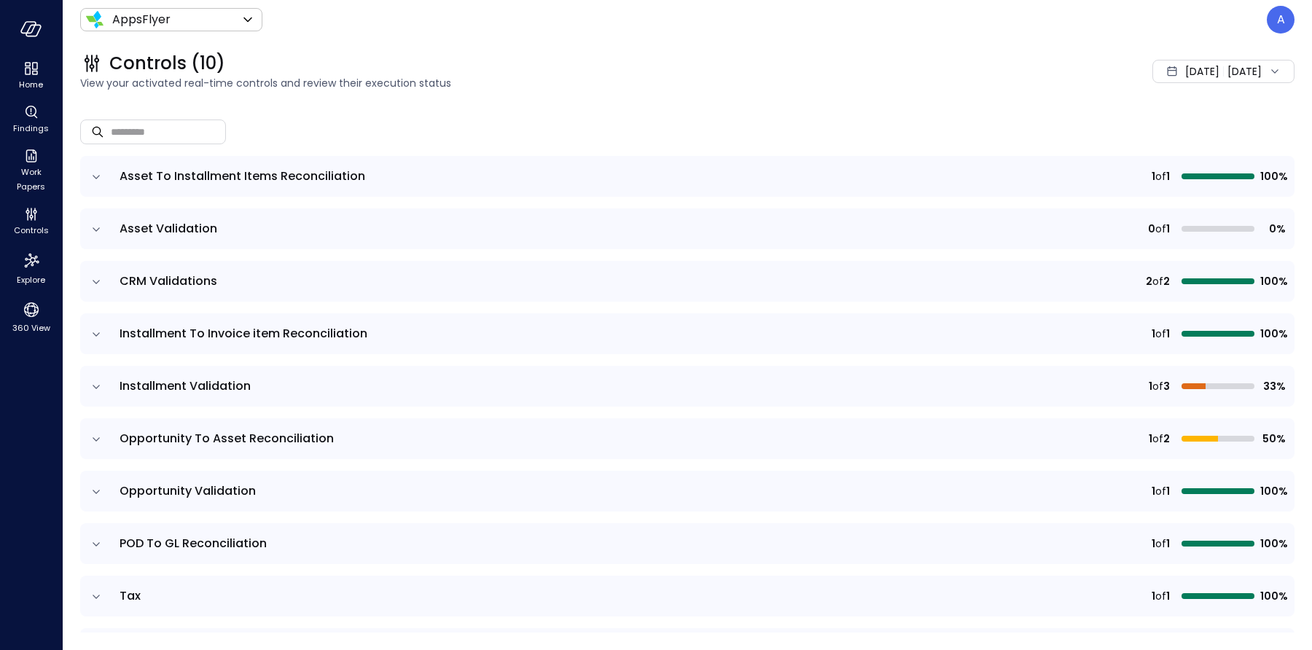
scroll to position [130, 0]
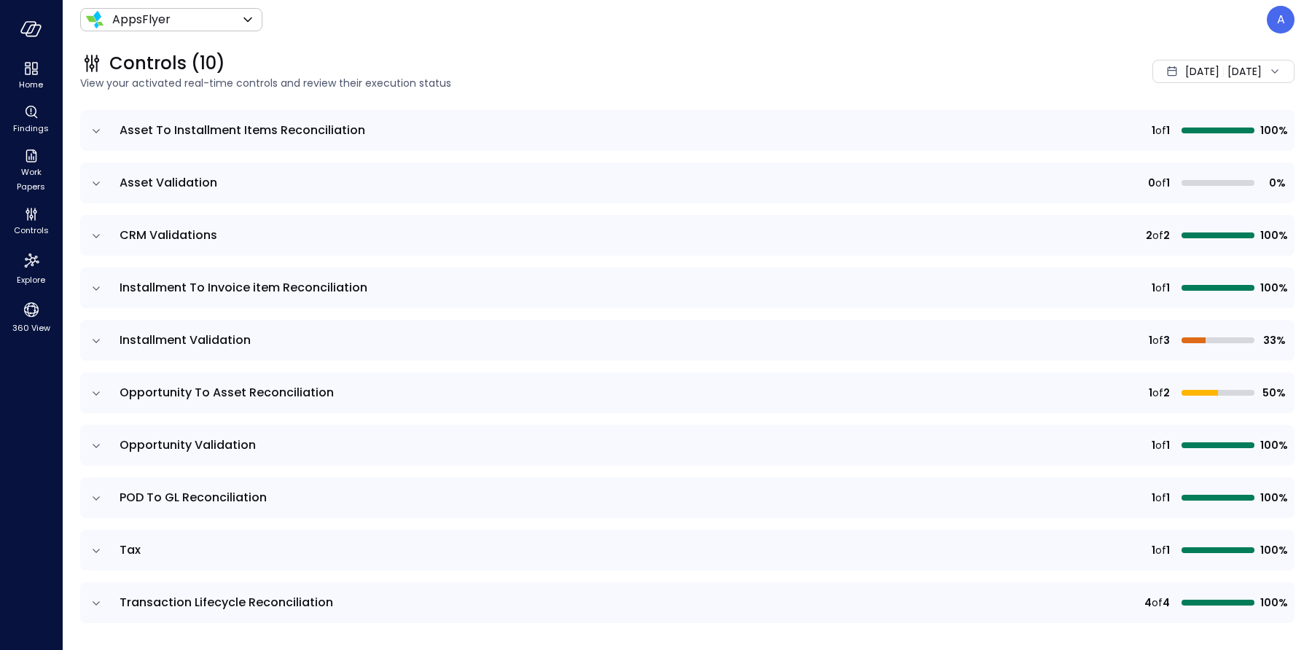
click at [104, 501] on td at bounding box center [95, 497] width 31 height 41
click at [95, 500] on icon "expand row" at bounding box center [96, 498] width 15 height 15
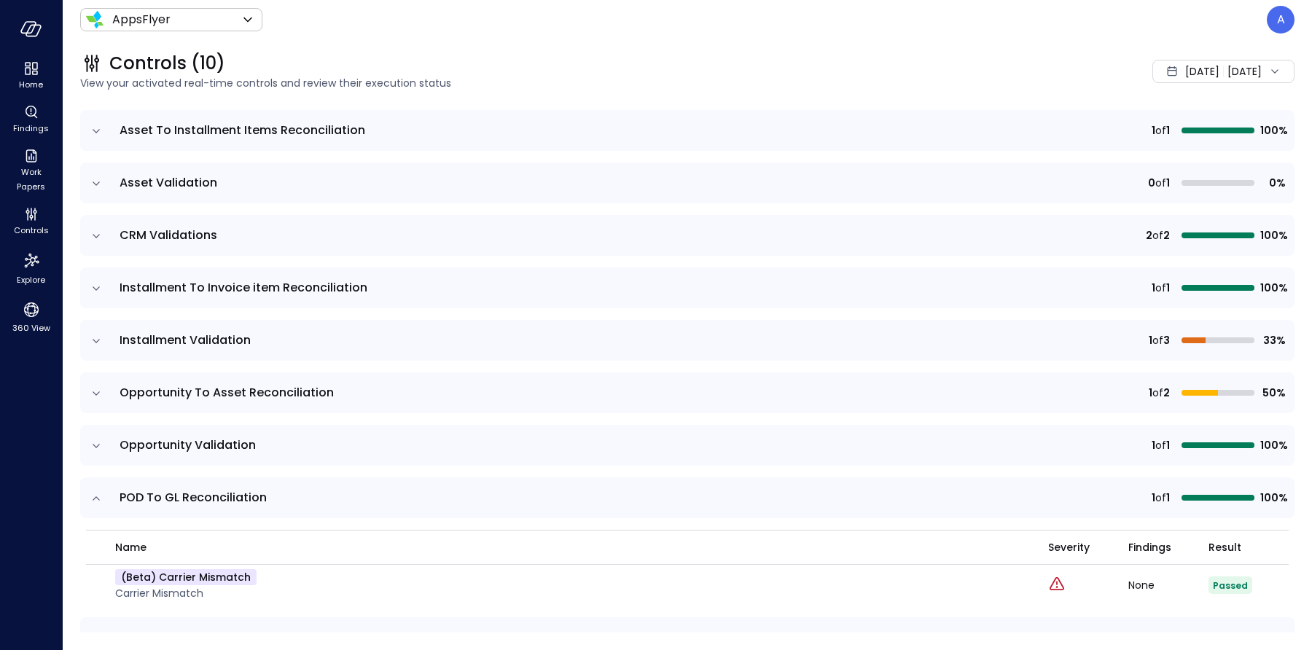
click at [95, 500] on icon "expand row" at bounding box center [96, 498] width 15 height 15
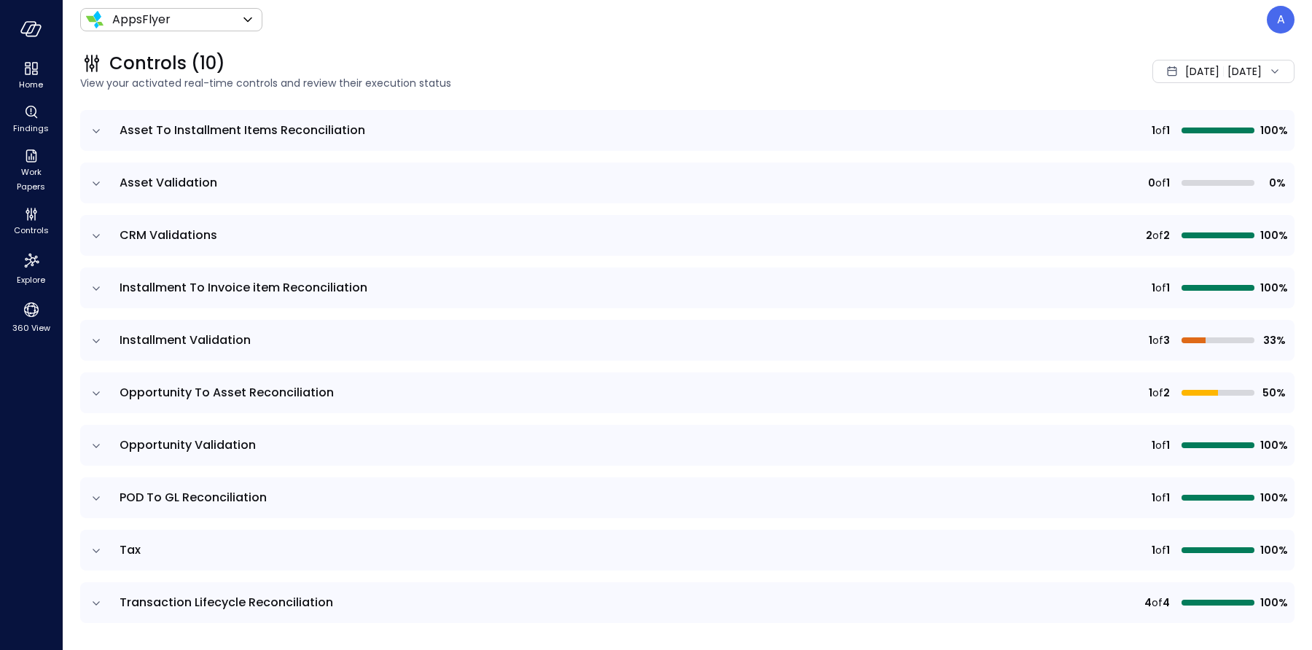
scroll to position [78, 0]
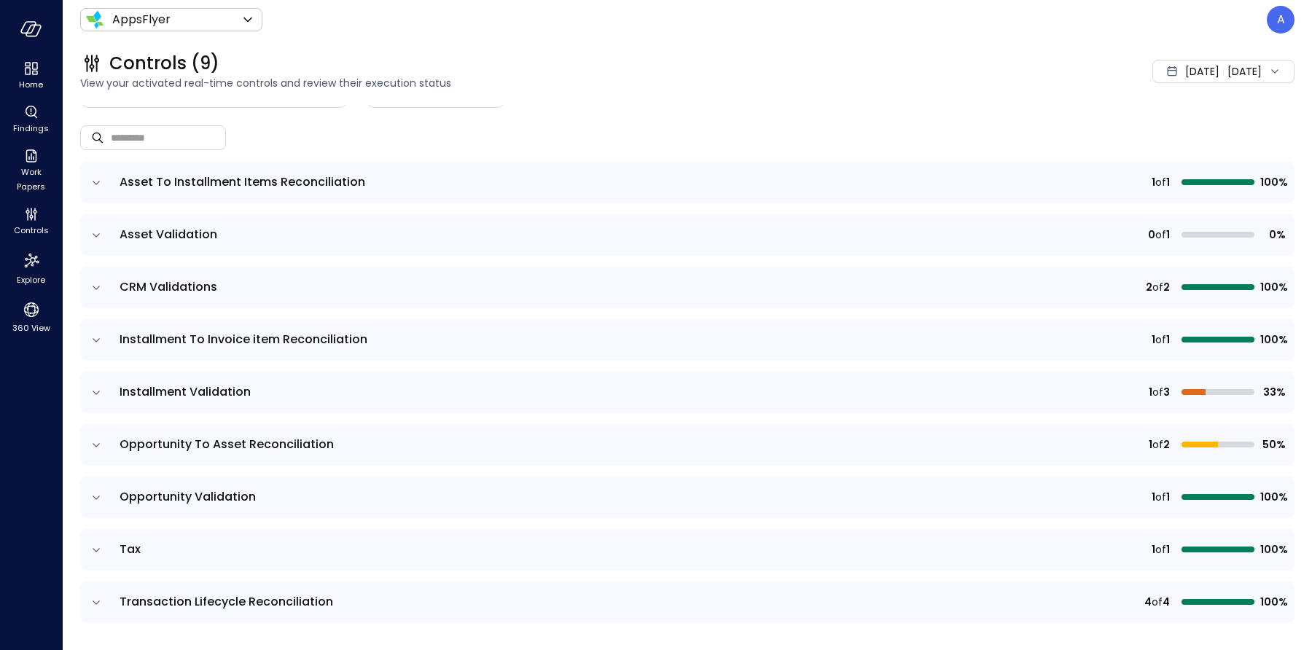
click at [97, 447] on icon "expand row" at bounding box center [96, 445] width 15 height 15
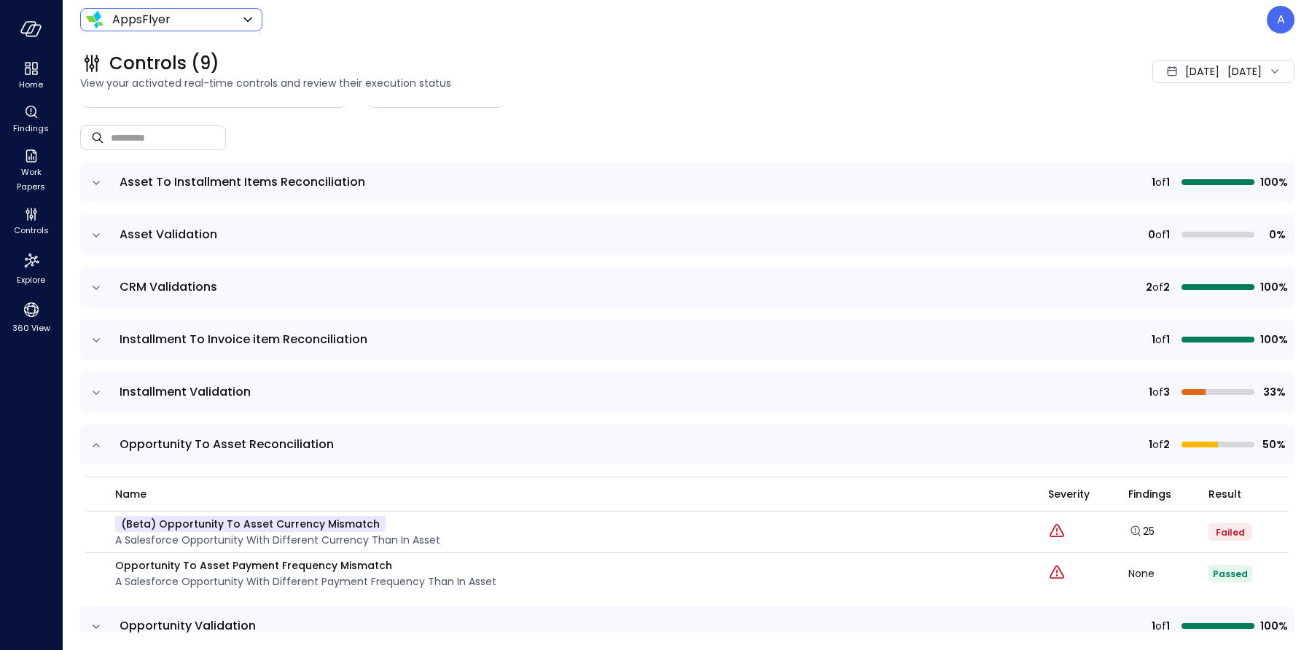
click at [204, 29] on div "AppsFlyer ******* ​" at bounding box center [171, 19] width 182 height 23
click at [171, 15] on body "Home Findings Work Papers Controls Explore 360 View AppsFlyer ******* ​ A Contr…" at bounding box center [656, 325] width 1312 height 650
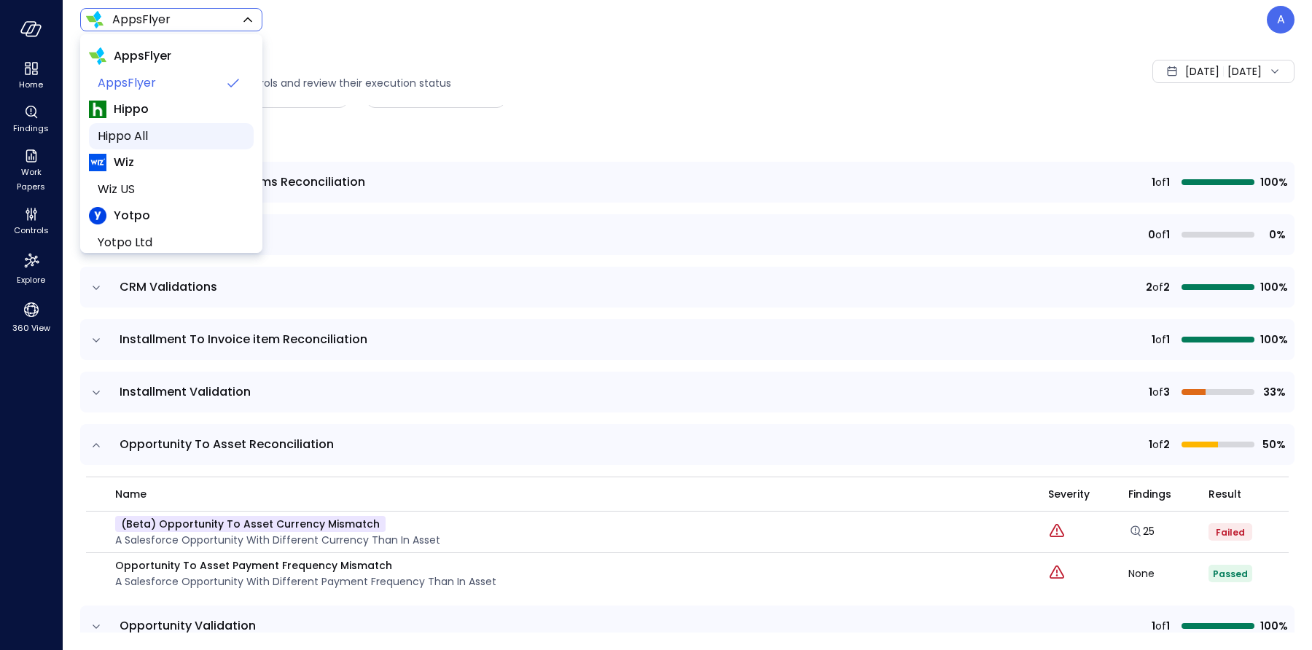
click at [142, 134] on span "Hippo All" at bounding box center [170, 136] width 144 height 17
type input "*******"
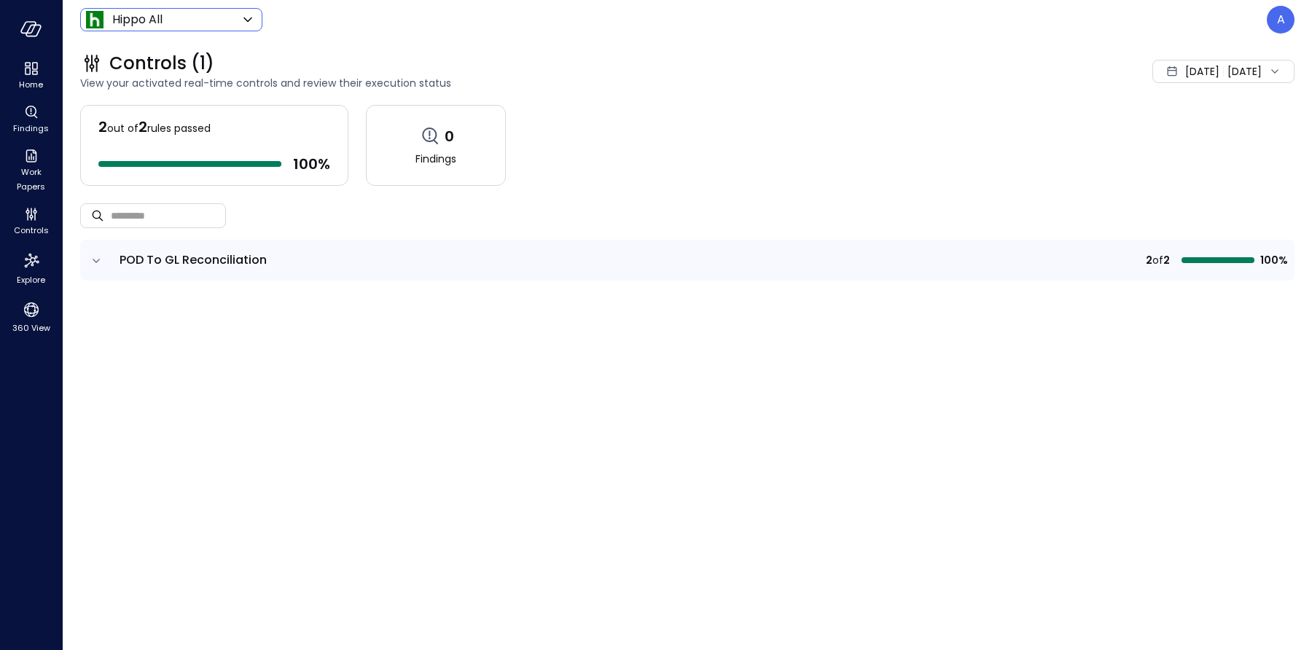
click at [98, 288] on td at bounding box center [687, 287] width 1214 height 12
click at [101, 263] on icon "expand row" at bounding box center [96, 261] width 15 height 15
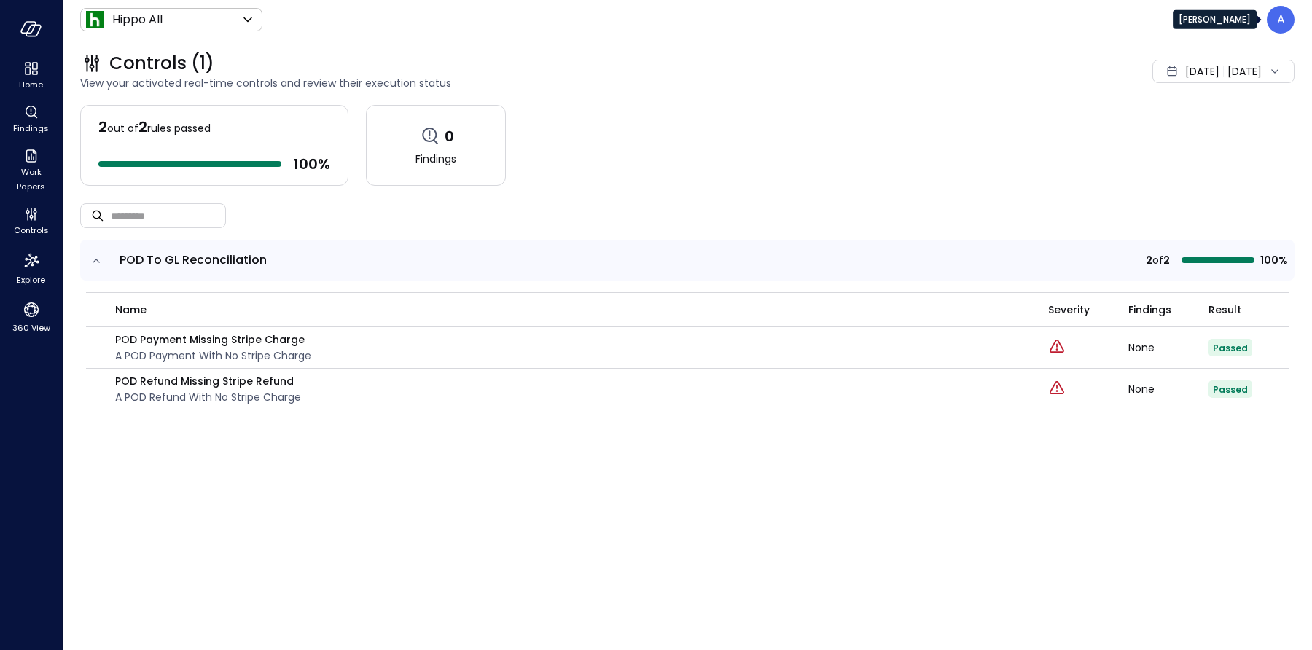
click at [1289, 26] on div "A" at bounding box center [1280, 20] width 28 height 28
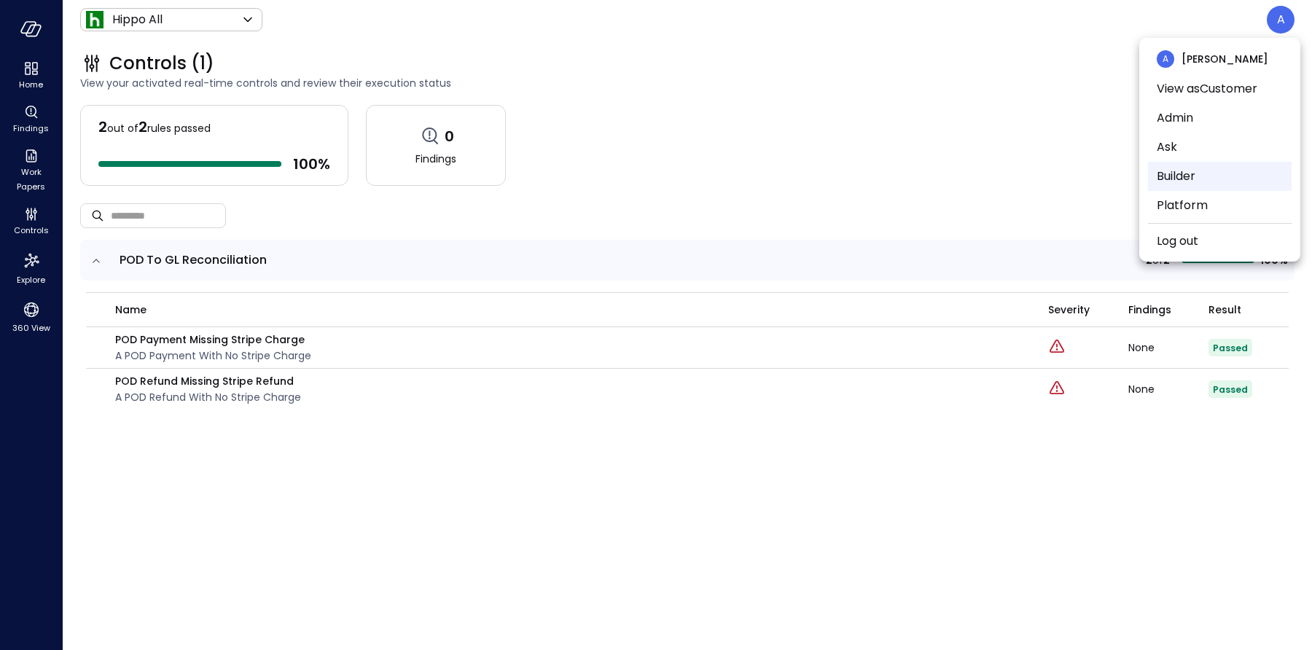
click at [1199, 168] on li "Builder" at bounding box center [1220, 176] width 144 height 29
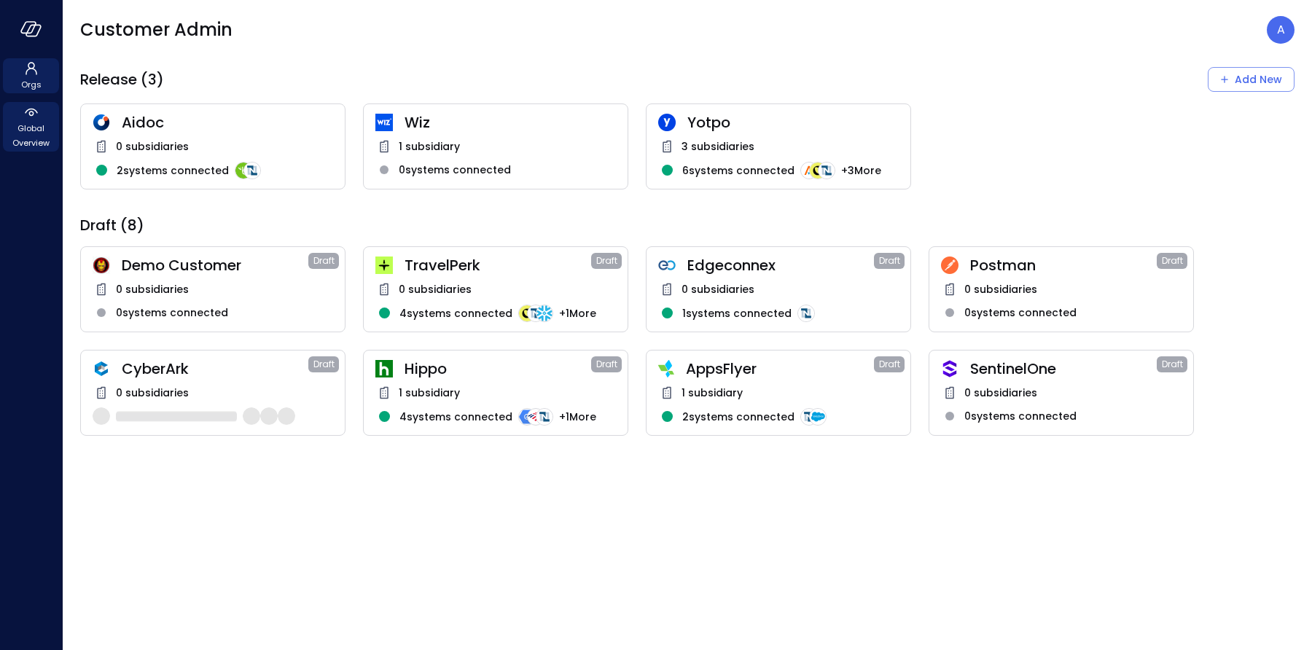
click at [41, 132] on span "Global Overview" at bounding box center [31, 135] width 44 height 29
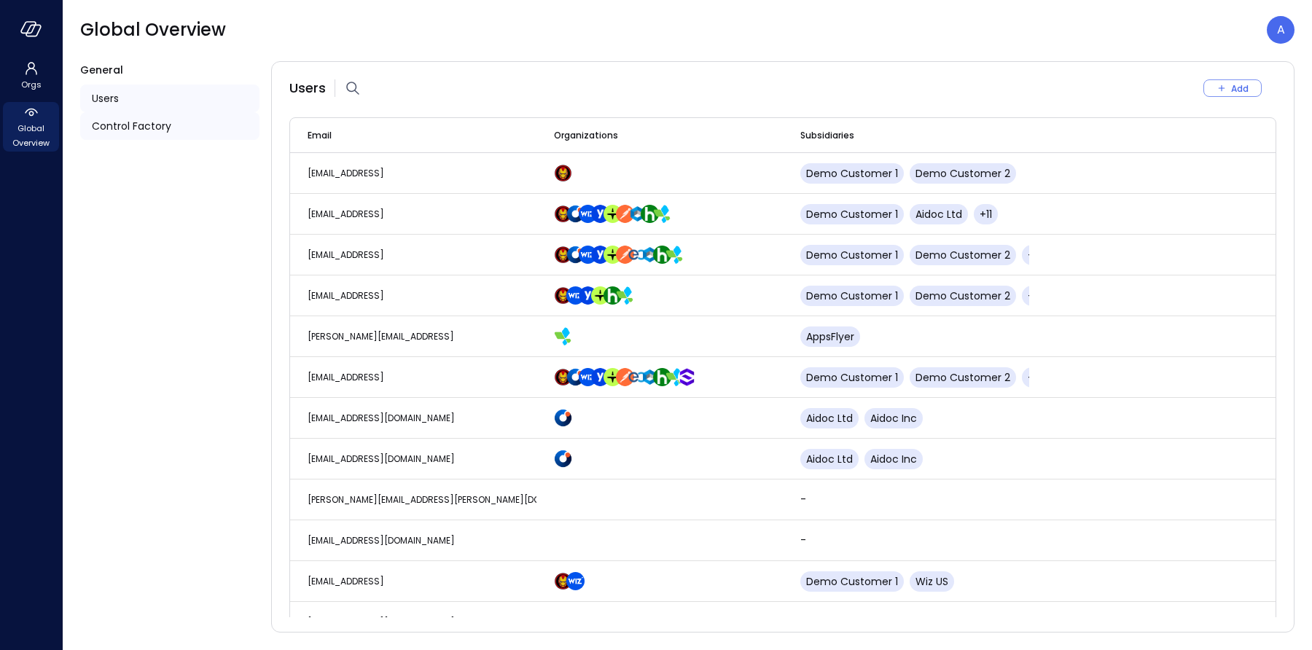
click at [170, 130] on div "Control Factory" at bounding box center [169, 126] width 179 height 28
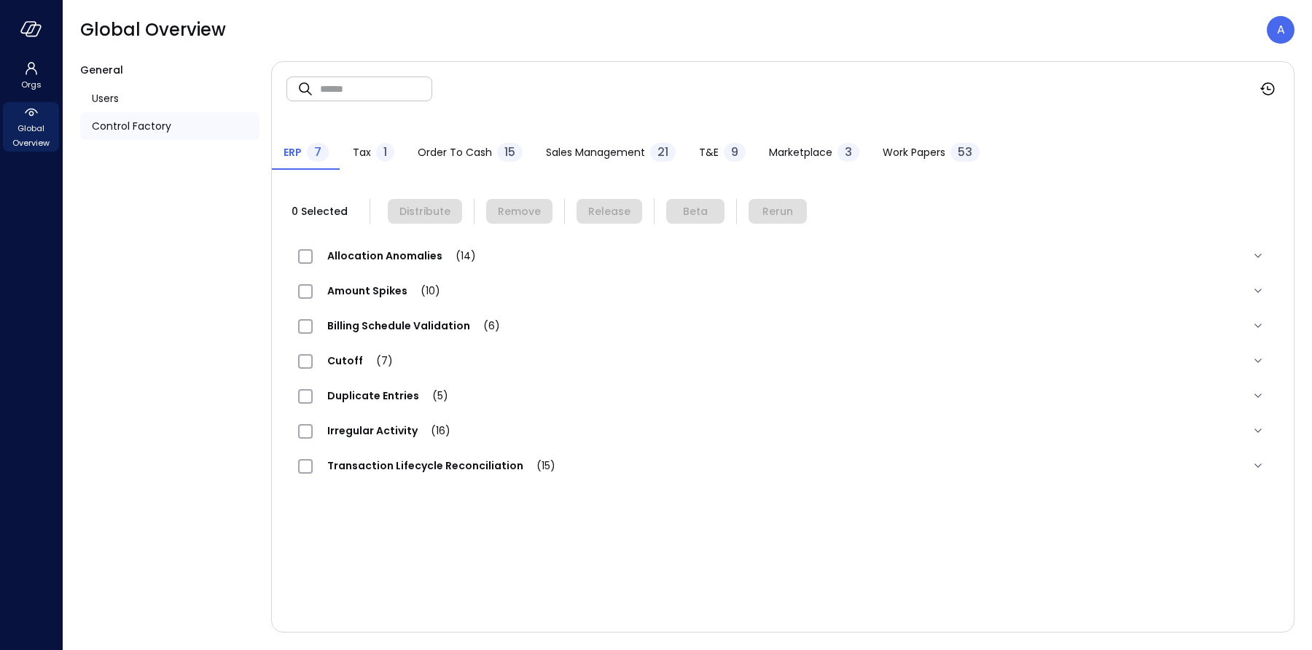
click at [469, 146] on span "Order to Cash" at bounding box center [455, 152] width 74 height 16
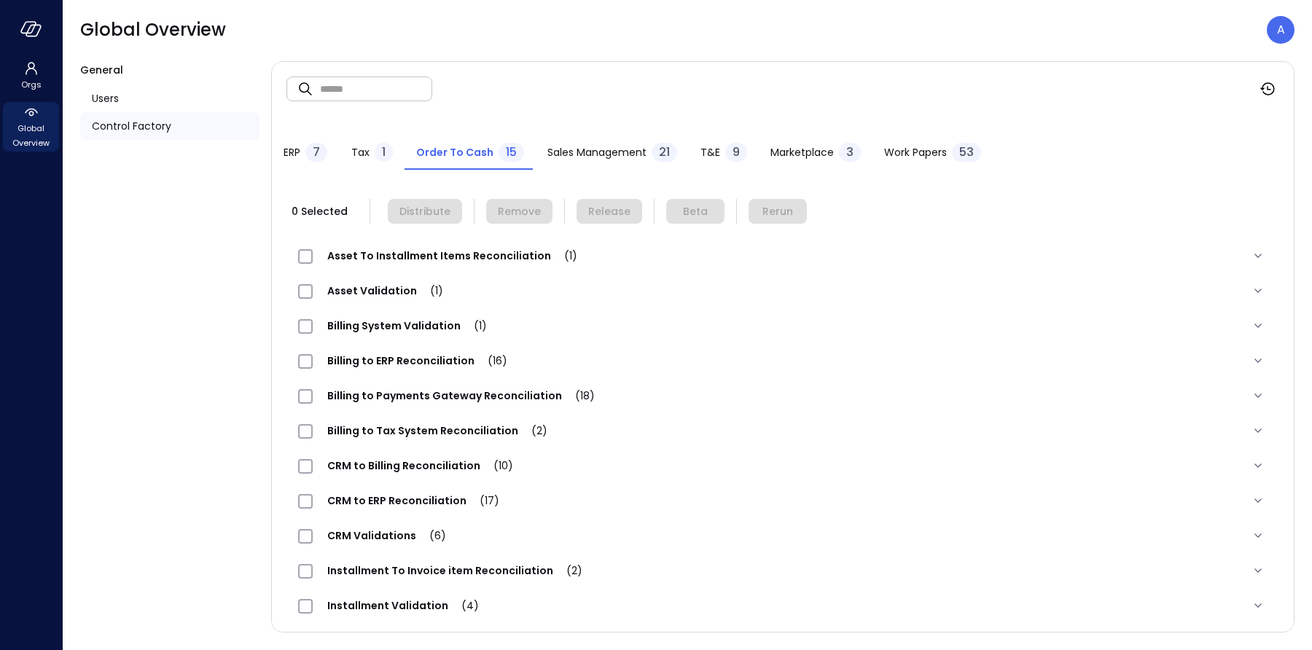
scroll to position [144, 0]
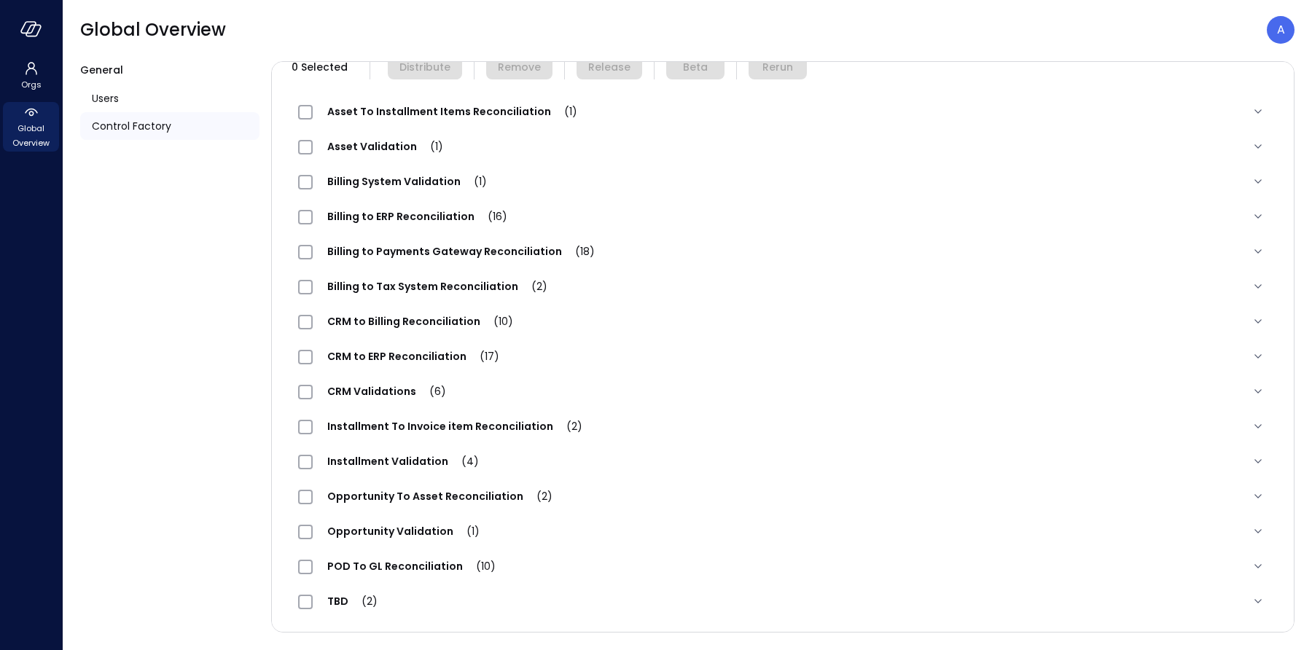
click at [381, 560] on span "POD To GL Reconciliation (10)" at bounding box center [411, 566] width 197 height 15
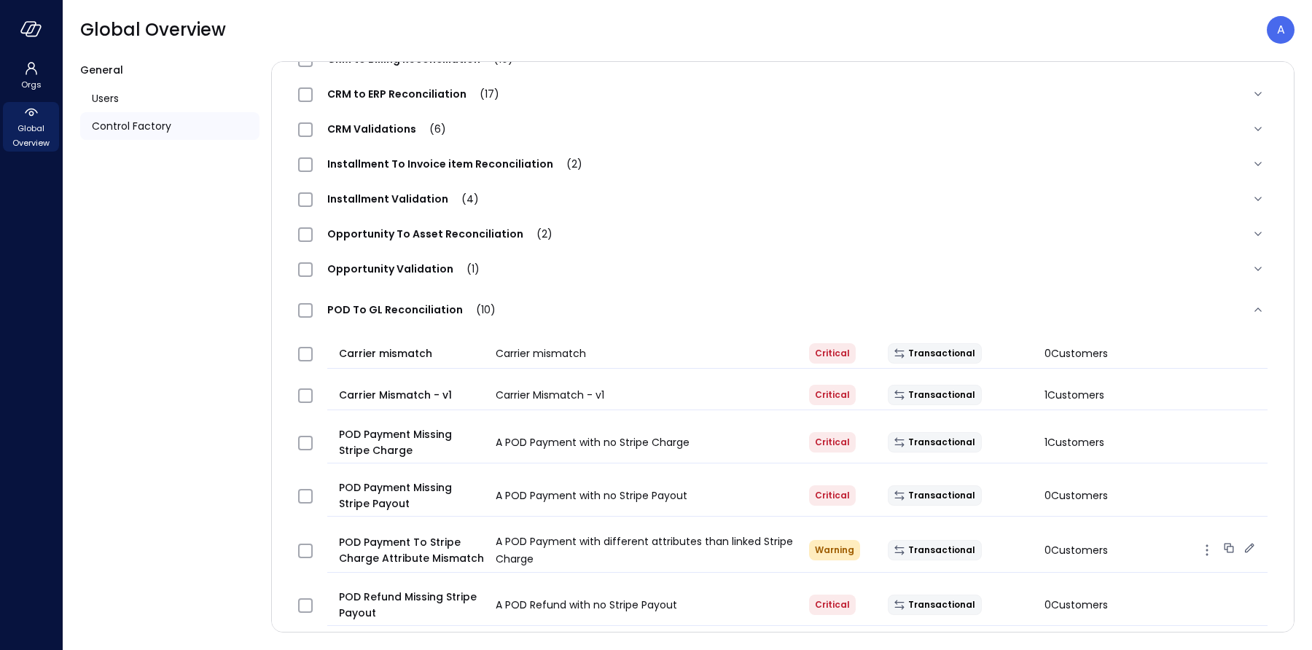
scroll to position [429, 0]
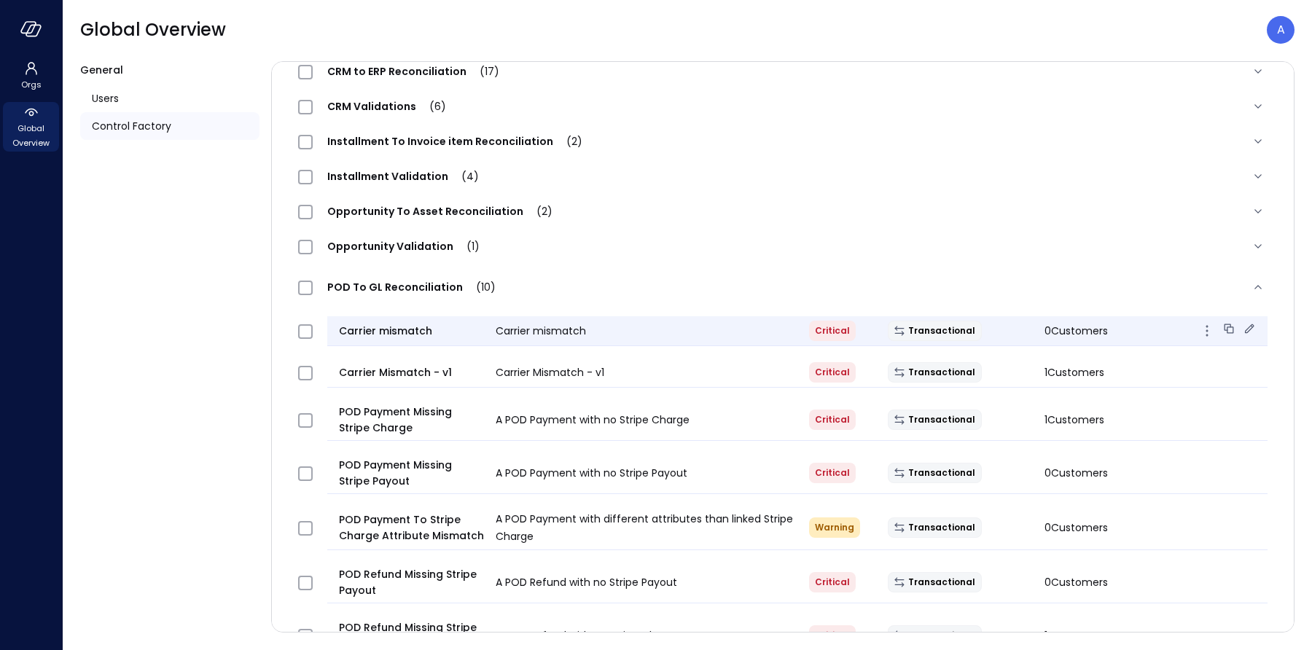
click at [1247, 326] on icon at bounding box center [1249, 328] width 15 height 15
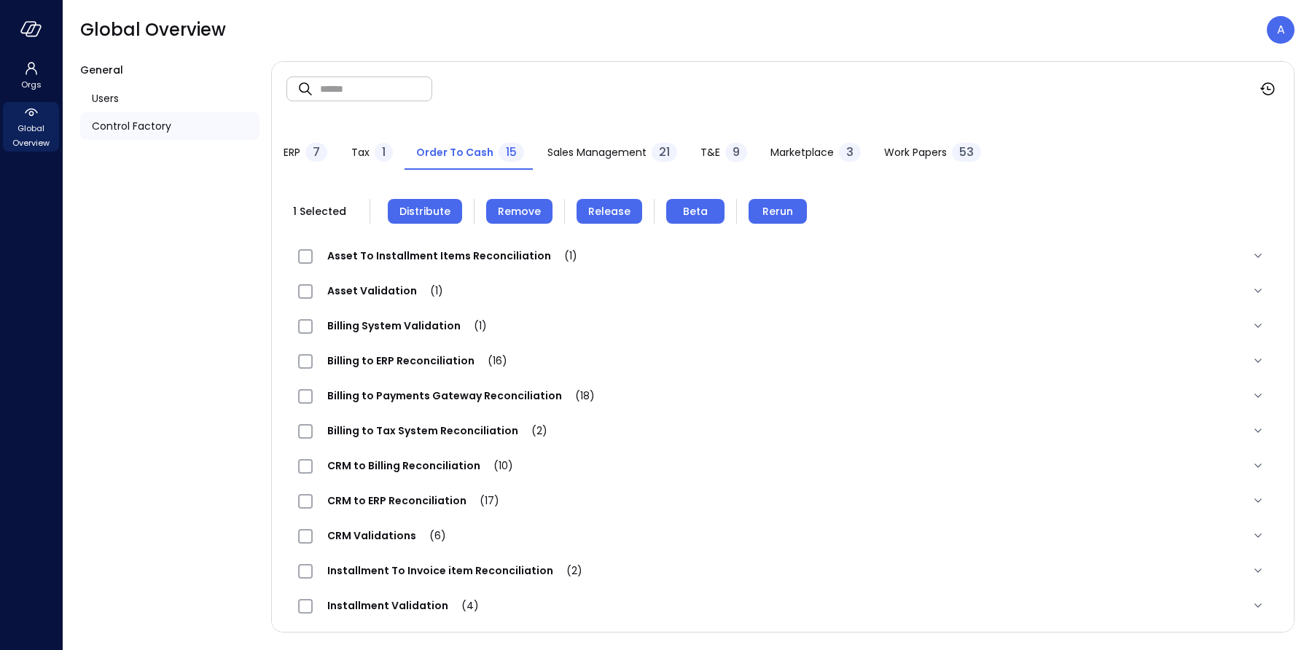
click at [369, 161] on div "Tax 1" at bounding box center [372, 154] width 42 height 22
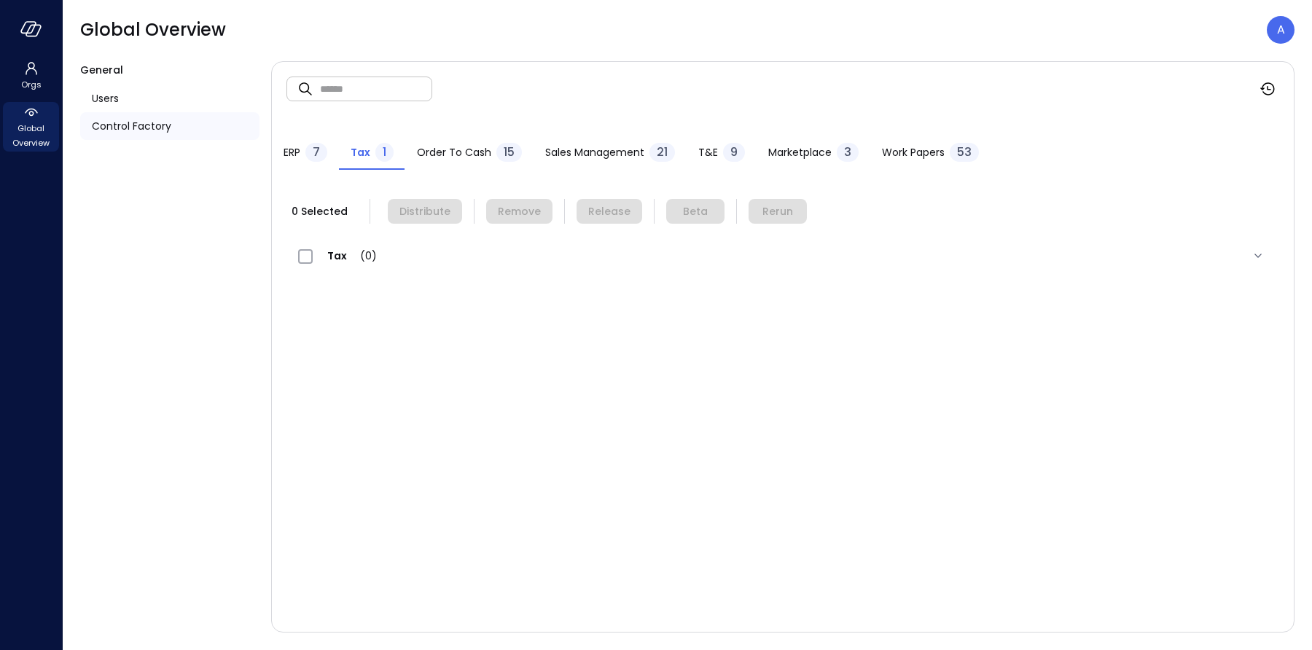
click at [433, 143] on div "Order to Cash 15" at bounding box center [469, 154] width 105 height 22
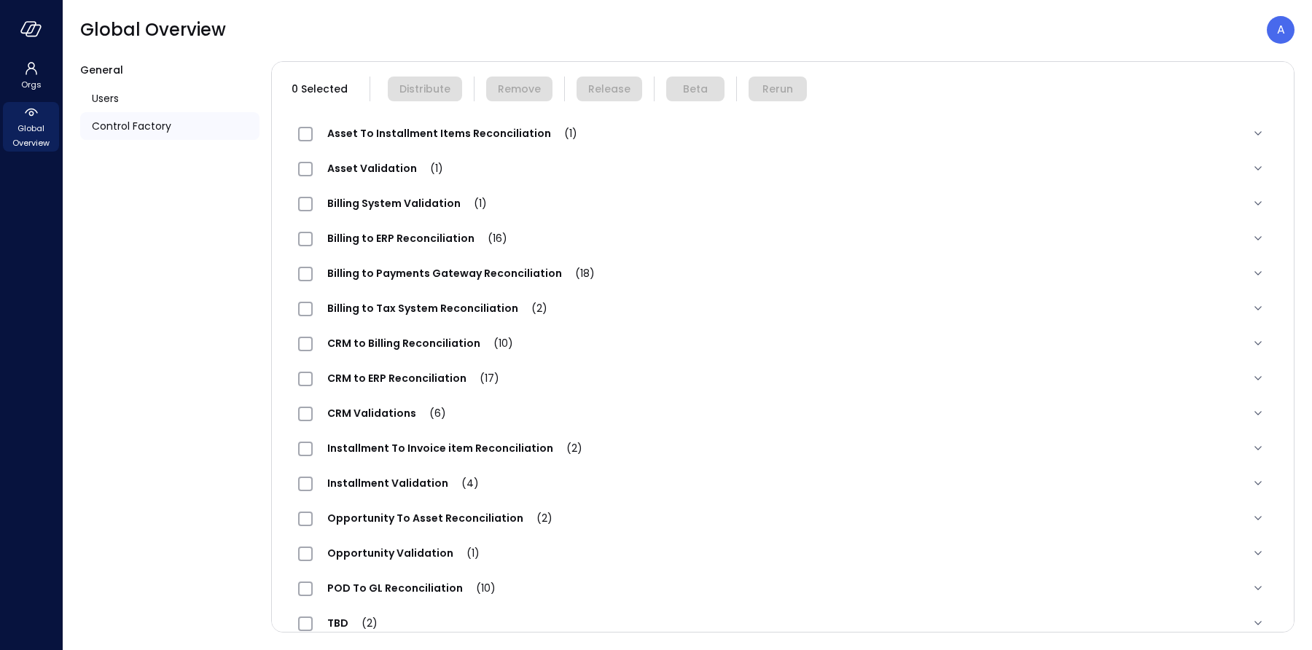
scroll to position [144, 0]
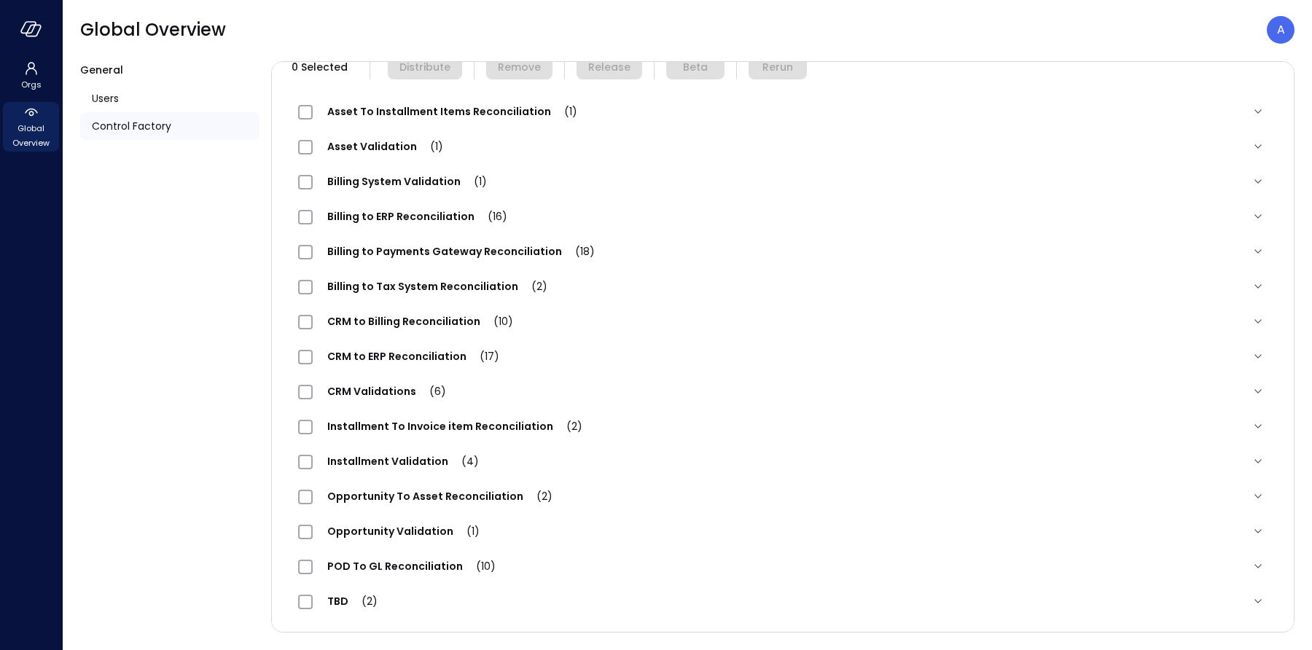
click at [374, 560] on span "POD To GL Reconciliation (10)" at bounding box center [411, 566] width 197 height 15
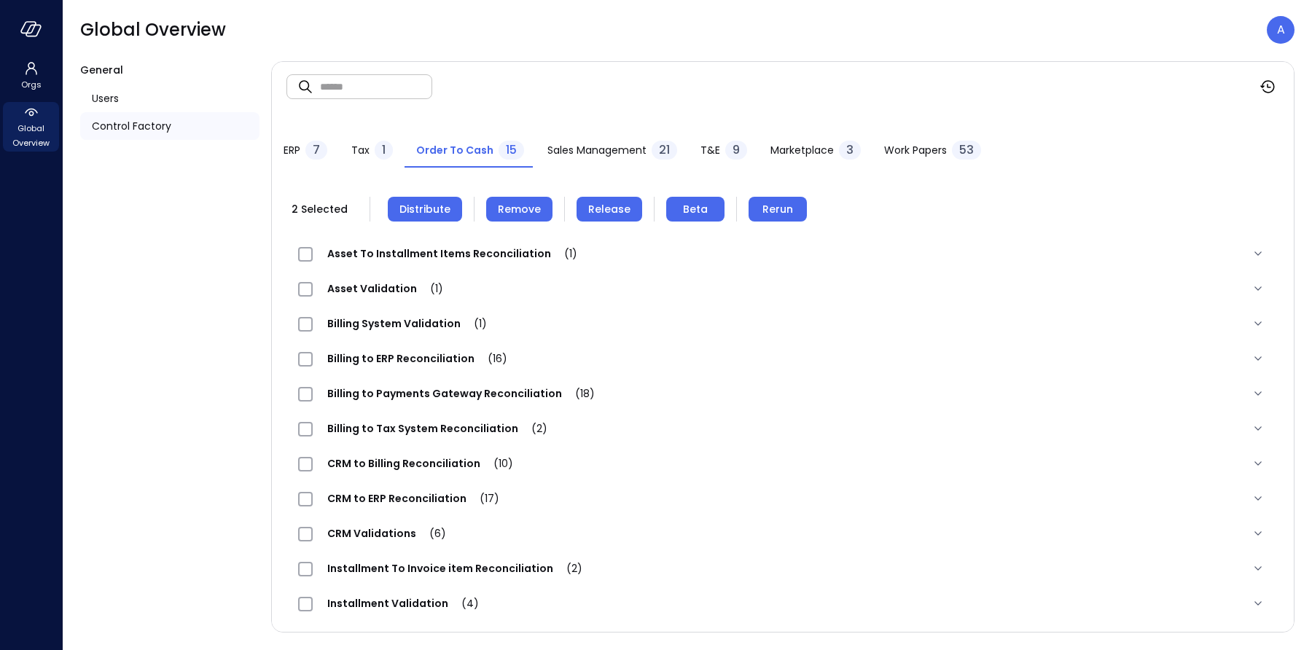
scroll to position [0, 0]
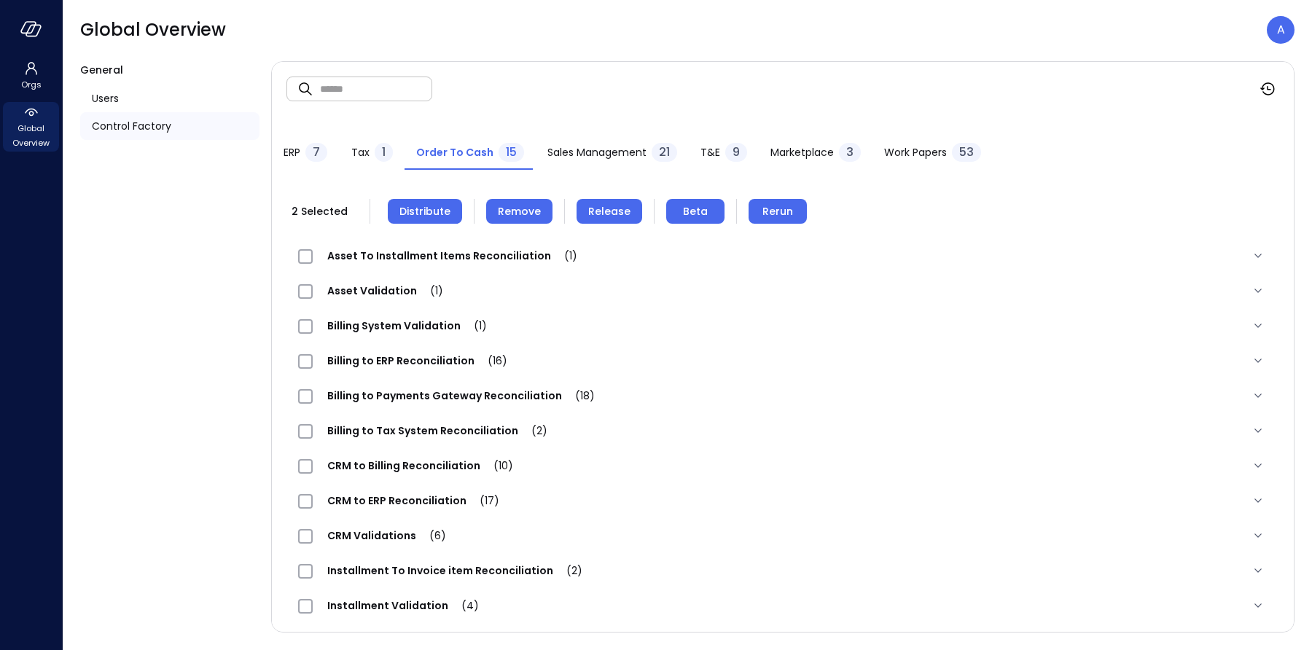
click at [520, 210] on span "Remove" at bounding box center [519, 211] width 43 height 16
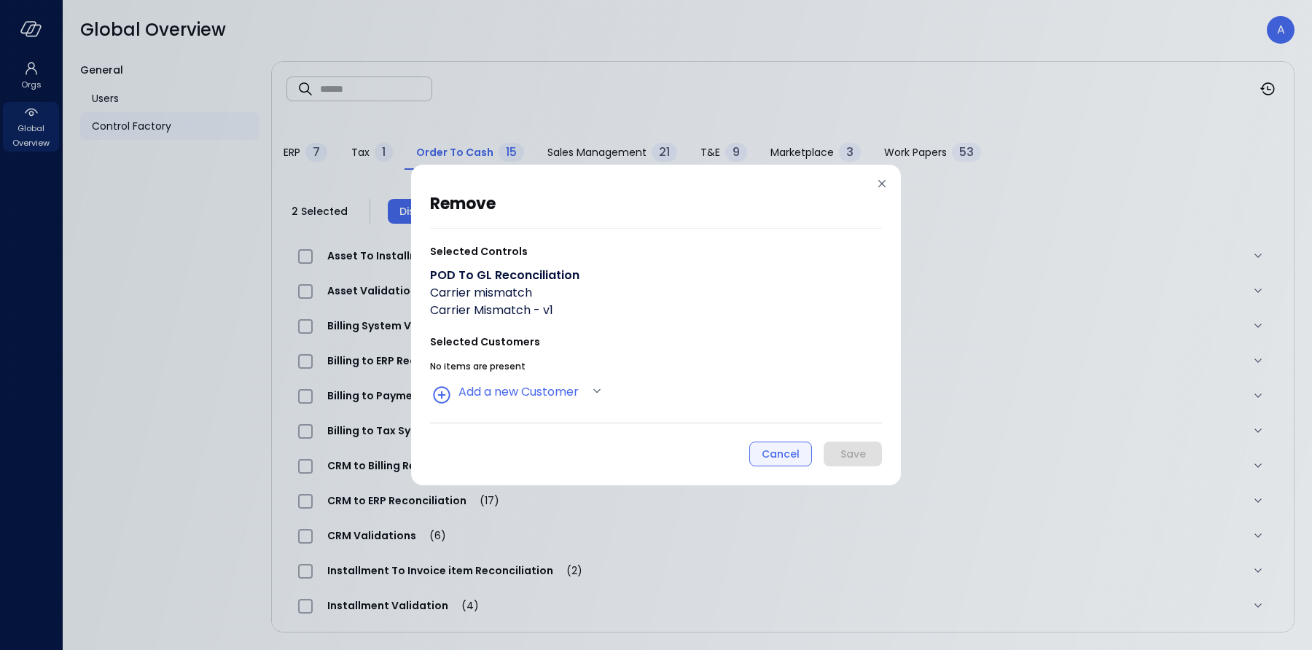
click at [761, 450] on button "Cancel" at bounding box center [780, 454] width 63 height 25
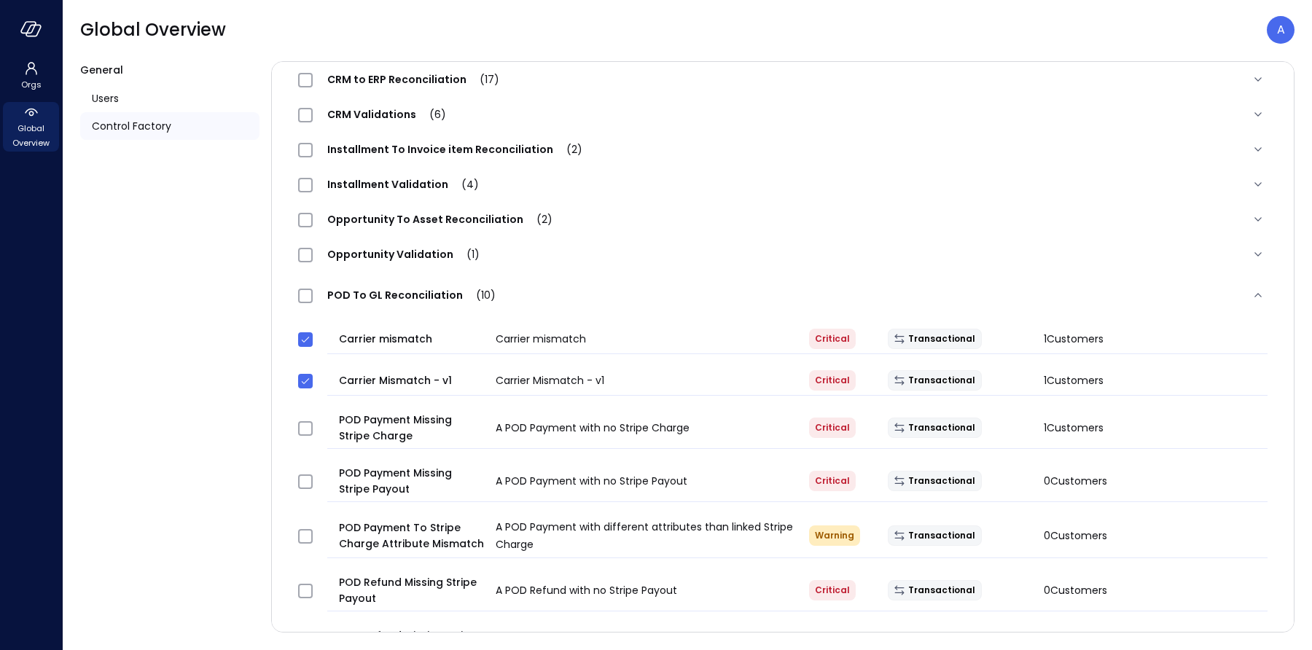
scroll to position [430, 0]
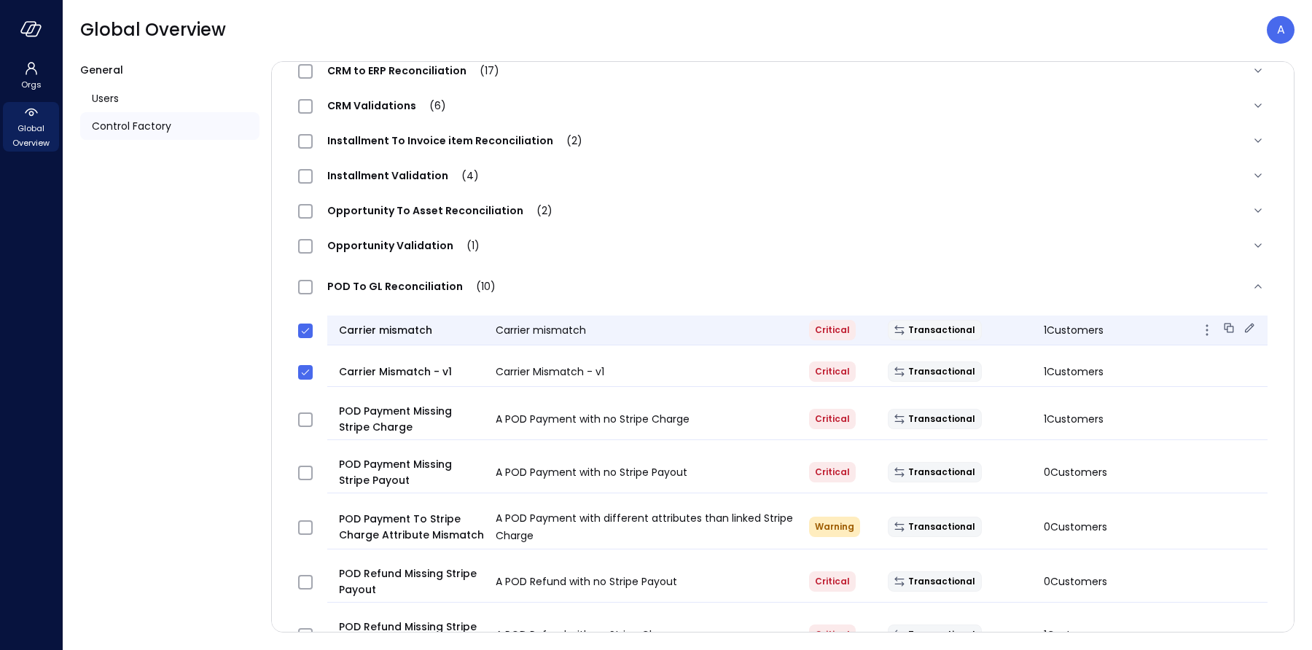
click at [1072, 326] on span "1 Customers" at bounding box center [1073, 330] width 60 height 15
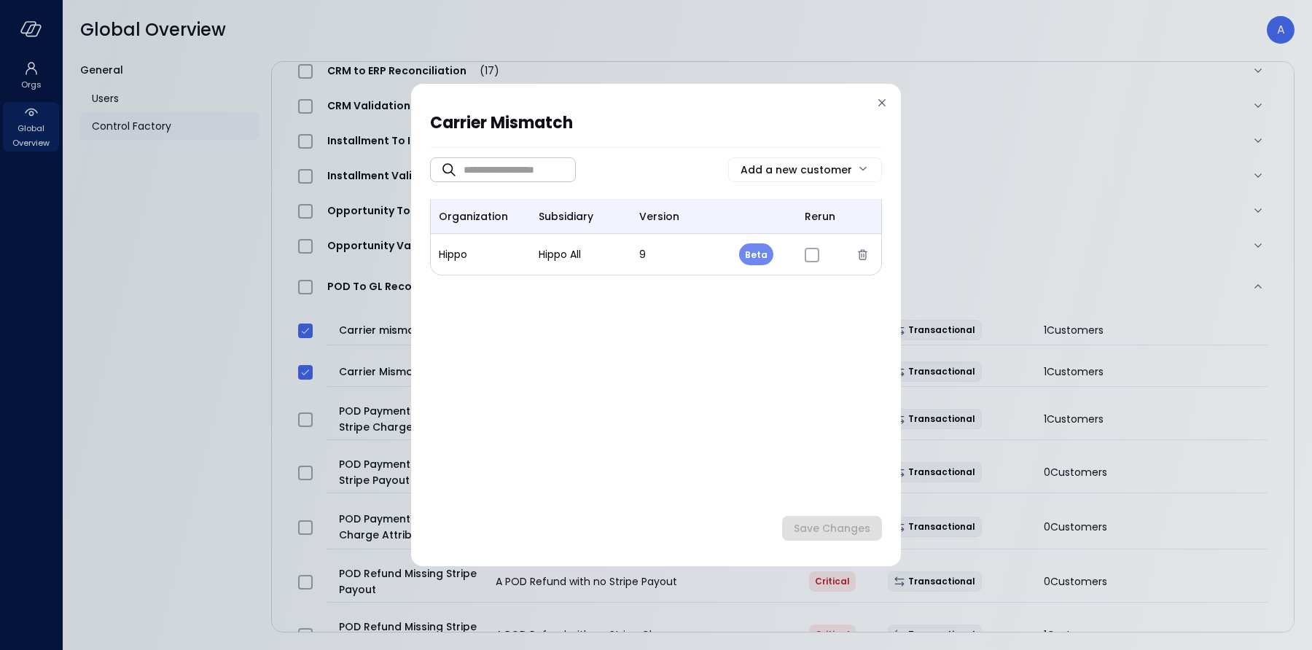
click at [876, 109] on icon at bounding box center [881, 102] width 15 height 15
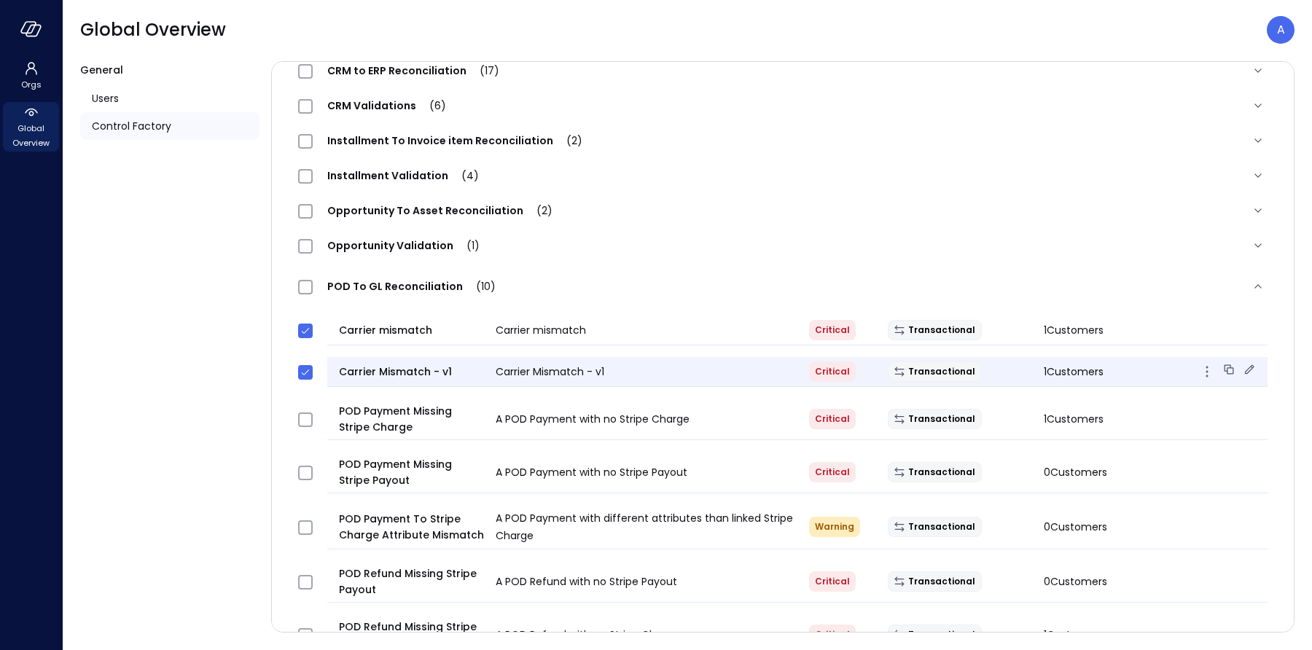
click at [542, 364] on span "Carrier Mismatch - v1" at bounding box center [550, 371] width 109 height 15
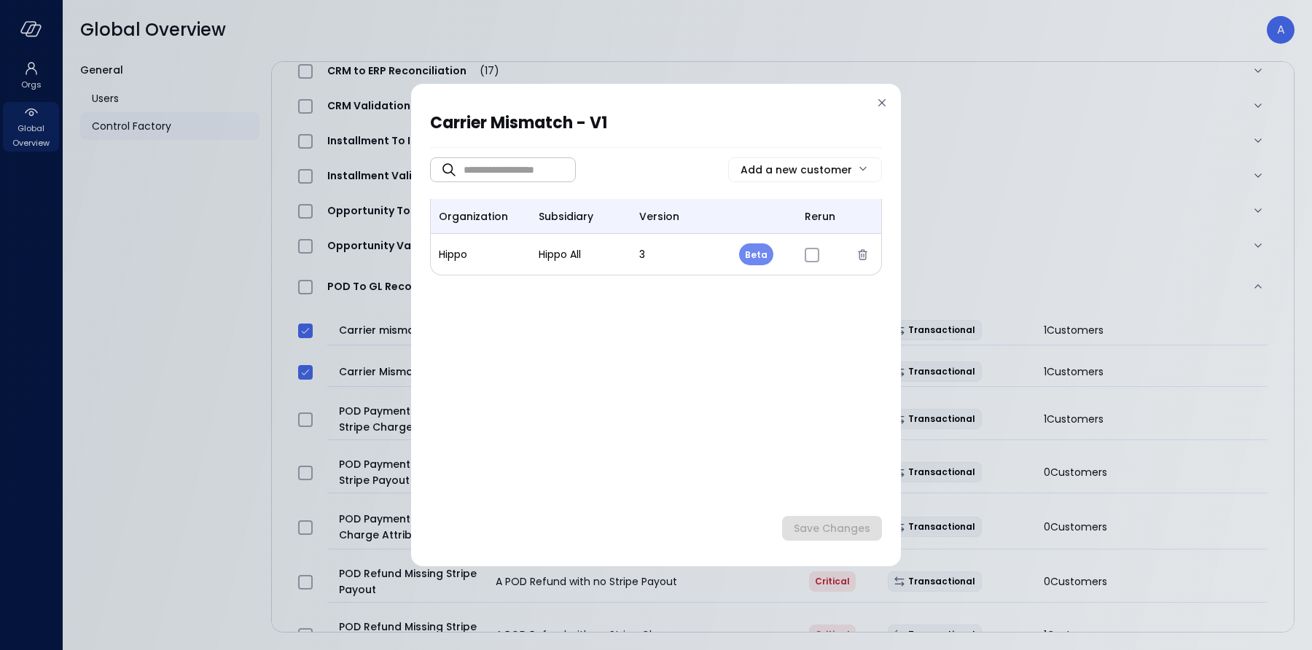
click at [883, 103] on icon at bounding box center [881, 102] width 15 height 15
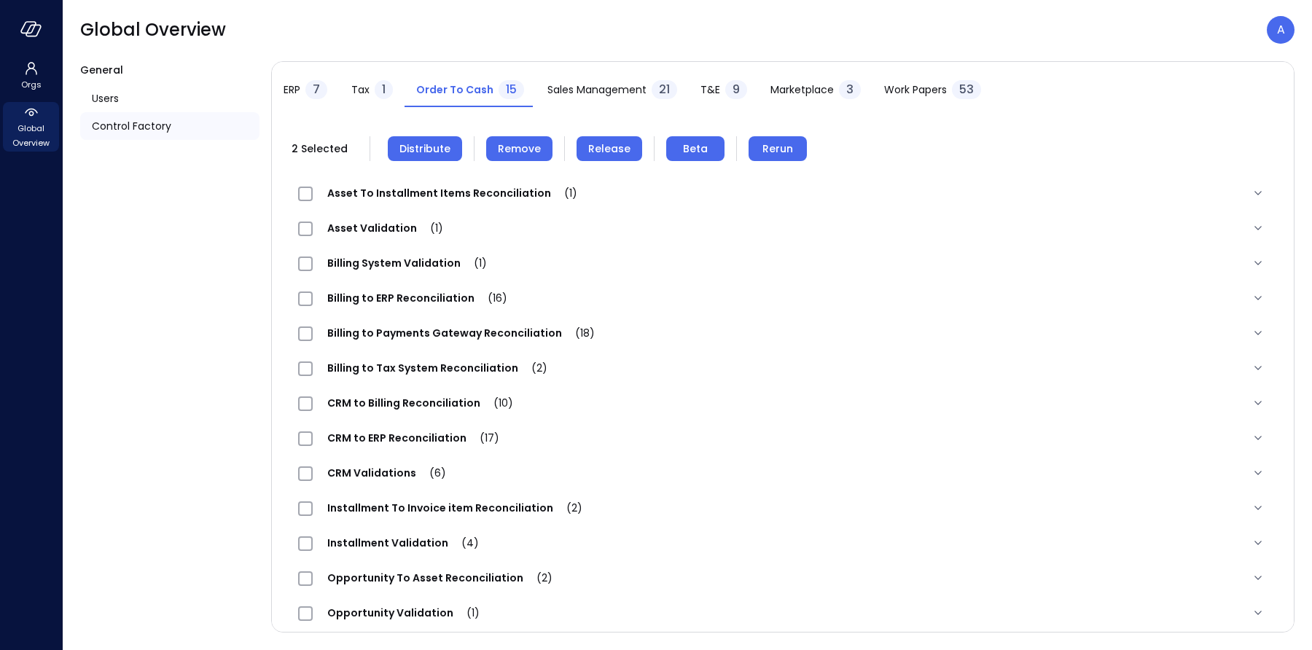
scroll to position [0, 0]
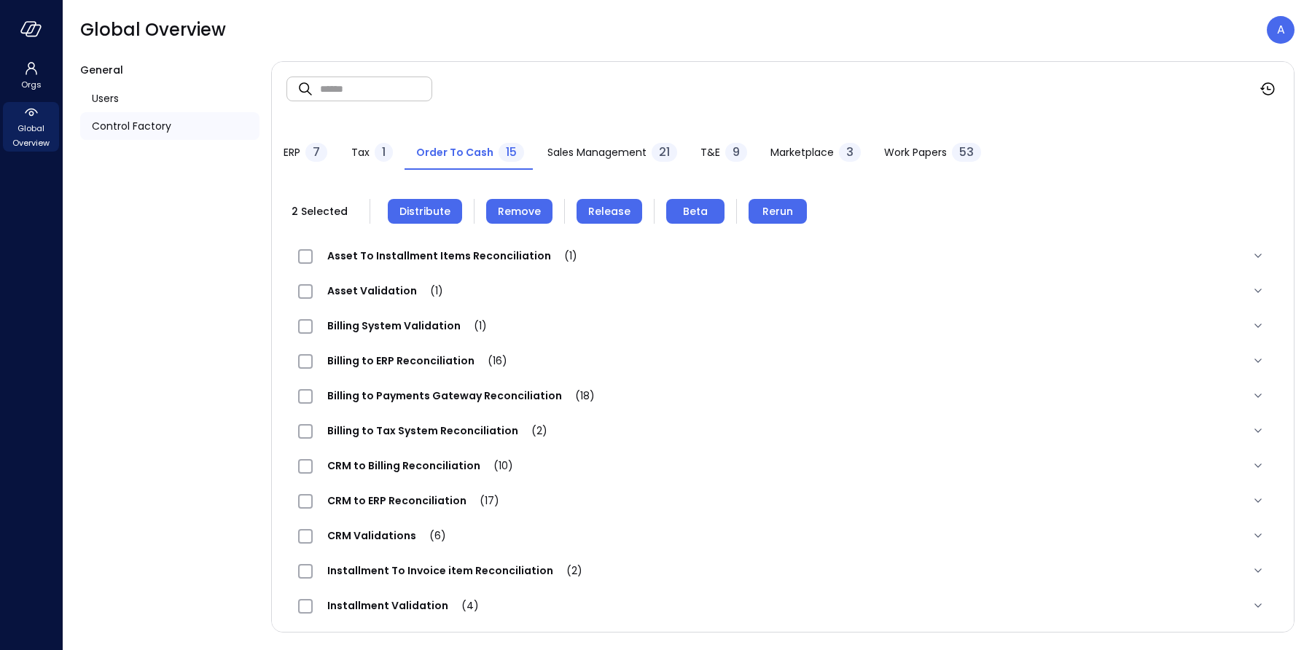
click at [514, 213] on span "Remove" at bounding box center [519, 211] width 43 height 16
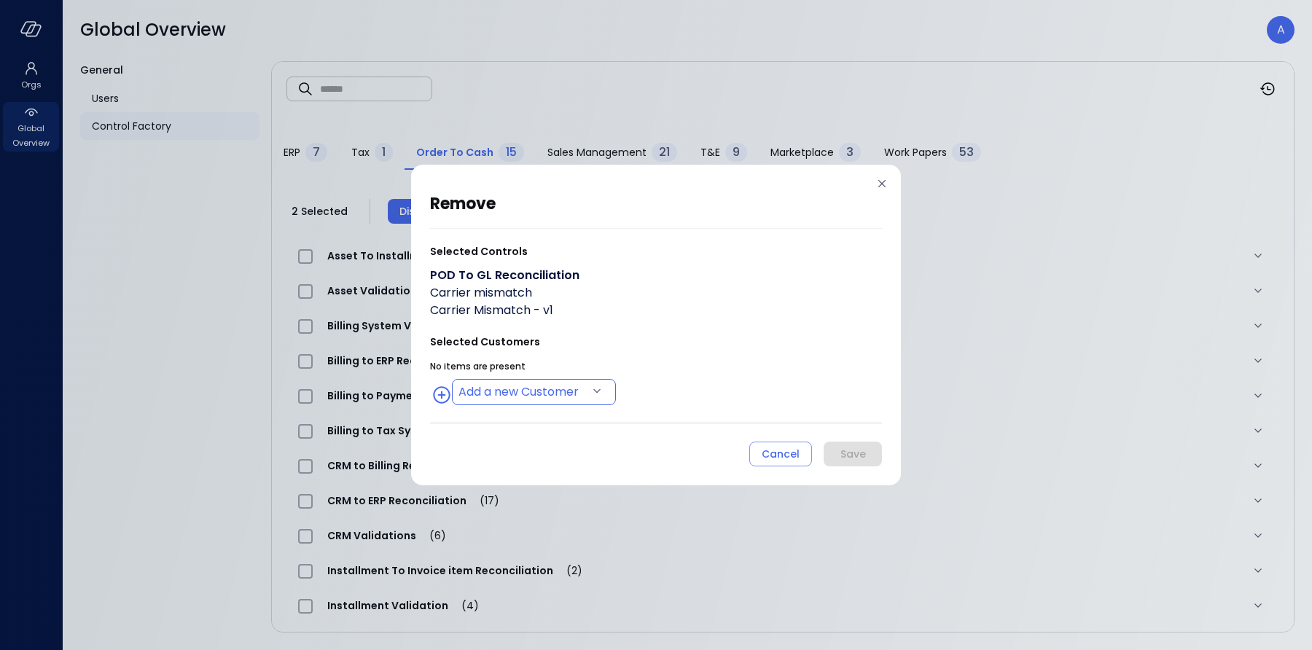
click at [524, 387] on body "Orgs Global Overview Global Overview A General Users Control Factory ​ ​ ERP 7 …" at bounding box center [656, 325] width 1312 height 650
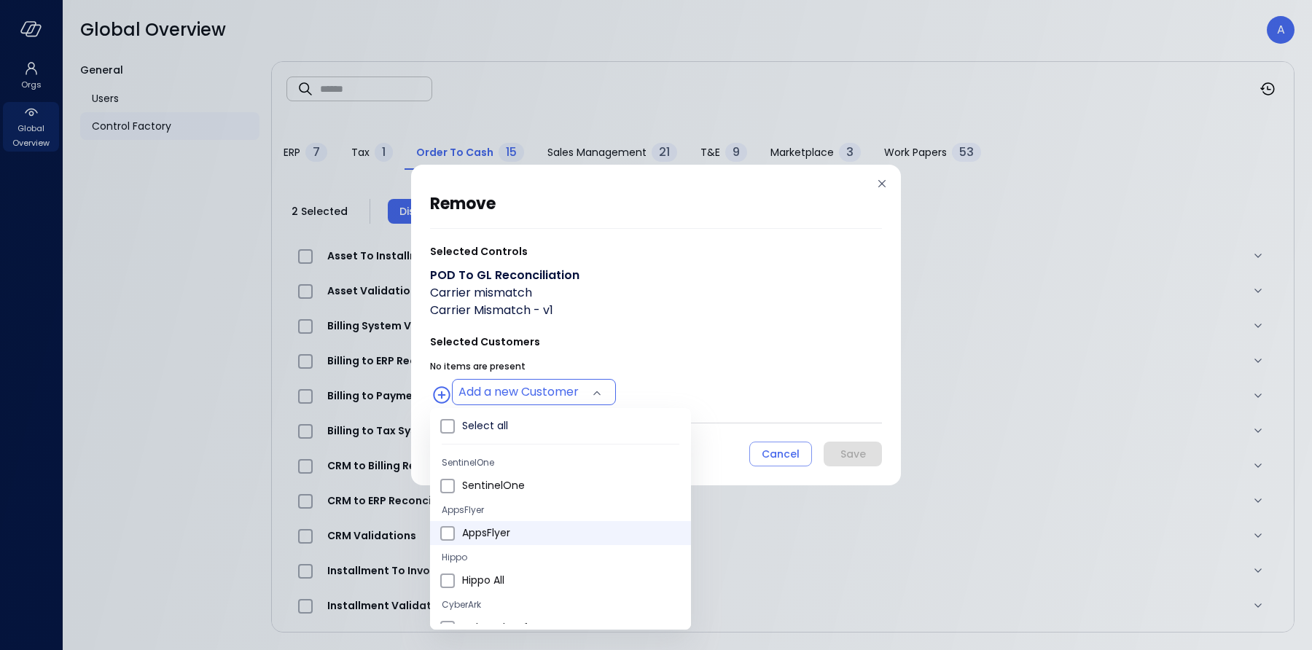
click at [453, 540] on li "AppsFlyer" at bounding box center [560, 533] width 261 height 24
type input "**********"
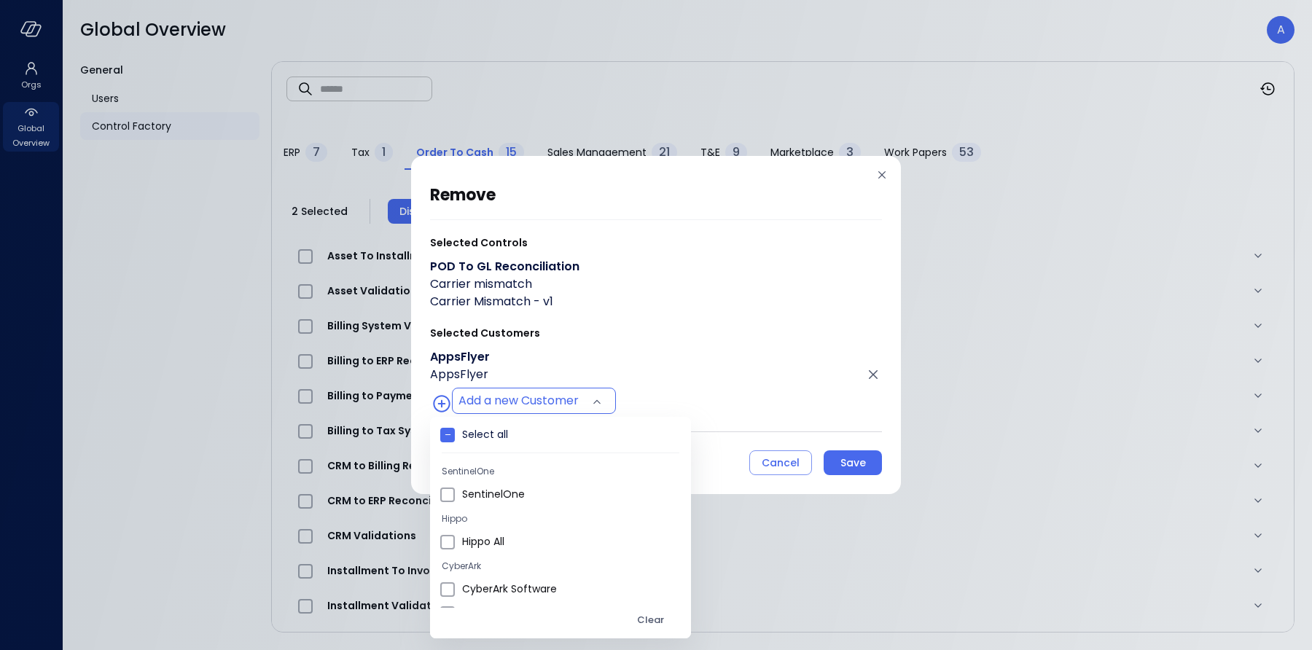
click at [794, 396] on div at bounding box center [656, 325] width 1312 height 650
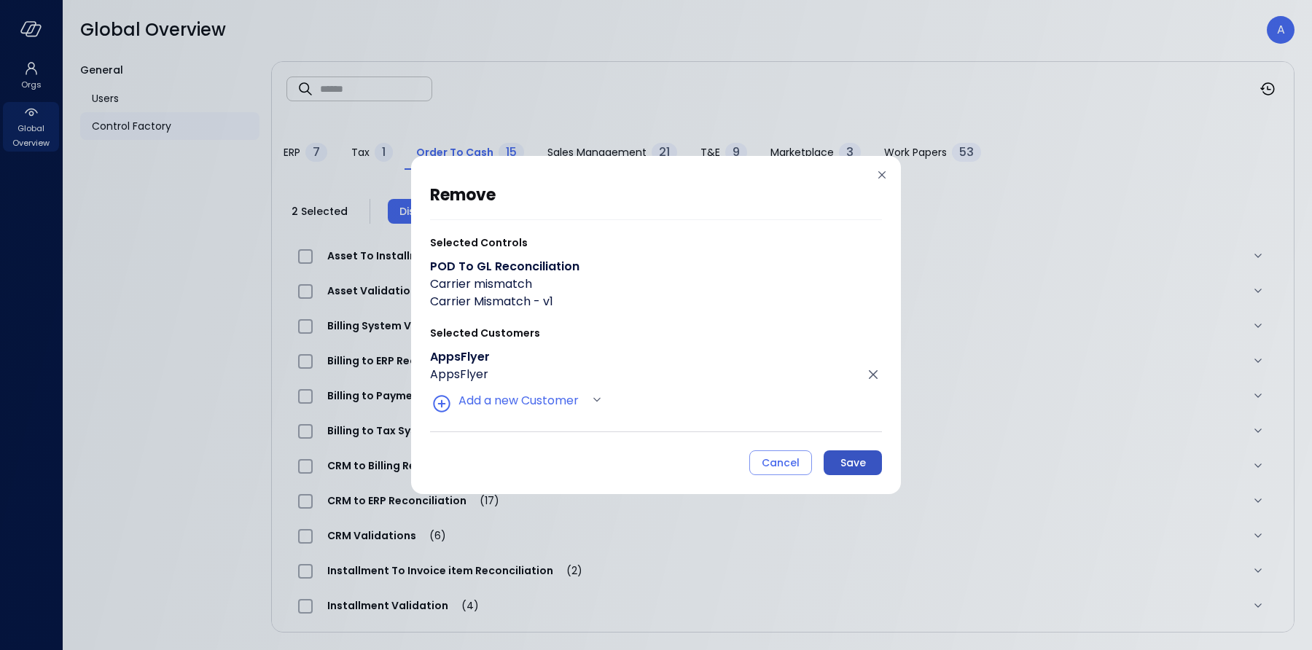
click at [872, 473] on button "Save" at bounding box center [852, 462] width 58 height 25
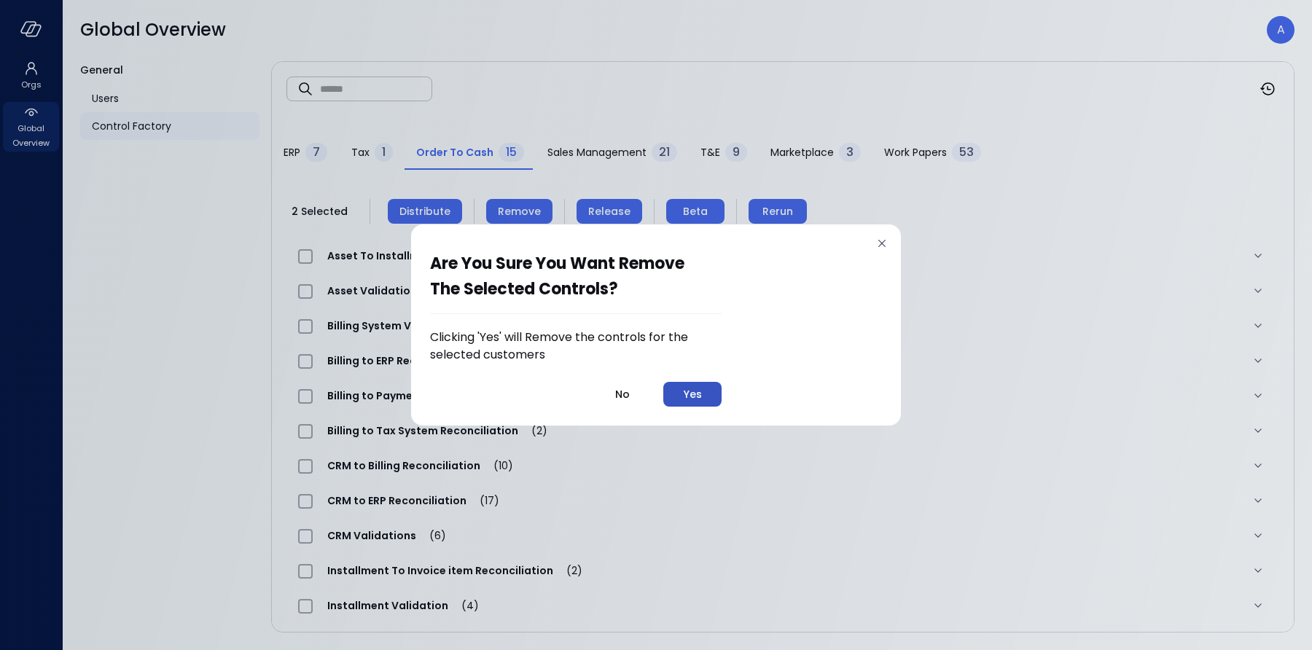
click at [708, 402] on button "Yes" at bounding box center [692, 394] width 58 height 25
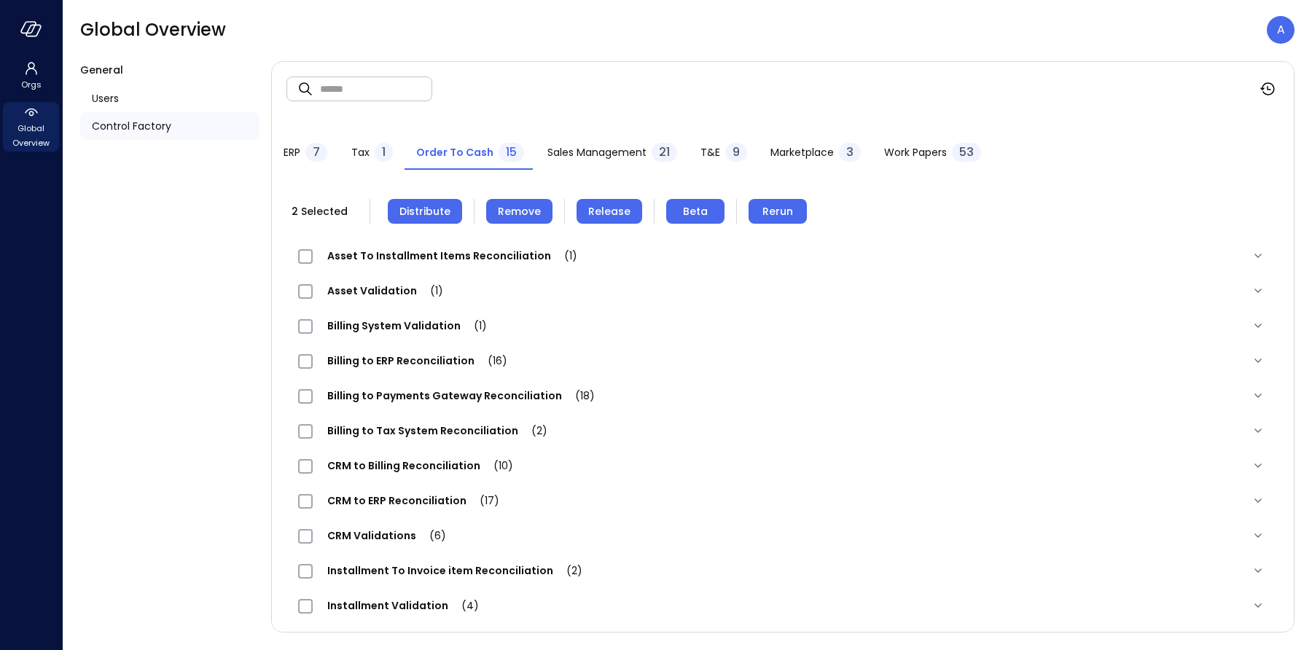
click at [361, 161] on div "Tax 1" at bounding box center [372, 154] width 42 height 22
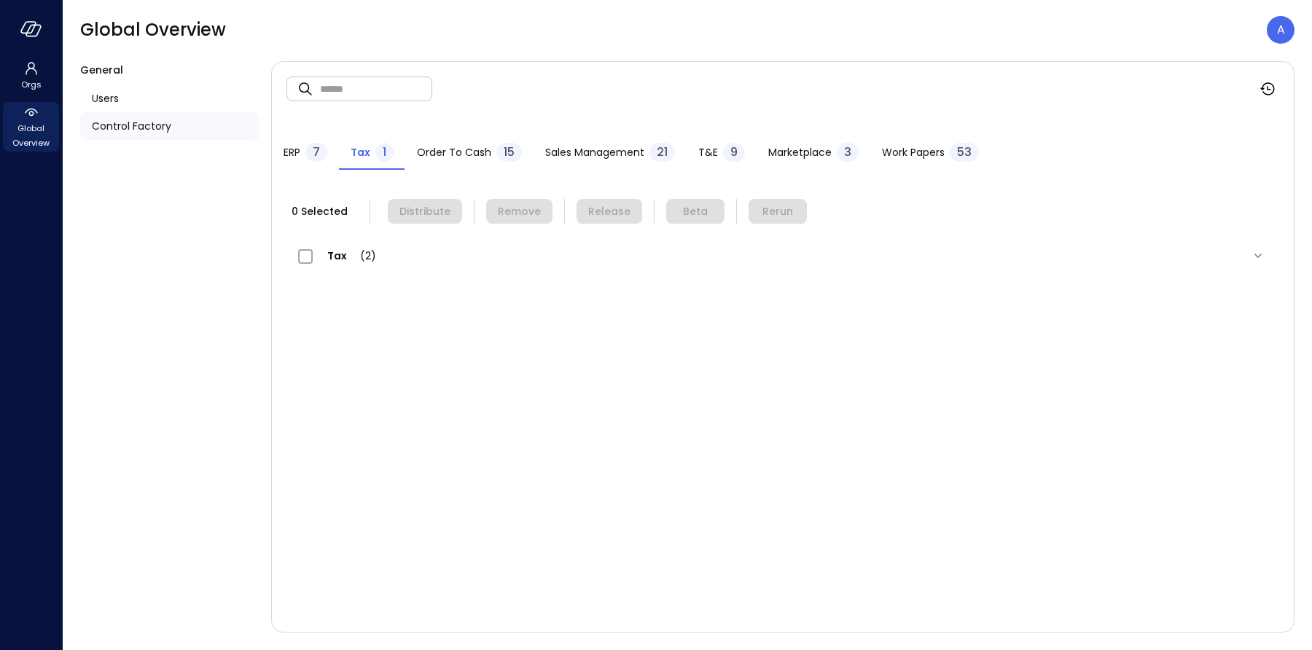
click at [439, 148] on span "Order to Cash" at bounding box center [454, 152] width 74 height 16
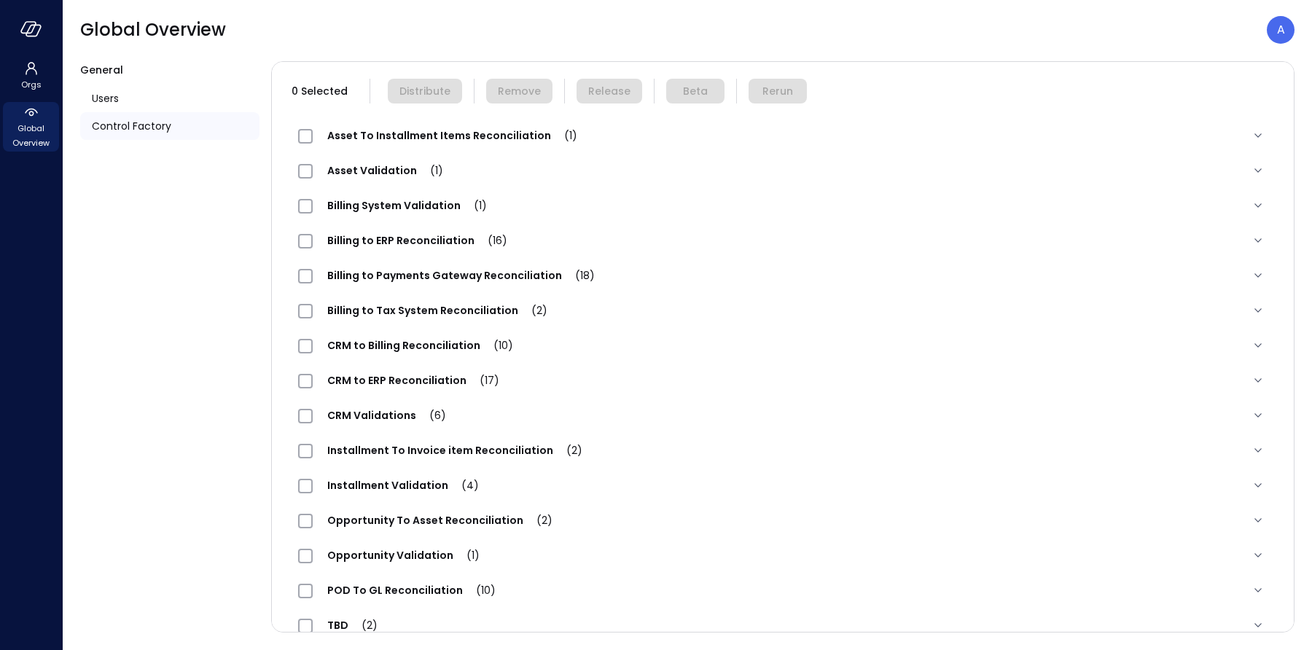
scroll to position [144, 0]
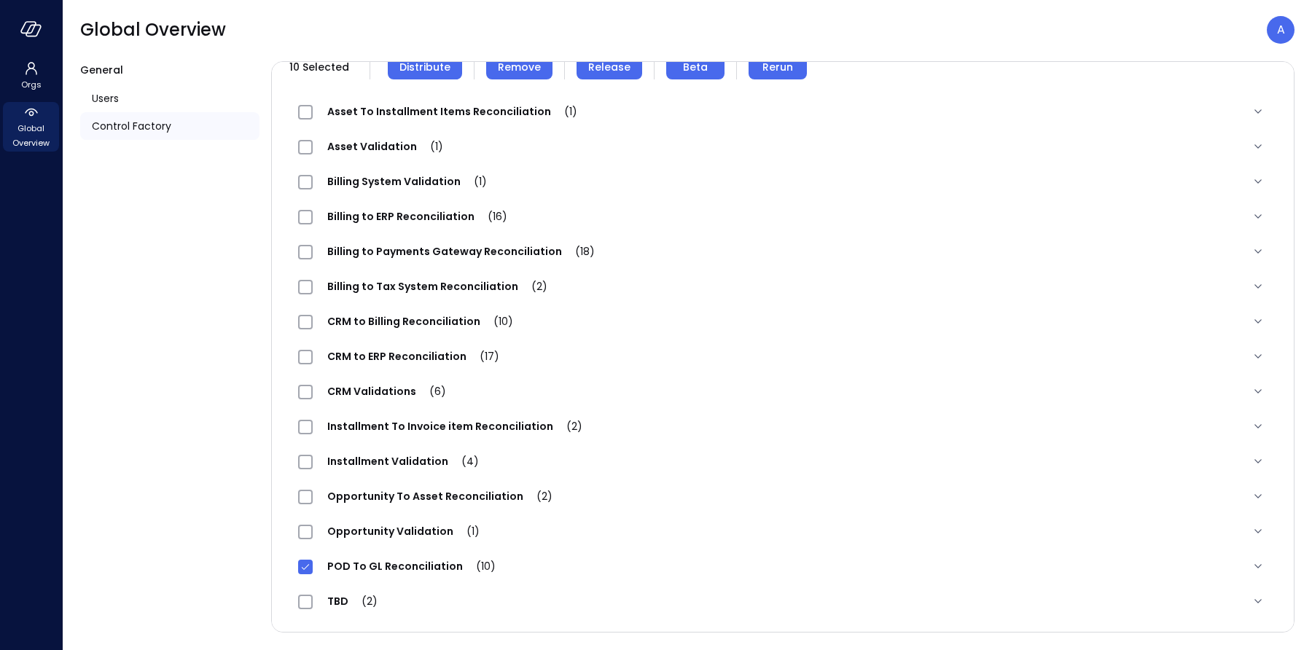
click at [334, 571] on span "POD To GL Reconciliation (10)" at bounding box center [411, 566] width 197 height 15
click at [316, 571] on span "POD To GL Reconciliation (10)" at bounding box center [411, 566] width 197 height 15
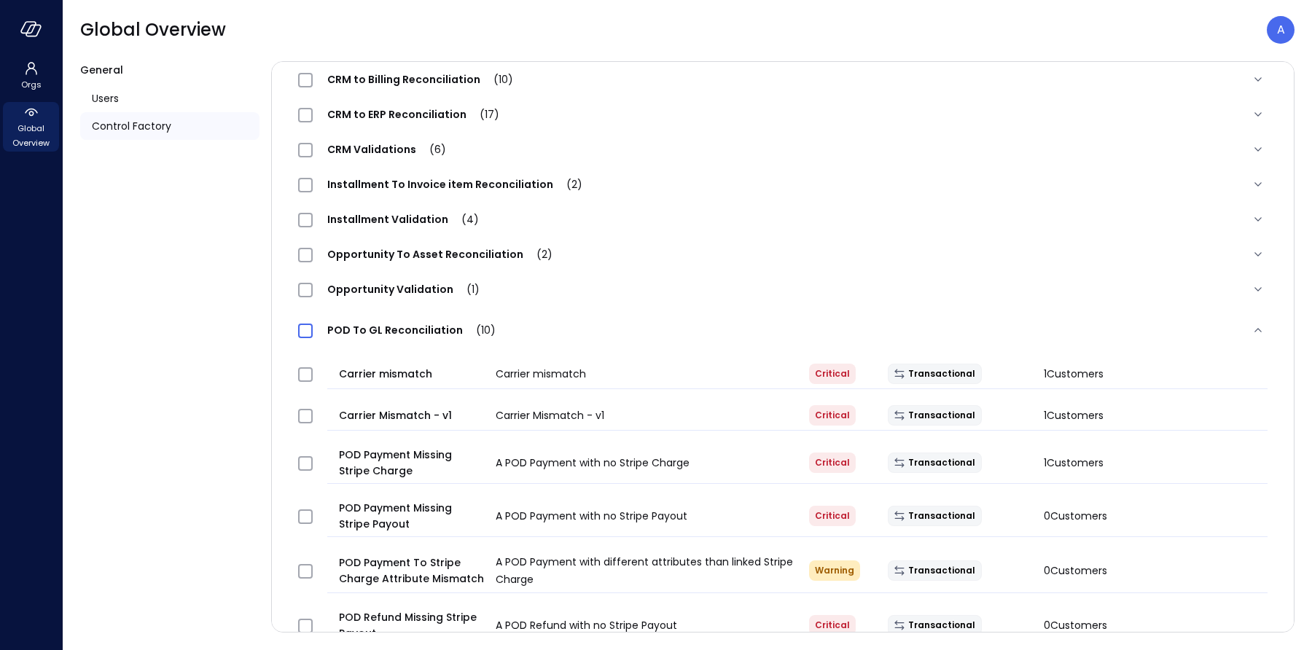
scroll to position [387, 0]
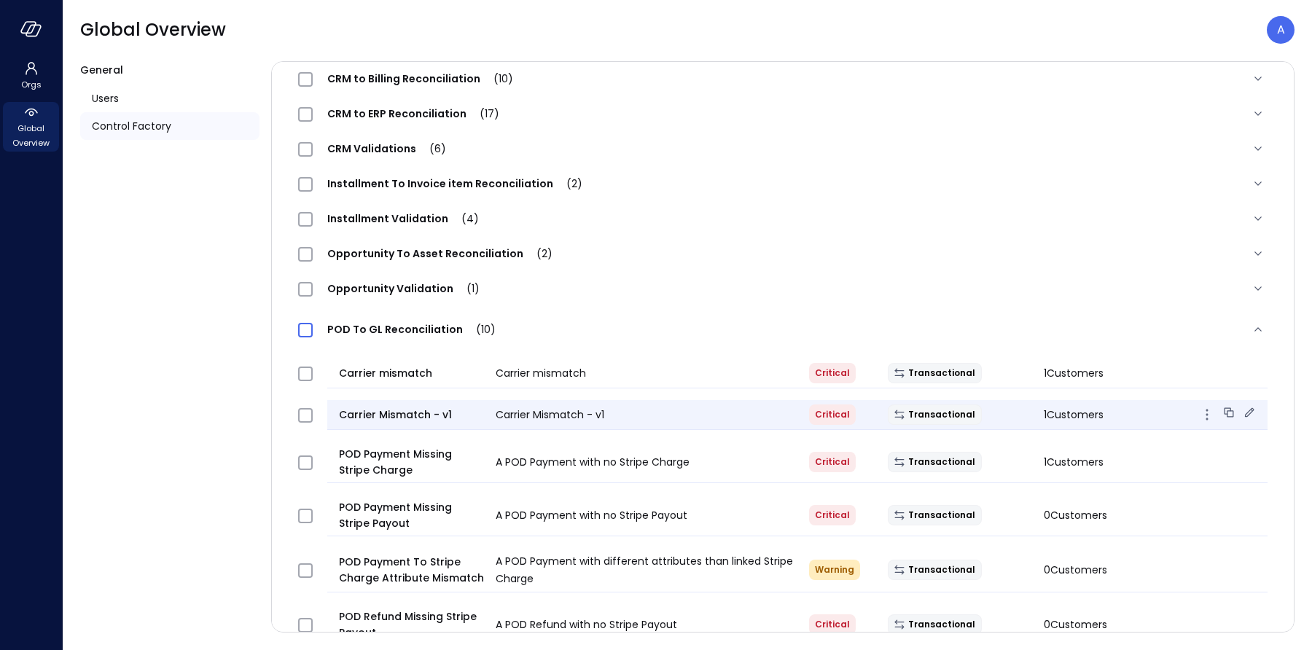
click at [547, 418] on span "Carrier Mismatch - v1" at bounding box center [550, 414] width 109 height 15
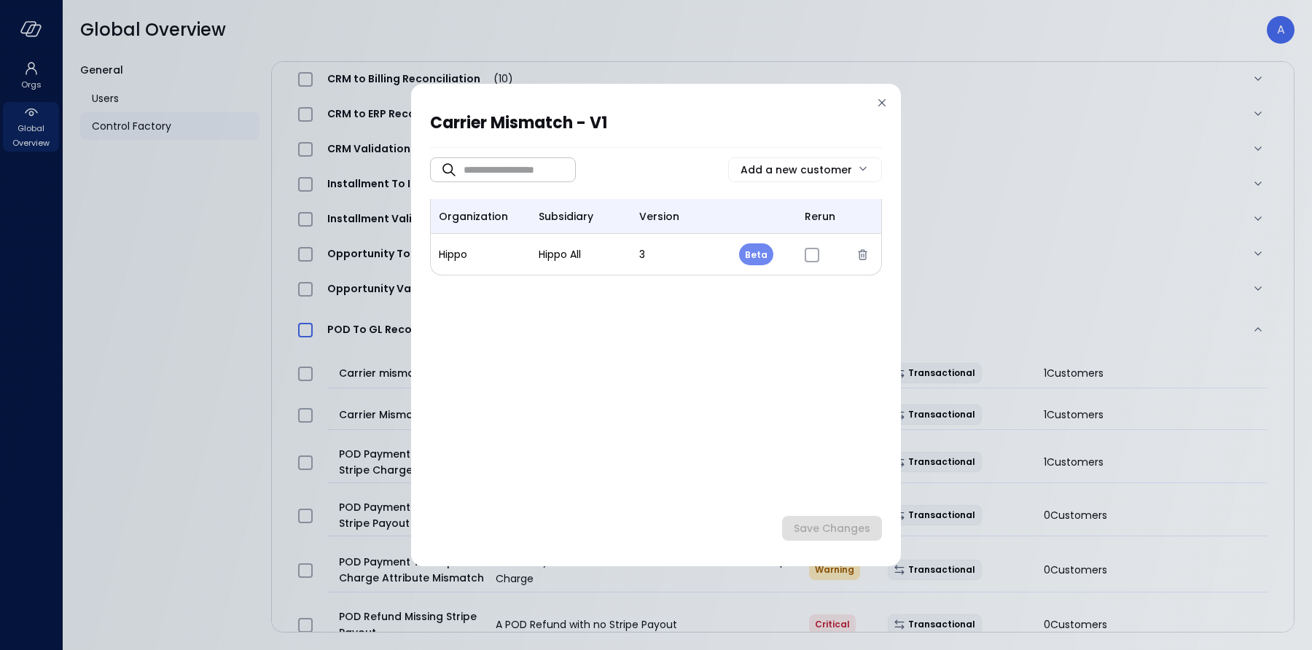
click at [880, 102] on icon at bounding box center [881, 102] width 15 height 15
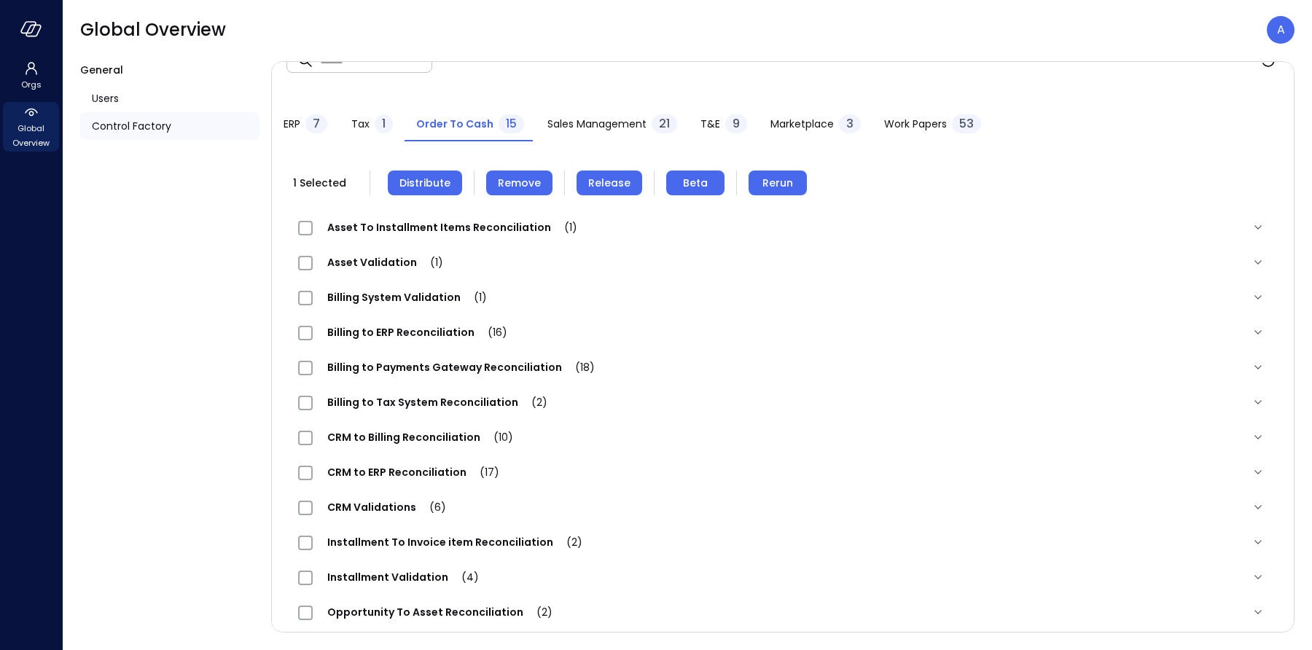
scroll to position [28, 0]
click at [507, 188] on span "Remove" at bounding box center [519, 184] width 43 height 16
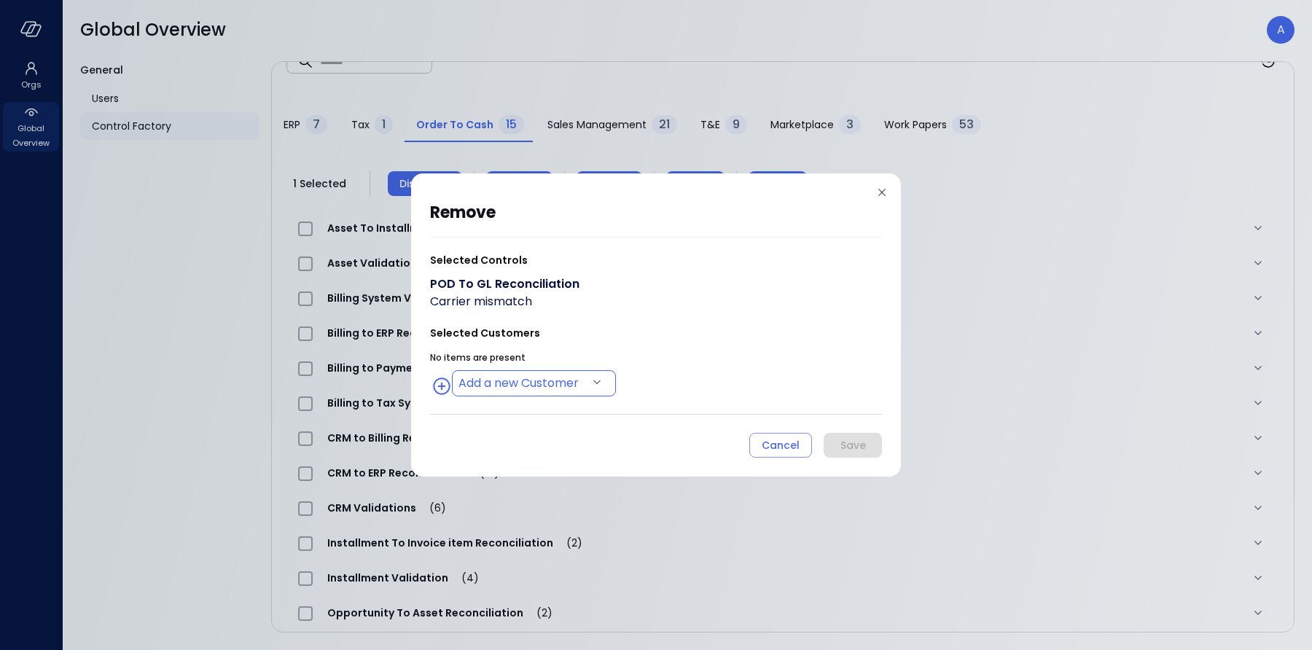
click at [504, 382] on body "Orgs Global Overview Global Overview A General Users Control Factory ​ ​ ERP 7 …" at bounding box center [656, 325] width 1312 height 650
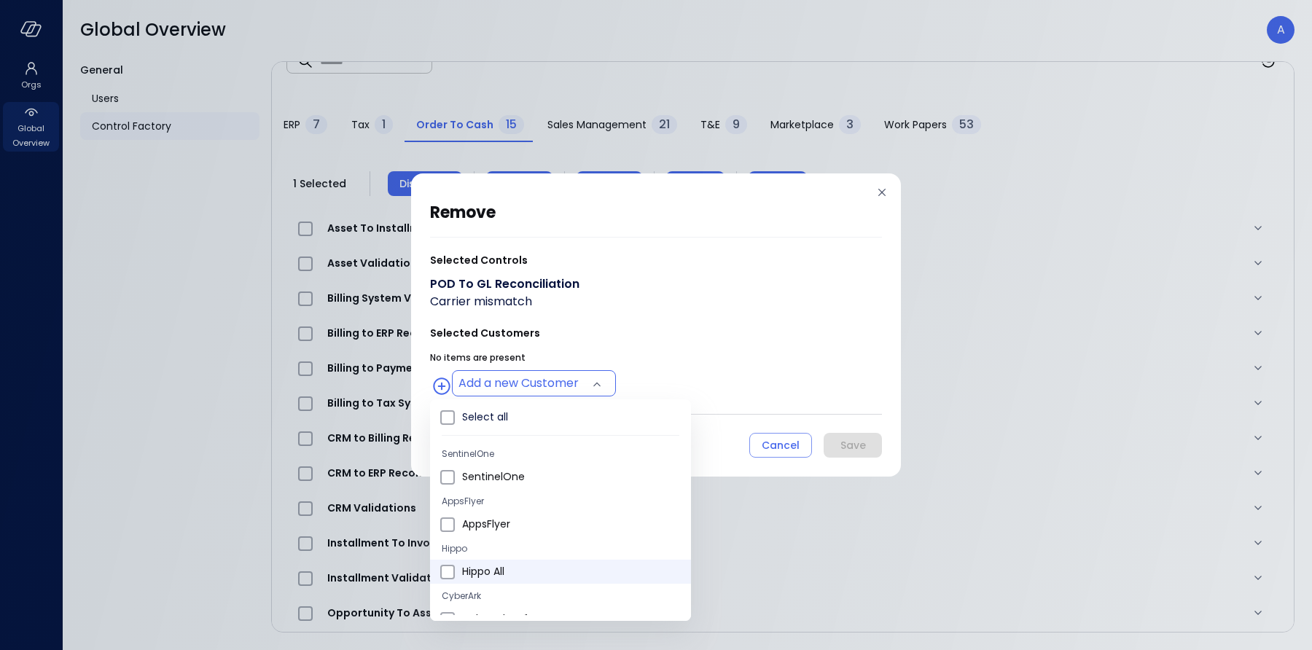
click at [451, 581] on li "Hippo All" at bounding box center [560, 572] width 261 height 24
type input "**********"
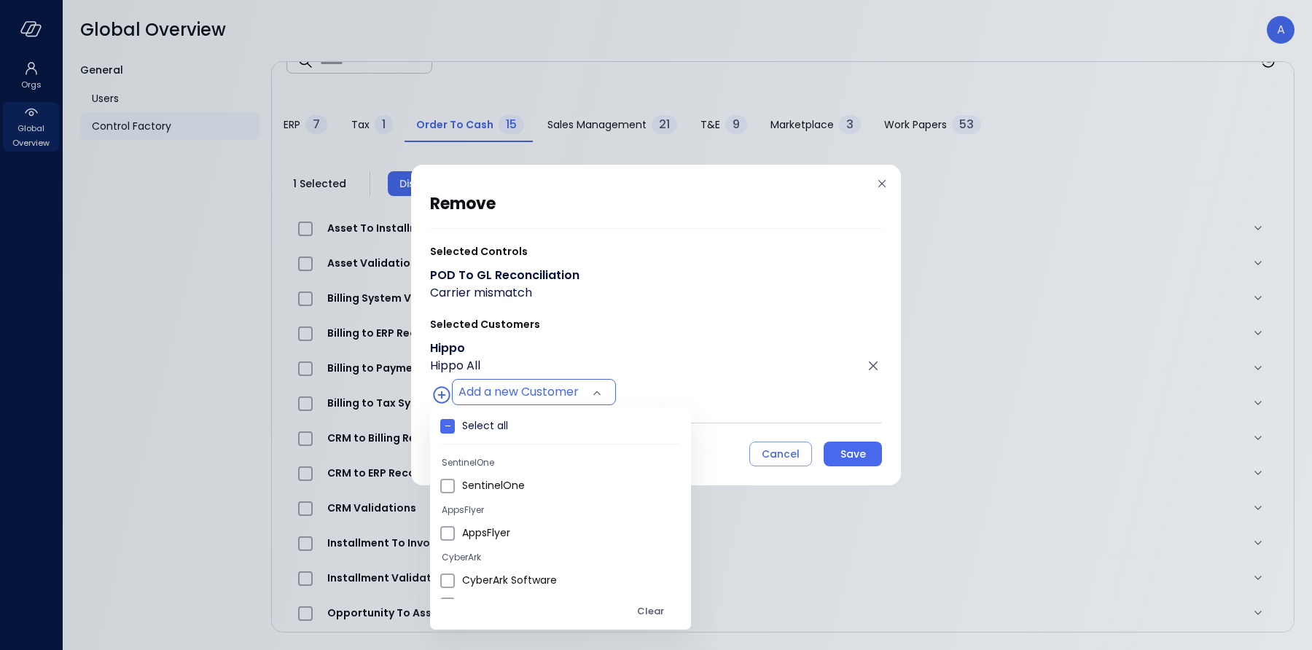
click at [765, 335] on div at bounding box center [656, 325] width 1312 height 650
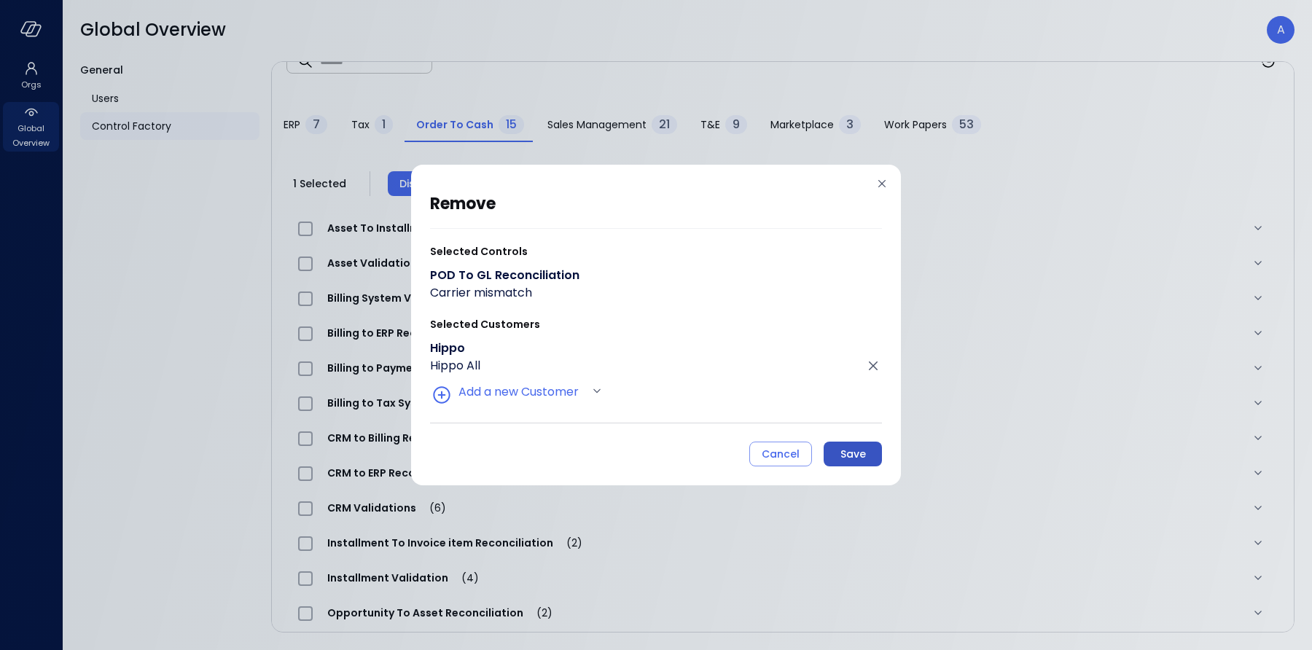
click at [845, 450] on div "Save" at bounding box center [853, 454] width 26 height 18
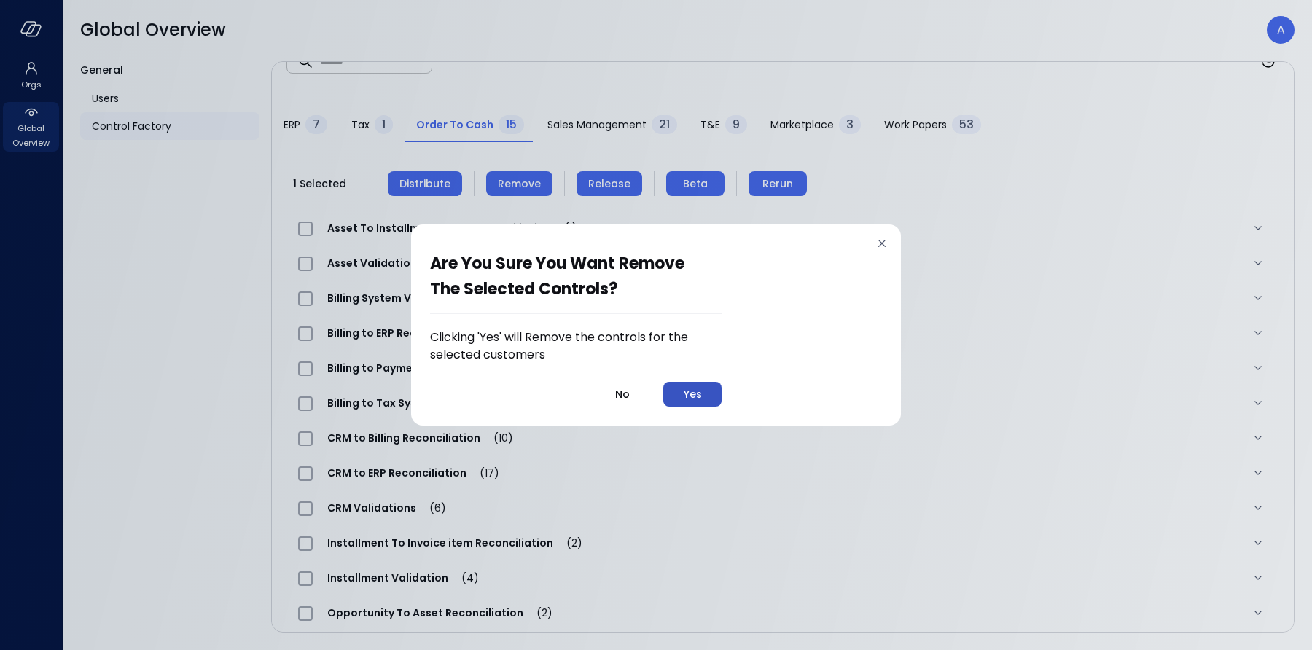
click at [700, 397] on div "Yes" at bounding box center [693, 394] width 18 height 18
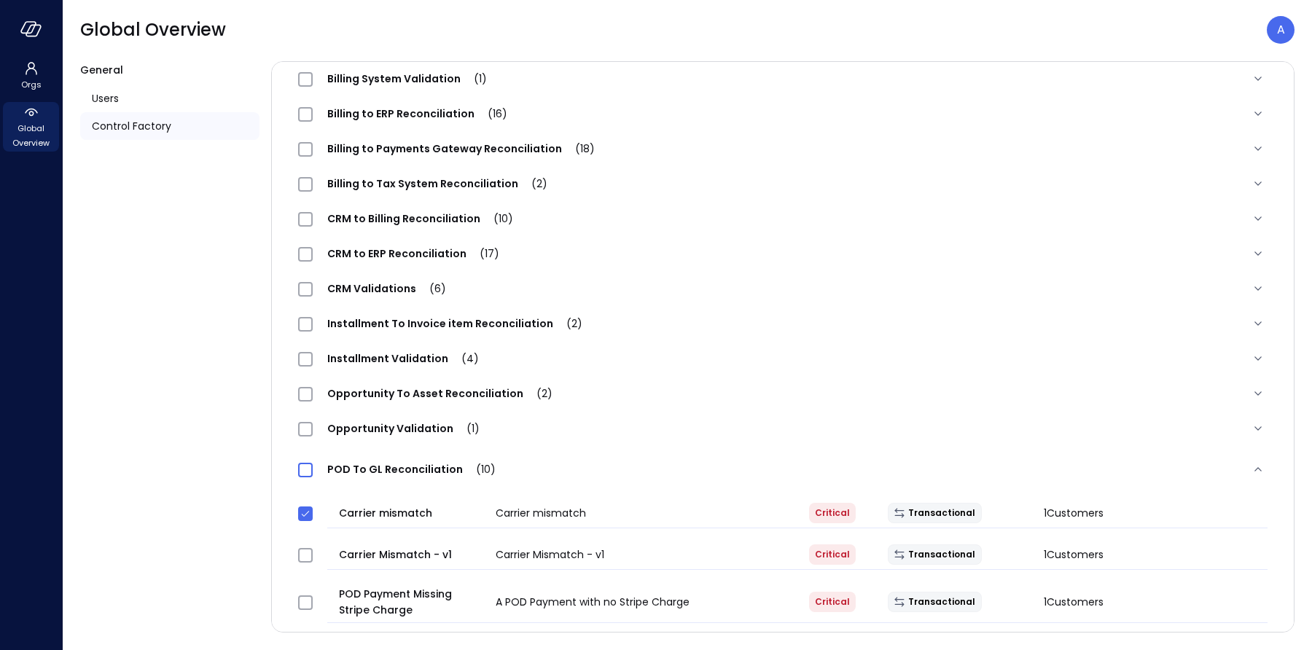
scroll to position [248, 0]
click at [108, 101] on span "Users" at bounding box center [105, 98] width 27 height 16
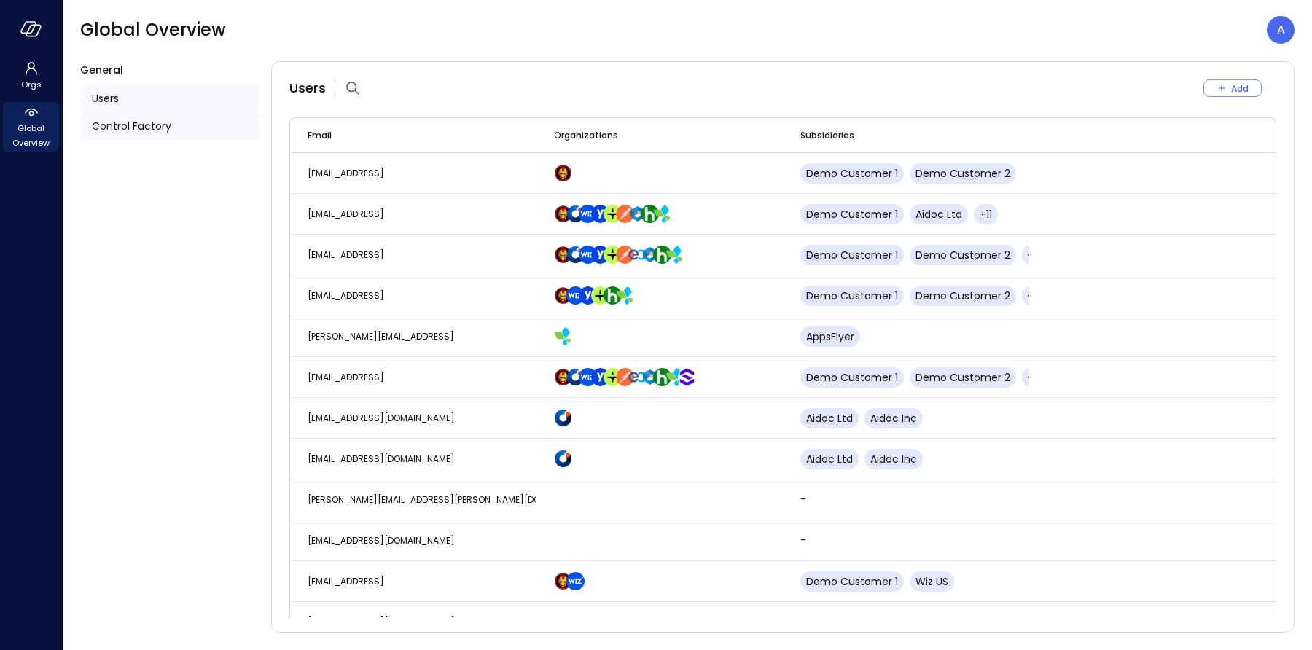
click at [119, 122] on span "Control Factory" at bounding box center [131, 126] width 79 height 16
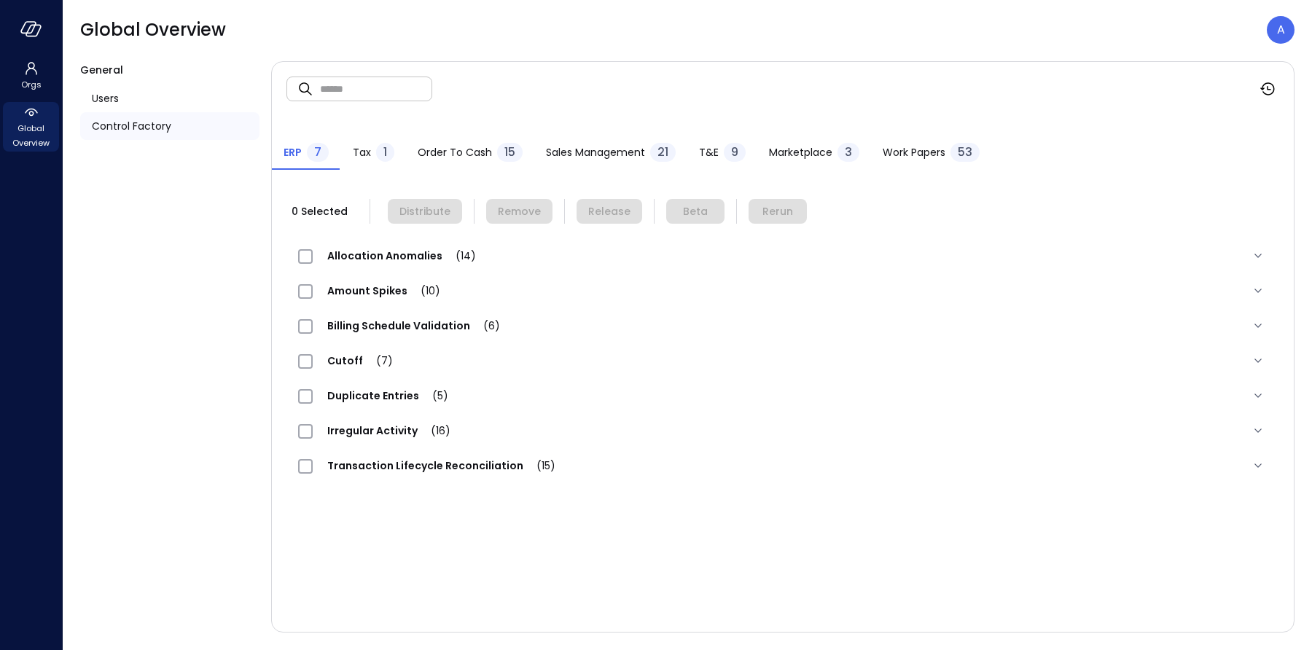
click at [481, 153] on span "Order to Cash" at bounding box center [455, 152] width 74 height 16
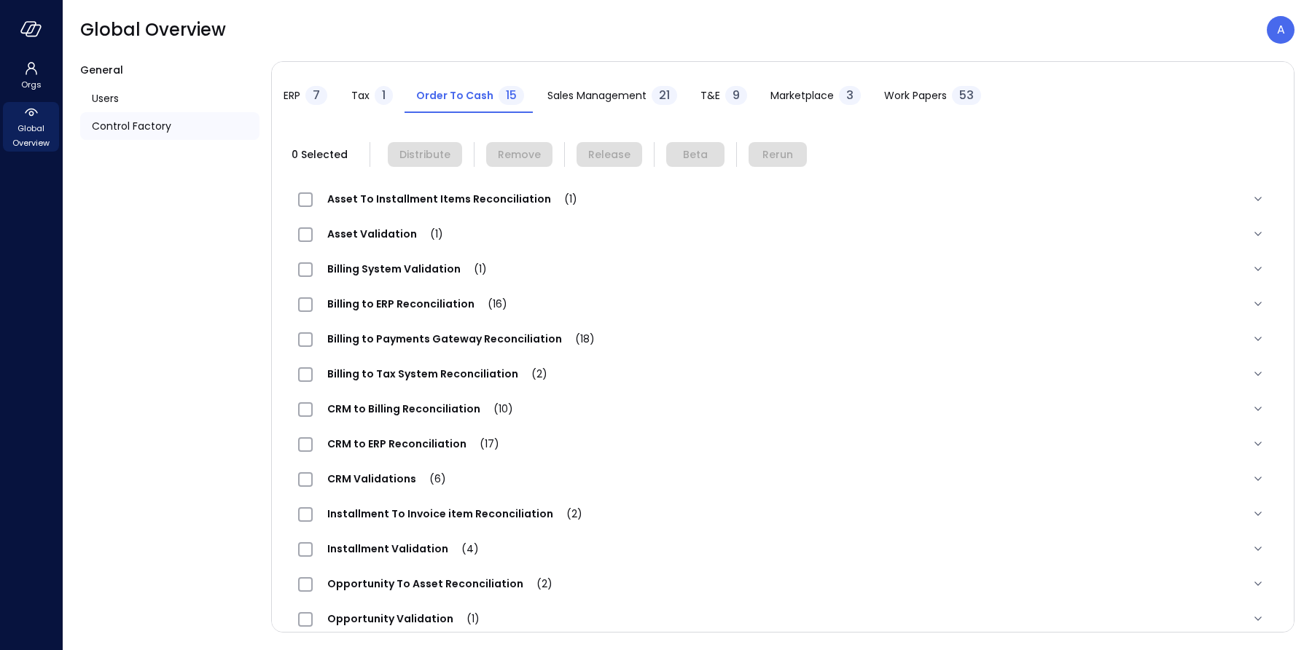
scroll to position [144, 0]
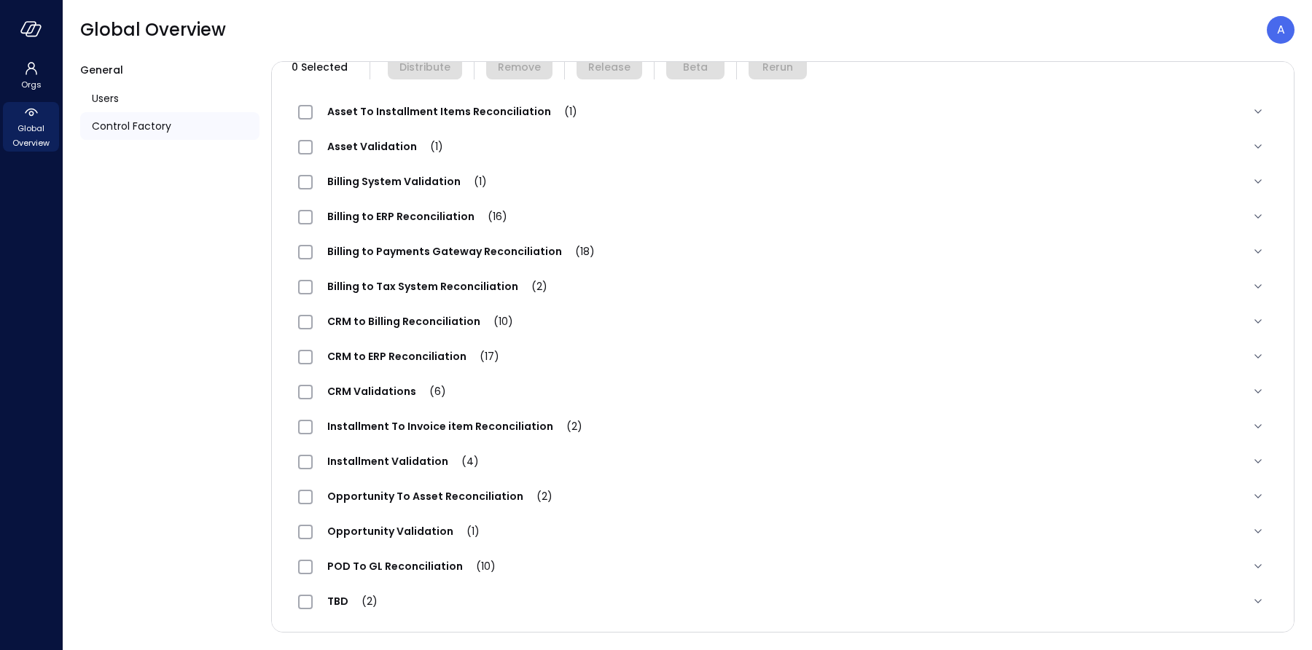
click at [423, 560] on span "POD To GL Reconciliation (10)" at bounding box center [411, 566] width 197 height 15
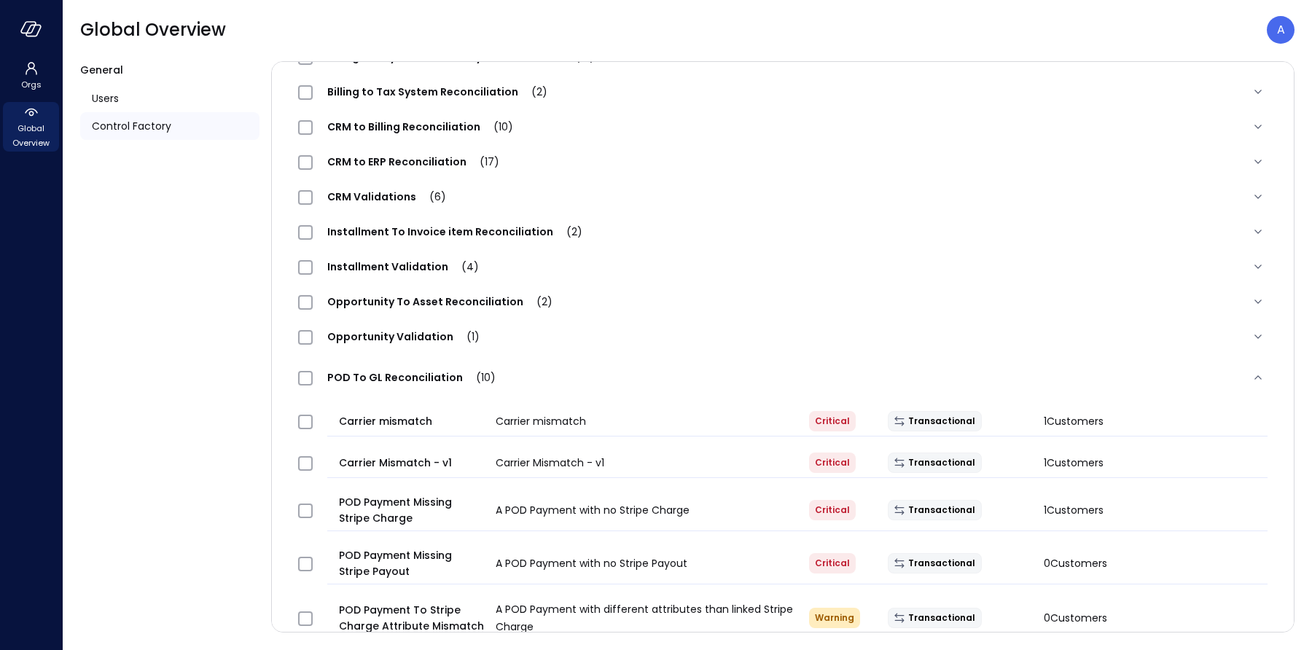
scroll to position [342, 0]
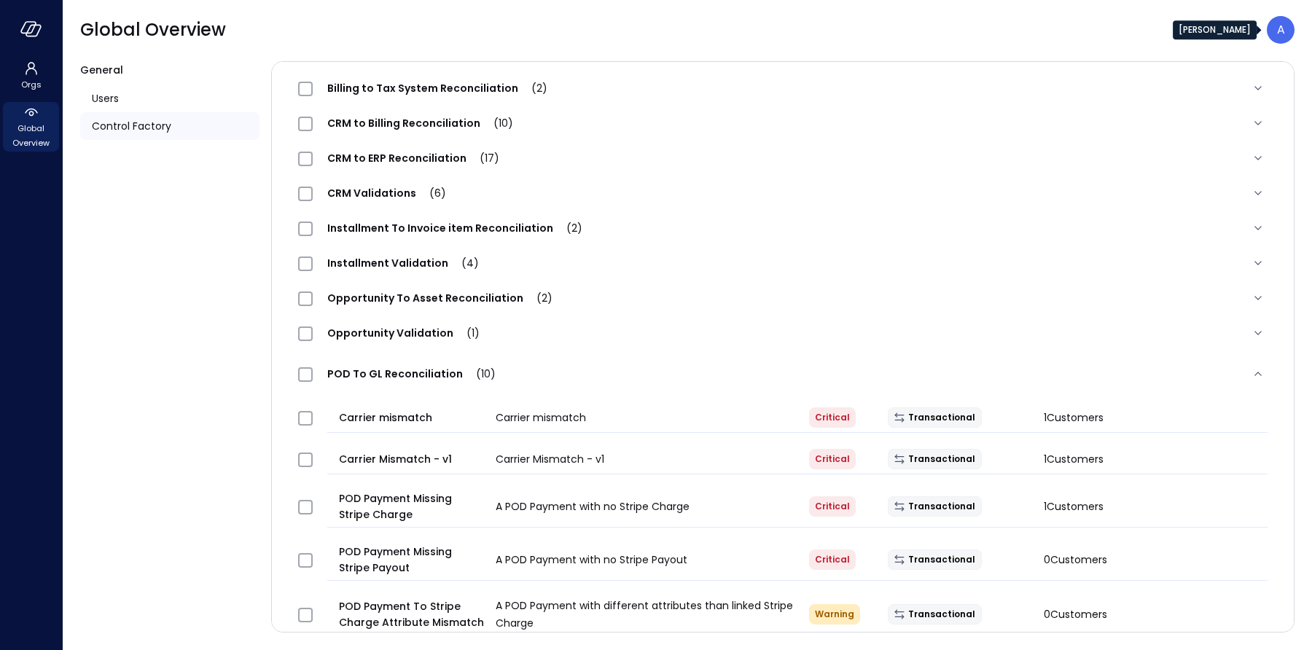
click at [1278, 34] on p "A" at bounding box center [1281, 29] width 8 height 17
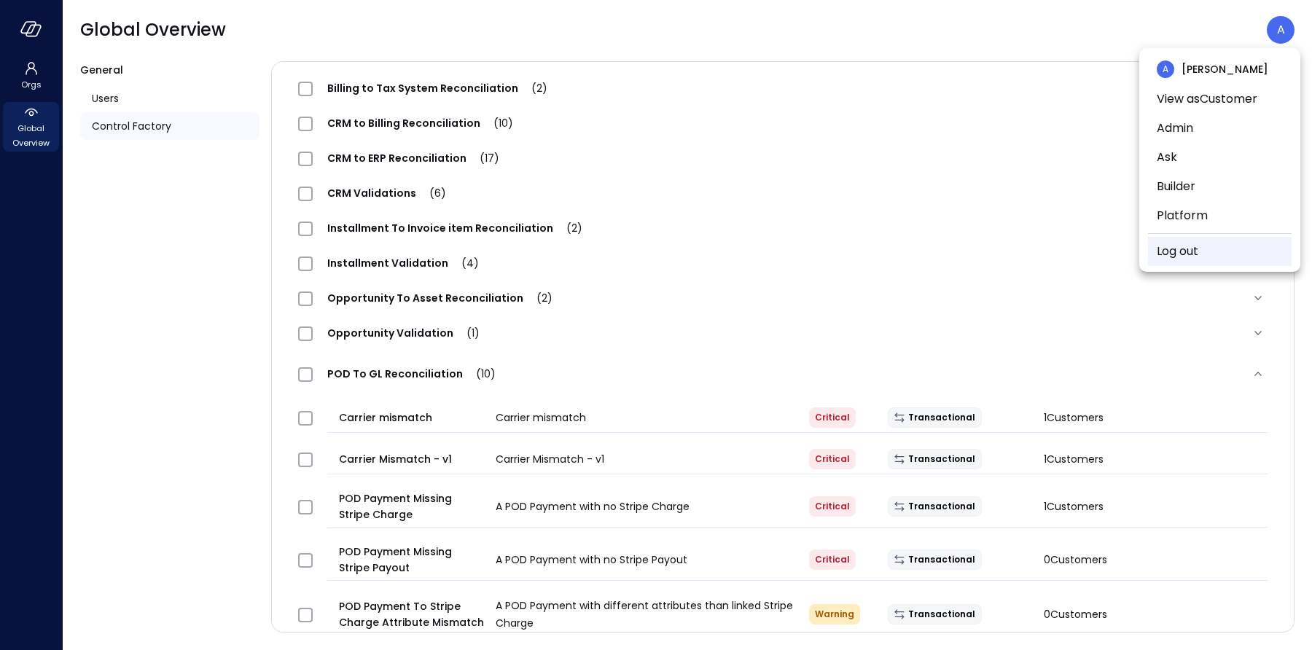
click at [1186, 243] on link "Log out" at bounding box center [1177, 251] width 42 height 17
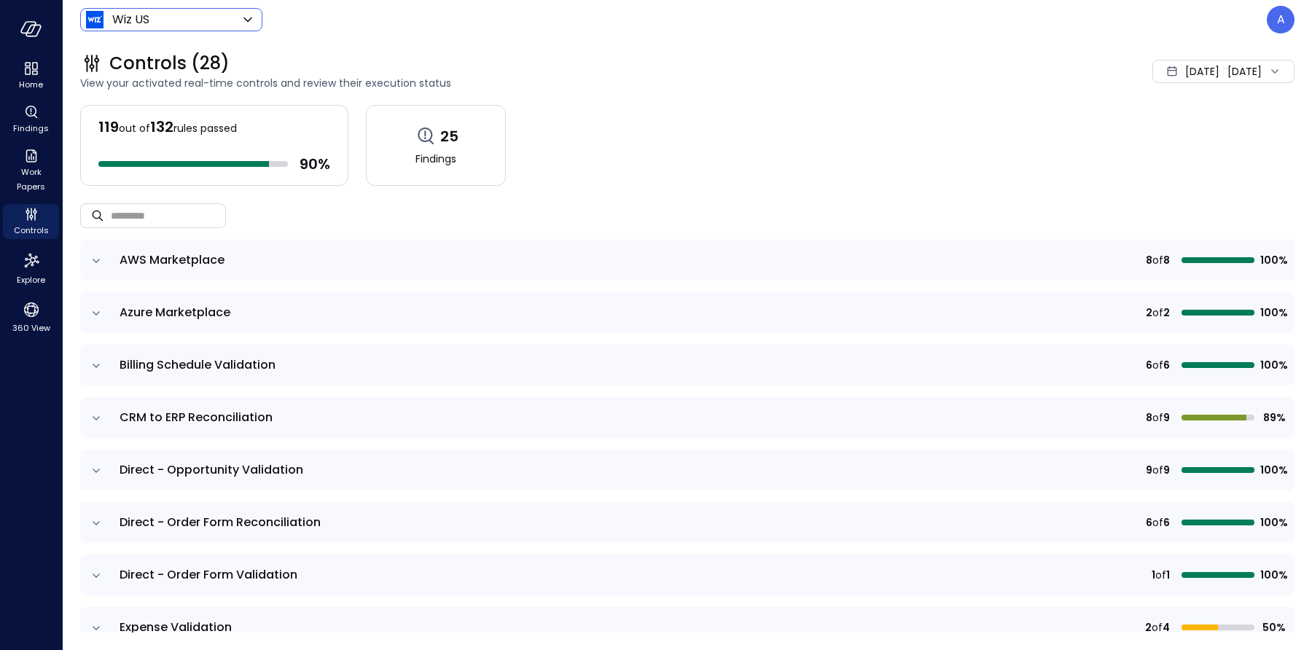
click at [165, 27] on body "Home Findings Work Papers Controls Explore 360 View Wiz US ****** ​ A Controls …" at bounding box center [656, 325] width 1312 height 650
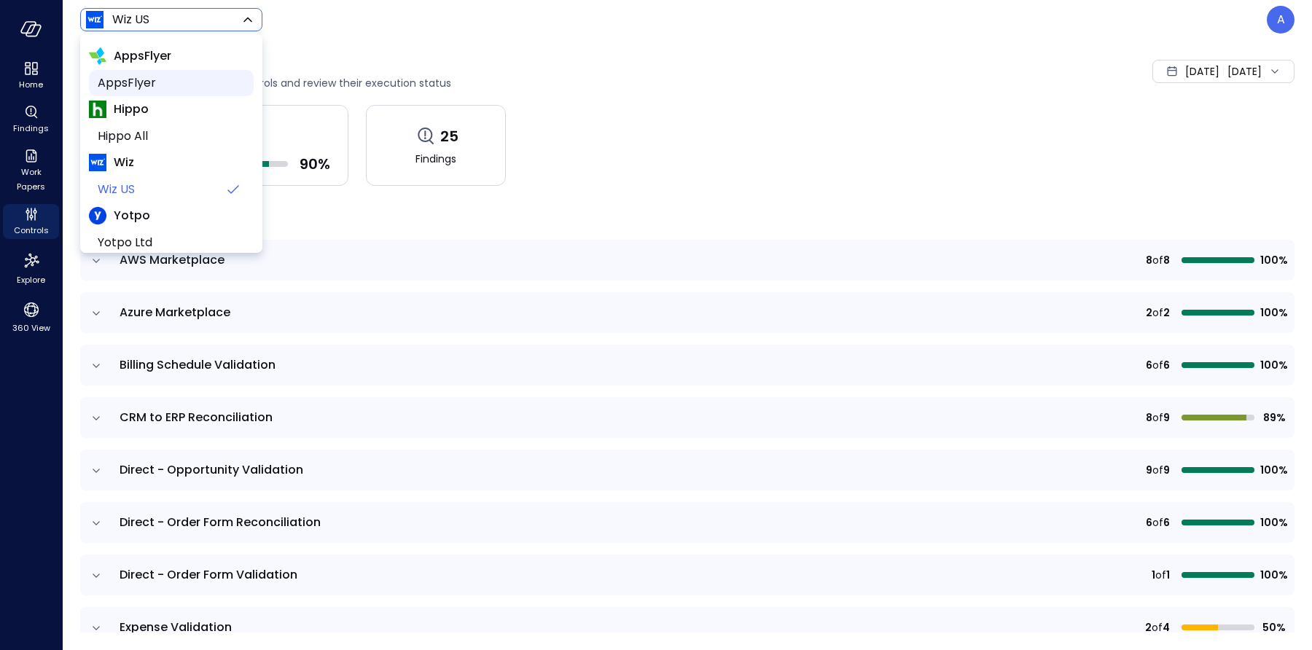
click at [141, 75] on span "AppsFlyer" at bounding box center [170, 82] width 144 height 17
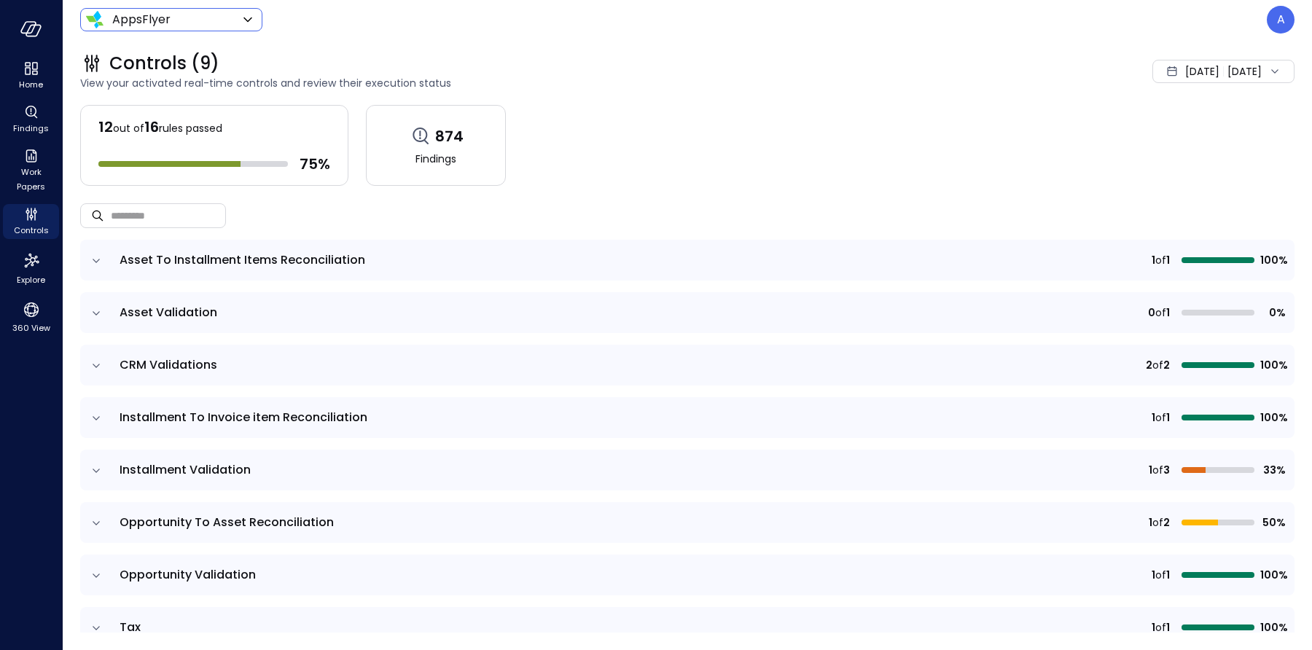
click at [187, 21] on body "Home Findings Work Papers Controls Explore 360 View AppsFlyer ******* ​ A Contr…" at bounding box center [656, 325] width 1312 height 650
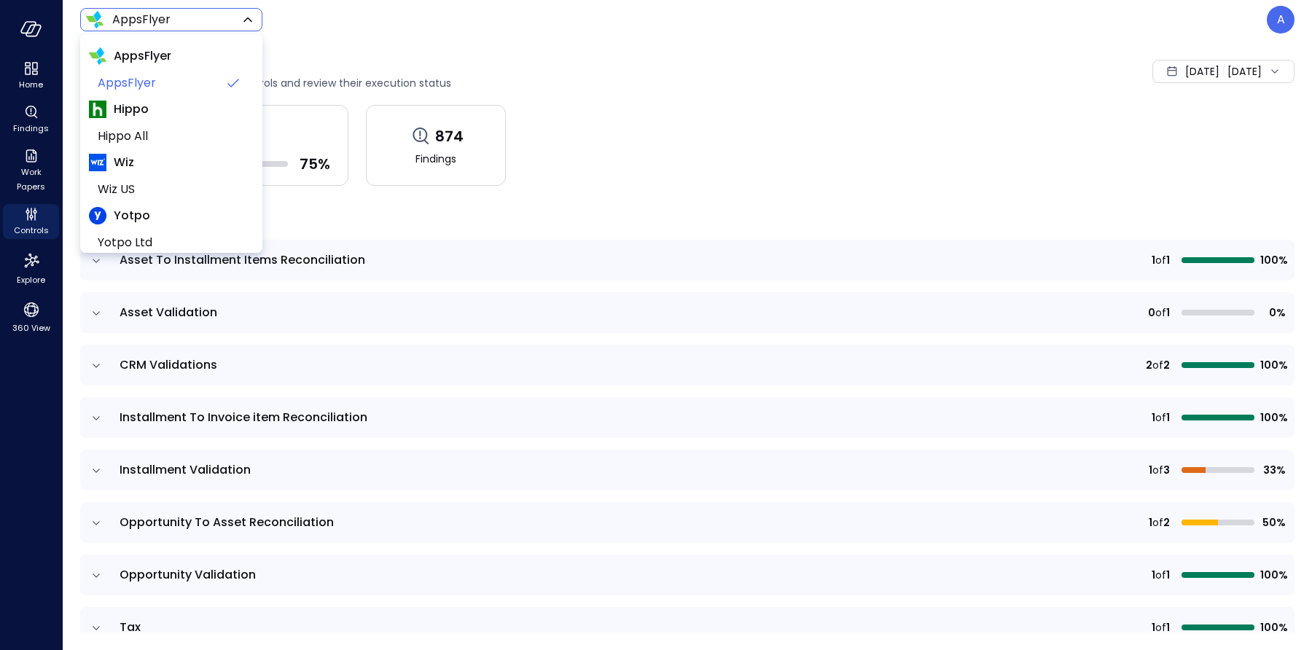
click at [165, 150] on span "Wiz" at bounding box center [171, 162] width 165 height 26
click at [165, 142] on span "Hippo All" at bounding box center [170, 136] width 144 height 17
type input "*******"
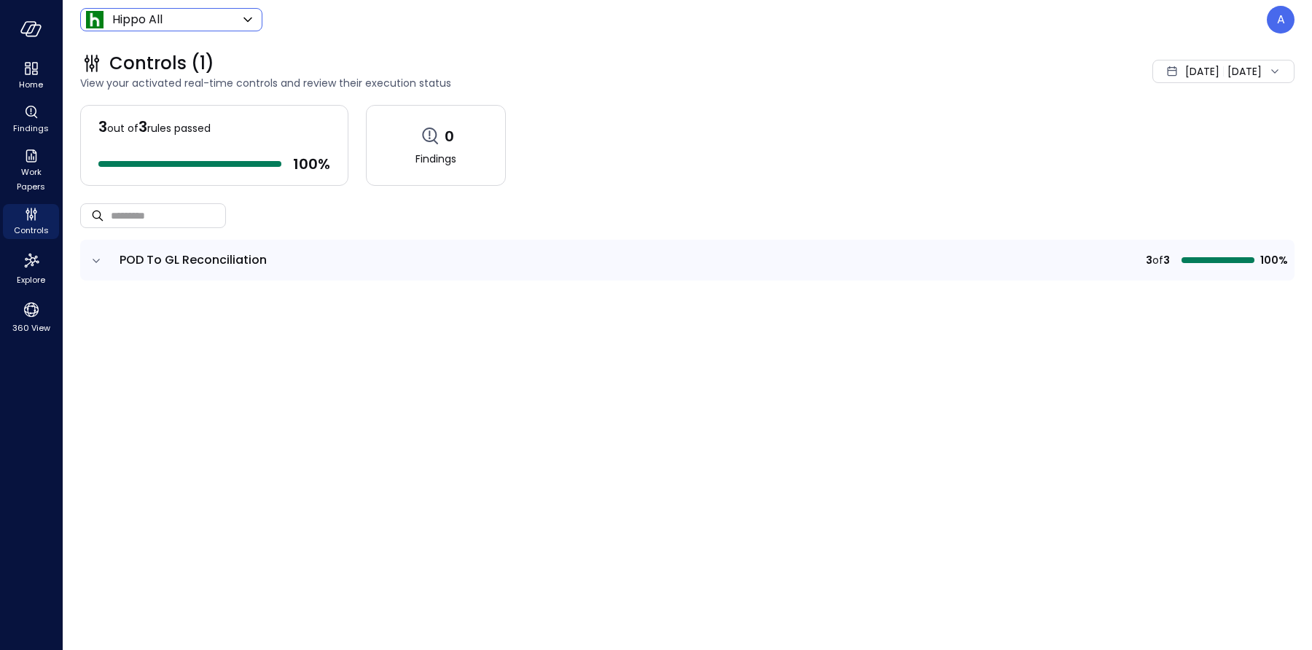
click at [102, 243] on td at bounding box center [95, 260] width 31 height 41
click at [98, 259] on icon "expand row" at bounding box center [96, 261] width 7 height 4
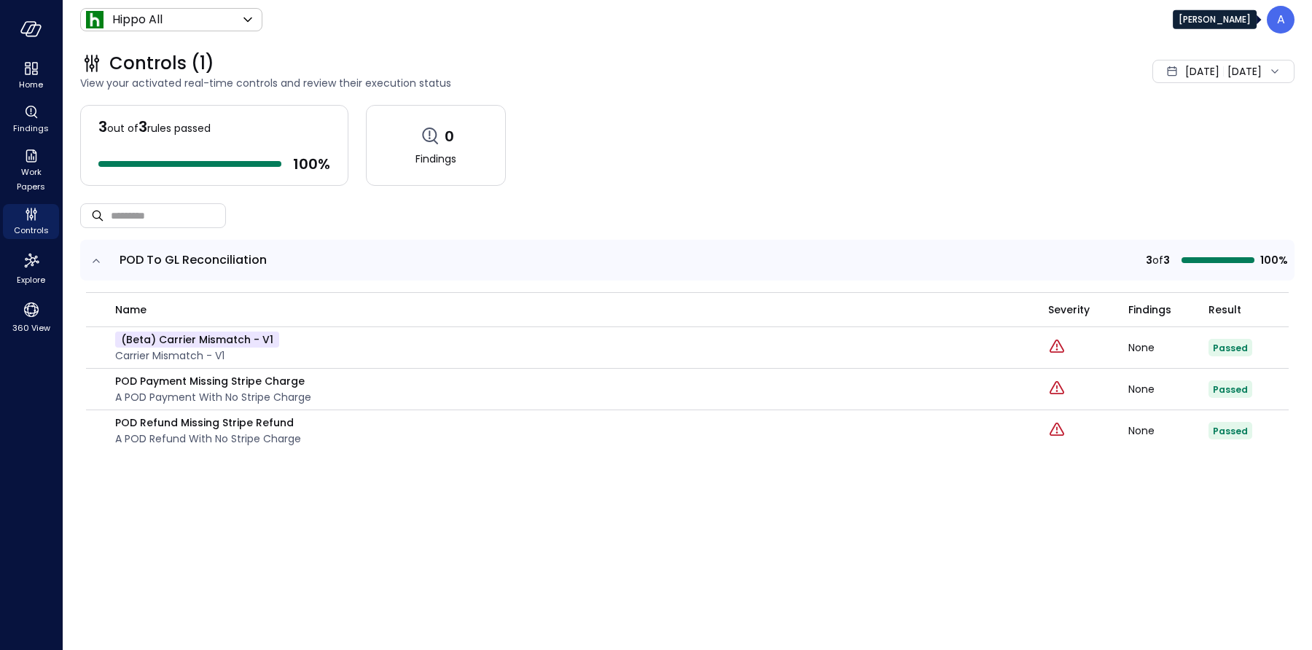
click at [1278, 31] on div "A" at bounding box center [1280, 20] width 28 height 28
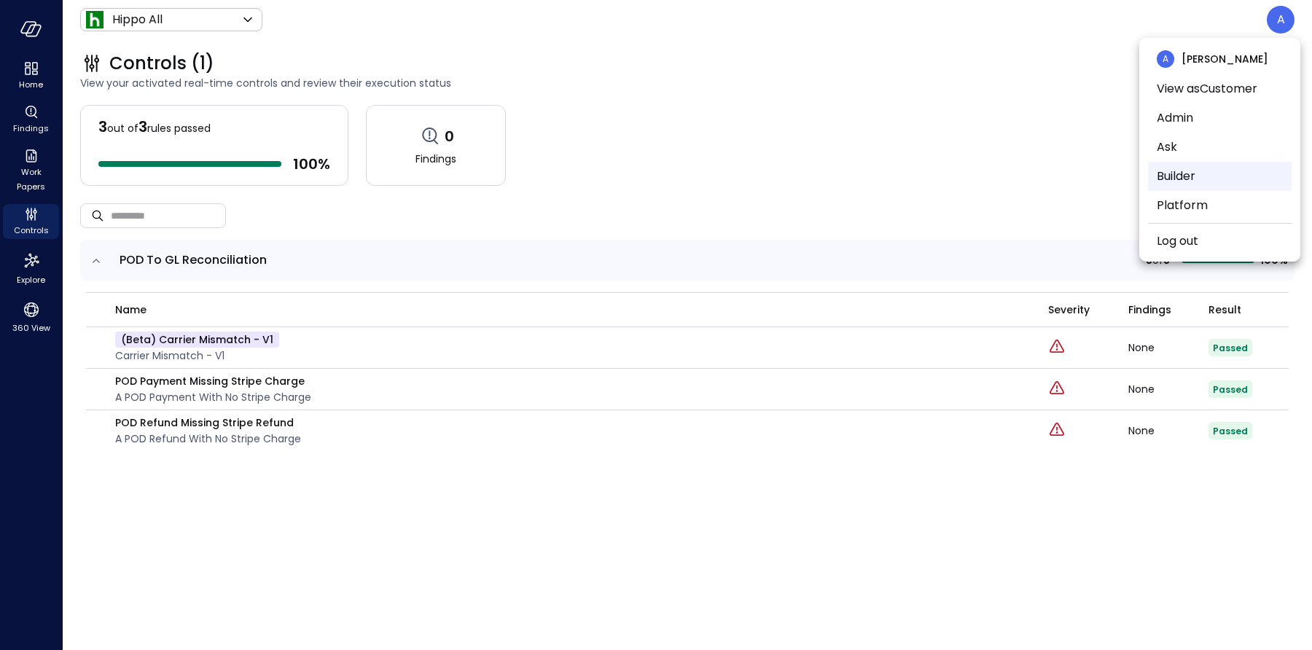
click at [1196, 173] on li "Builder" at bounding box center [1220, 176] width 144 height 29
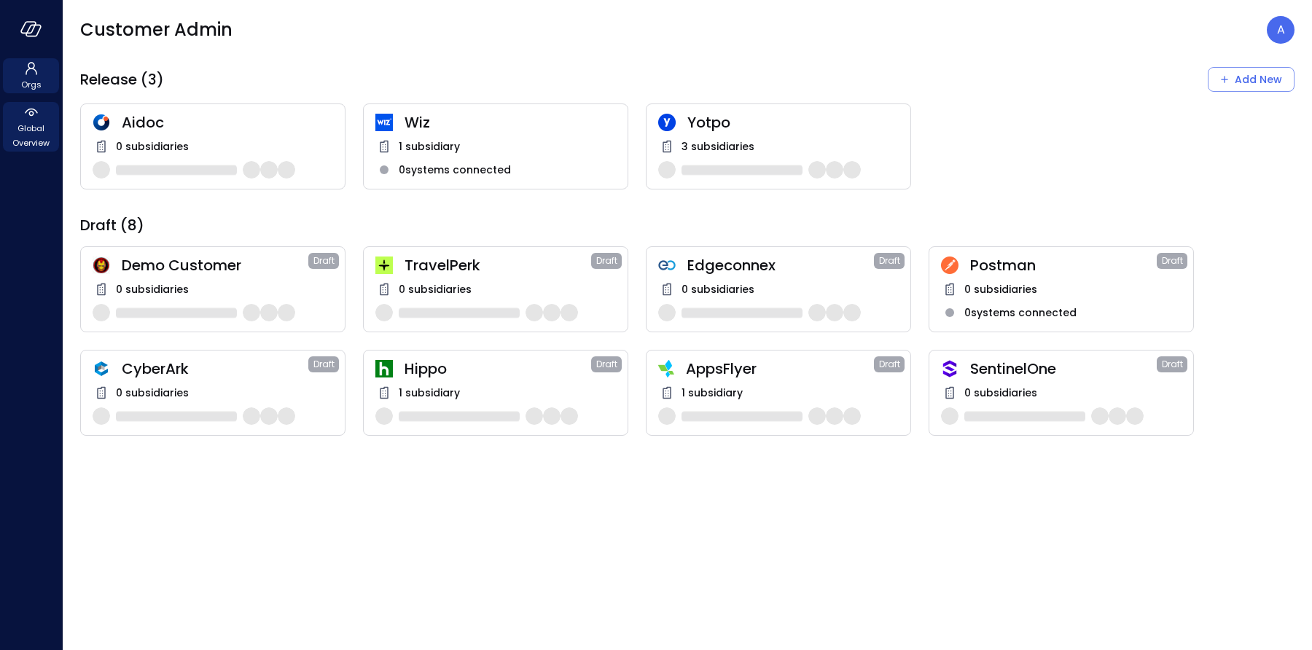
click at [43, 109] on div "Global Overview" at bounding box center [31, 127] width 56 height 50
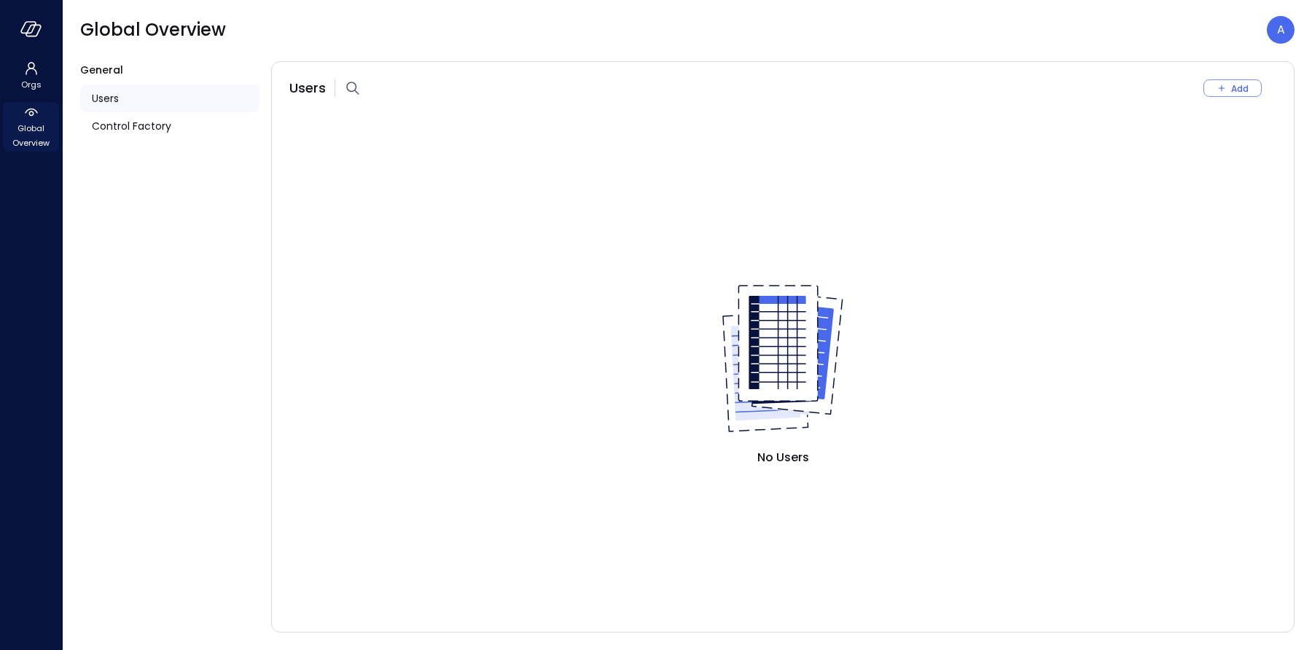
click at [39, 123] on span "Global Overview" at bounding box center [31, 135] width 44 height 29
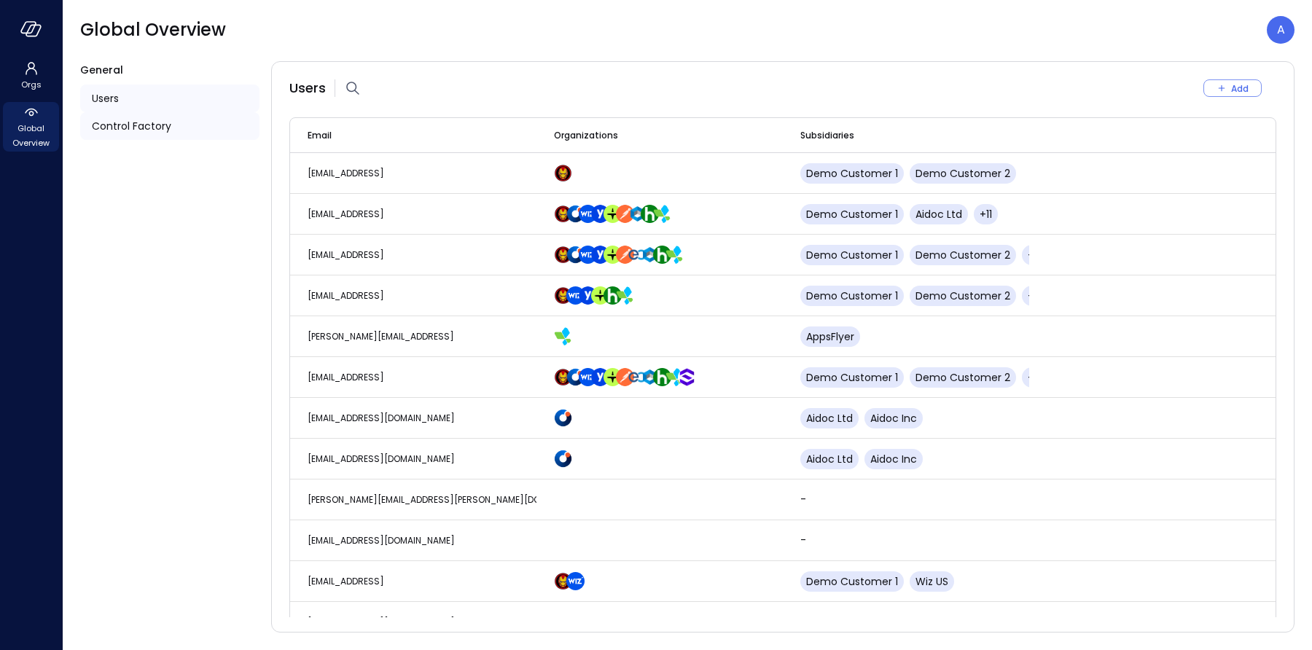
click at [149, 126] on span "Control Factory" at bounding box center [131, 126] width 79 height 16
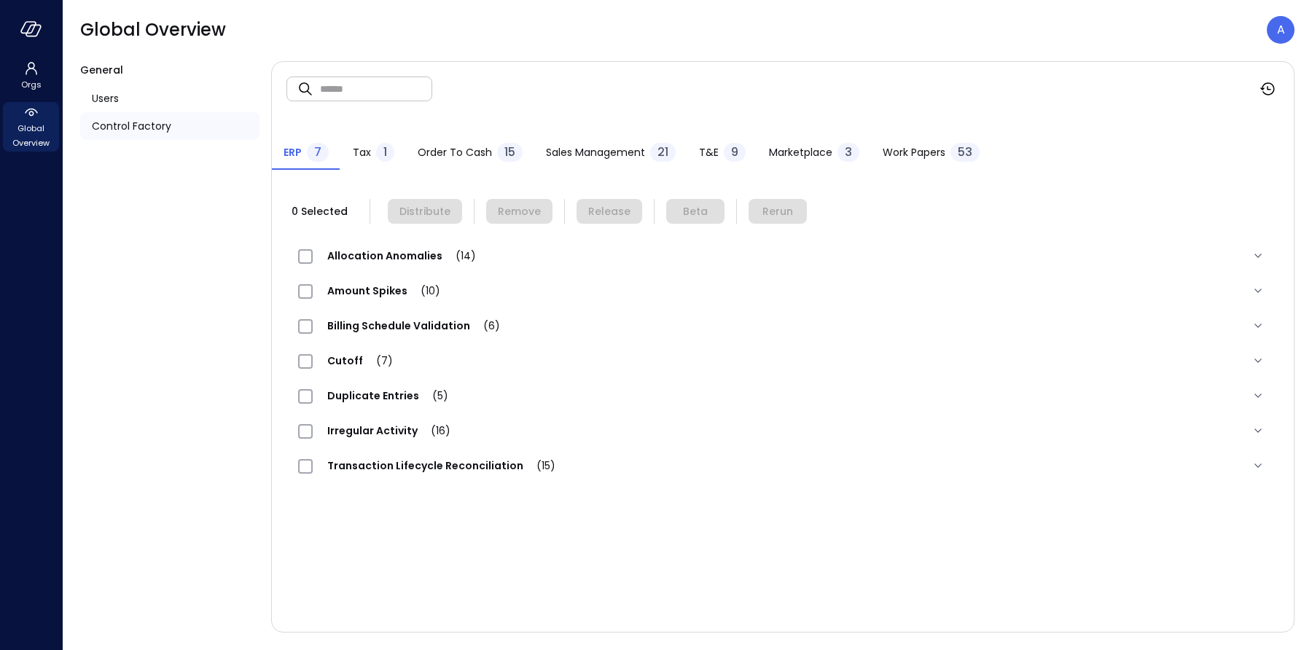
click at [463, 158] on span "Order to Cash" at bounding box center [455, 152] width 74 height 16
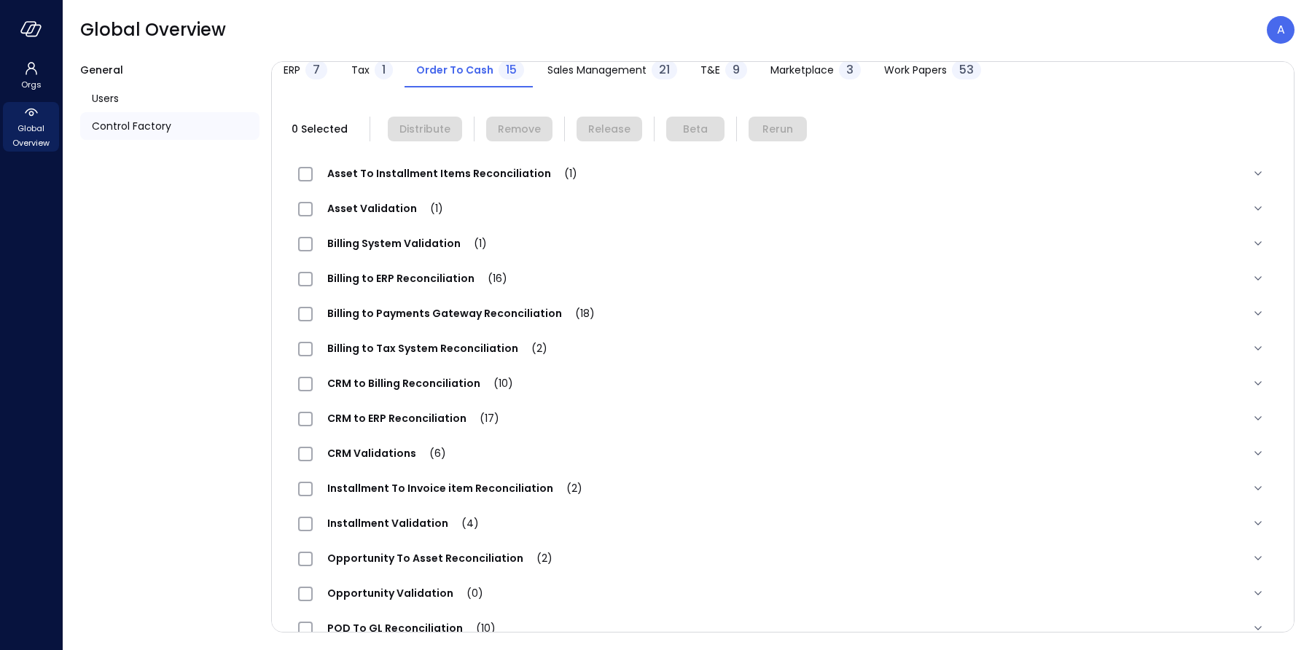
scroll to position [144, 0]
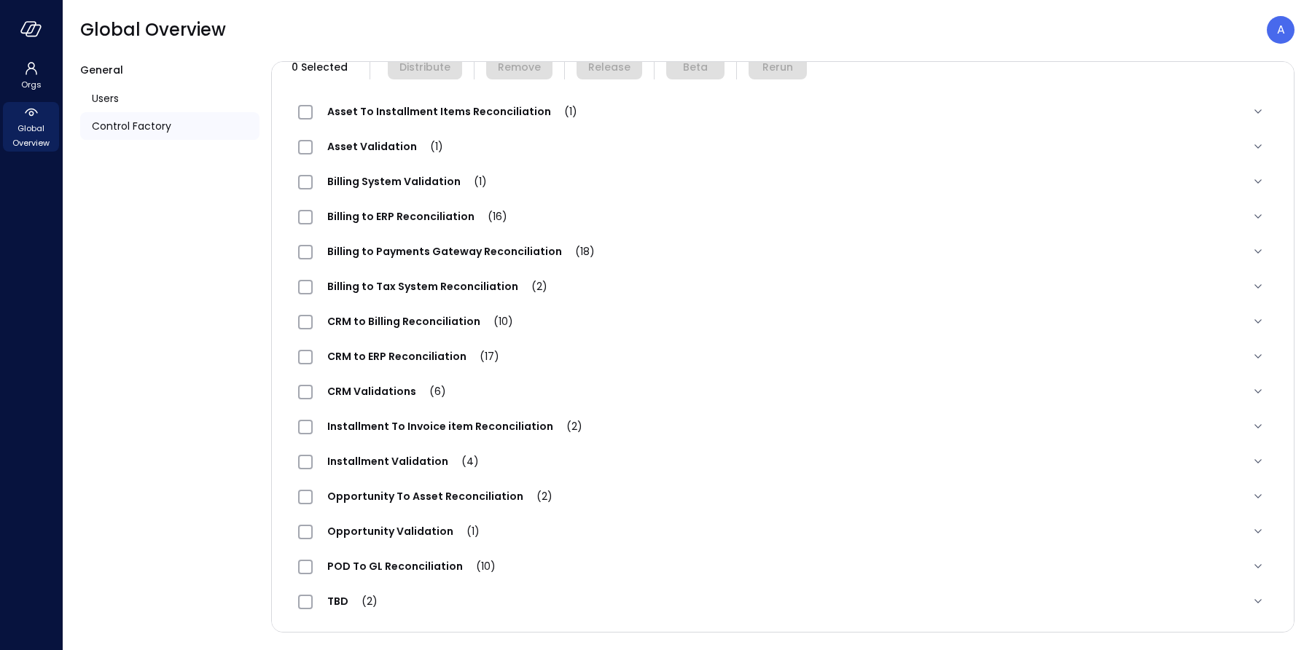
click at [359, 565] on span "POD To GL Reconciliation (10)" at bounding box center [411, 566] width 197 height 15
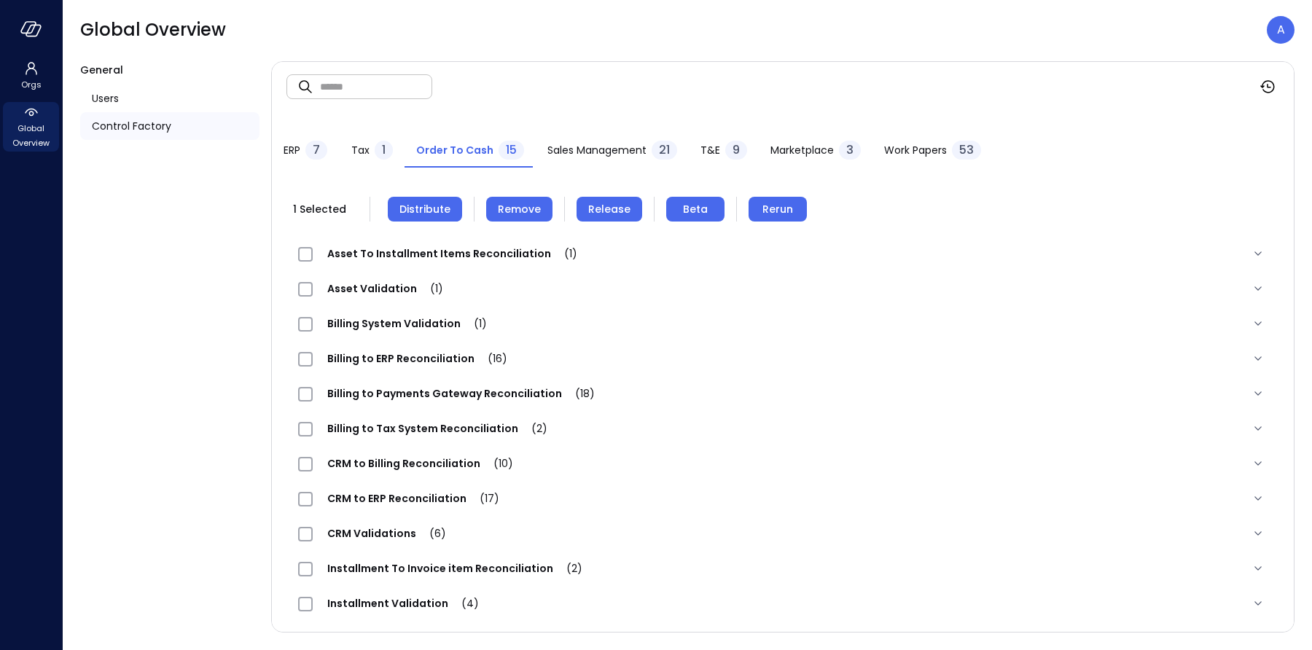
scroll to position [0, 0]
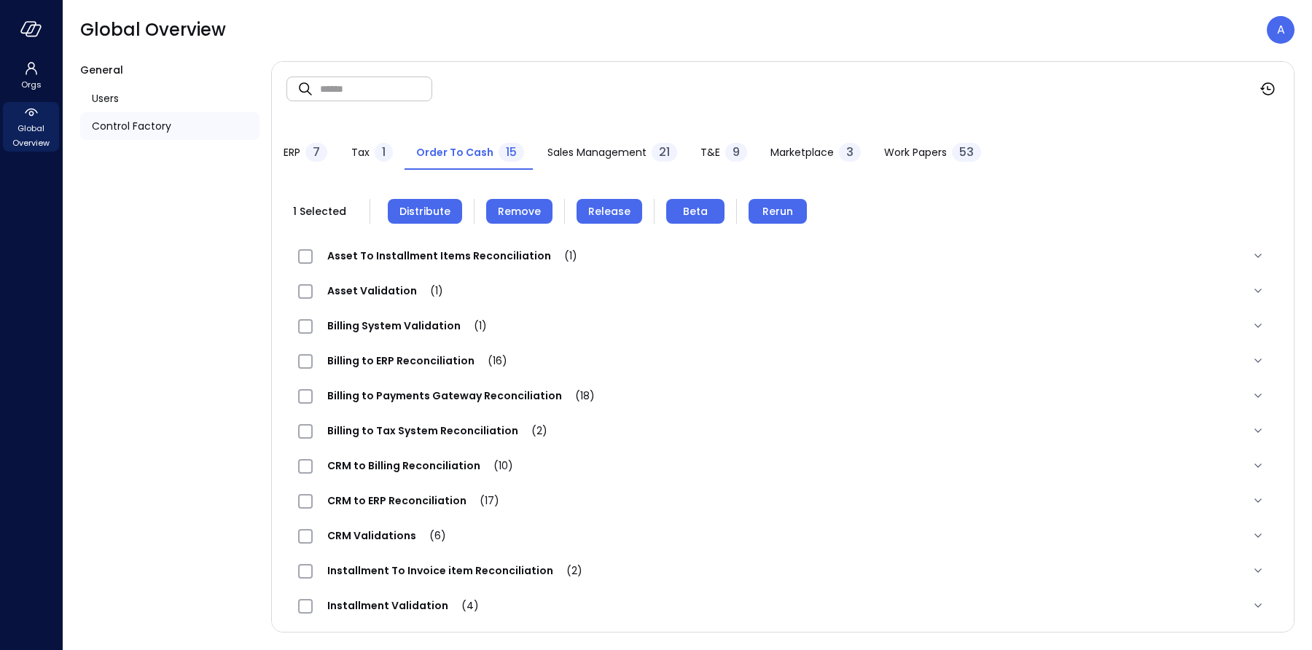
click at [489, 211] on button "Remove" at bounding box center [519, 211] width 66 height 25
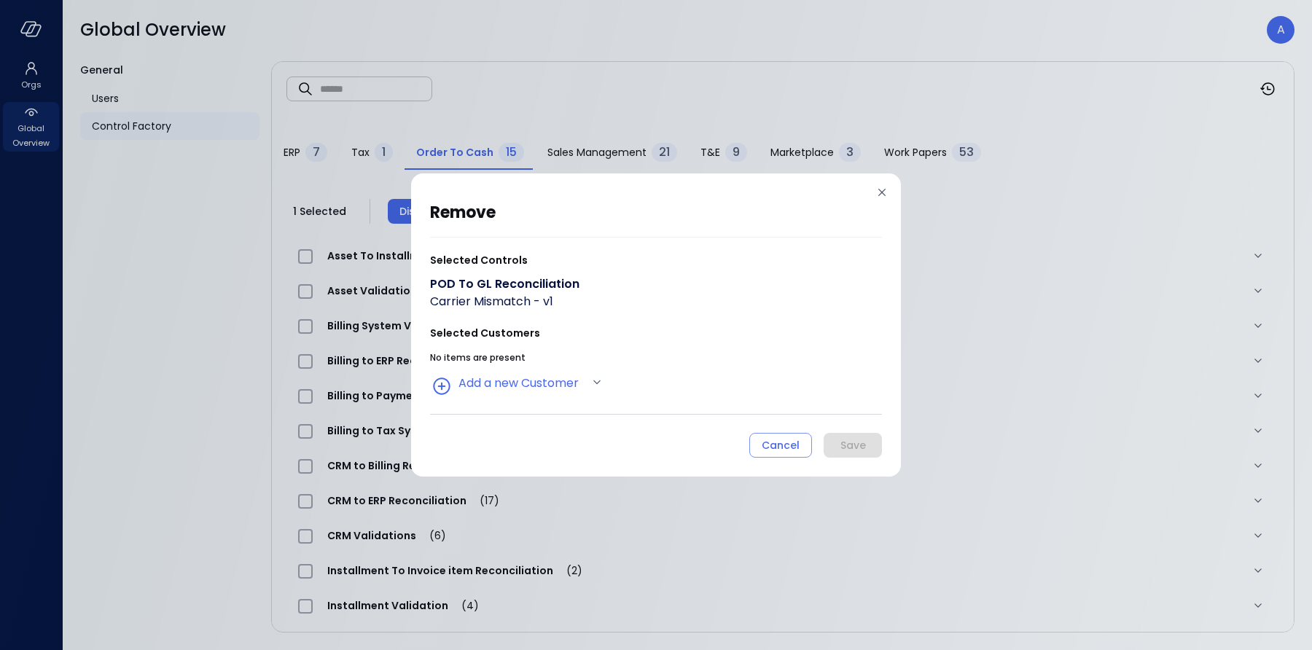
click at [551, 368] on div "No items are present Add a new Customer" at bounding box center [656, 372] width 452 height 48
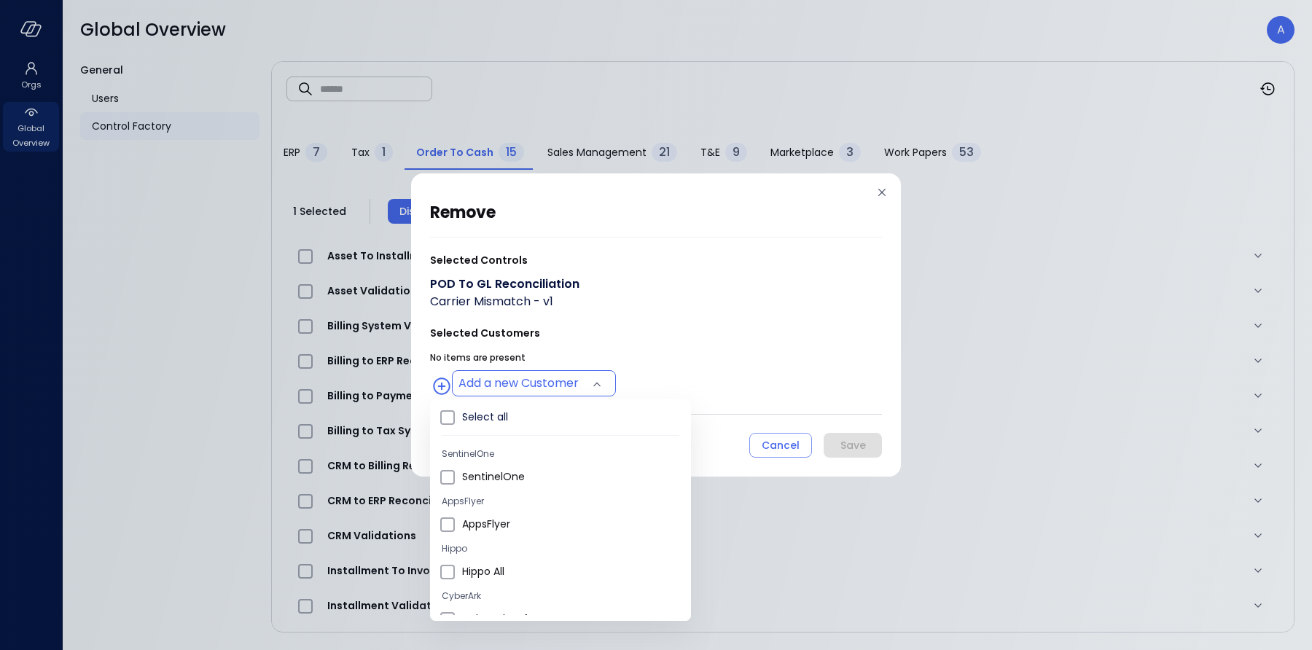
click at [542, 387] on body "Orgs Global Overview Global Overview A General Users Control Factory ​ ​ ERP 7 …" at bounding box center [656, 325] width 1312 height 650
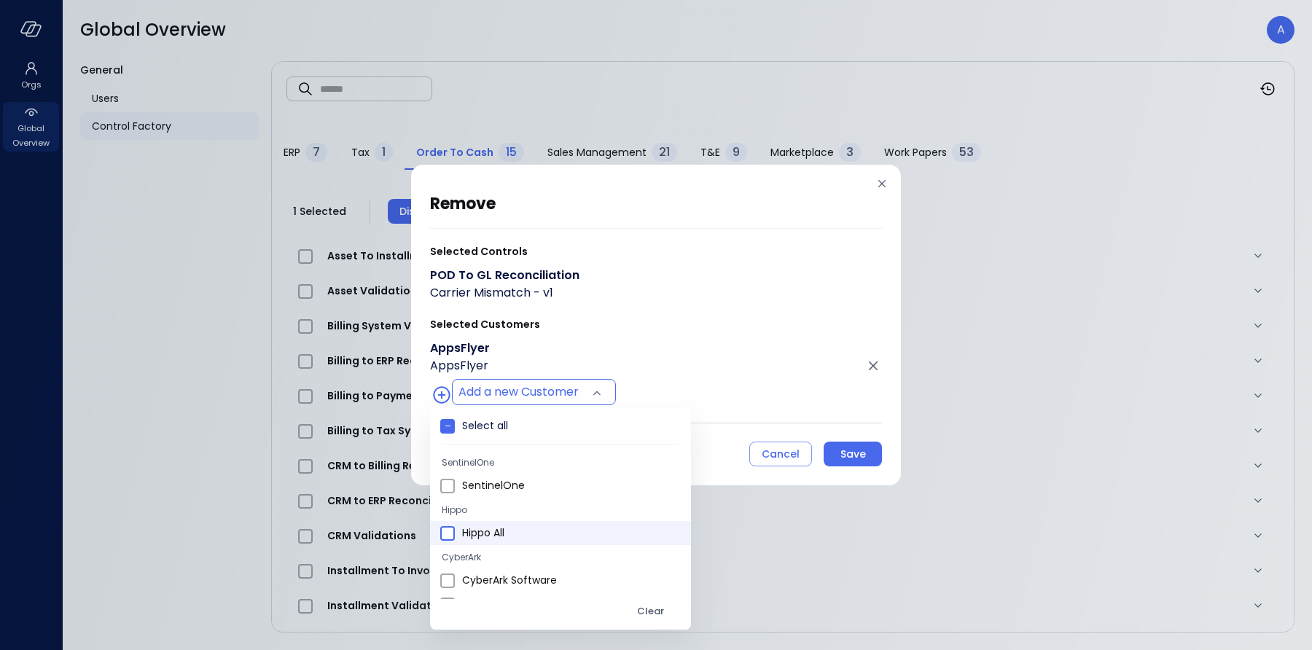
type input "**********"
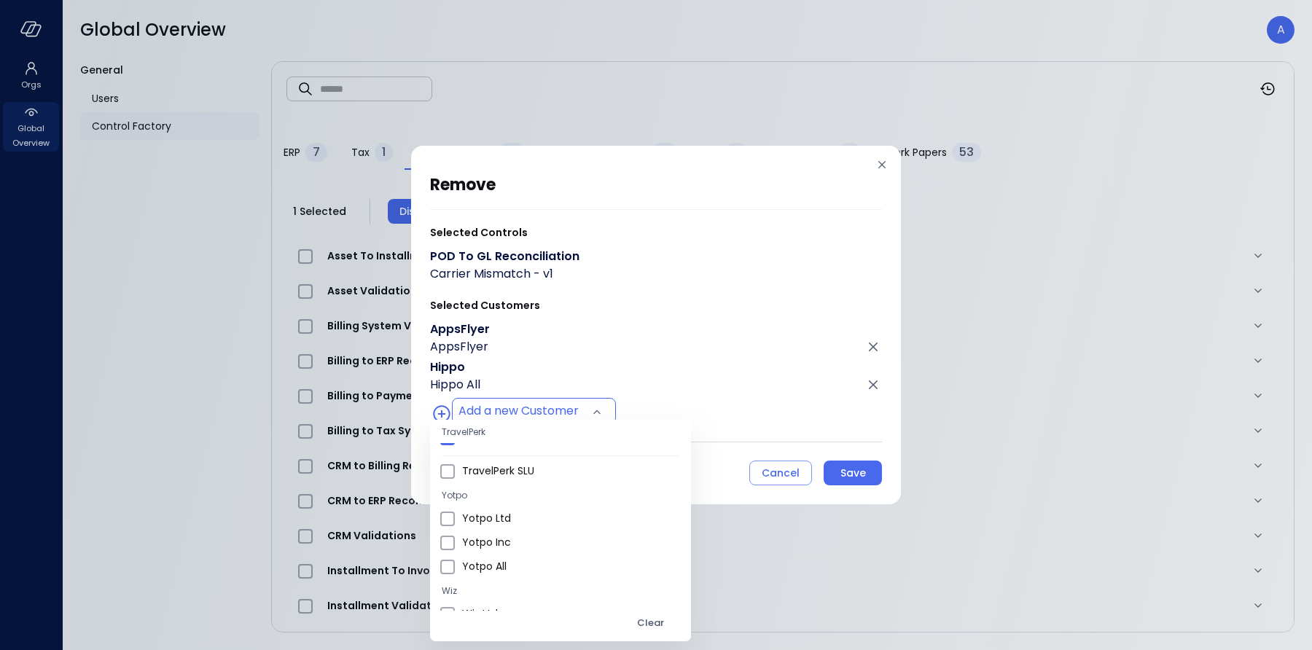
scroll to position [317, 0]
click at [637, 618] on div "Clear" at bounding box center [650, 623] width 27 height 17
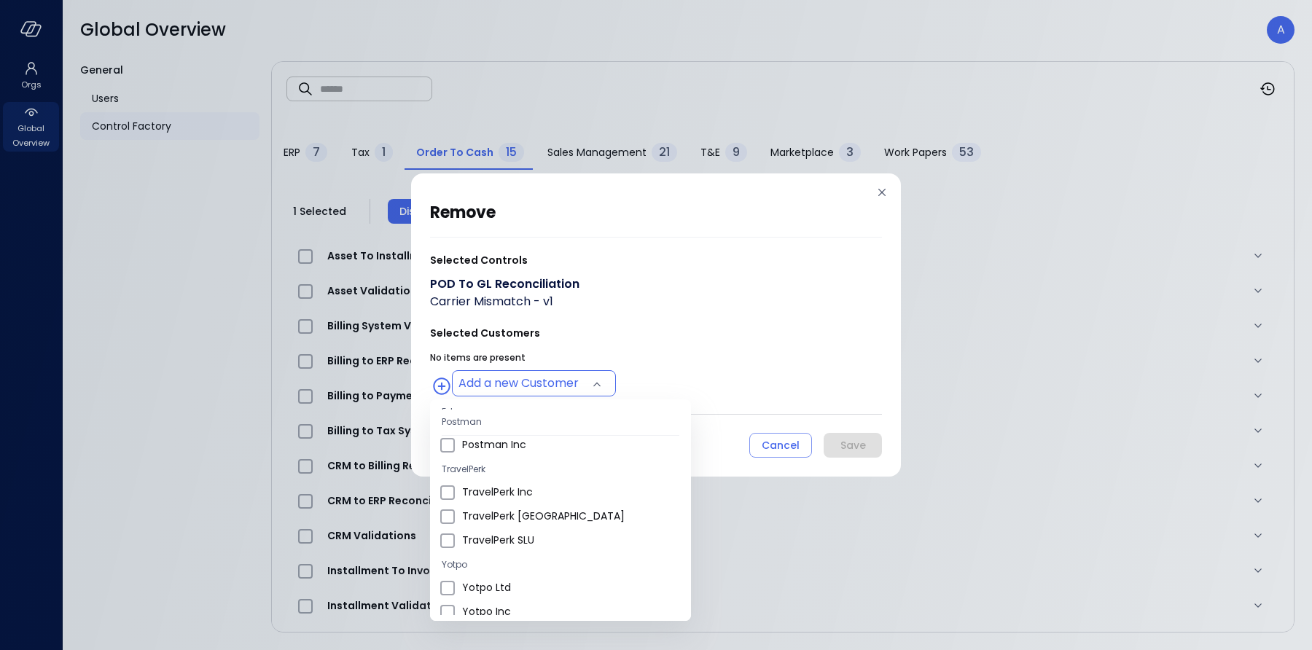
click at [565, 337] on div at bounding box center [656, 325] width 1312 height 650
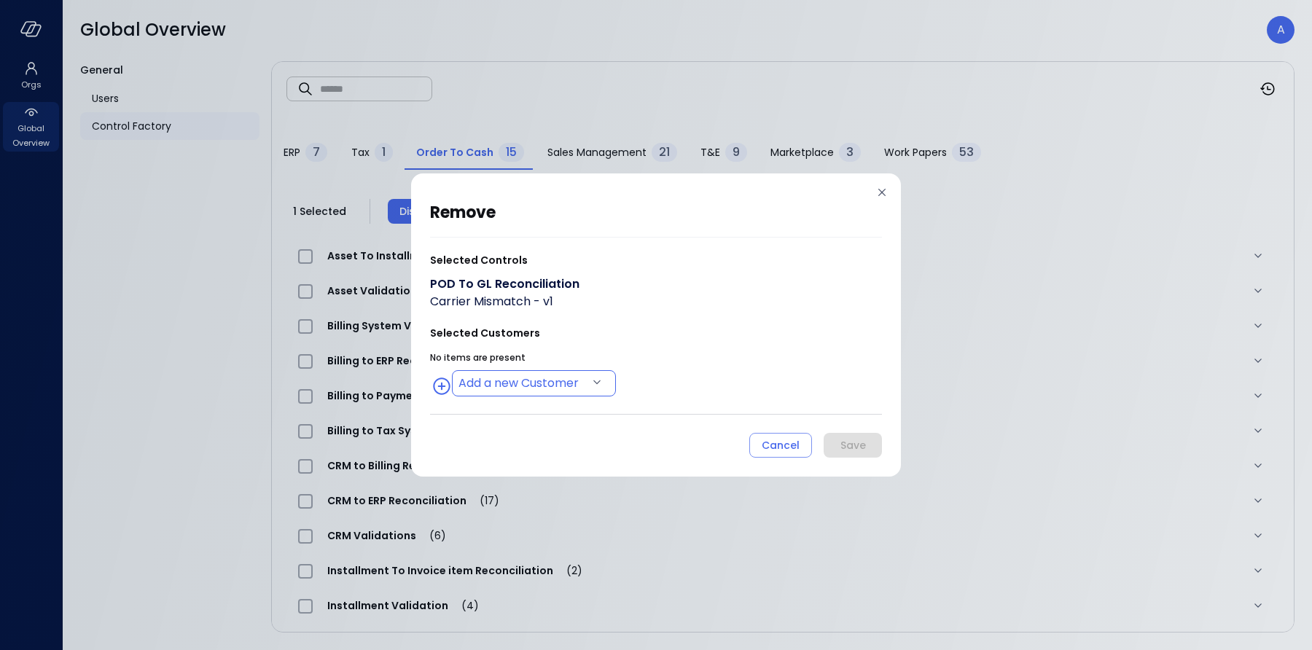
click at [552, 388] on body "Orgs Global Overview Global Overview A General Users Control Factory ​ ​ ERP 7 …" at bounding box center [656, 325] width 1312 height 650
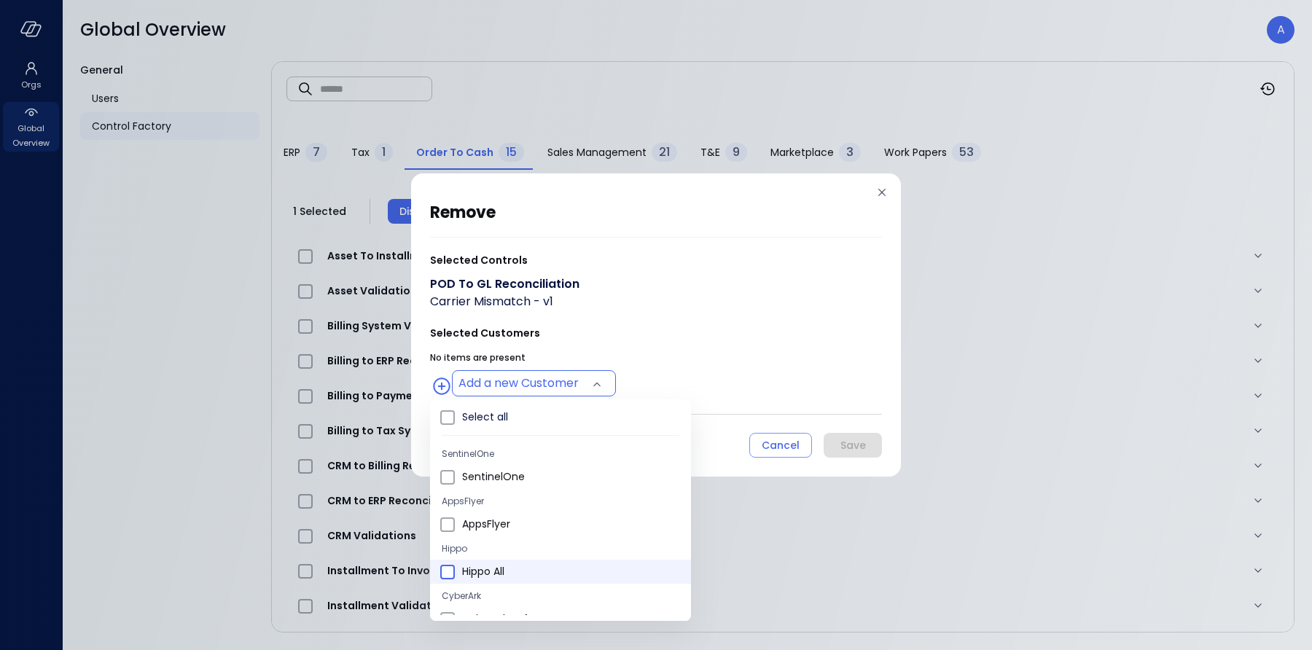
type input "**********"
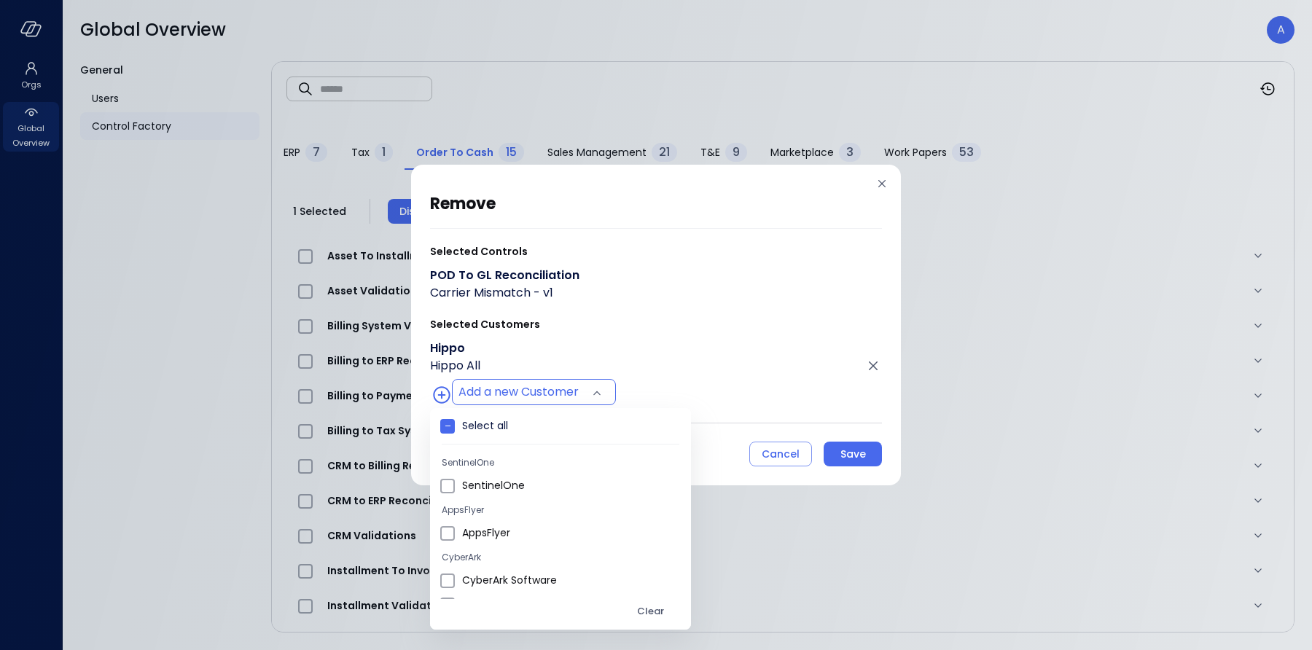
click at [658, 357] on div at bounding box center [656, 325] width 1312 height 650
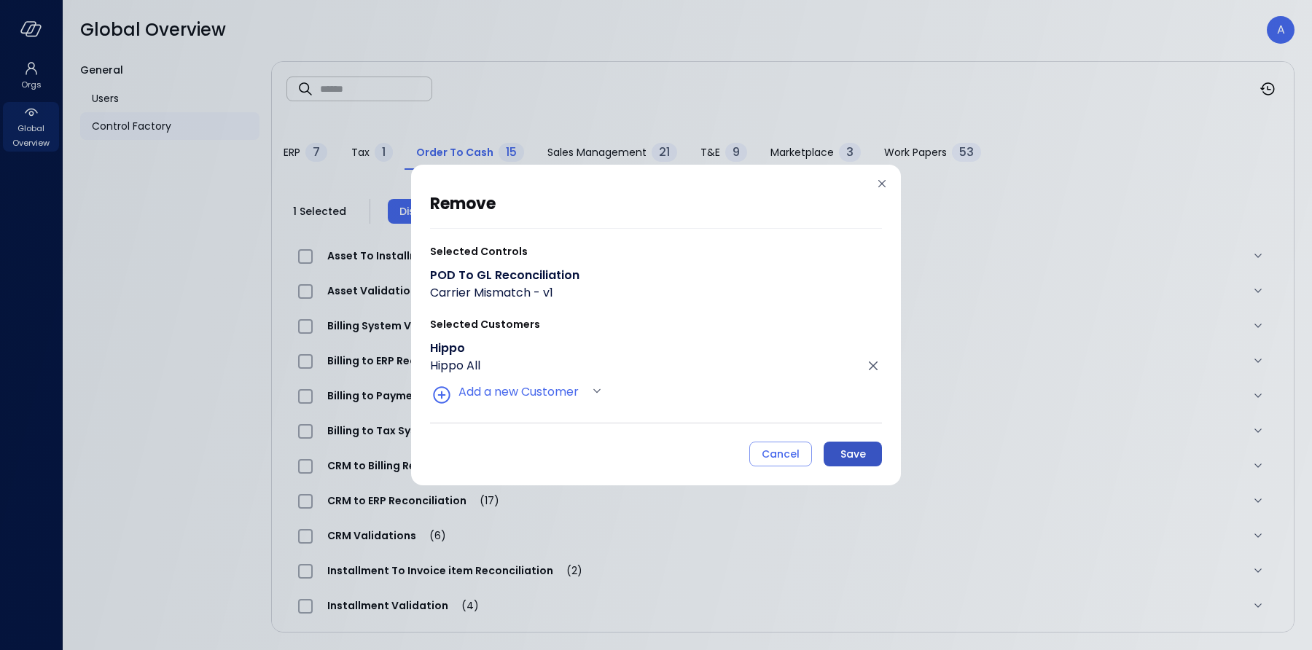
click at [840, 454] on div "Save" at bounding box center [853, 454] width 26 height 18
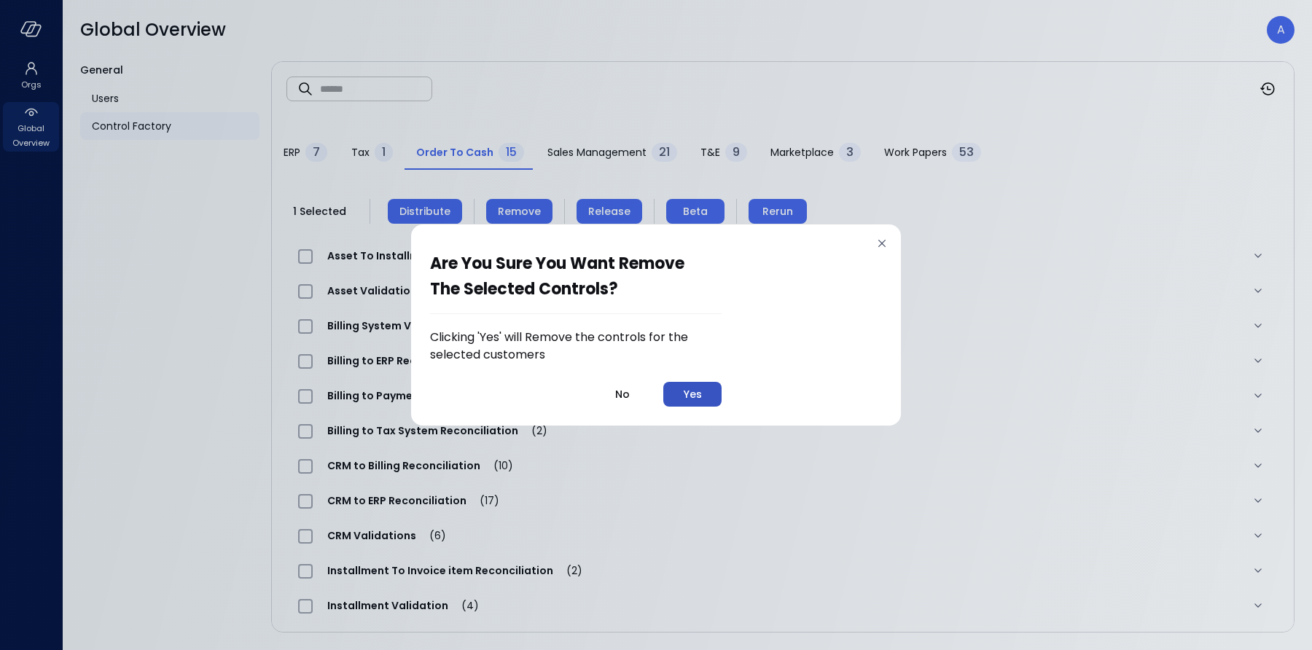
click at [692, 401] on div "Yes" at bounding box center [693, 394] width 18 height 18
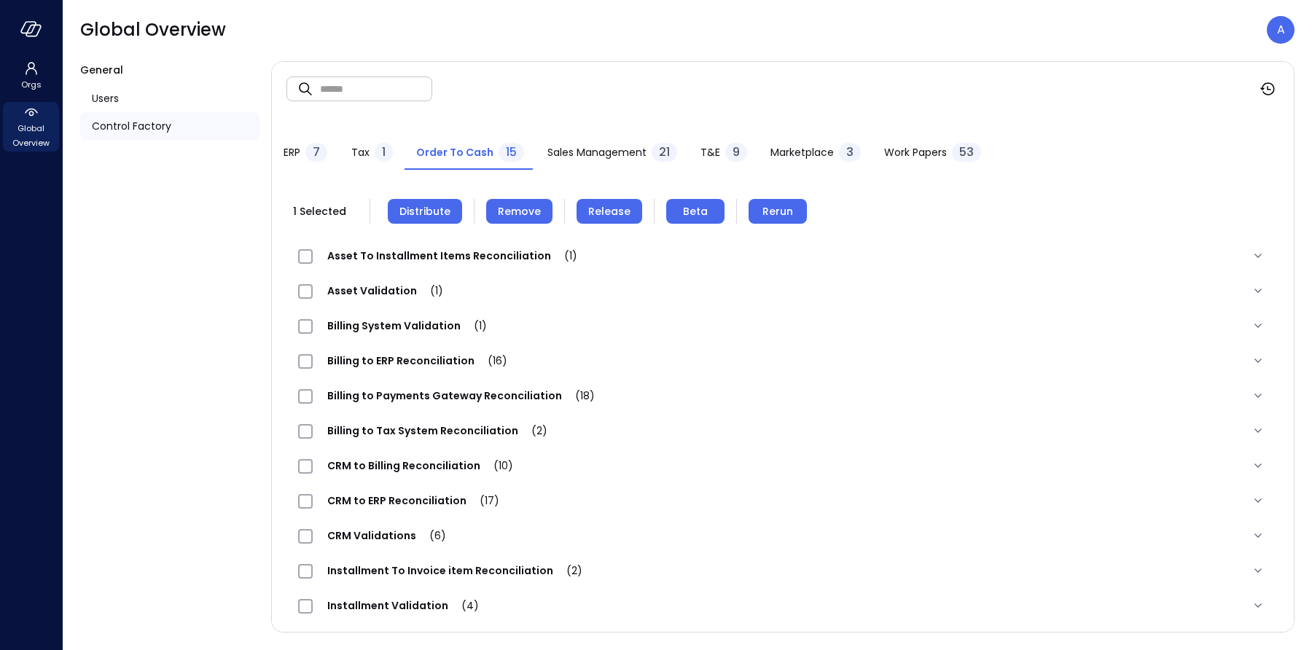
click at [696, 152] on button "T&E 9" at bounding box center [724, 154] width 70 height 32
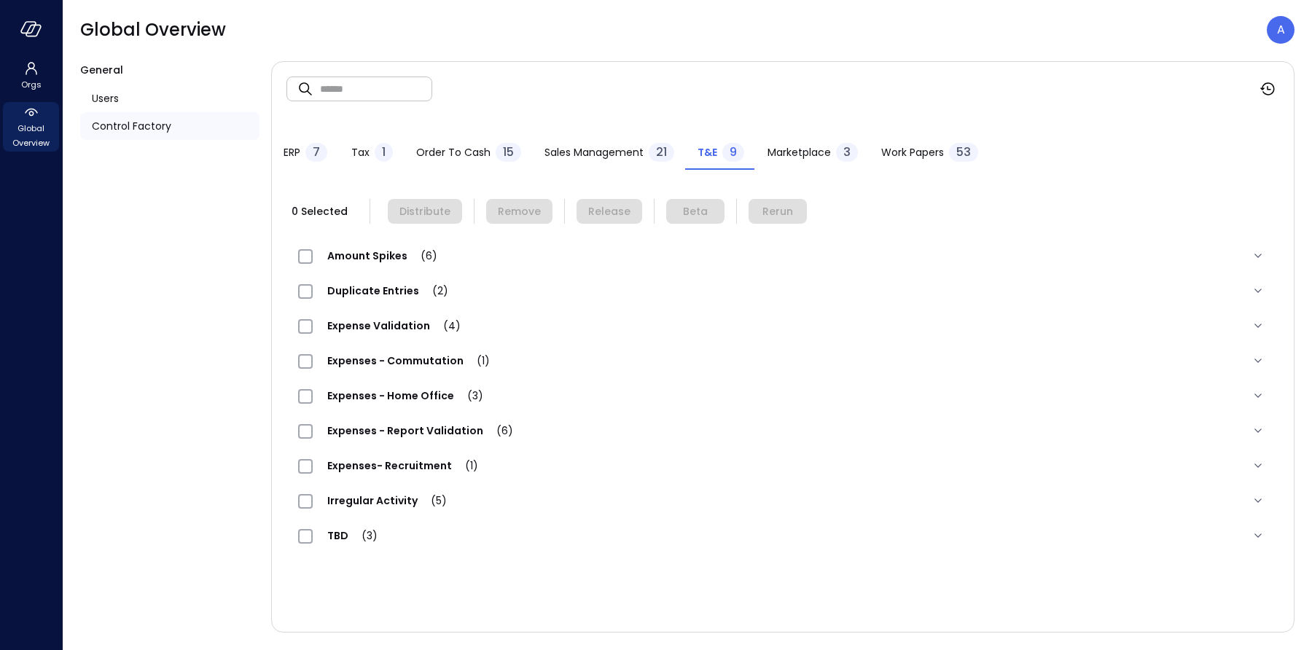
click at [465, 152] on span "Order to Cash" at bounding box center [453, 152] width 74 height 16
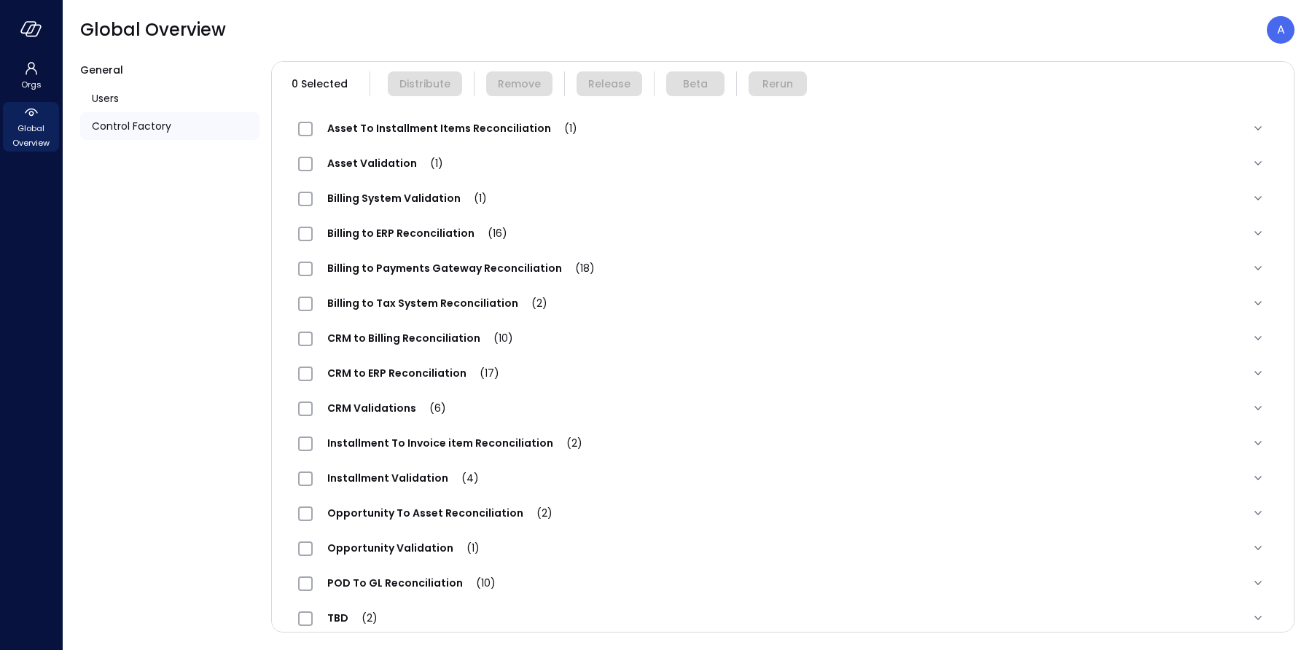
scroll to position [144, 0]
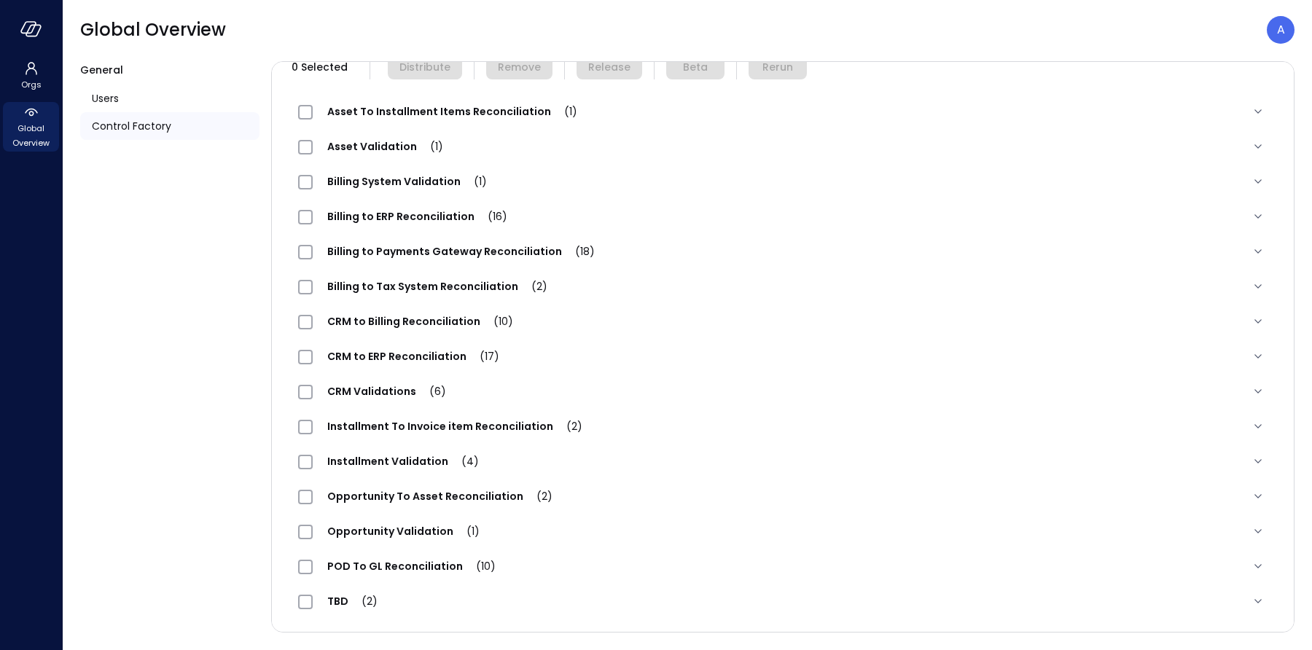
click at [341, 493] on span "Opportunity To Asset Reconciliation (2)" at bounding box center [440, 496] width 254 height 15
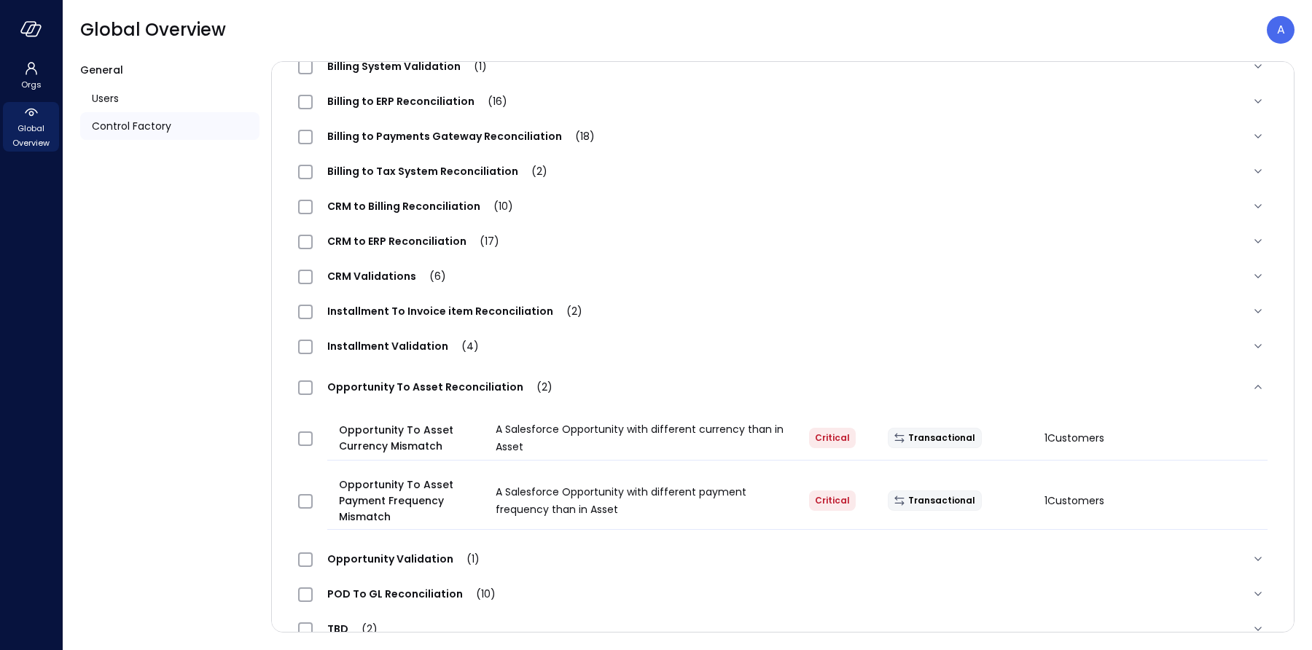
scroll to position [286, 0]
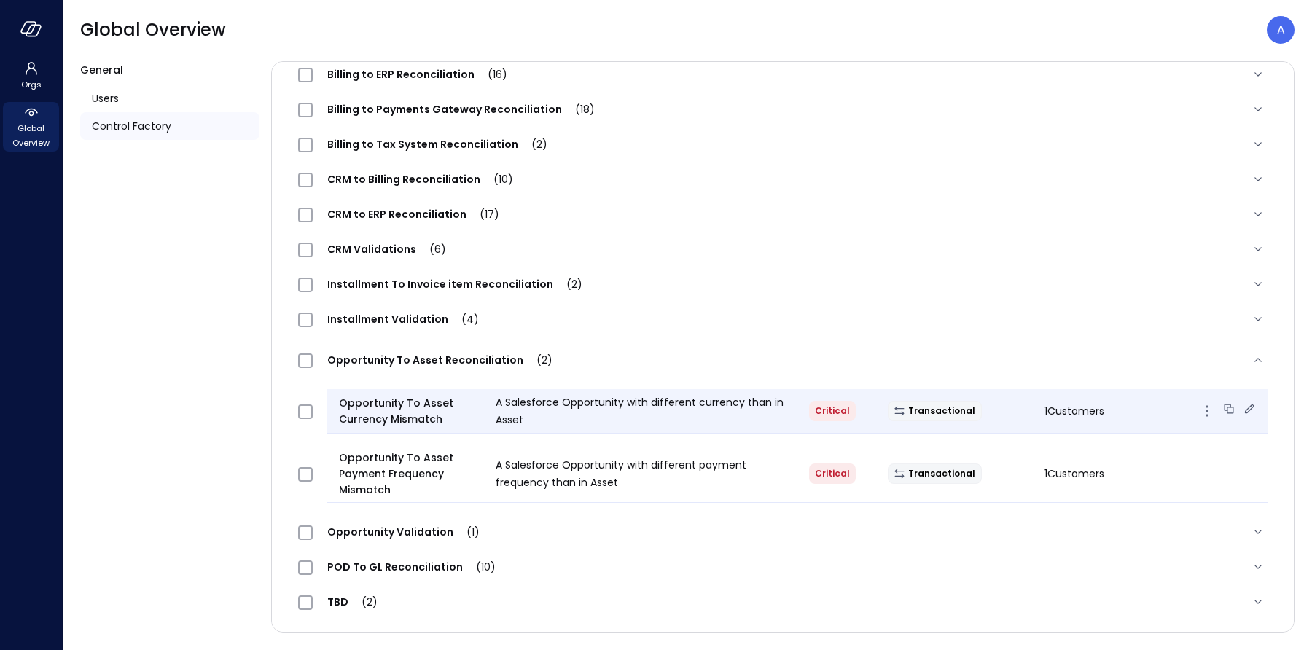
click at [1247, 410] on icon at bounding box center [1249, 409] width 15 height 15
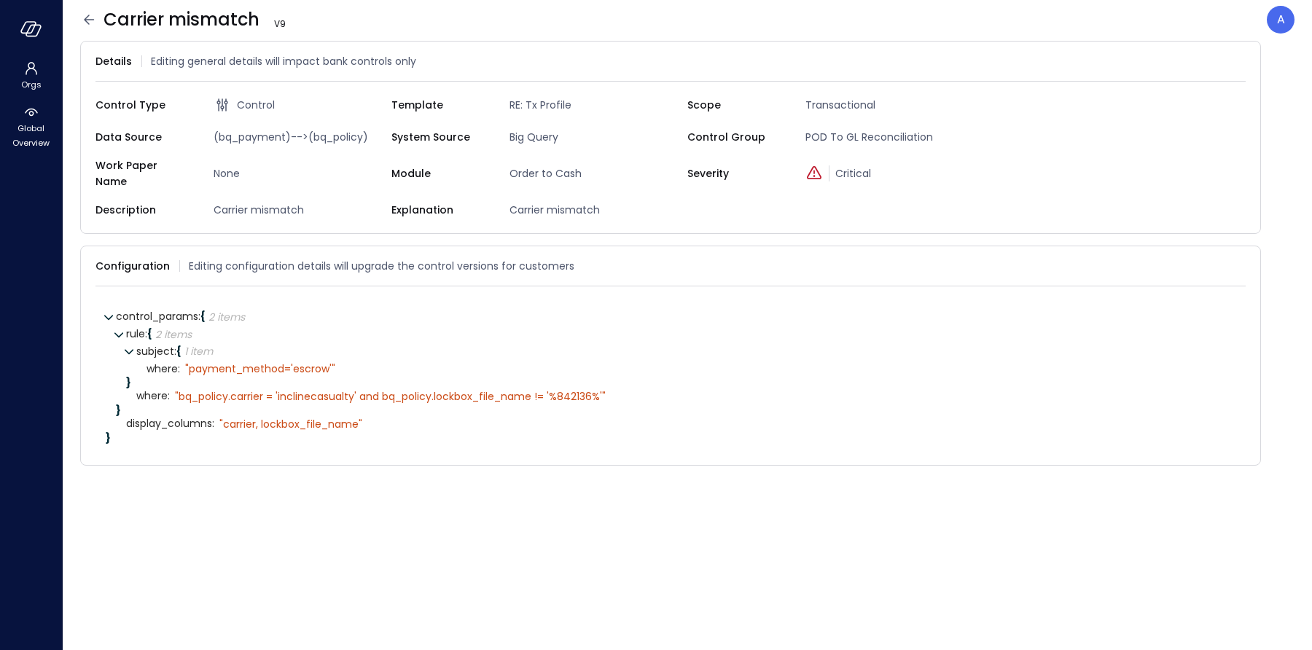
click at [318, 134] on span "(bq_payment)-->(bq_policy)" at bounding box center [300, 137] width 184 height 16
copy span "bq_policy"
click at [354, 418] on div "" carrier, lockbox_file_name"" at bounding box center [290, 424] width 143 height 13
click at [303, 22] on icon at bounding box center [305, 24] width 15 height 15
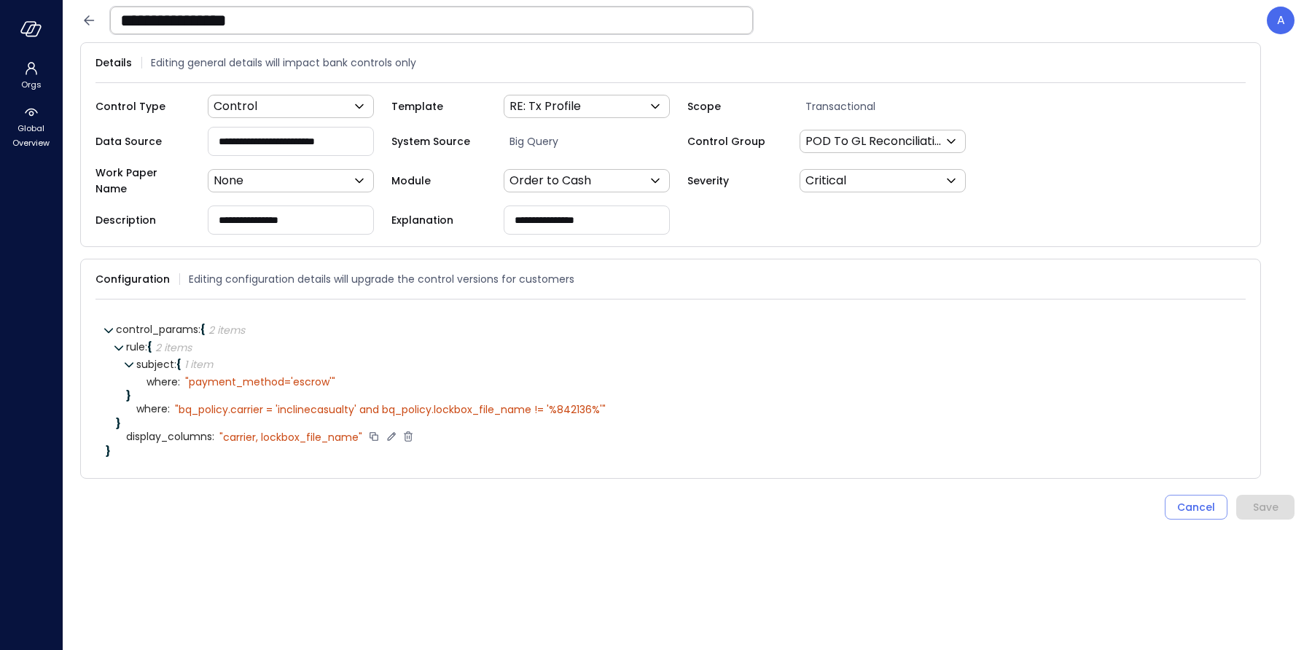
click at [243, 431] on div "" carrier, lockbox_file_name"" at bounding box center [290, 437] width 143 height 13
click at [390, 430] on icon at bounding box center [391, 436] width 13 height 13
click at [230, 429] on textarea "**********" at bounding box center [285, 436] width 133 height 16
type textarea "**********"
click at [465, 431] on icon at bounding box center [469, 435] width 9 height 9
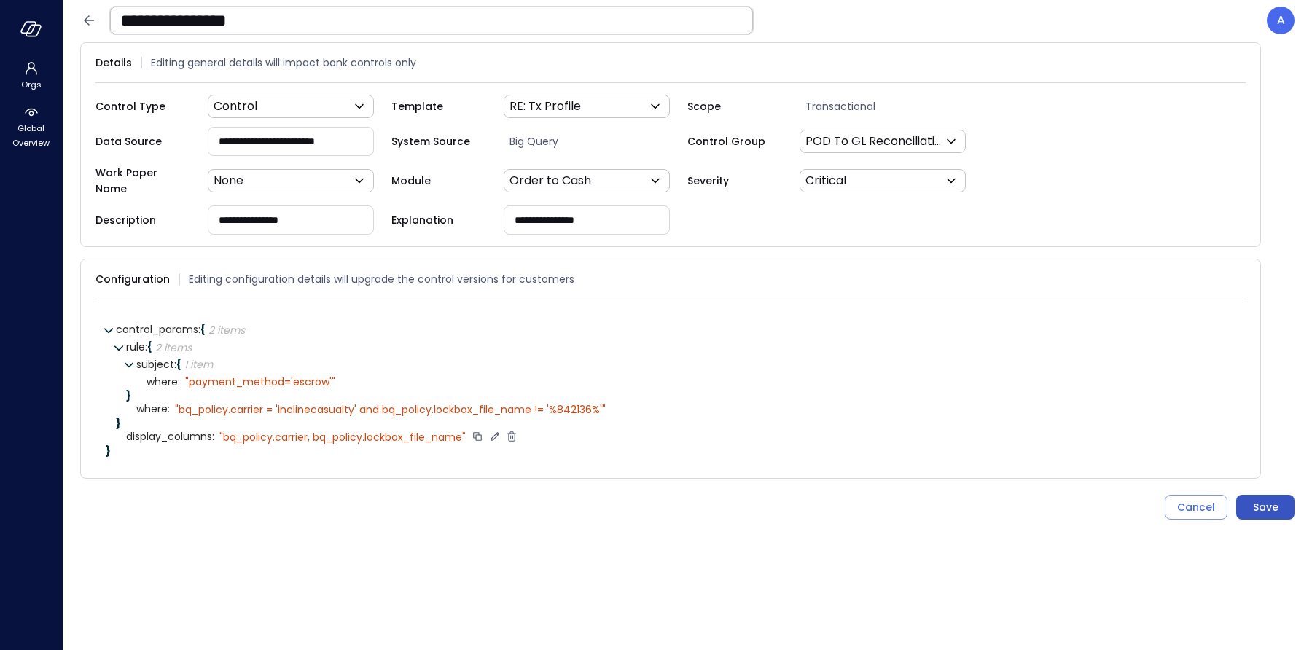
click at [1262, 498] on div "Save" at bounding box center [1266, 507] width 26 height 18
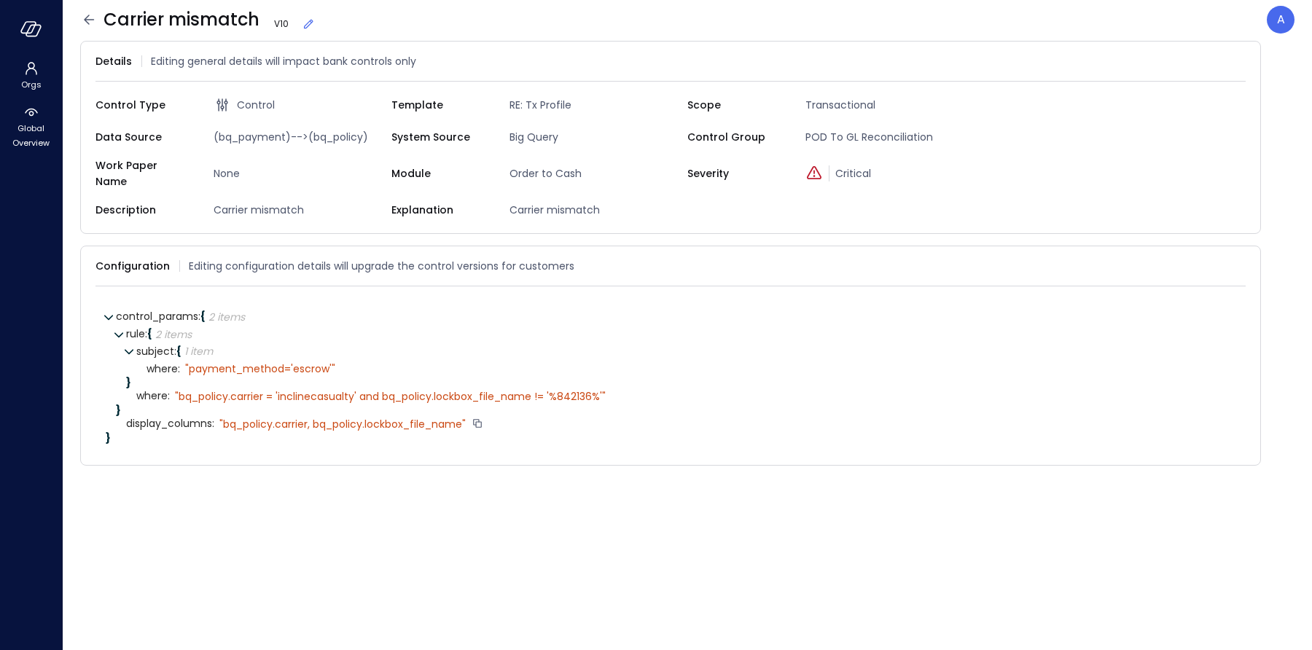
click at [85, 15] on icon at bounding box center [88, 19] width 17 height 17
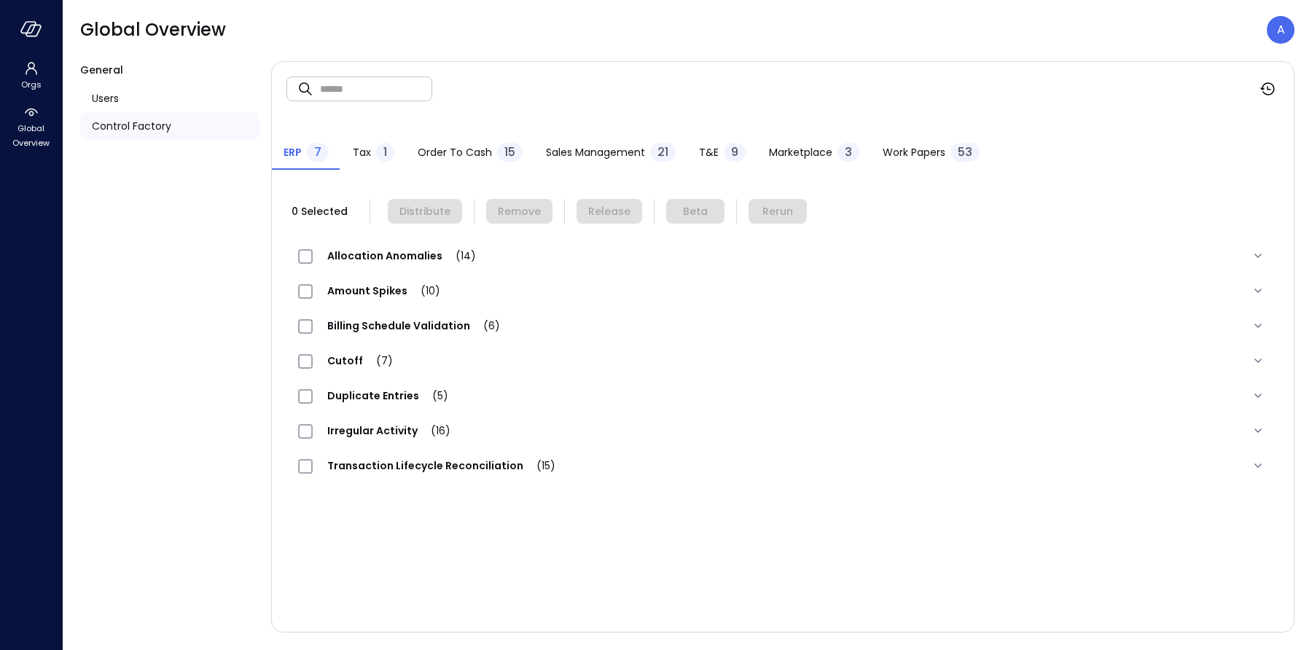
click at [444, 152] on span "Order to Cash" at bounding box center [455, 152] width 74 height 16
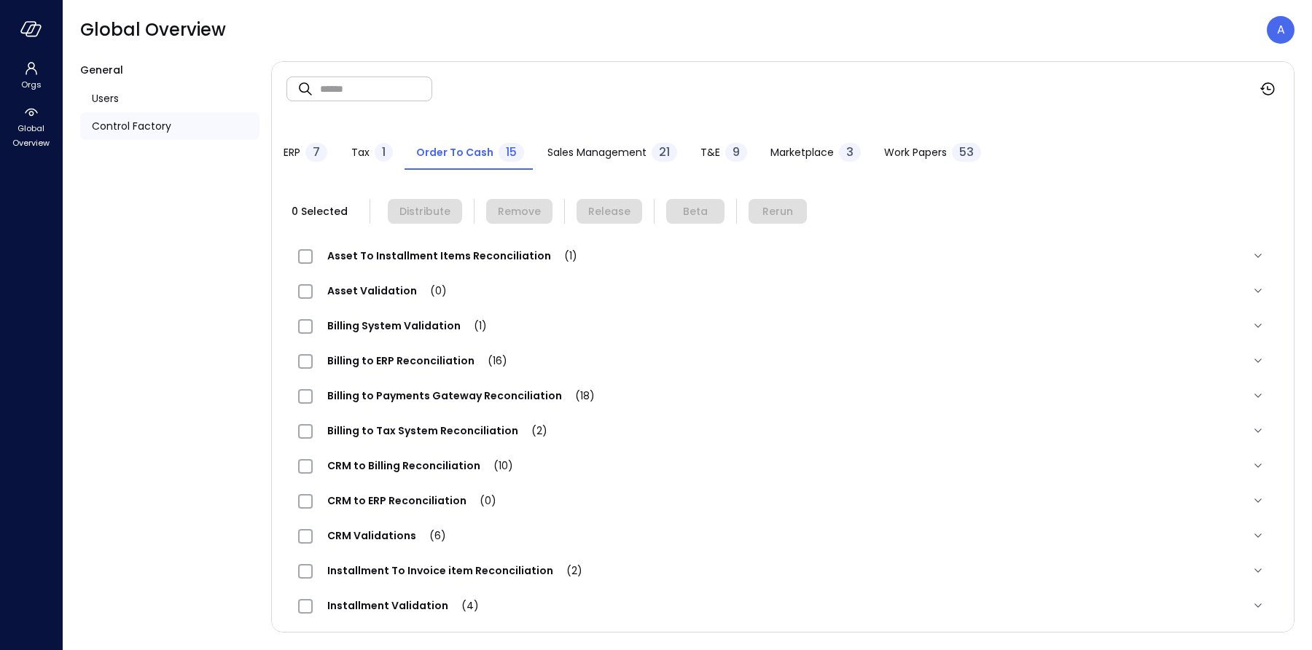
scroll to position [144, 0]
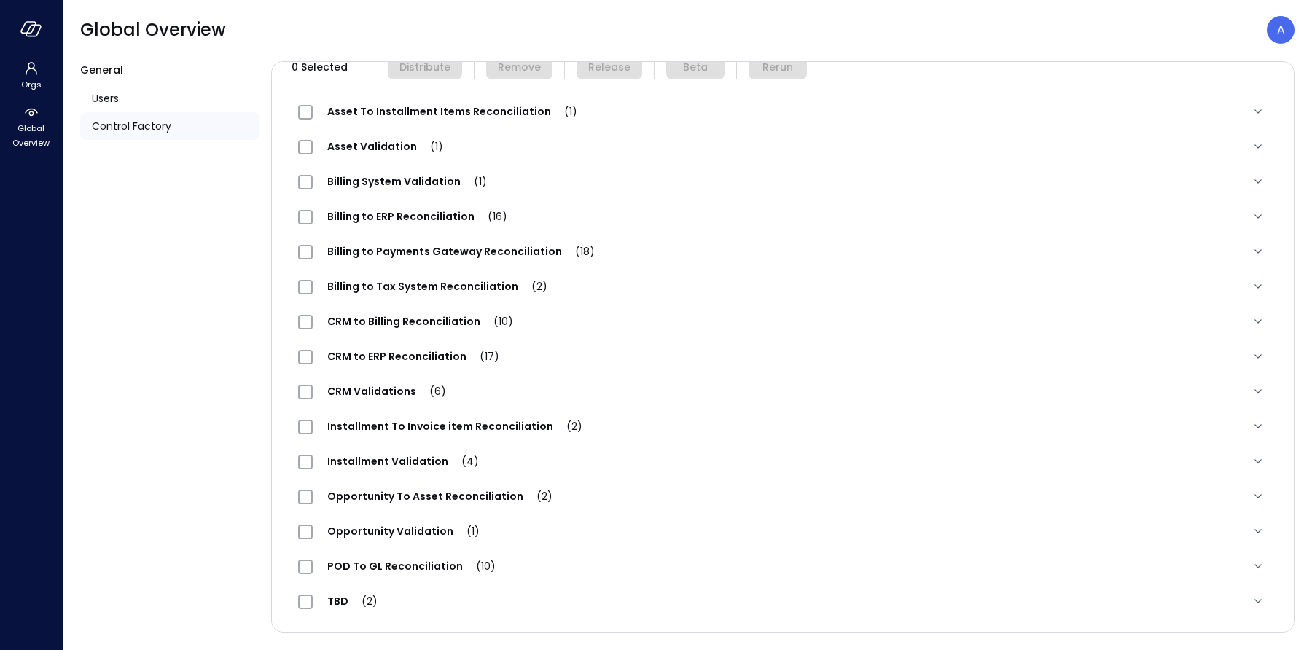
click at [356, 562] on span "POD To GL Reconciliation (10)" at bounding box center [411, 566] width 197 height 15
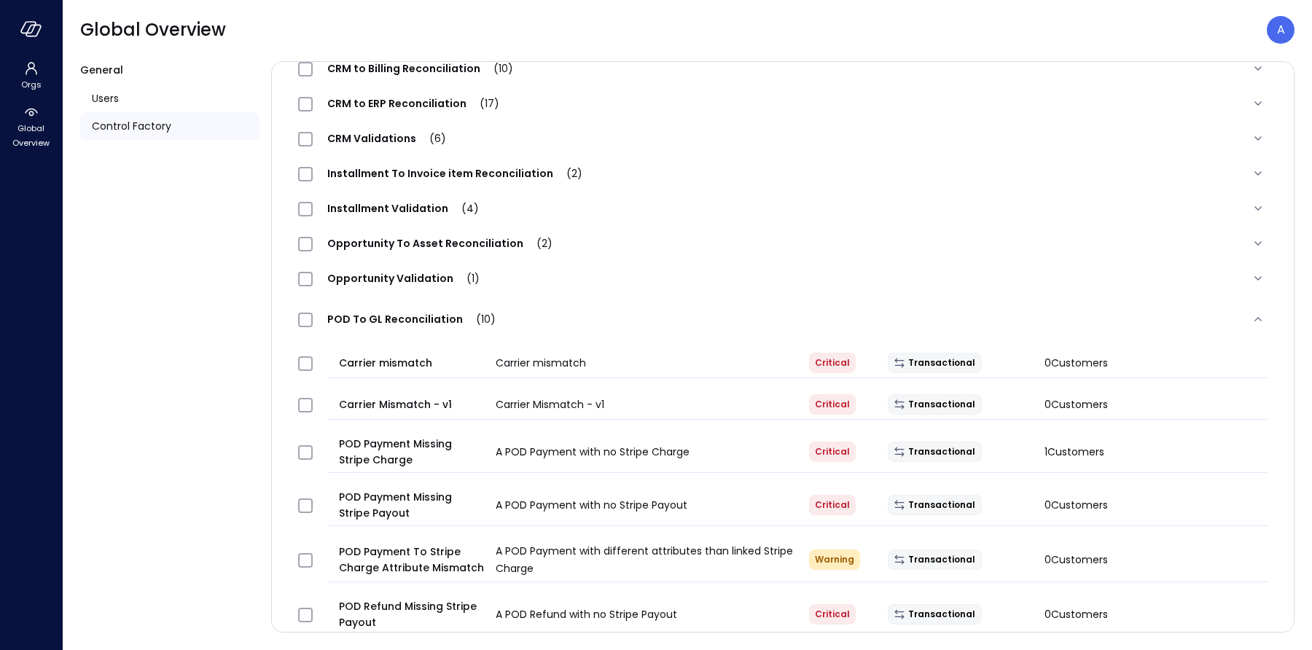
scroll to position [402, 0]
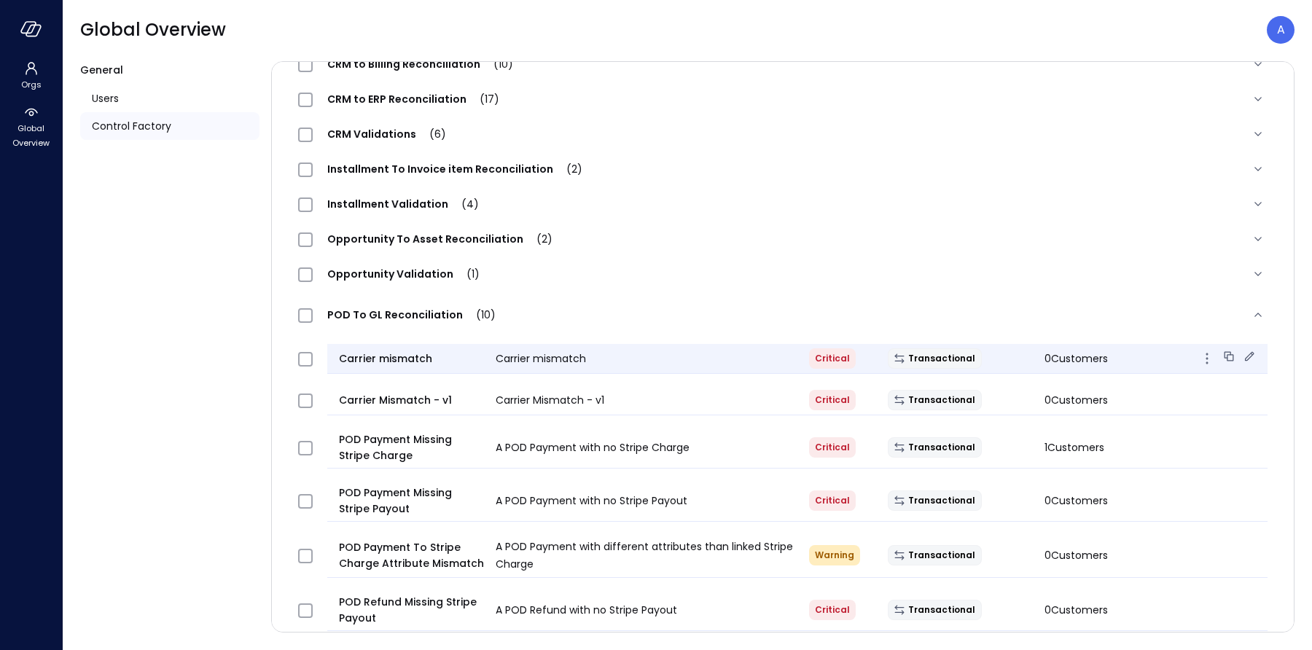
click at [1249, 353] on icon at bounding box center [1249, 355] width 9 height 9
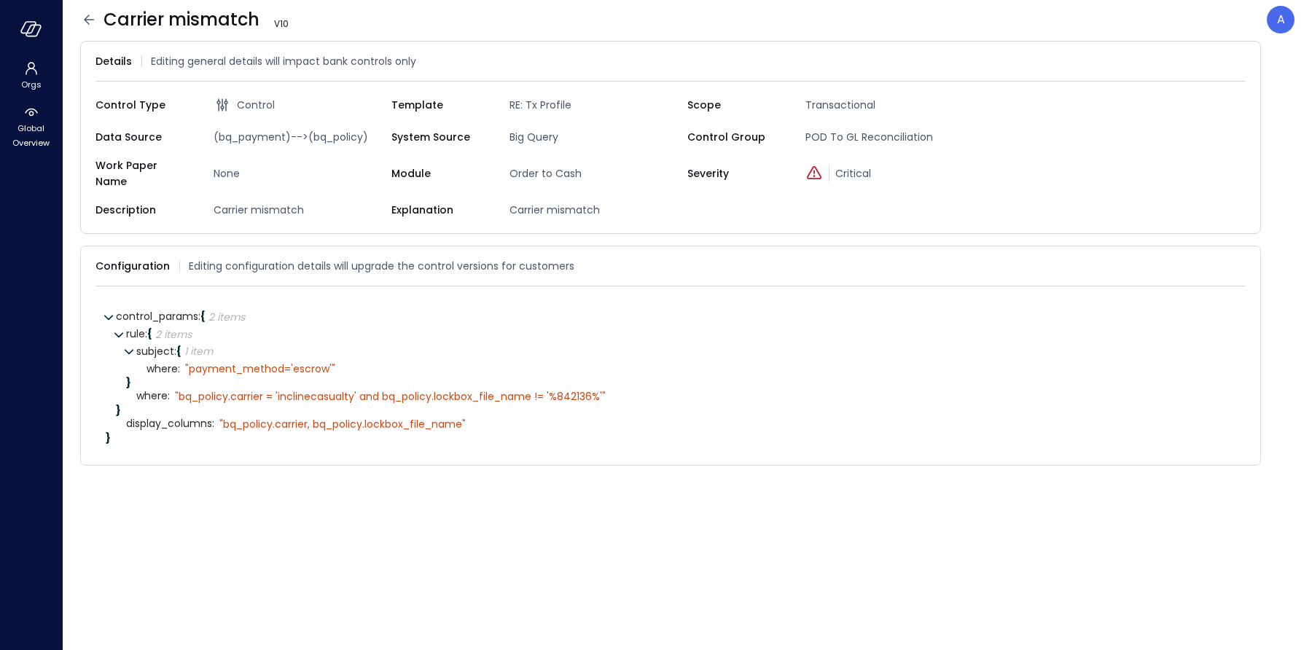
click at [87, 24] on icon at bounding box center [88, 19] width 17 height 17
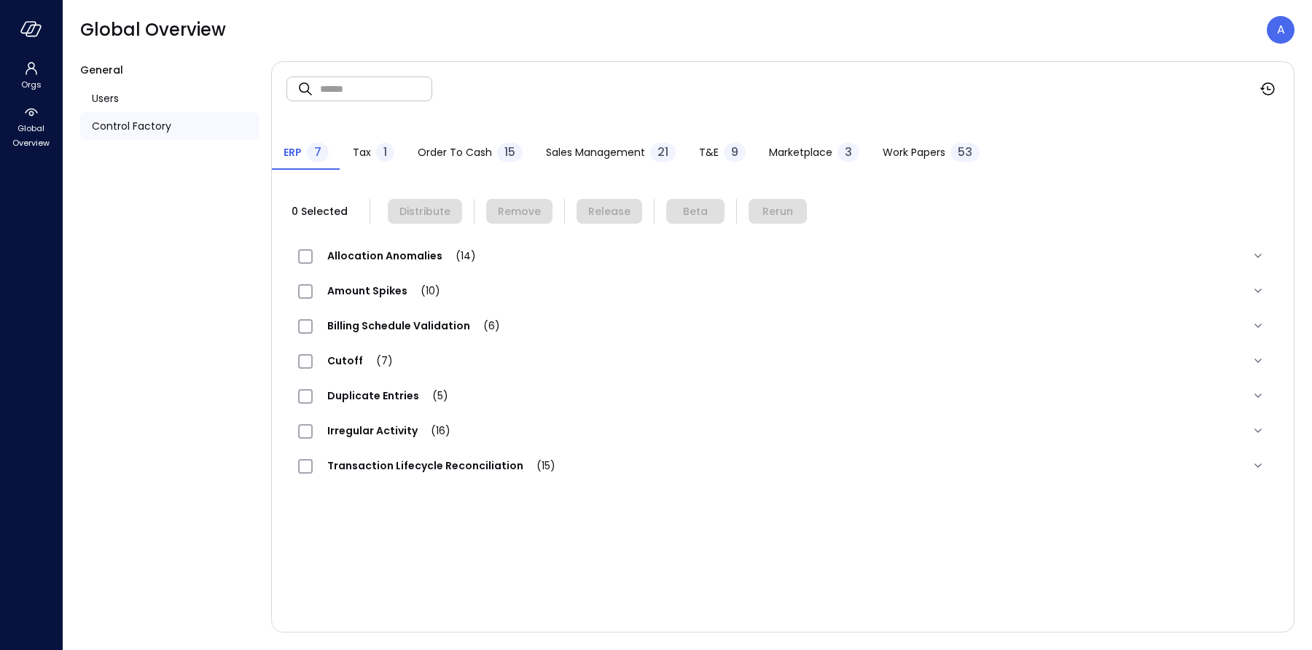
click at [456, 160] on div "Order to Cash 15" at bounding box center [470, 154] width 105 height 22
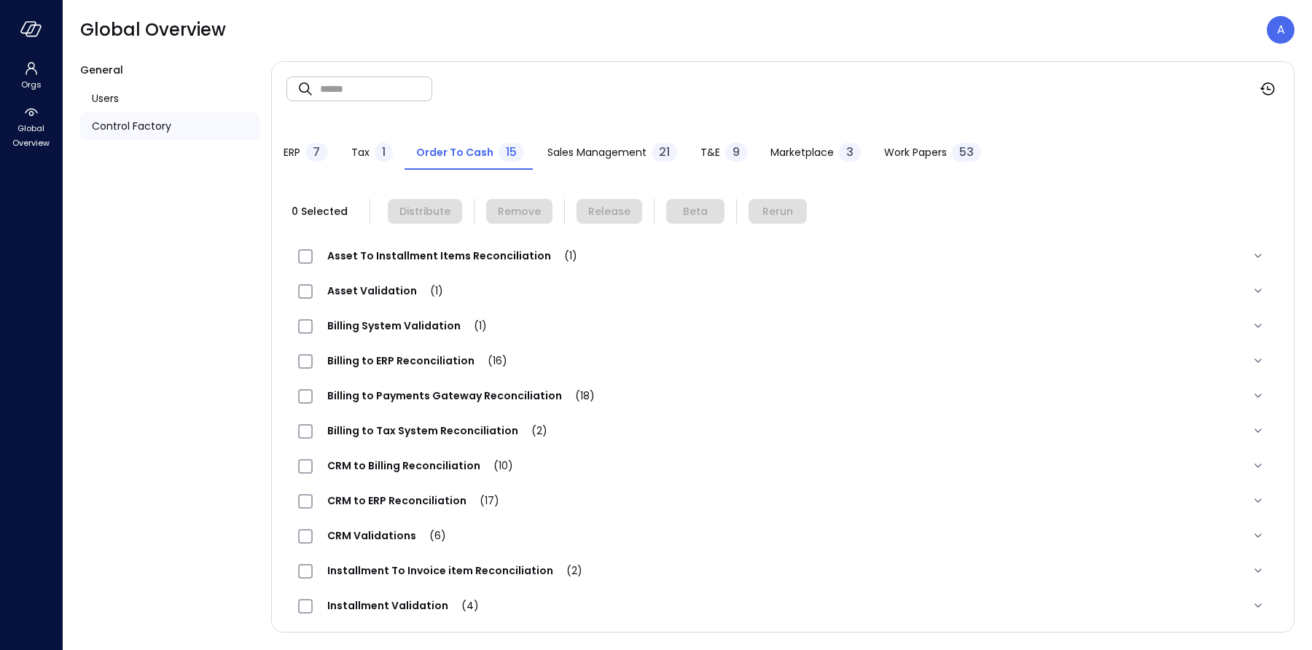
scroll to position [144, 0]
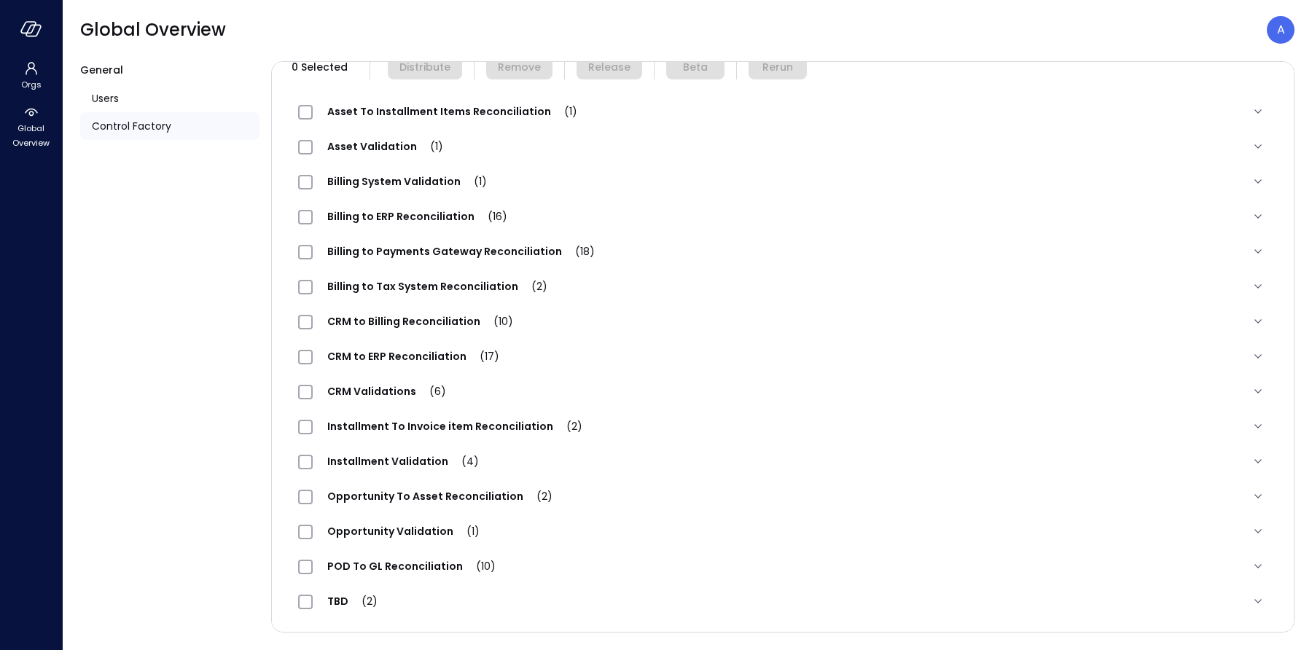
click at [345, 565] on span "POD To GL Reconciliation (10)" at bounding box center [411, 566] width 197 height 15
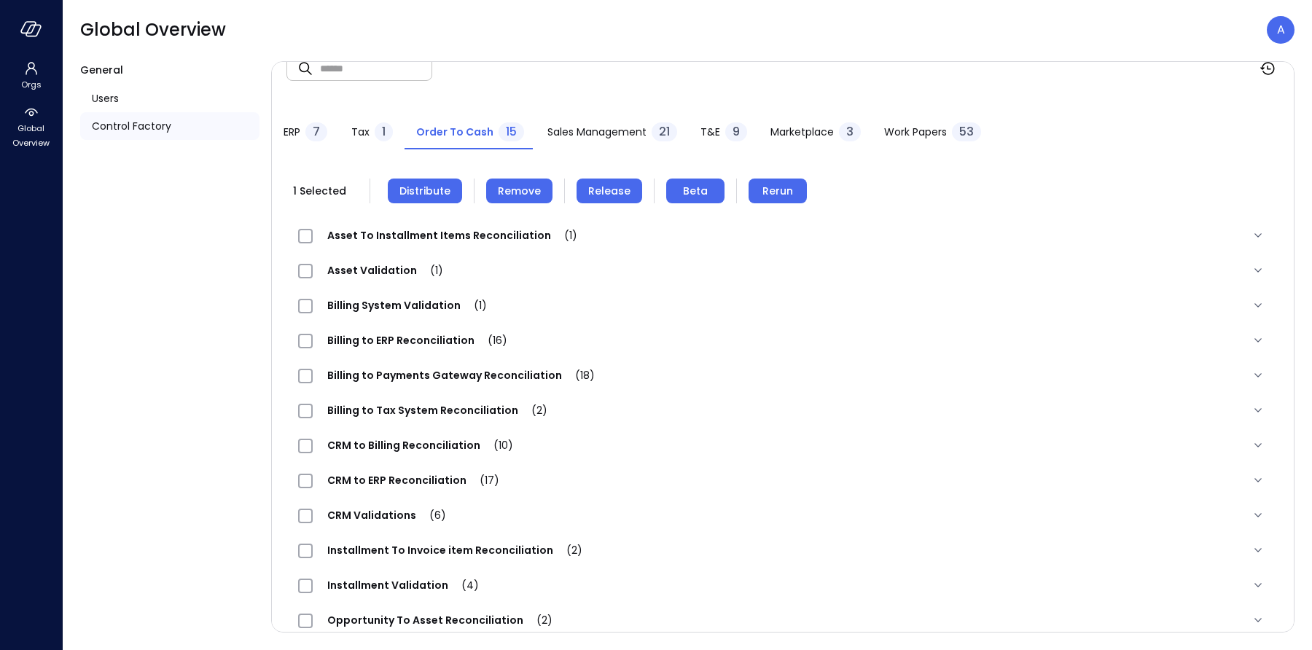
scroll to position [0, 0]
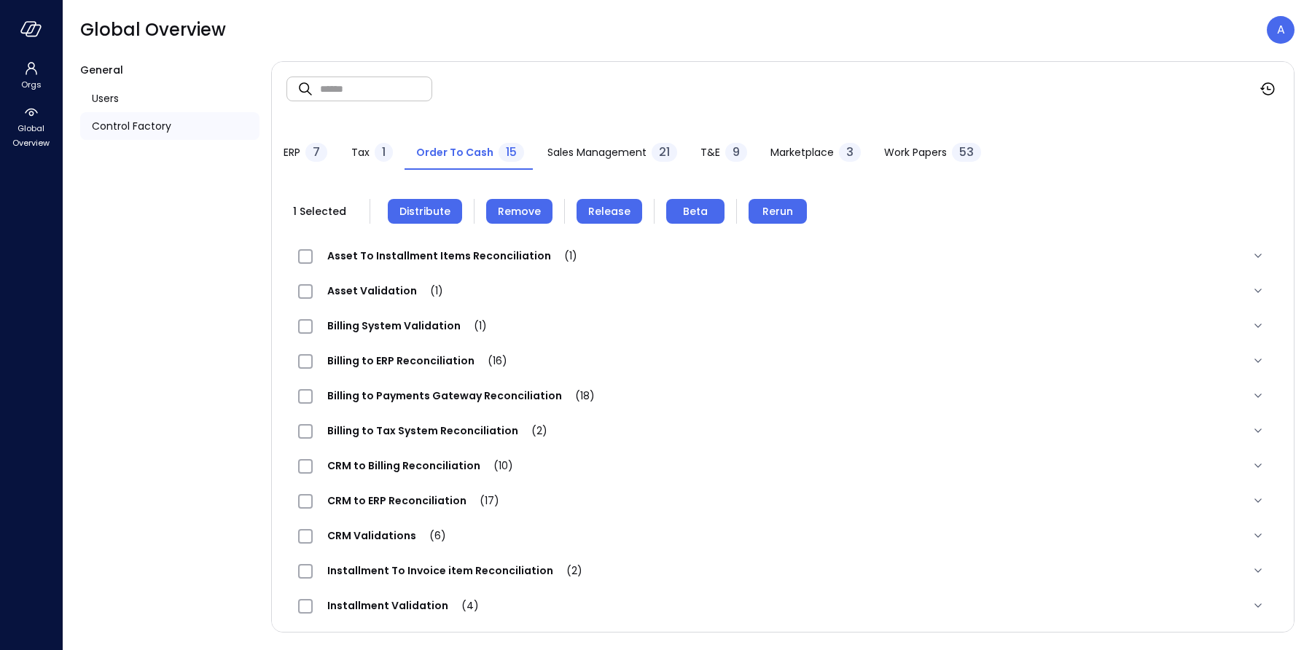
click at [429, 210] on span "Distribute" at bounding box center [424, 211] width 51 height 16
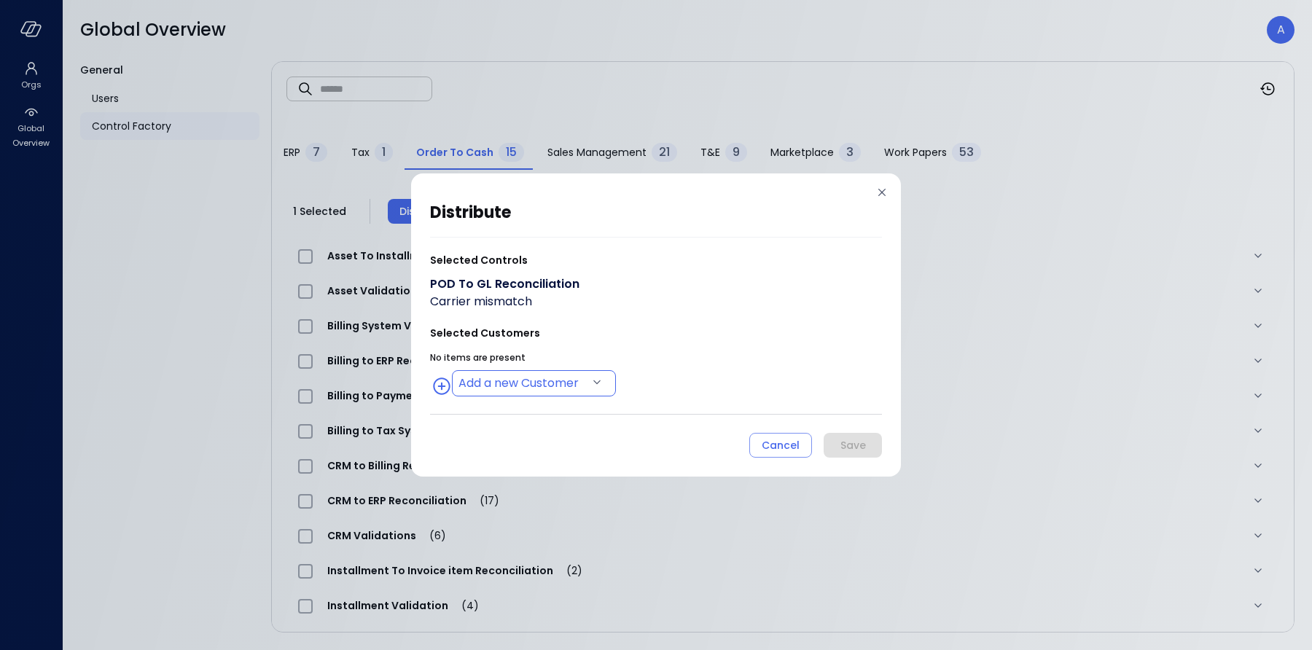
click at [501, 380] on body "Orgs Global Overview Global Overview A General Users Control Factory ​ ​ ERP 7 …" at bounding box center [656, 325] width 1312 height 650
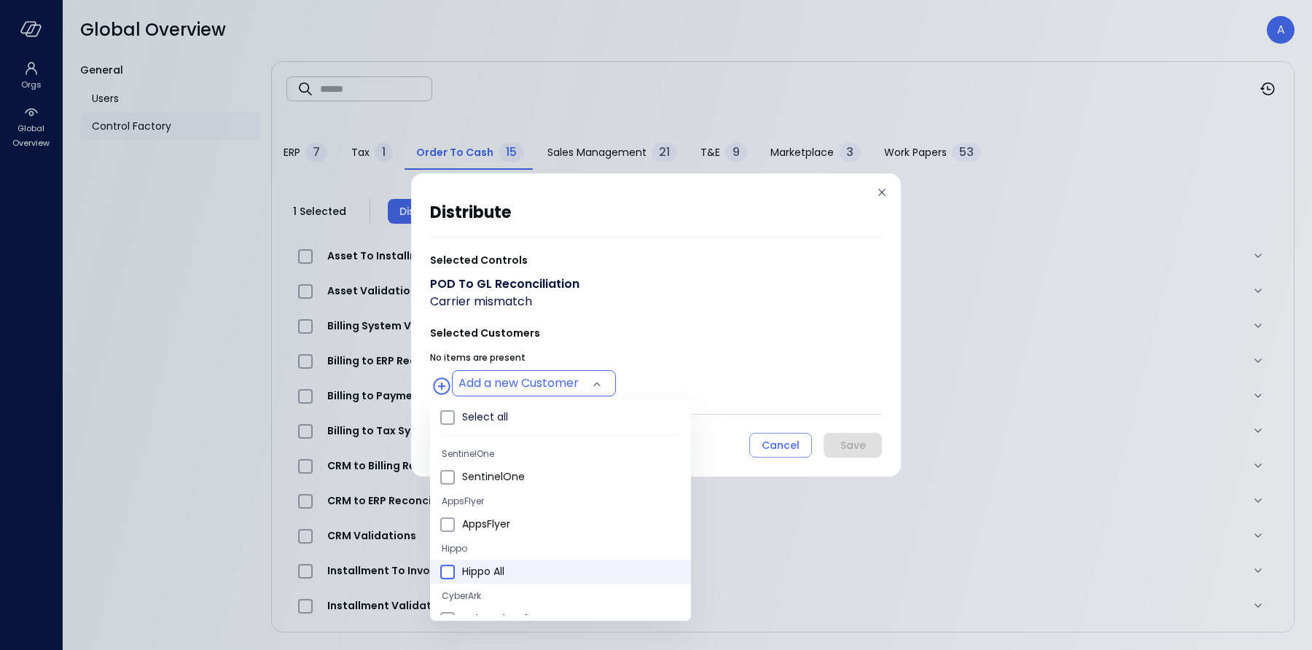
type input "**********"
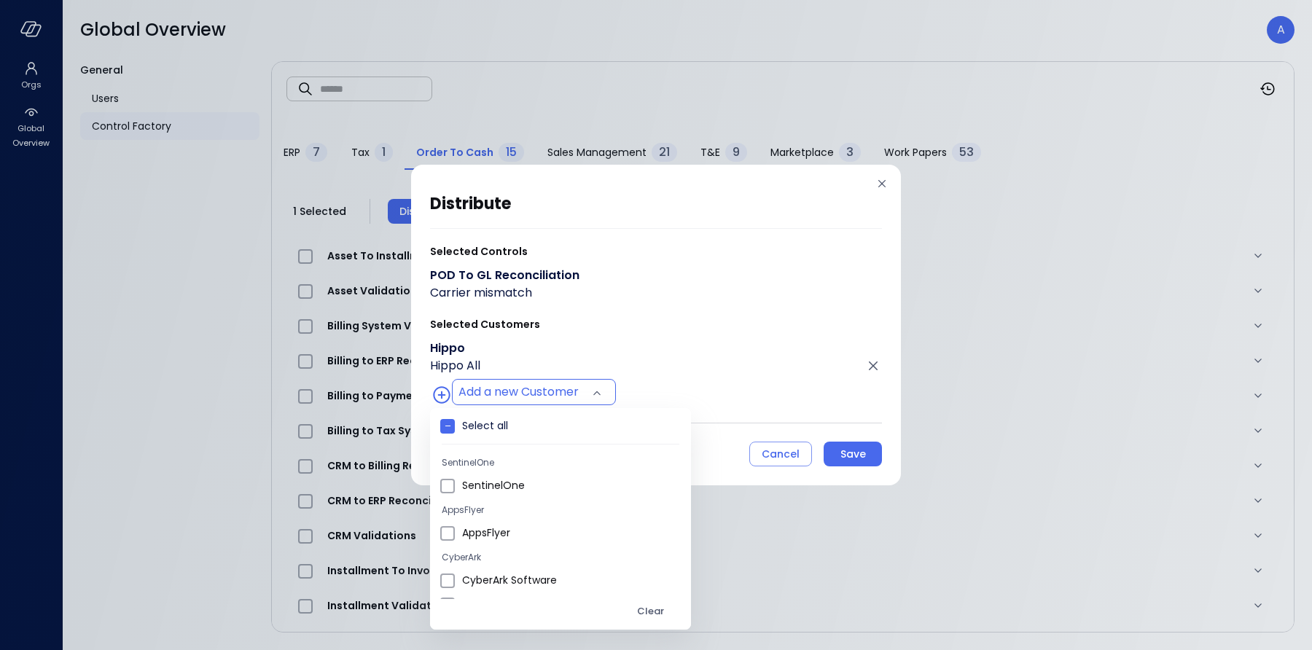
click at [698, 330] on div at bounding box center [656, 325] width 1312 height 650
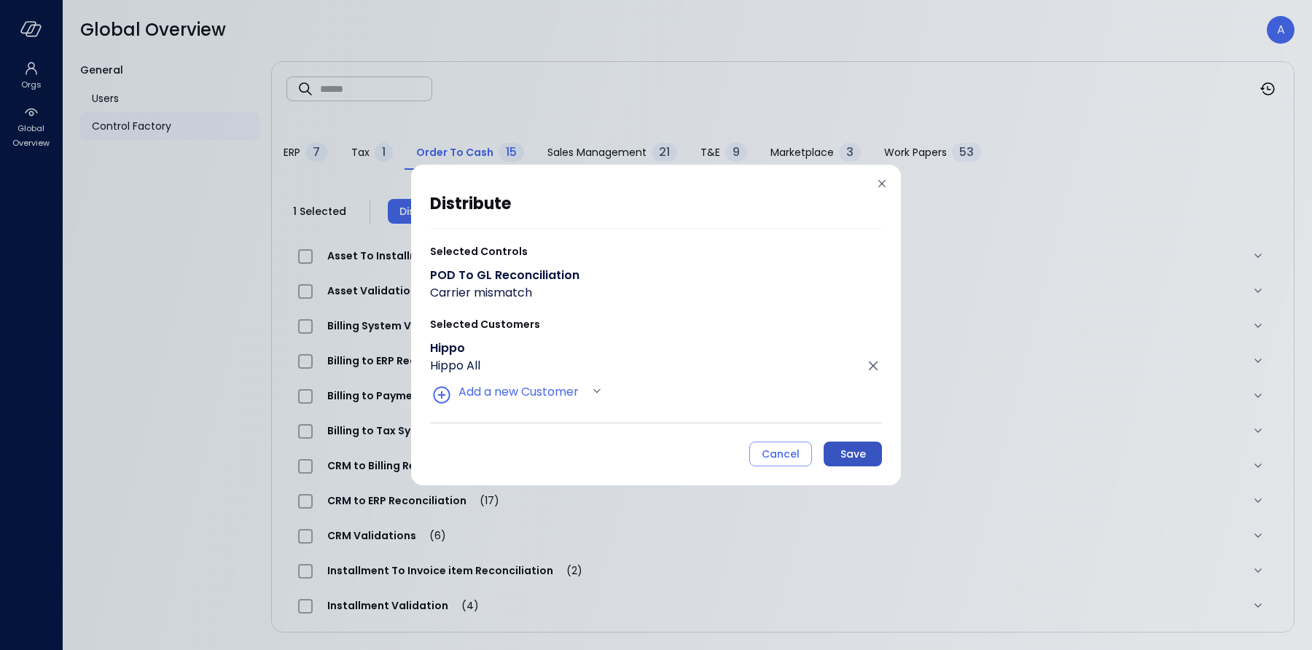
click at [848, 450] on div "Save" at bounding box center [853, 454] width 26 height 18
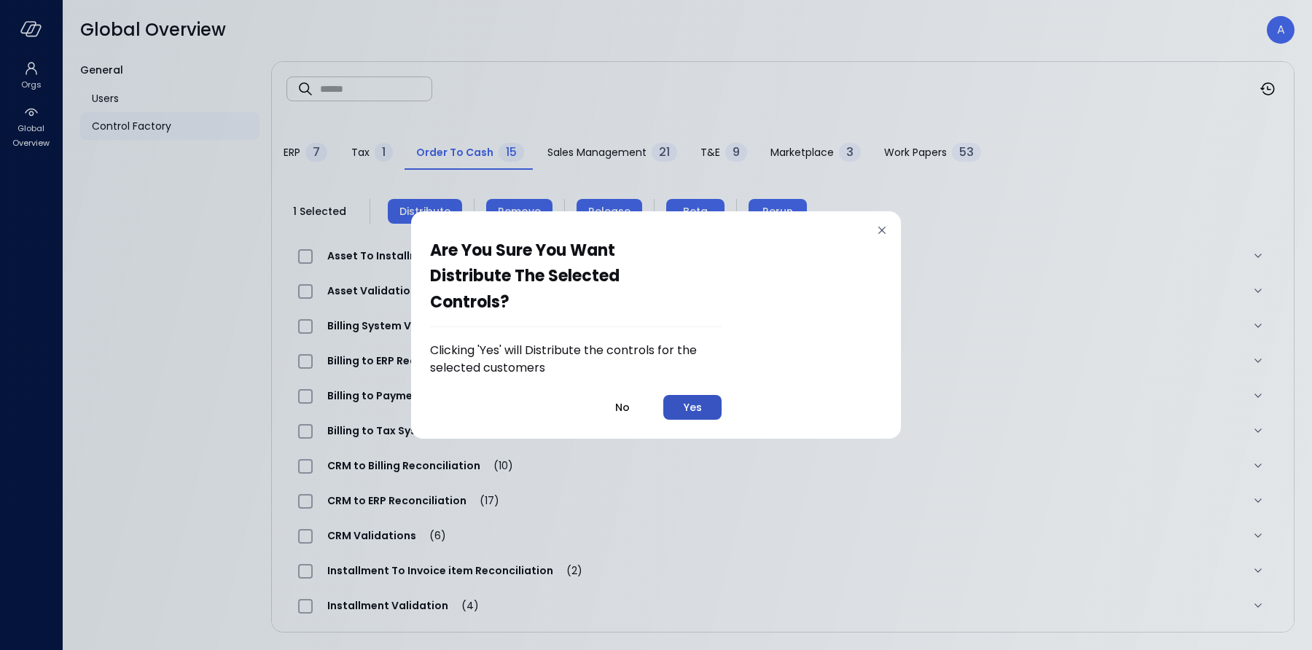
click at [699, 406] on div "Yes" at bounding box center [693, 408] width 18 height 18
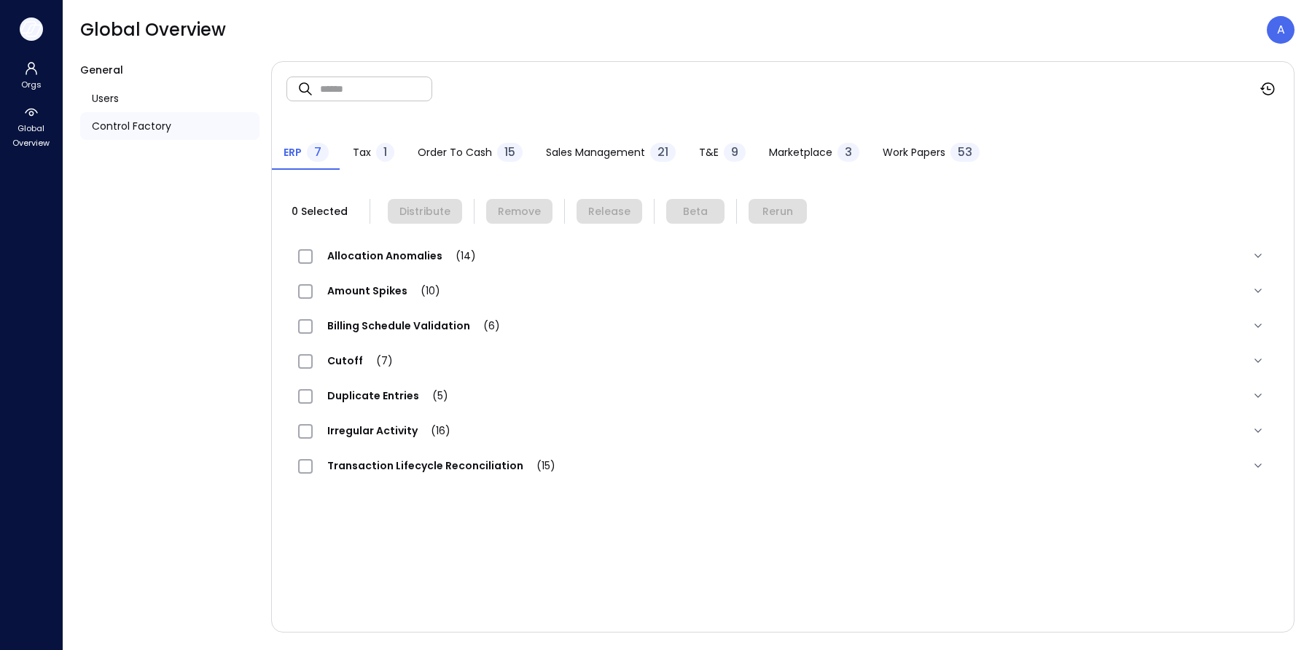
click at [34, 39] on button "button" at bounding box center [31, 28] width 23 height 23
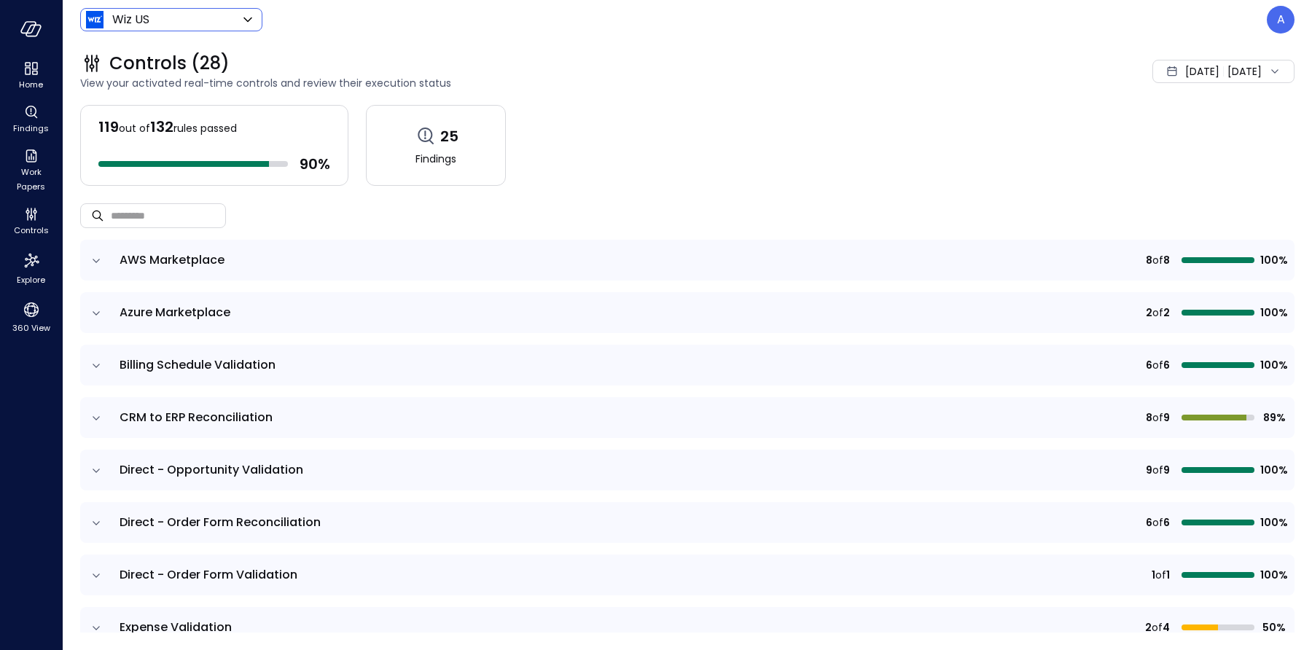
click at [172, 31] on div "Wiz US ****** ​" at bounding box center [171, 19] width 182 height 23
click at [159, 22] on body "Home Findings Work Papers Controls Explore 360 View Wiz US ****** ​ A Controls …" at bounding box center [656, 325] width 1312 height 650
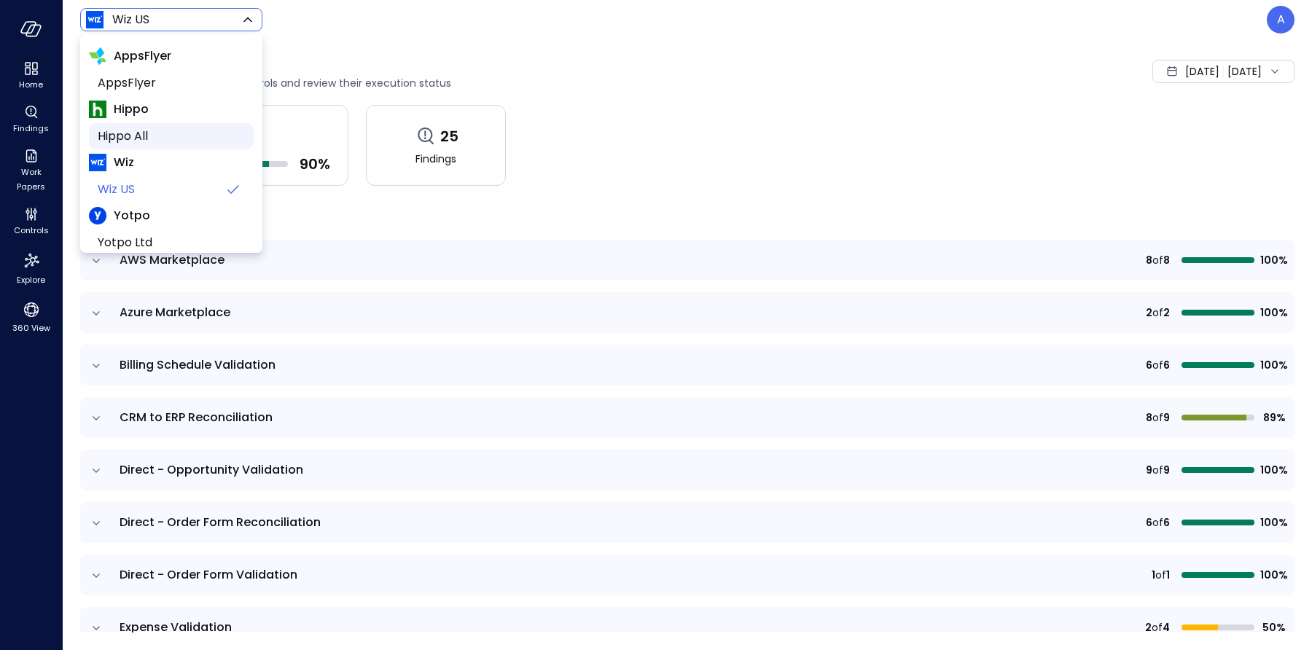
click at [136, 128] on span "Hippo All" at bounding box center [170, 136] width 144 height 17
type input "*******"
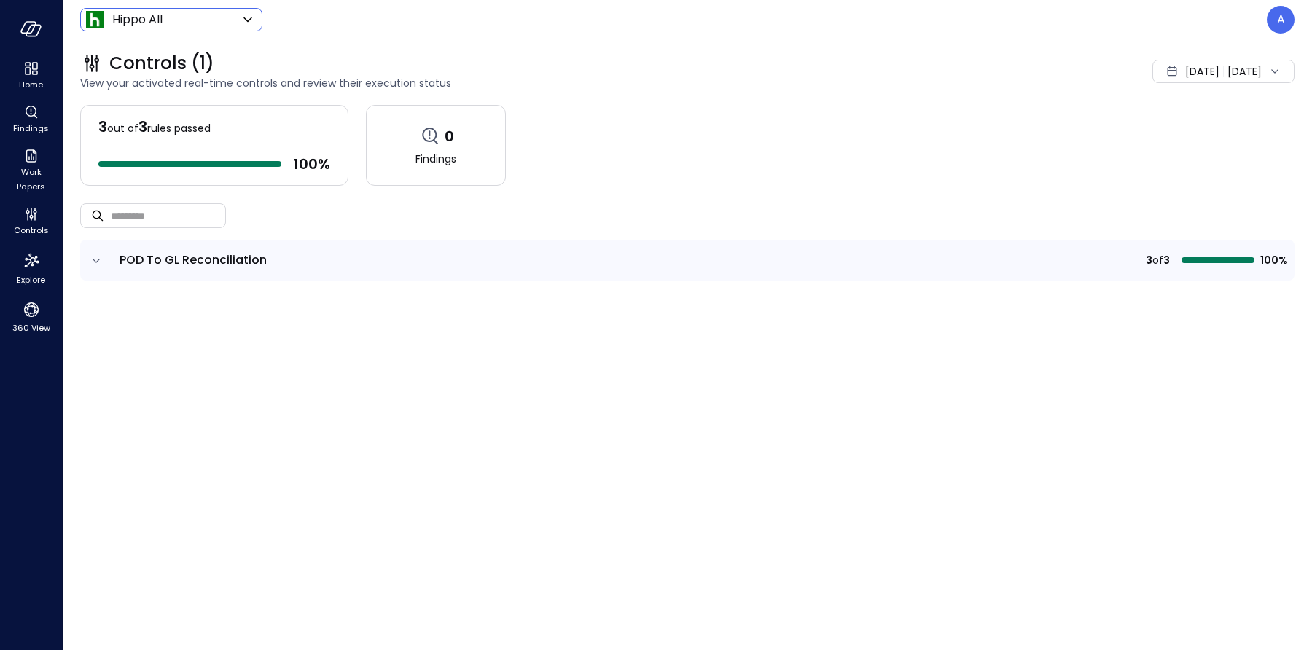
click at [96, 262] on icon "expand row" at bounding box center [96, 261] width 15 height 15
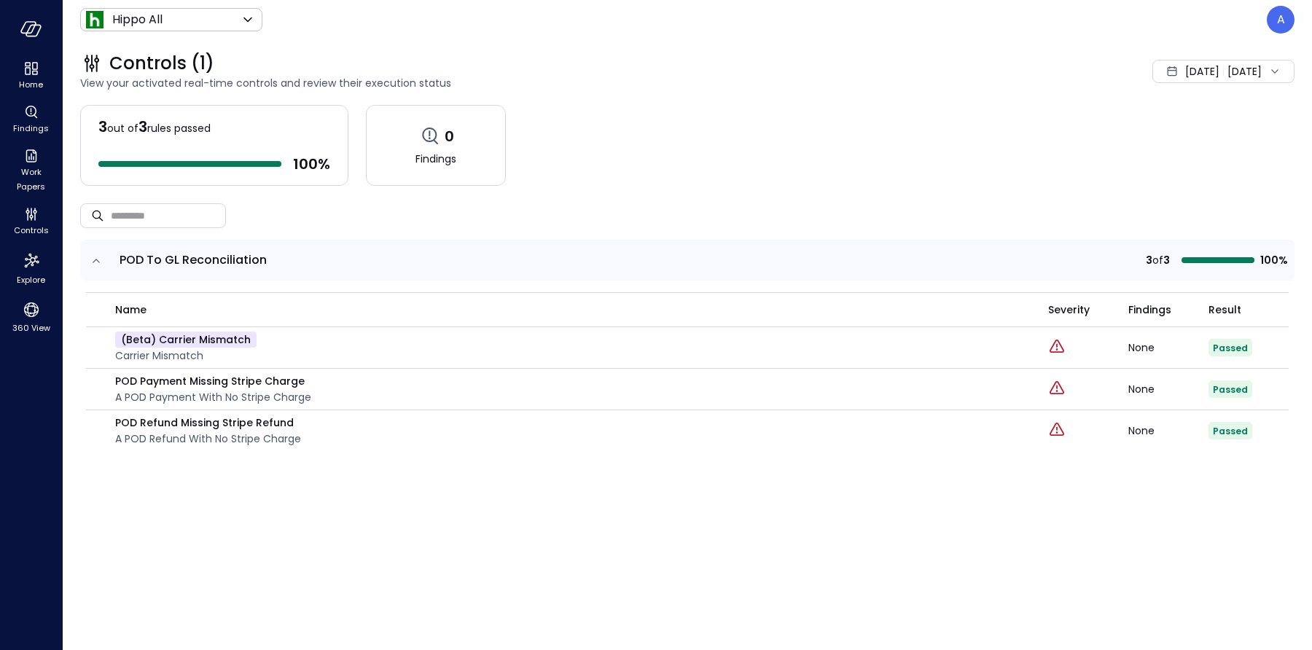
click at [1185, 74] on span "[DATE]" at bounding box center [1202, 71] width 34 height 16
click at [1164, 133] on li "July 2025" at bounding box center [1186, 135] width 116 height 24
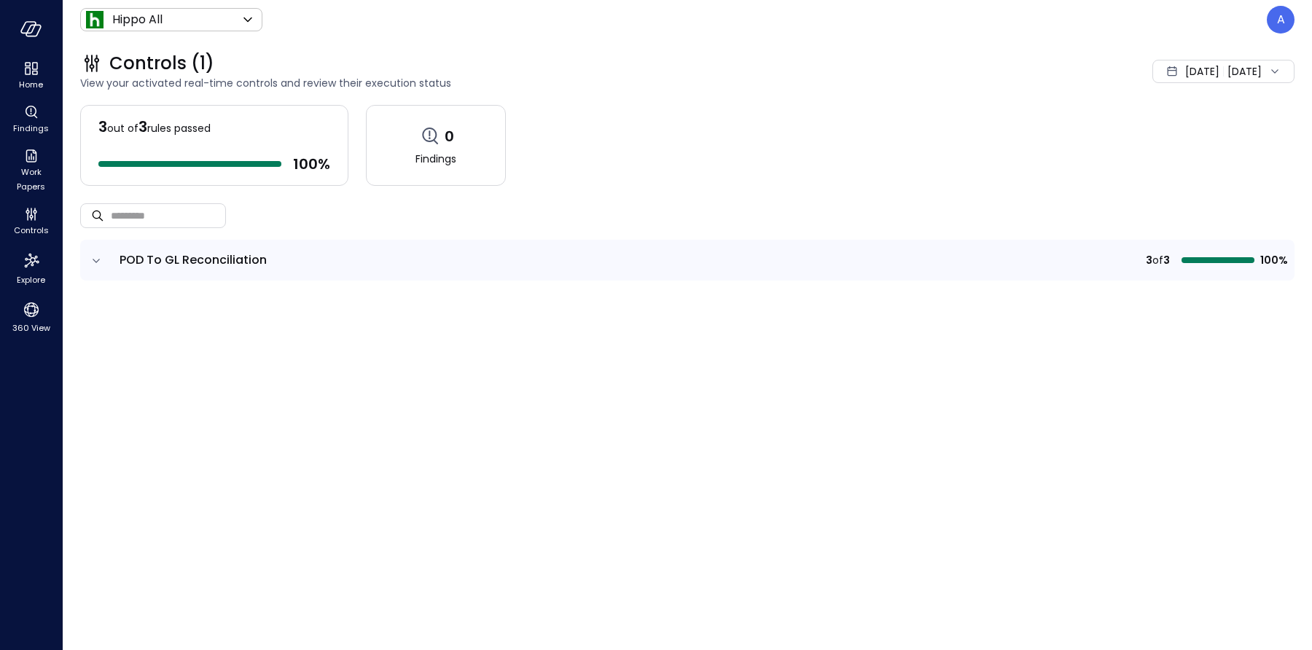
click at [106, 256] on td at bounding box center [95, 260] width 31 height 41
click at [92, 259] on icon "expand row" at bounding box center [96, 261] width 15 height 15
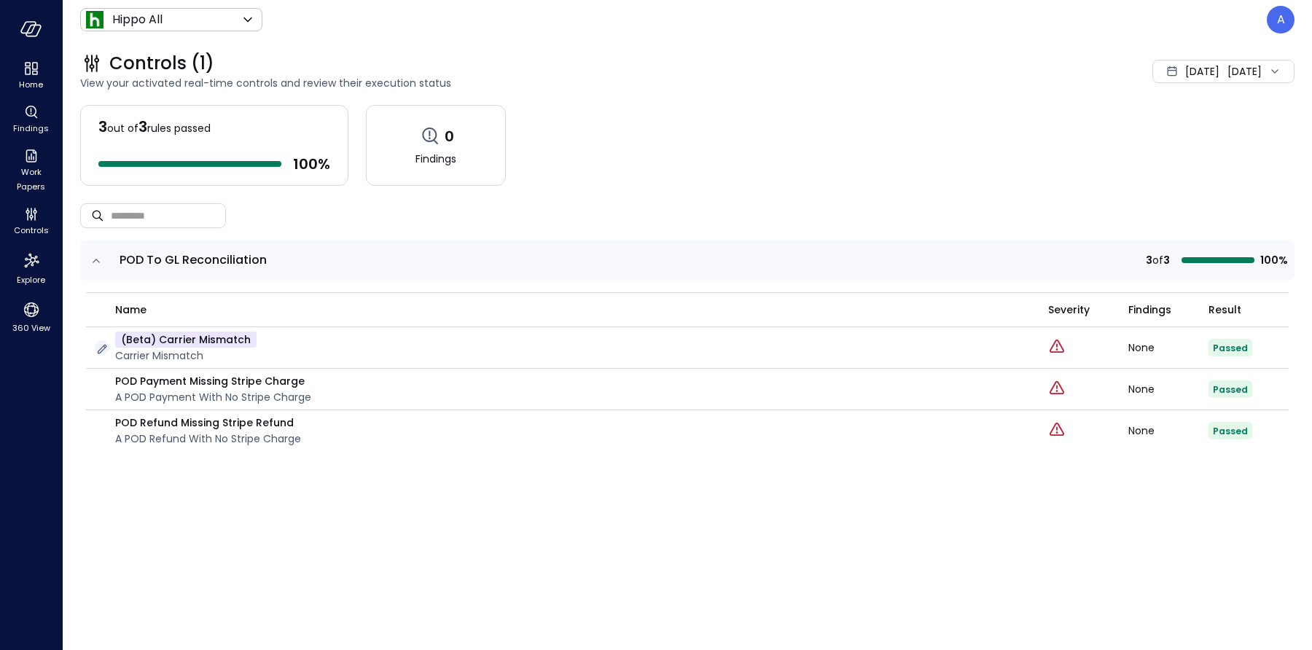
click at [105, 352] on icon "button" at bounding box center [102, 349] width 15 height 15
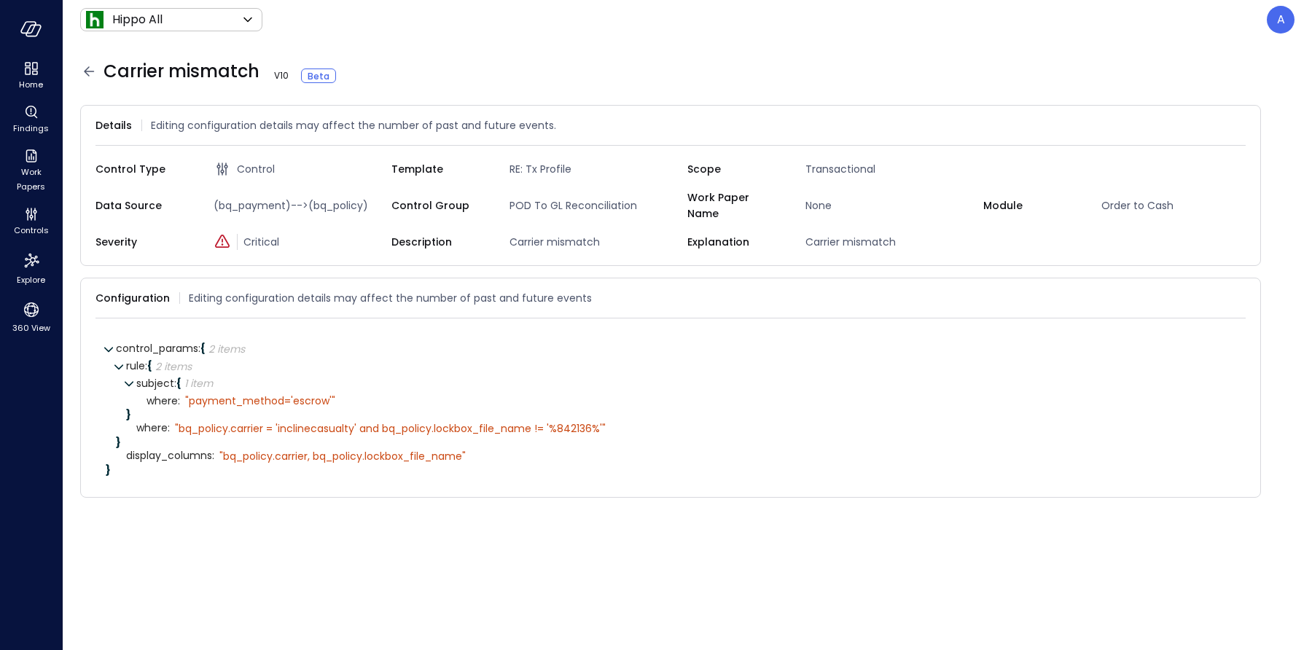
click at [85, 70] on icon at bounding box center [89, 70] width 10 height 9
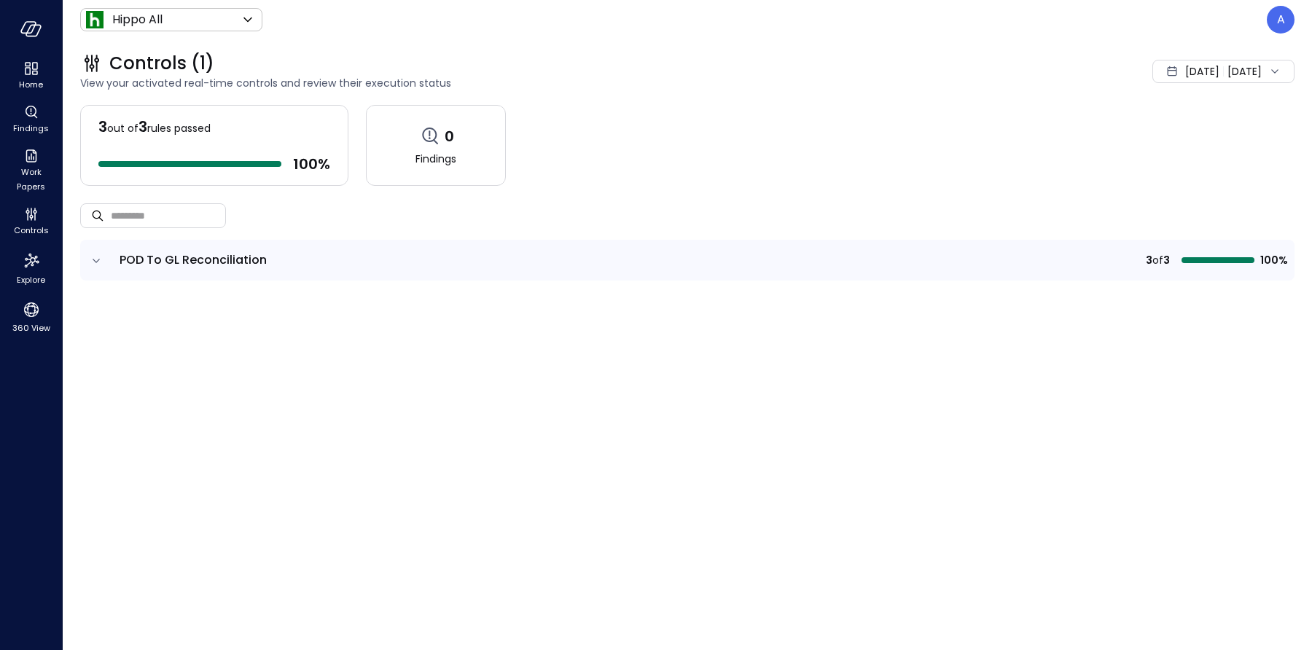
click at [98, 258] on icon "expand row" at bounding box center [96, 261] width 15 height 15
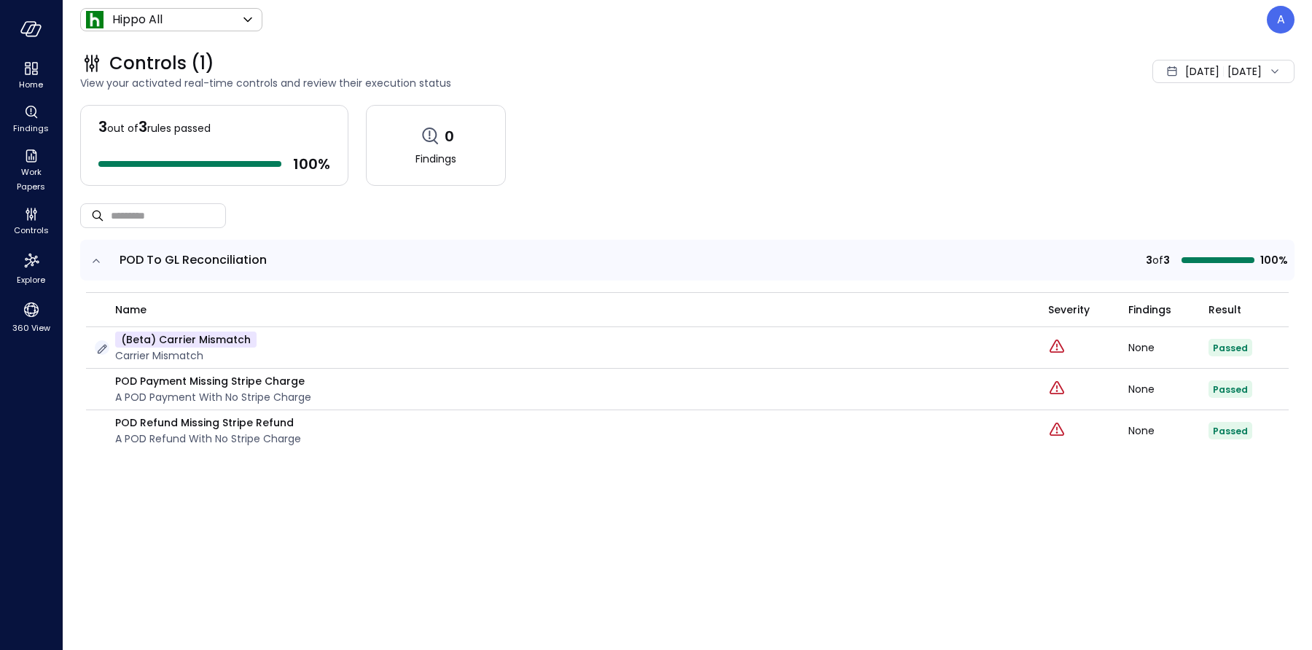
click at [105, 346] on icon "button" at bounding box center [102, 349] width 9 height 9
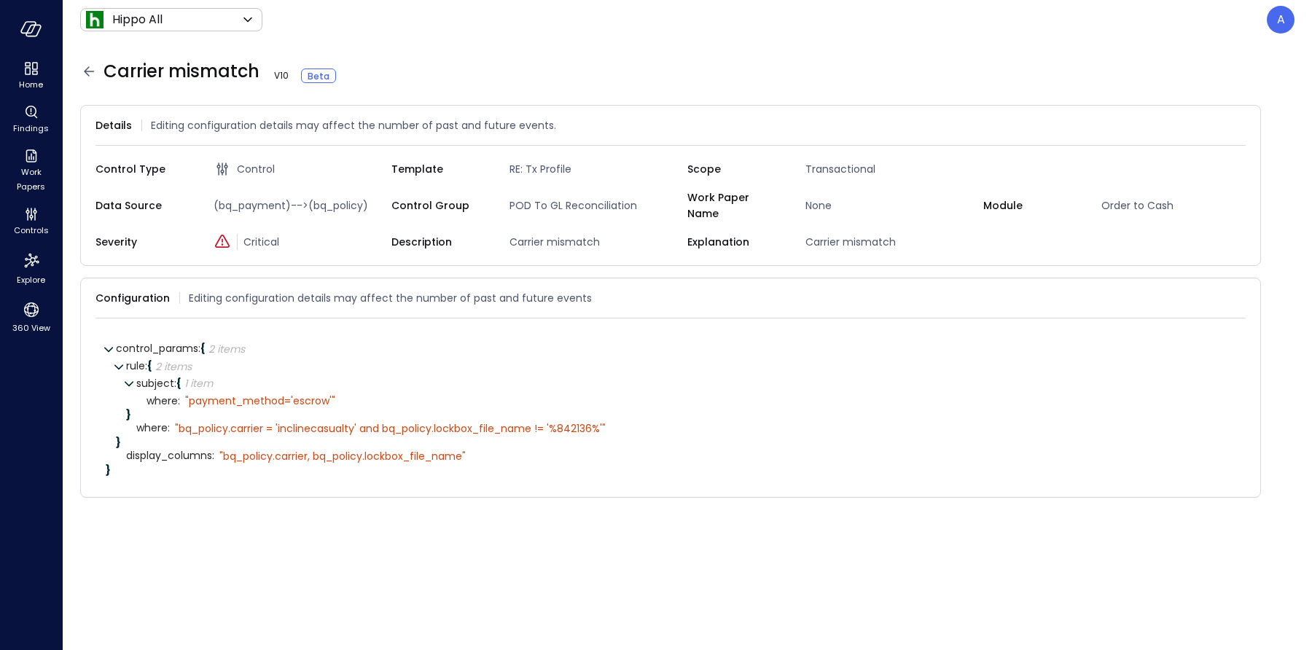
click at [248, 198] on span "(bq_payment)-->(bq_policy)" at bounding box center [300, 205] width 184 height 16
copy span "bq_payment"
click at [90, 72] on icon at bounding box center [88, 71] width 17 height 17
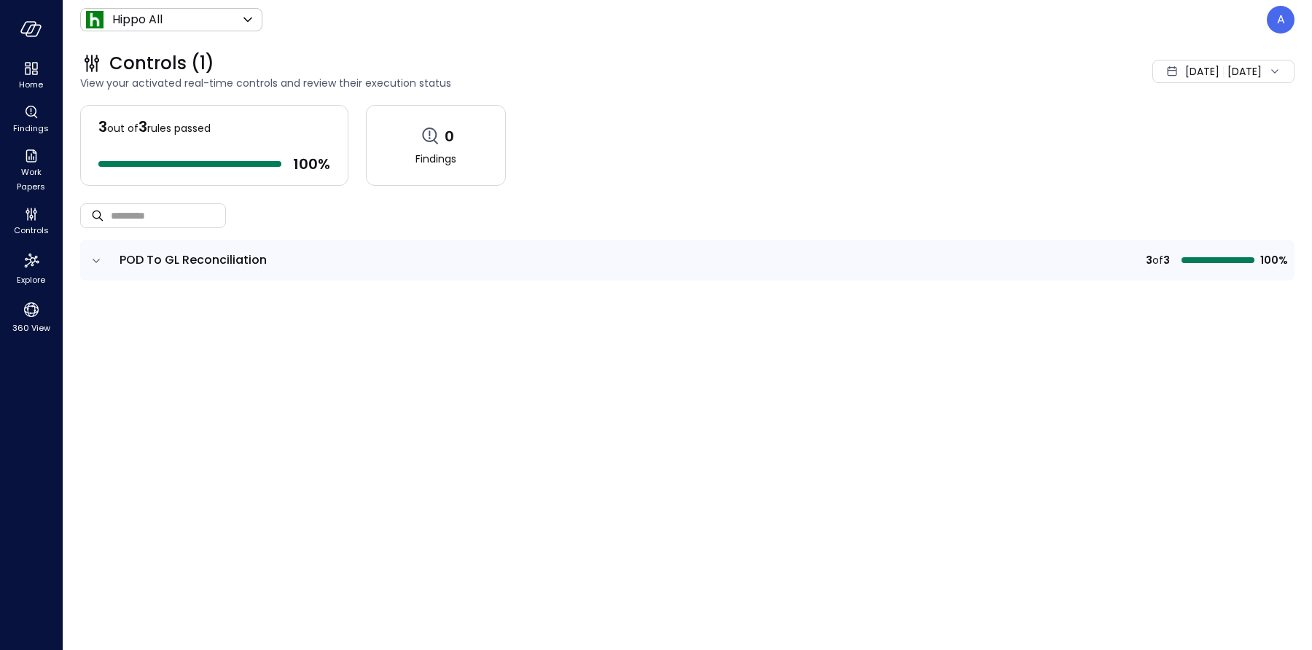
click at [95, 256] on icon "expand row" at bounding box center [96, 261] width 15 height 15
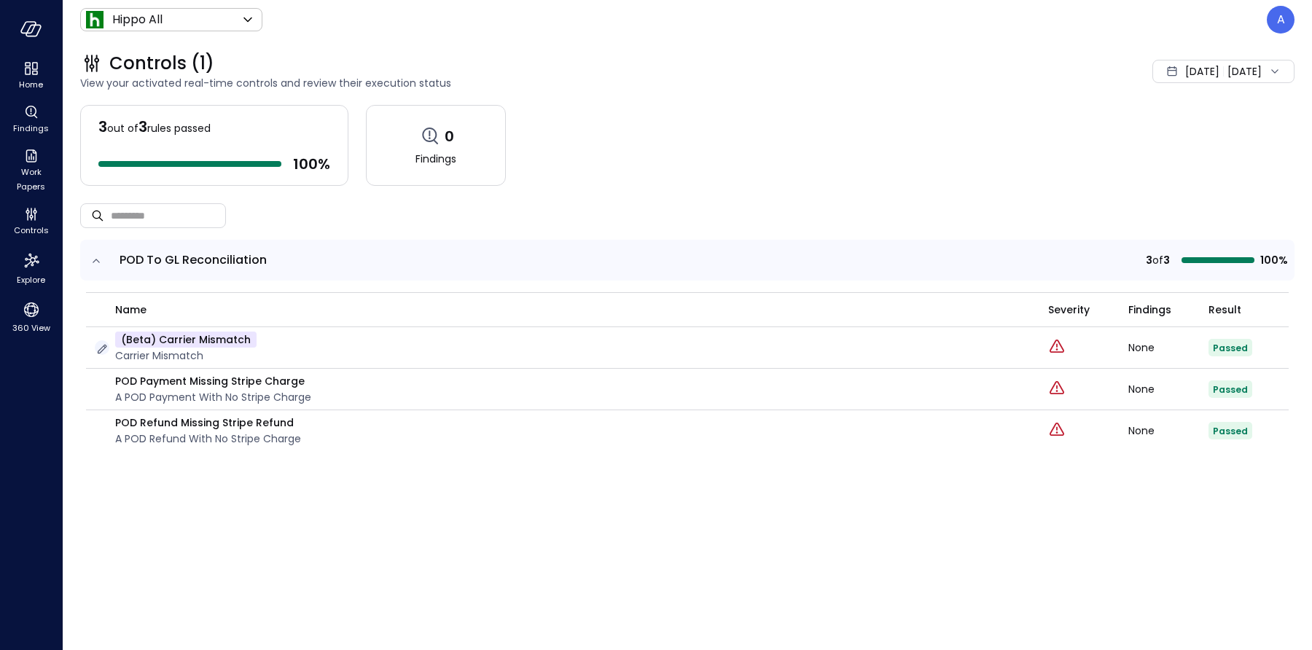
click at [104, 345] on icon "button" at bounding box center [102, 349] width 9 height 9
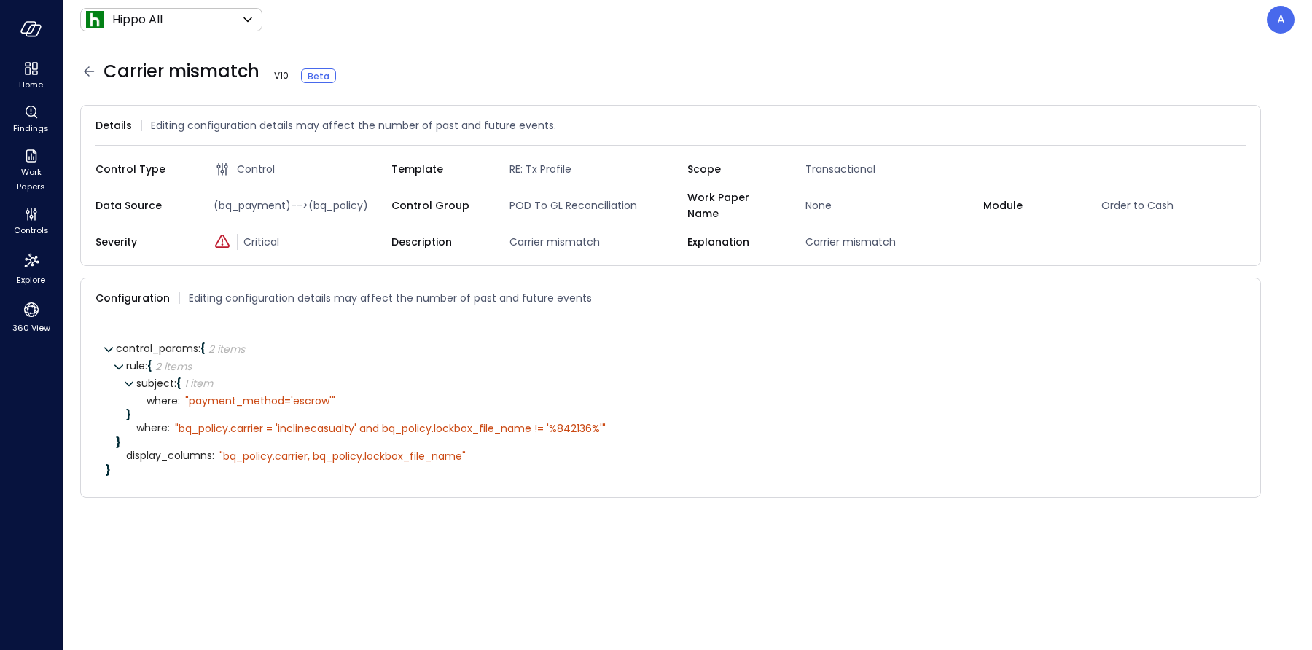
click at [91, 74] on icon at bounding box center [88, 71] width 17 height 17
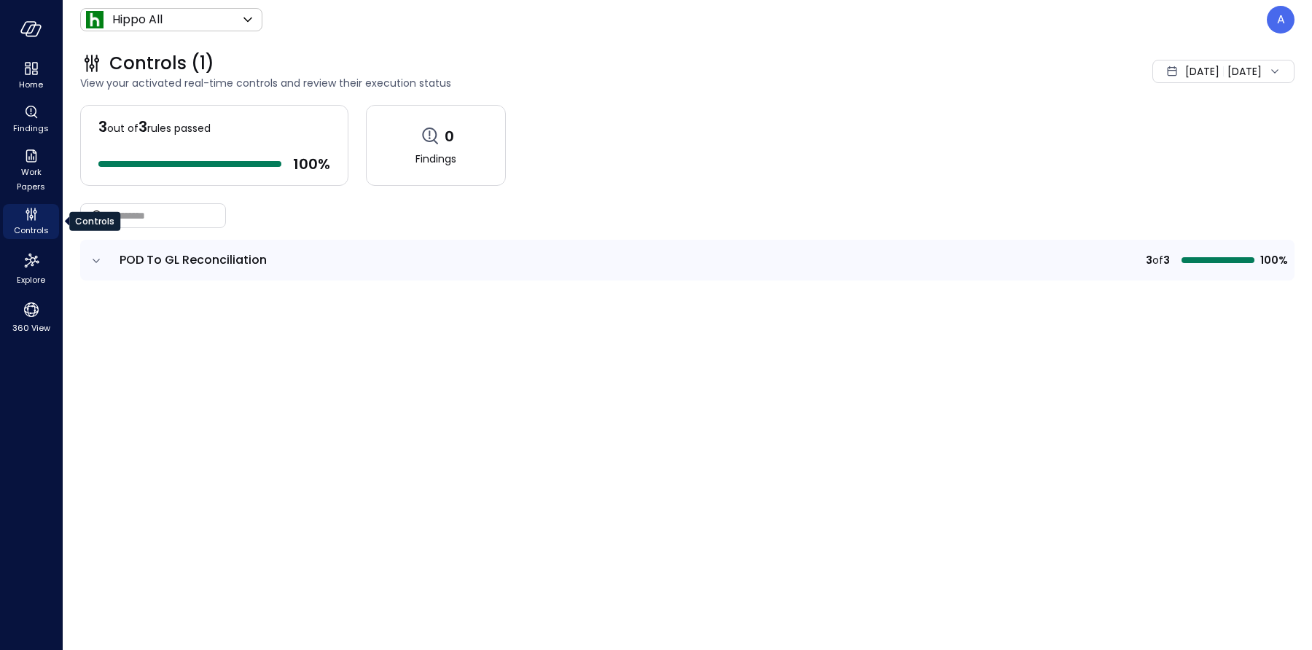
click at [38, 224] on span "Controls" at bounding box center [31, 230] width 35 height 15
click at [24, 219] on icon "Controls" at bounding box center [31, 213] width 17 height 17
click at [1284, 18] on p "A" at bounding box center [1281, 19] width 8 height 17
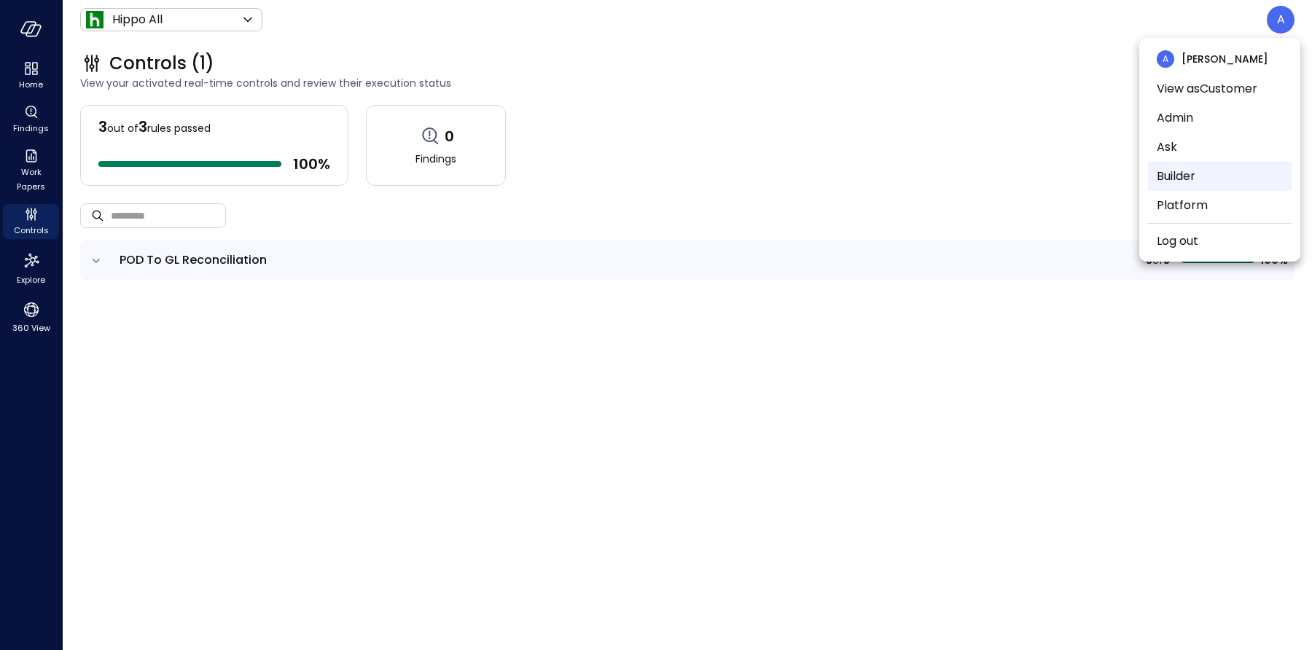
click at [1178, 172] on li "Builder" at bounding box center [1220, 176] width 144 height 29
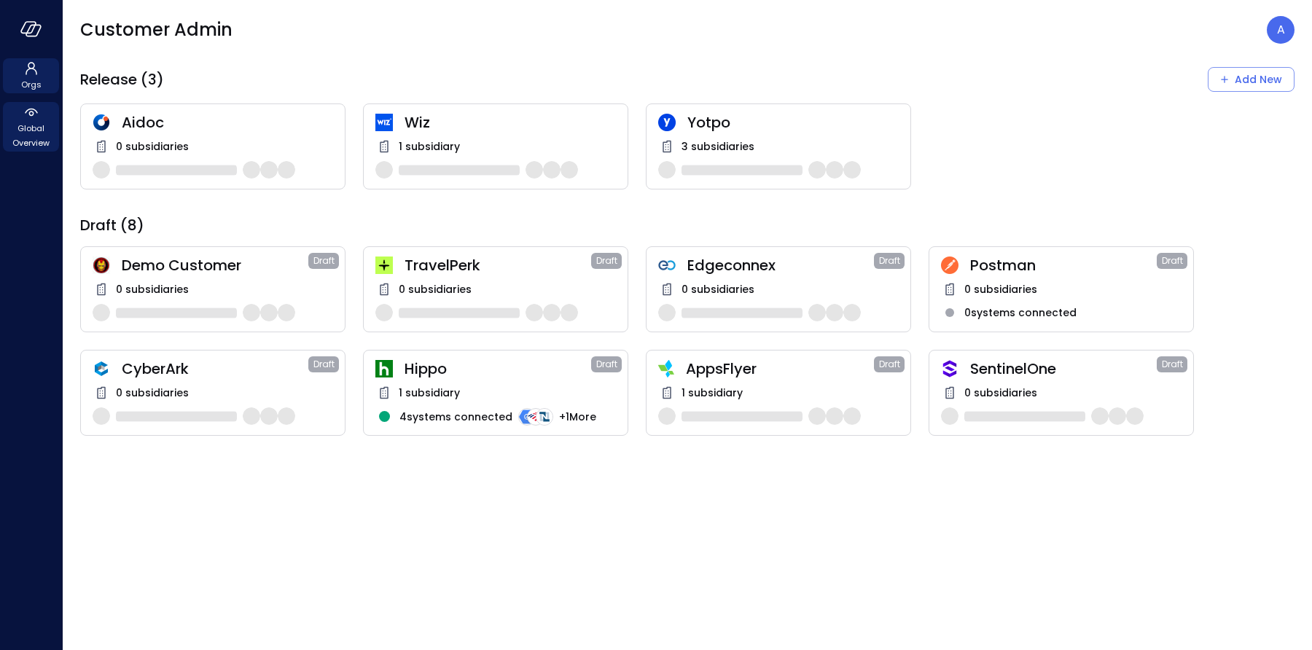
click at [24, 131] on span "Global Overview" at bounding box center [31, 135] width 44 height 29
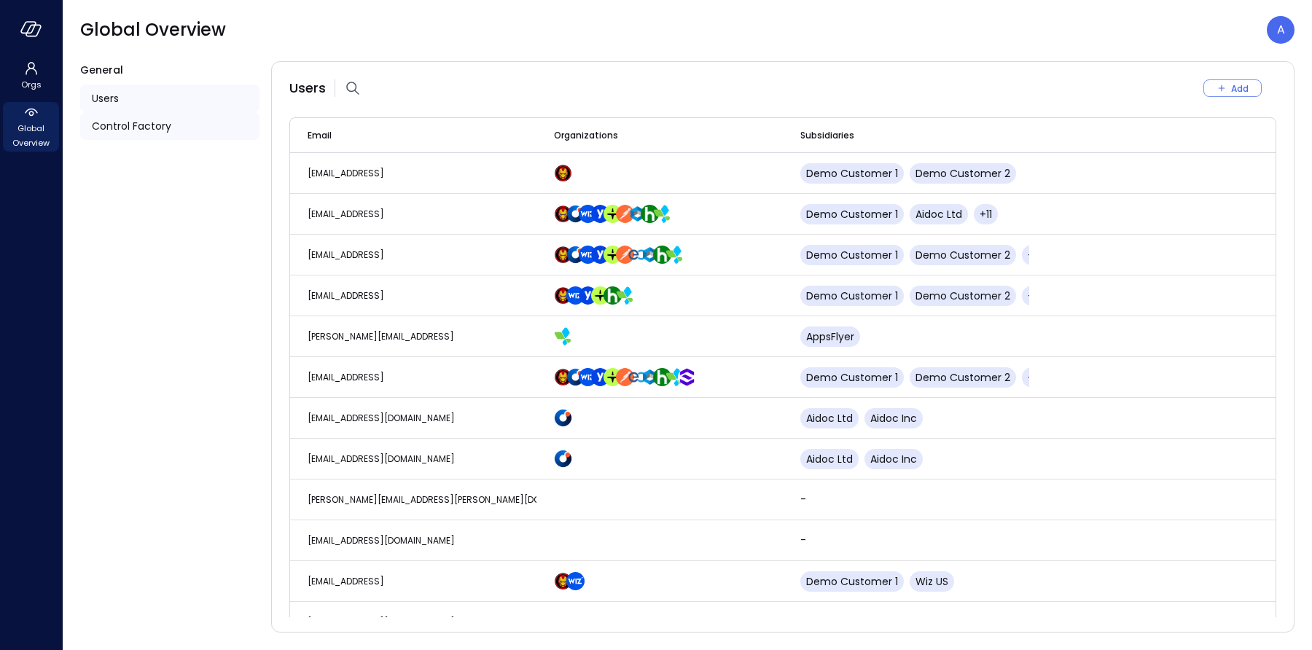
click at [108, 131] on span "Control Factory" at bounding box center [131, 126] width 79 height 16
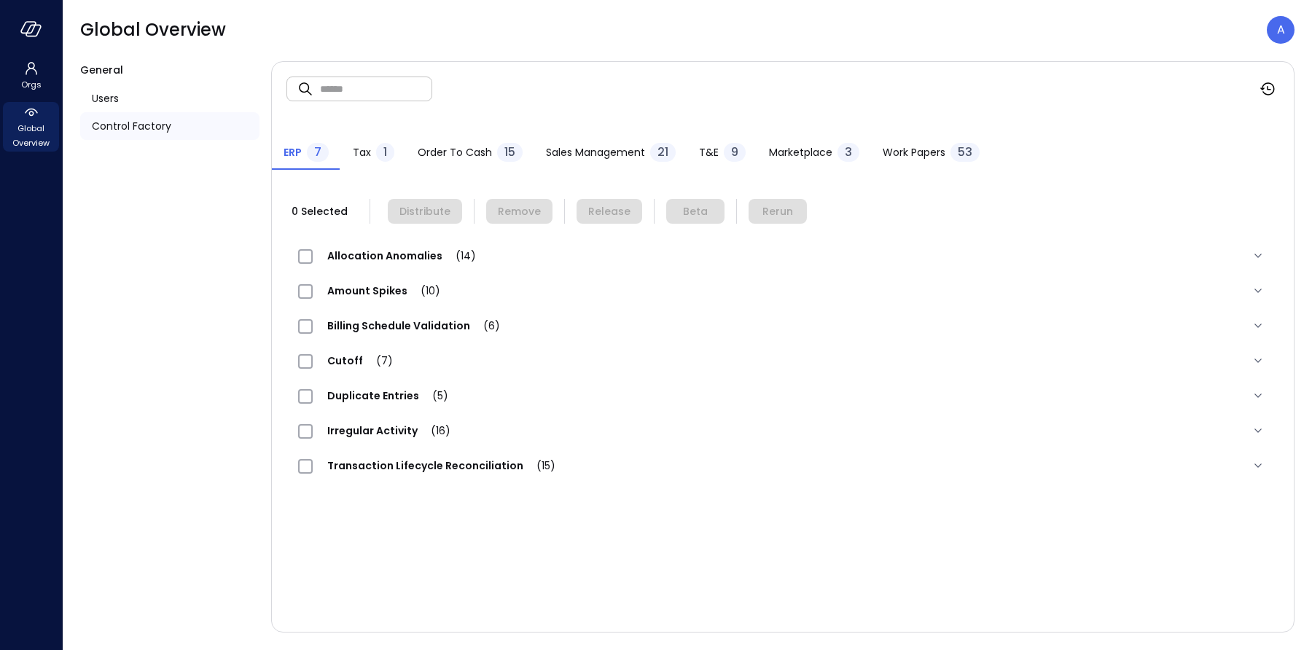
click at [420, 151] on span "Order to Cash" at bounding box center [455, 152] width 74 height 16
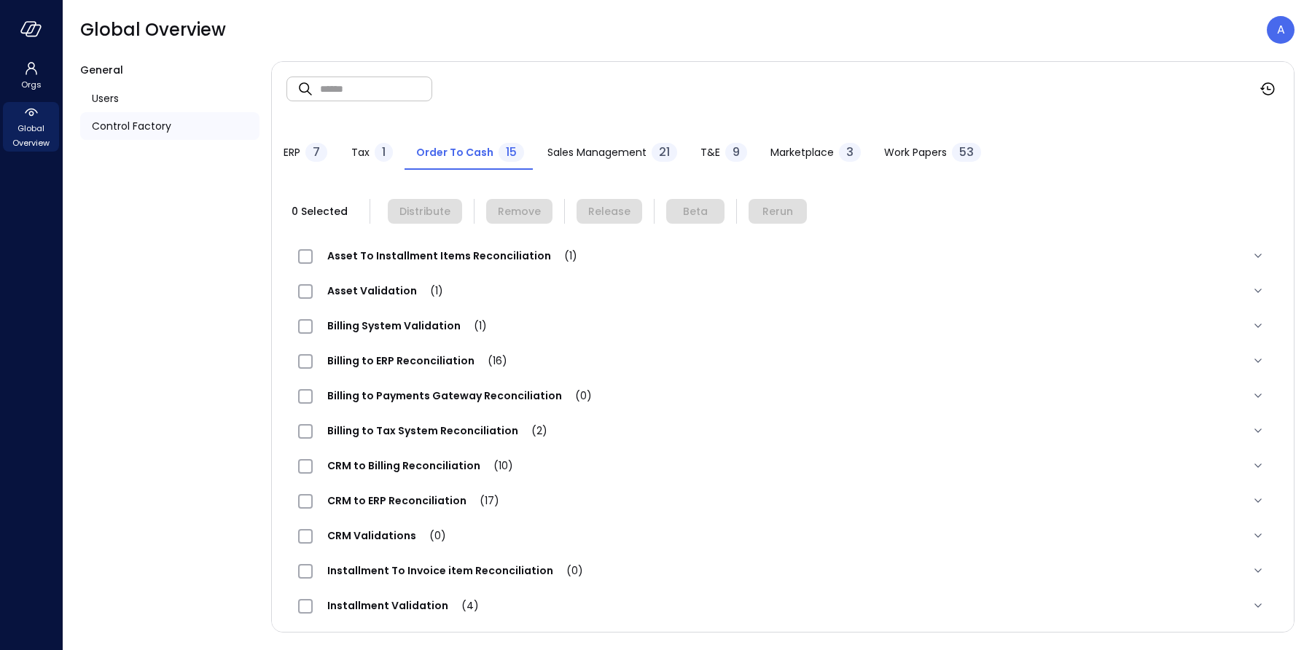
scroll to position [144, 0]
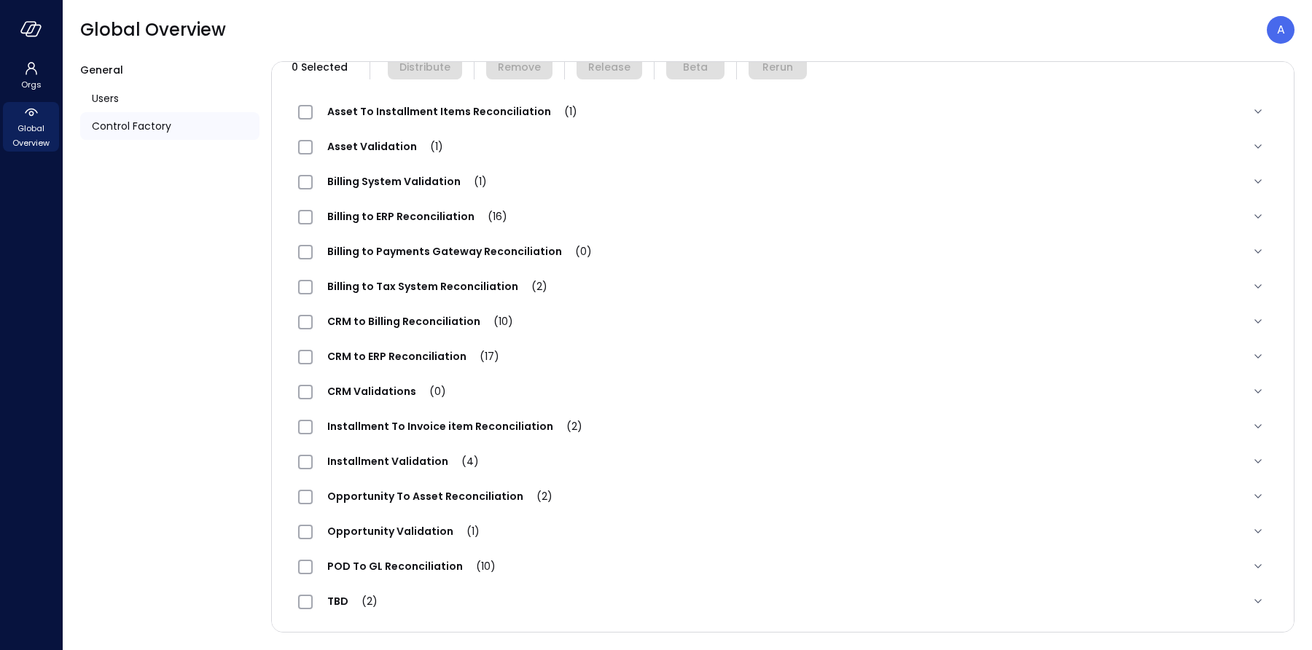
click at [447, 563] on span "POD To GL Reconciliation (10)" at bounding box center [411, 566] width 197 height 15
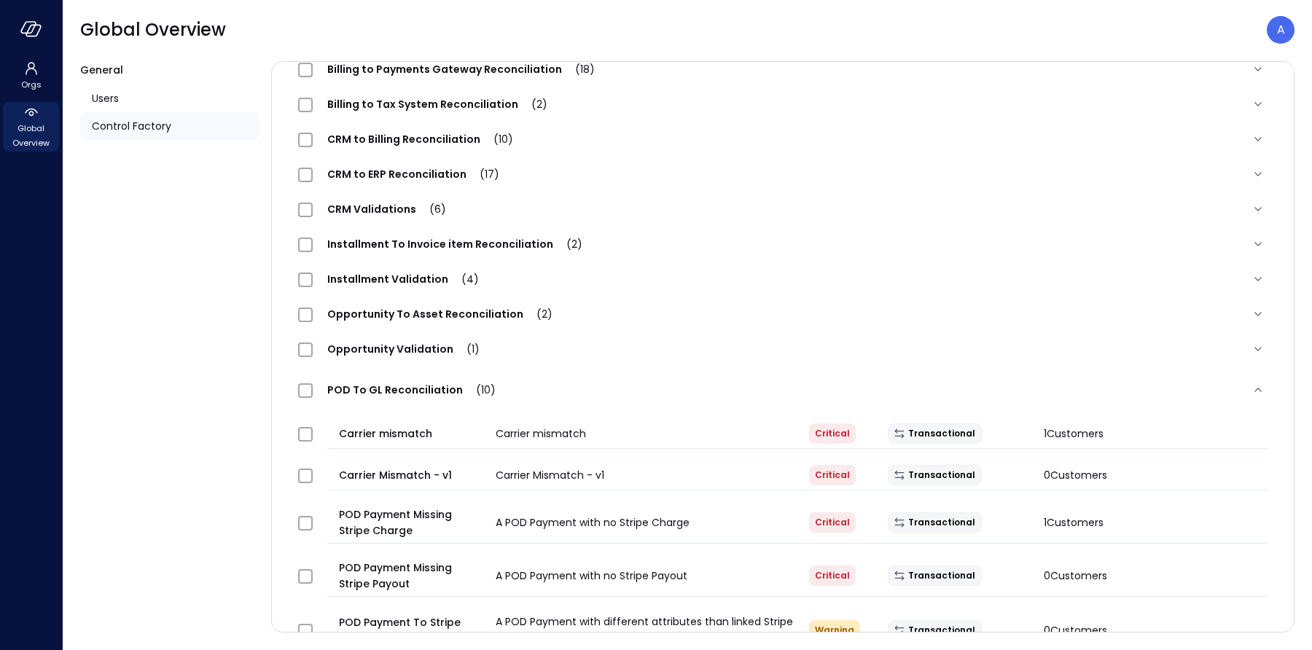
scroll to position [328, 0]
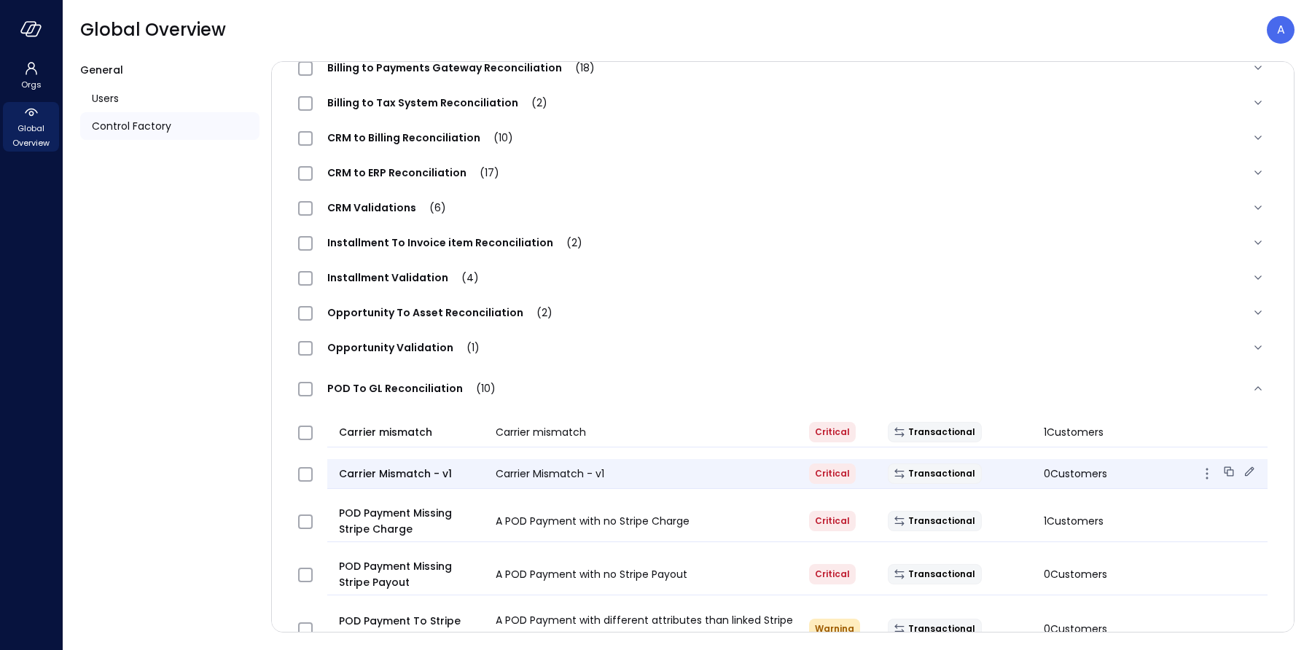
click at [1243, 469] on icon at bounding box center [1249, 471] width 15 height 15
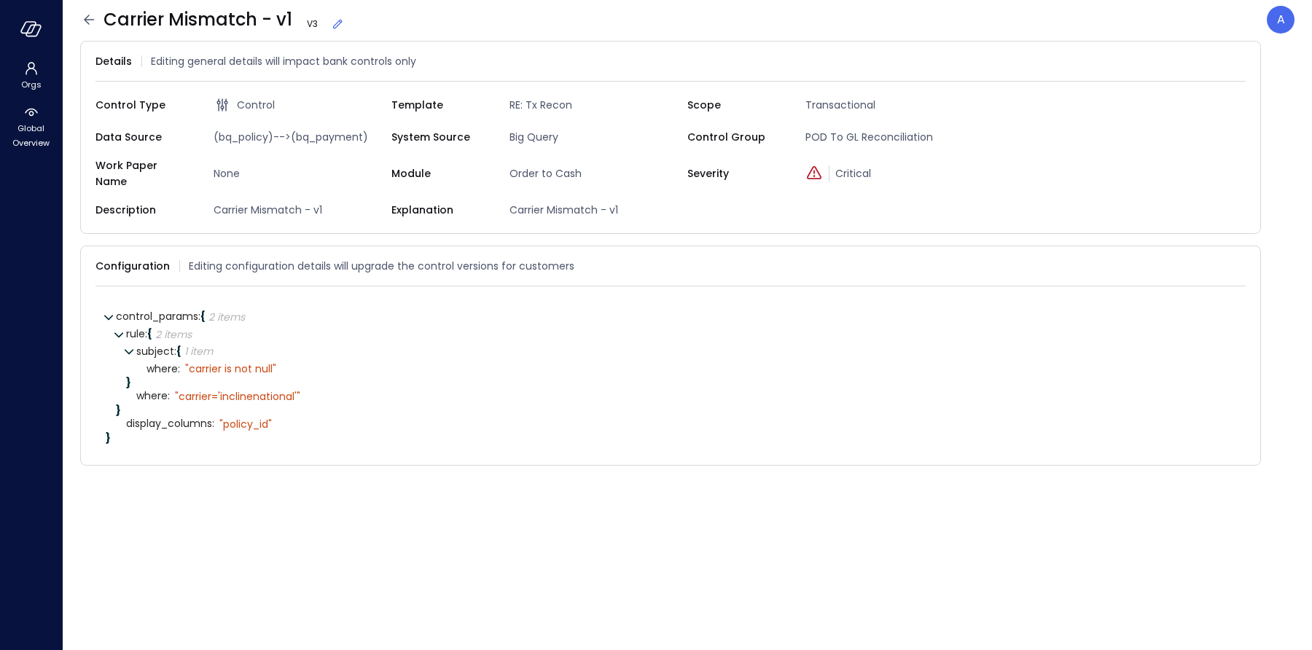
click at [339, 25] on icon at bounding box center [337, 24] width 15 height 15
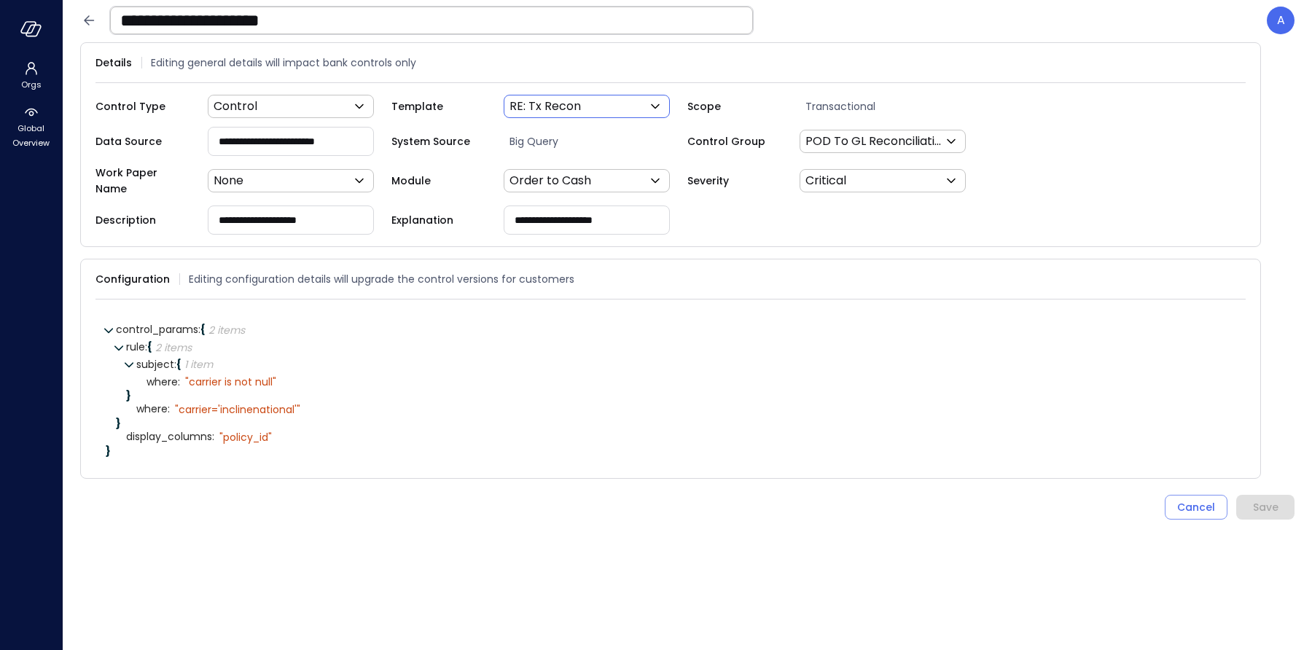
click at [555, 111] on body "**********" at bounding box center [656, 325] width 1312 height 650
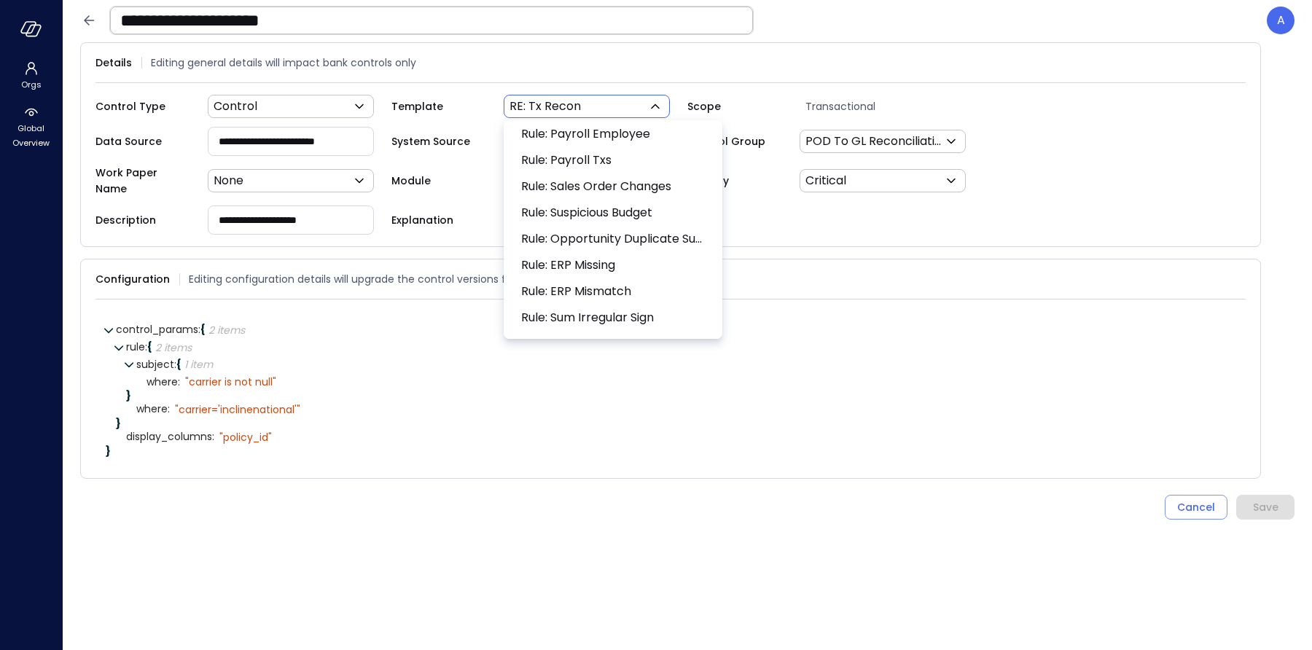
scroll to position [519, 0]
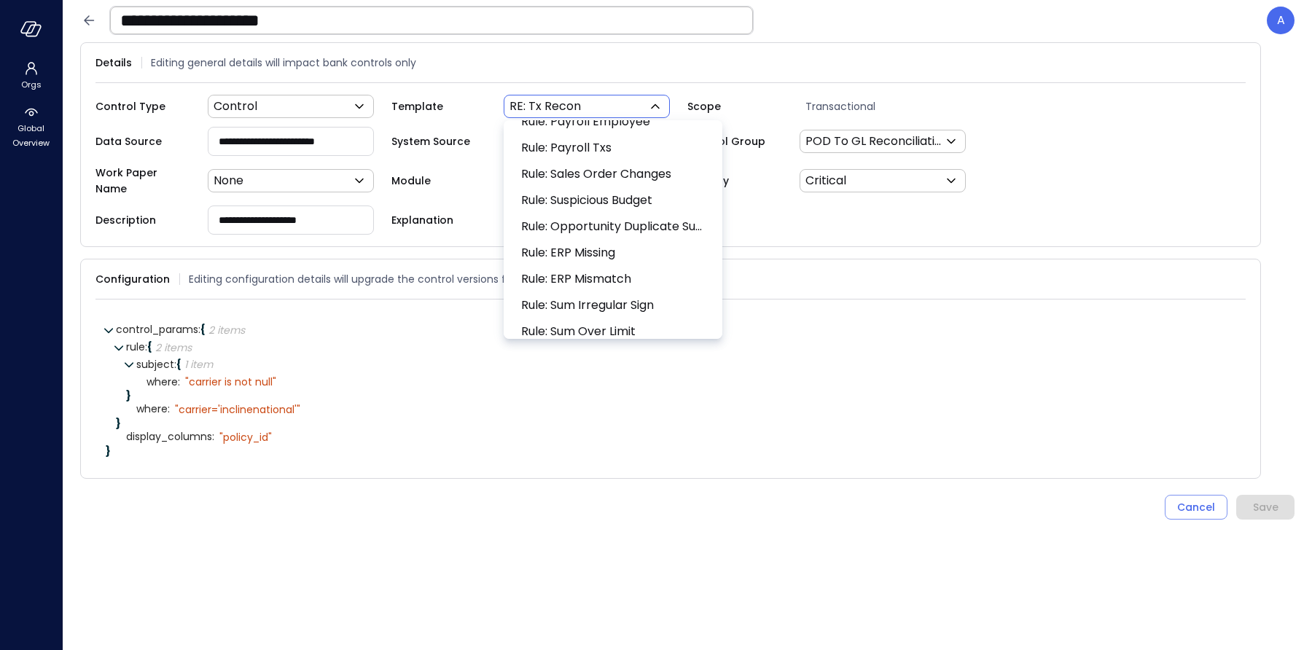
click at [242, 371] on div at bounding box center [656, 325] width 1312 height 650
